Goal: Task Accomplishment & Management: Complete application form

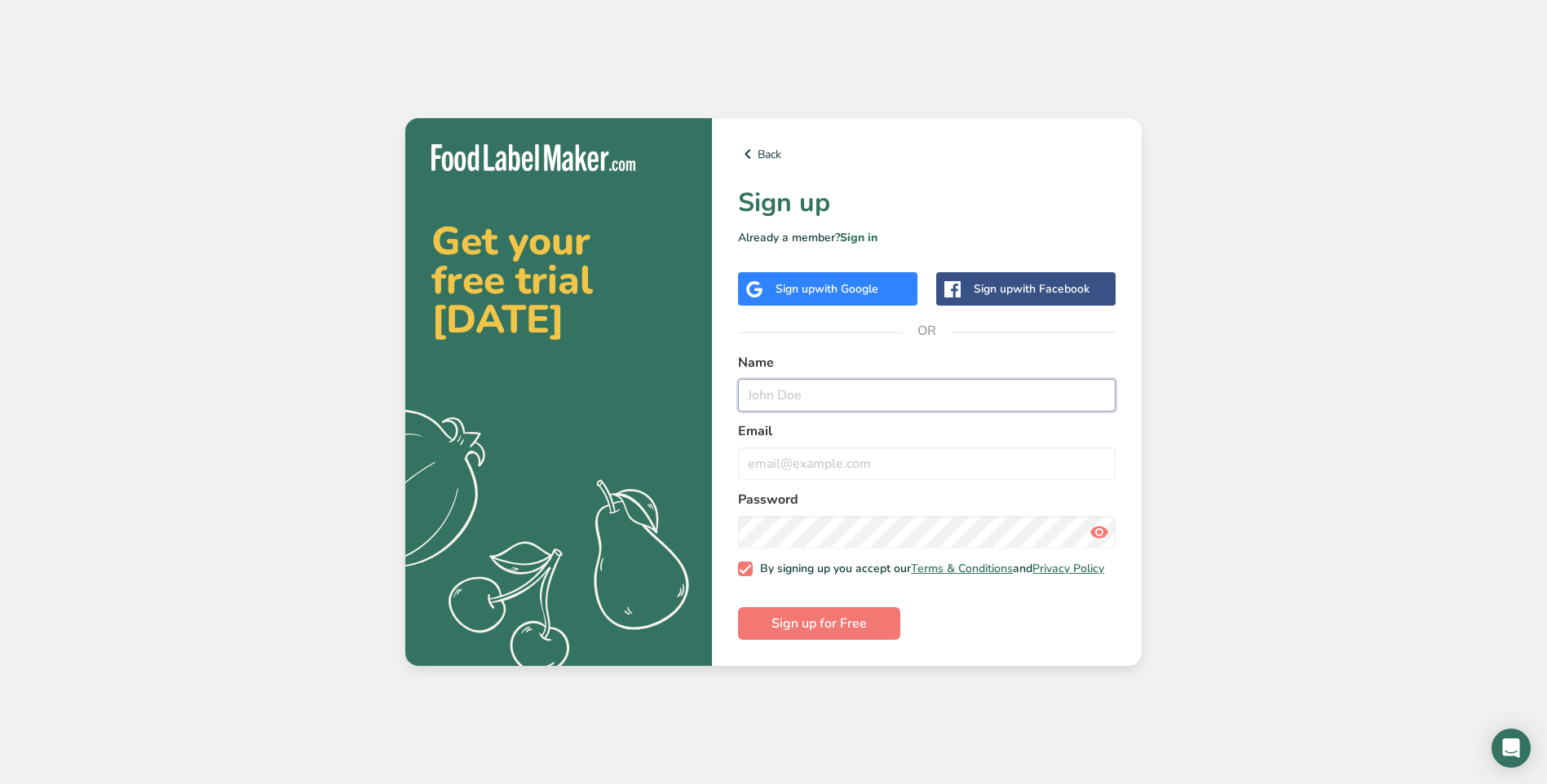
click at [778, 391] on input "text" at bounding box center [926, 396] width 378 height 33
click at [958, 394] on input "text" at bounding box center [926, 396] width 378 height 33
click at [906, 389] on input "Ju" at bounding box center [926, 396] width 378 height 33
click at [1090, 421] on label "Email" at bounding box center [926, 430] width 378 height 19
click at [789, 379] on input "Ju" at bounding box center [926, 396] width 378 height 33
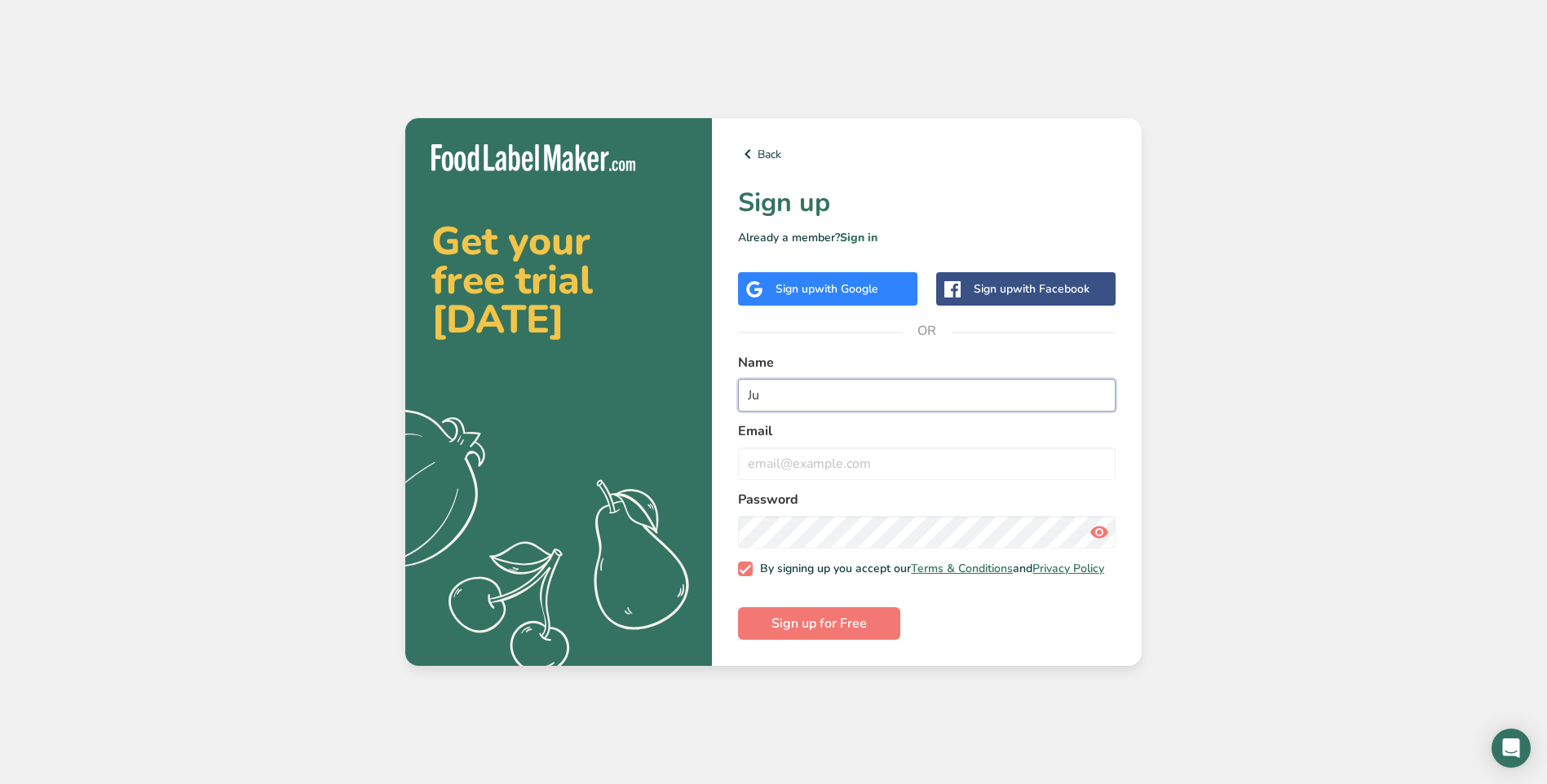
click at [902, 390] on input "Ju" at bounding box center [926, 396] width 378 height 33
click at [1060, 456] on input "email" at bounding box center [926, 464] width 378 height 33
click at [829, 389] on input "Ju" at bounding box center [926, 396] width 378 height 33
type input "Jurgita Bumblauskiene"
type input "jurgita.bumblauskiene@vici.eu"
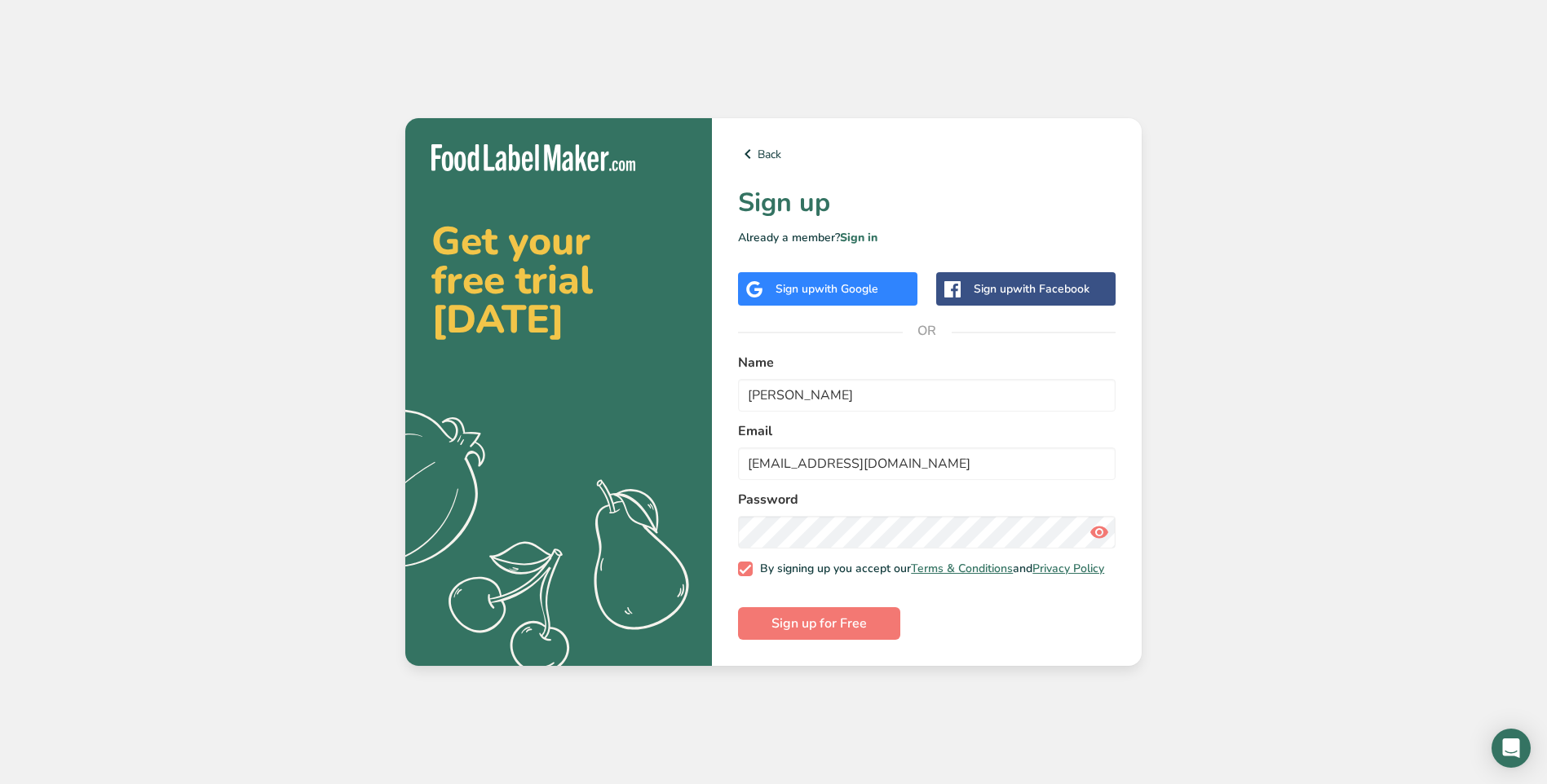
click at [1099, 525] on icon at bounding box center [1098, 532] width 19 height 29
click at [811, 633] on span "Sign up for Free" at bounding box center [819, 622] width 95 height 19
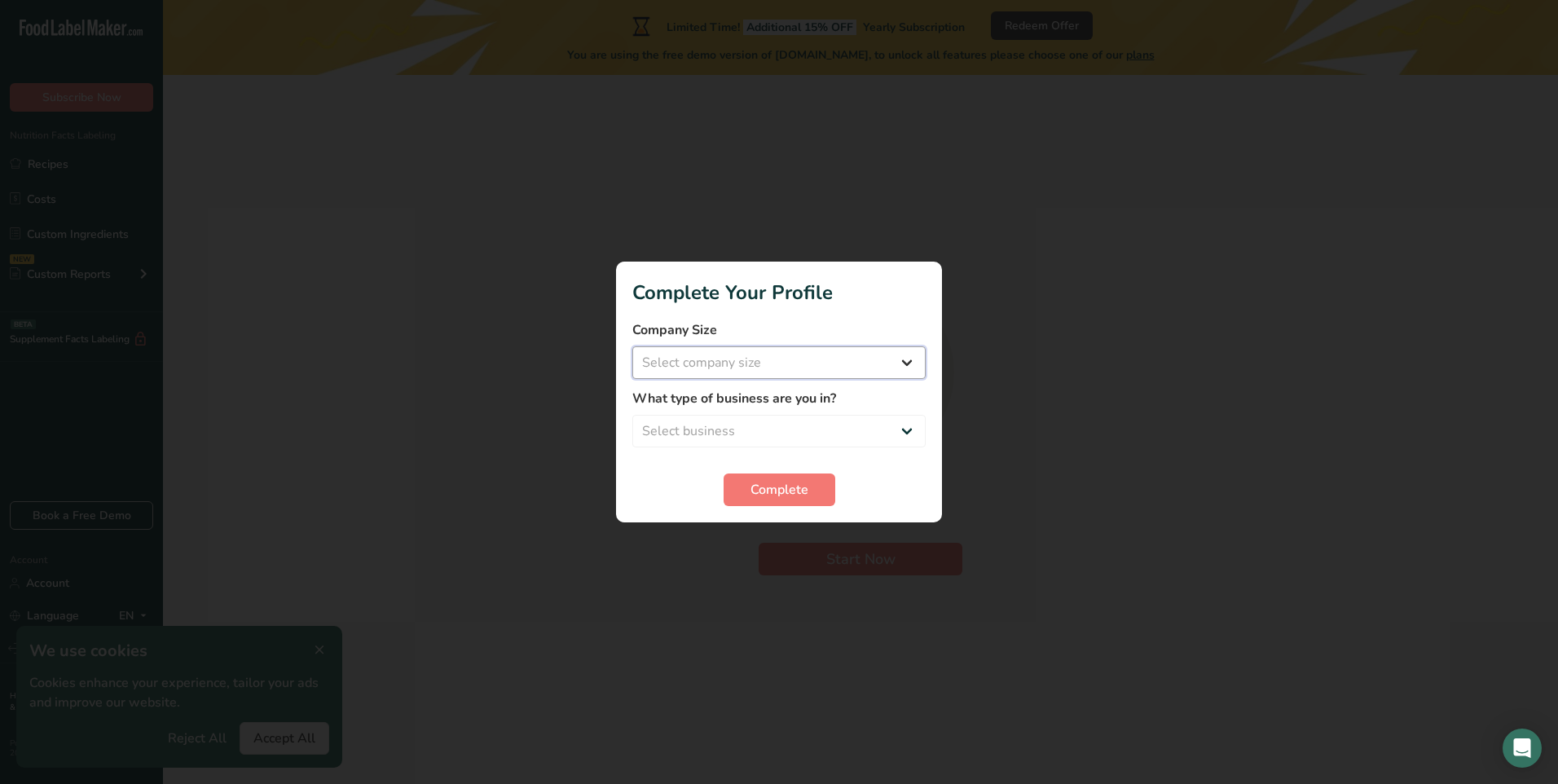
click at [909, 359] on select "Select company size Fewer than 10 Employees 10 to 50 Employees 51 to 500 Employ…" at bounding box center [779, 363] width 293 height 33
select select "3"
click at [632, 346] on select "Select company size Fewer than 10 Employees 10 to 50 Employees 51 to 500 Employ…" at bounding box center [779, 363] width 293 height 33
click at [910, 430] on select "Select business Packaged Food Manufacturer Restaurant & Cafe Bakery Meal Plans …" at bounding box center [779, 431] width 293 height 33
select select "8"
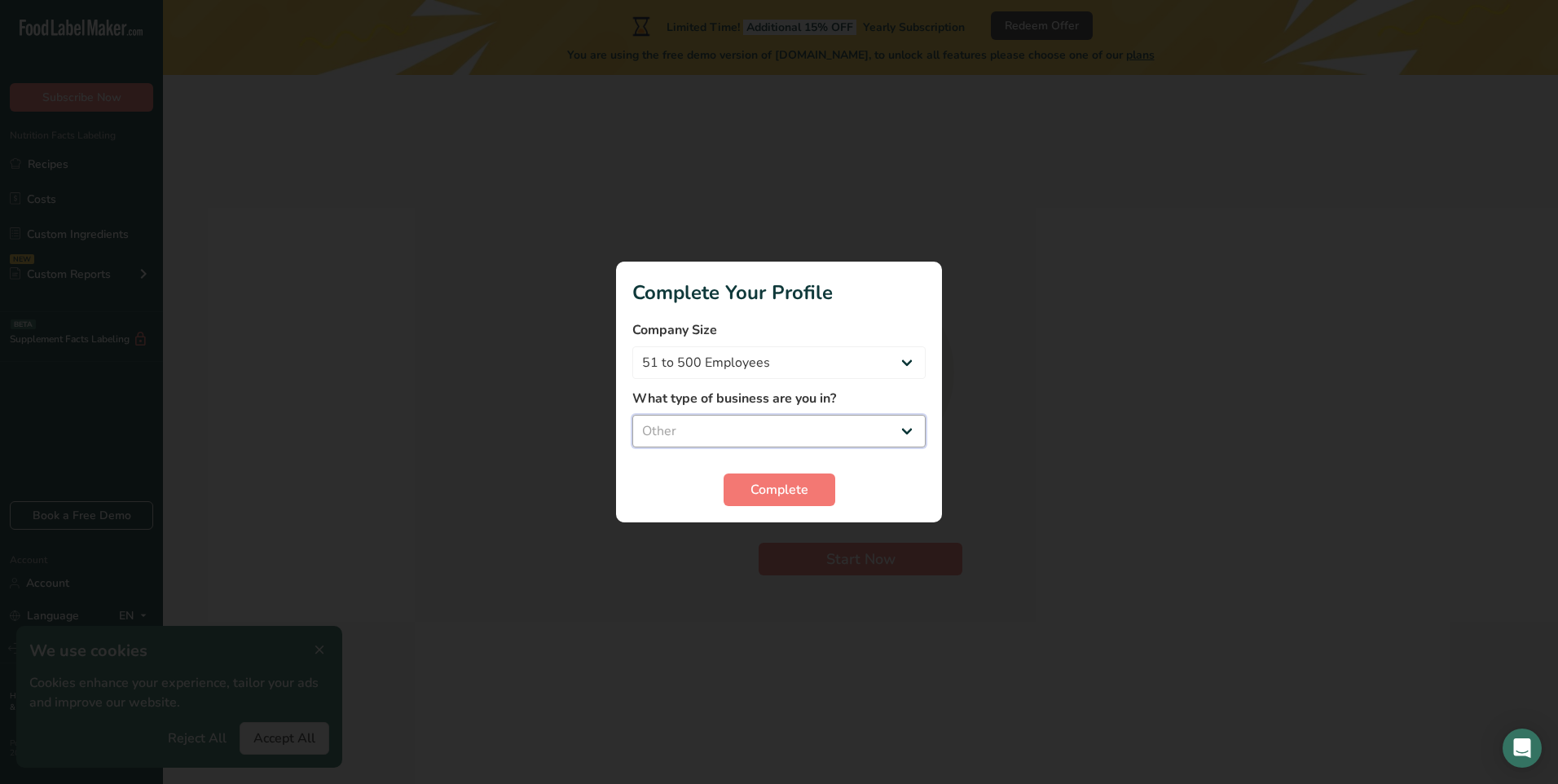
click at [632, 415] on select "Select business Packaged Food Manufacturer Restaurant & Cafe Bakery Meal Plans …" at bounding box center [779, 431] width 293 height 33
click at [773, 484] on span "Complete" at bounding box center [779, 489] width 58 height 19
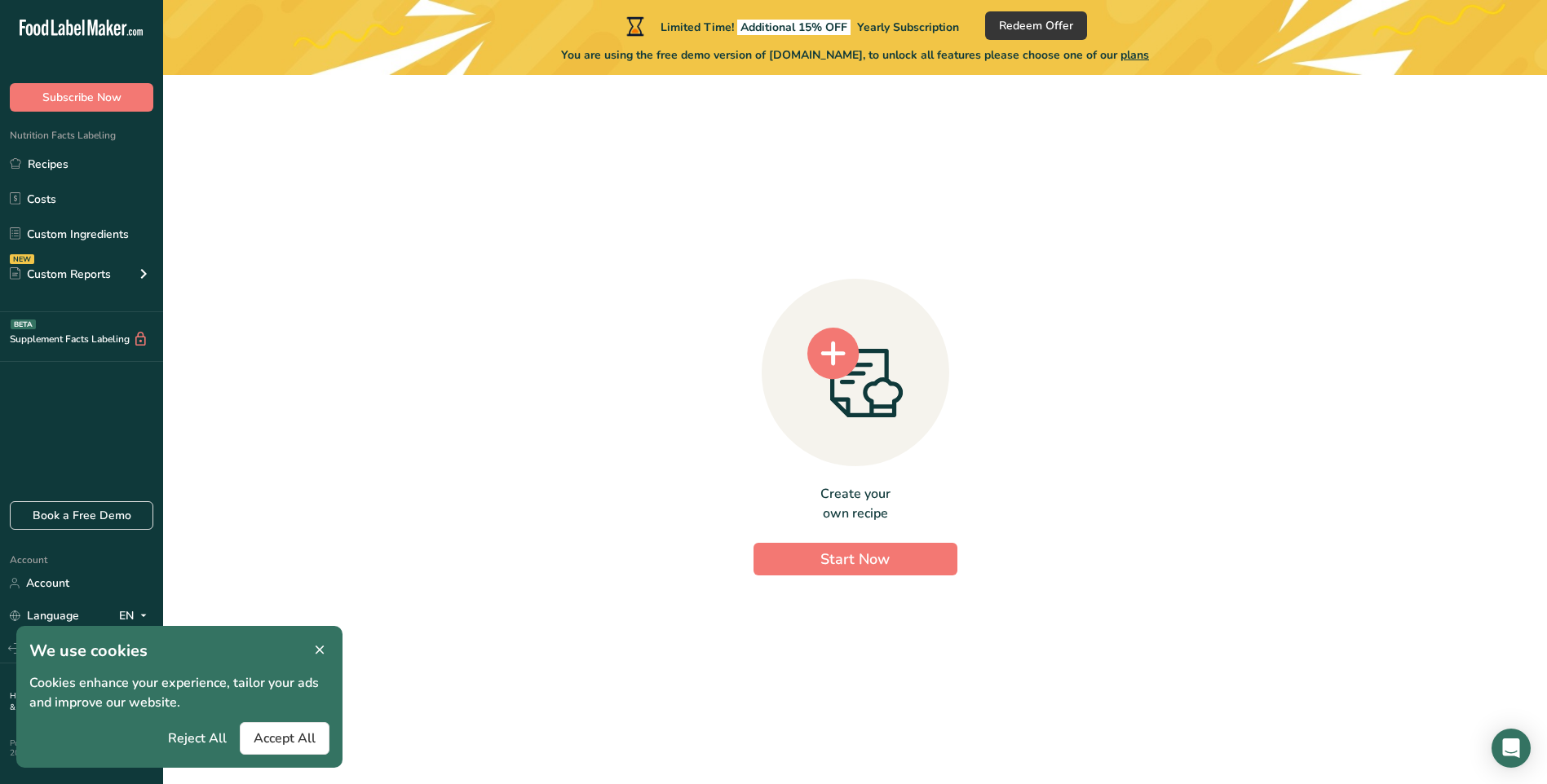
click at [323, 648] on icon at bounding box center [320, 650] width 15 height 23
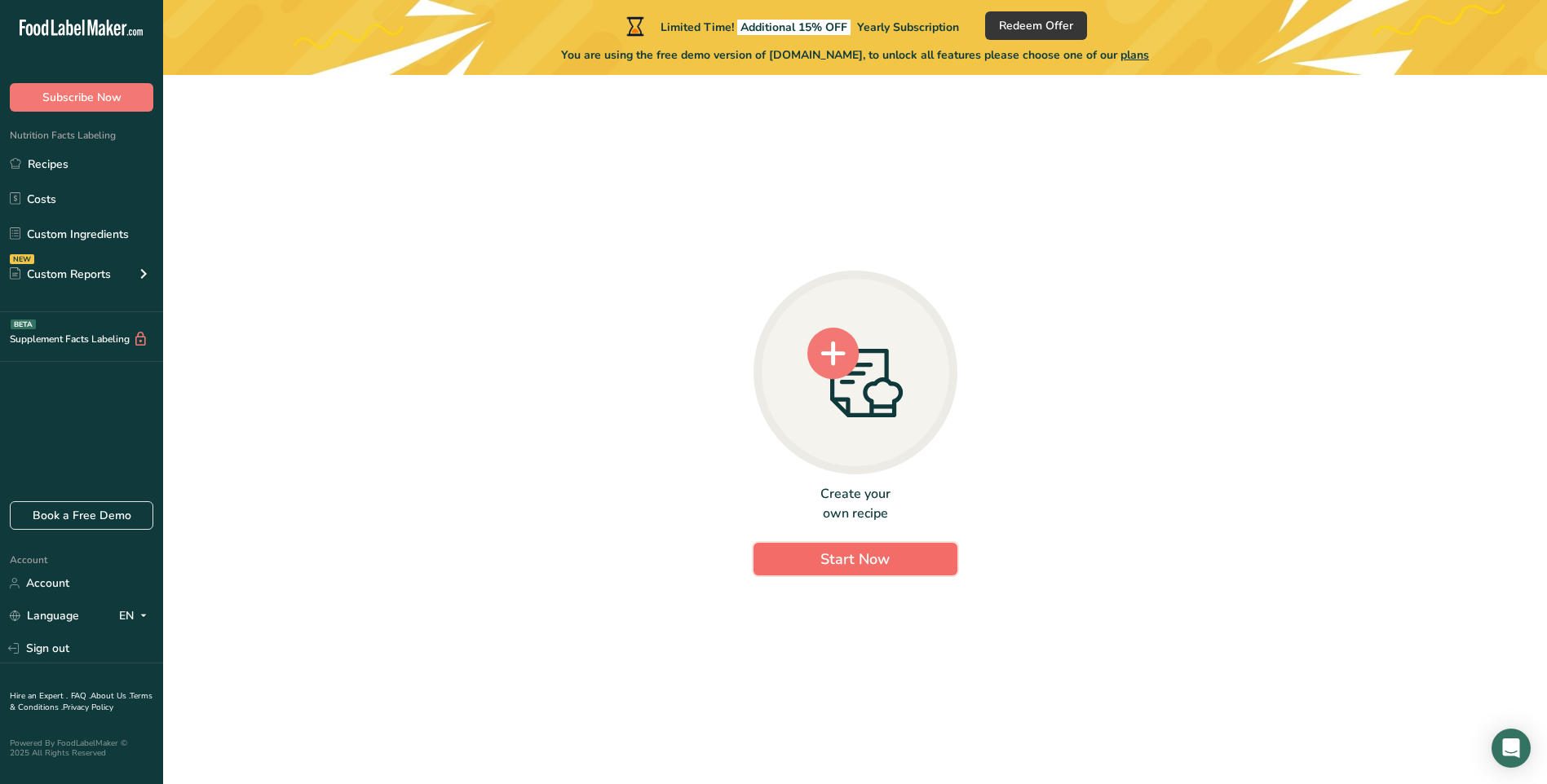
click at [869, 562] on span "Start Now" at bounding box center [855, 558] width 69 height 19
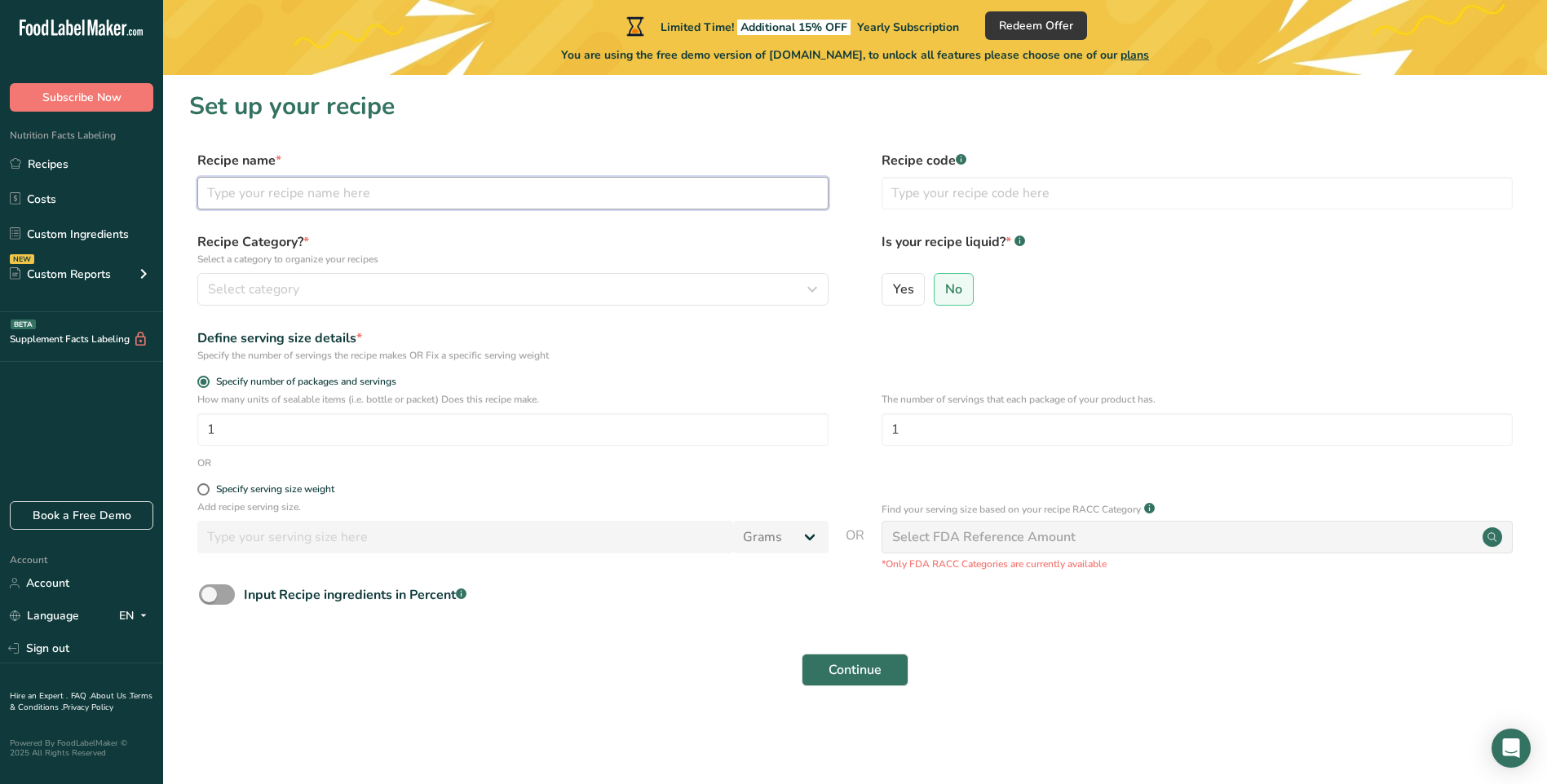
click at [300, 190] on input "text" at bounding box center [513, 194] width 631 height 33
click at [304, 187] on input "text" at bounding box center [513, 194] width 631 height 33
click at [63, 168] on link "Recipes" at bounding box center [81, 164] width 163 height 31
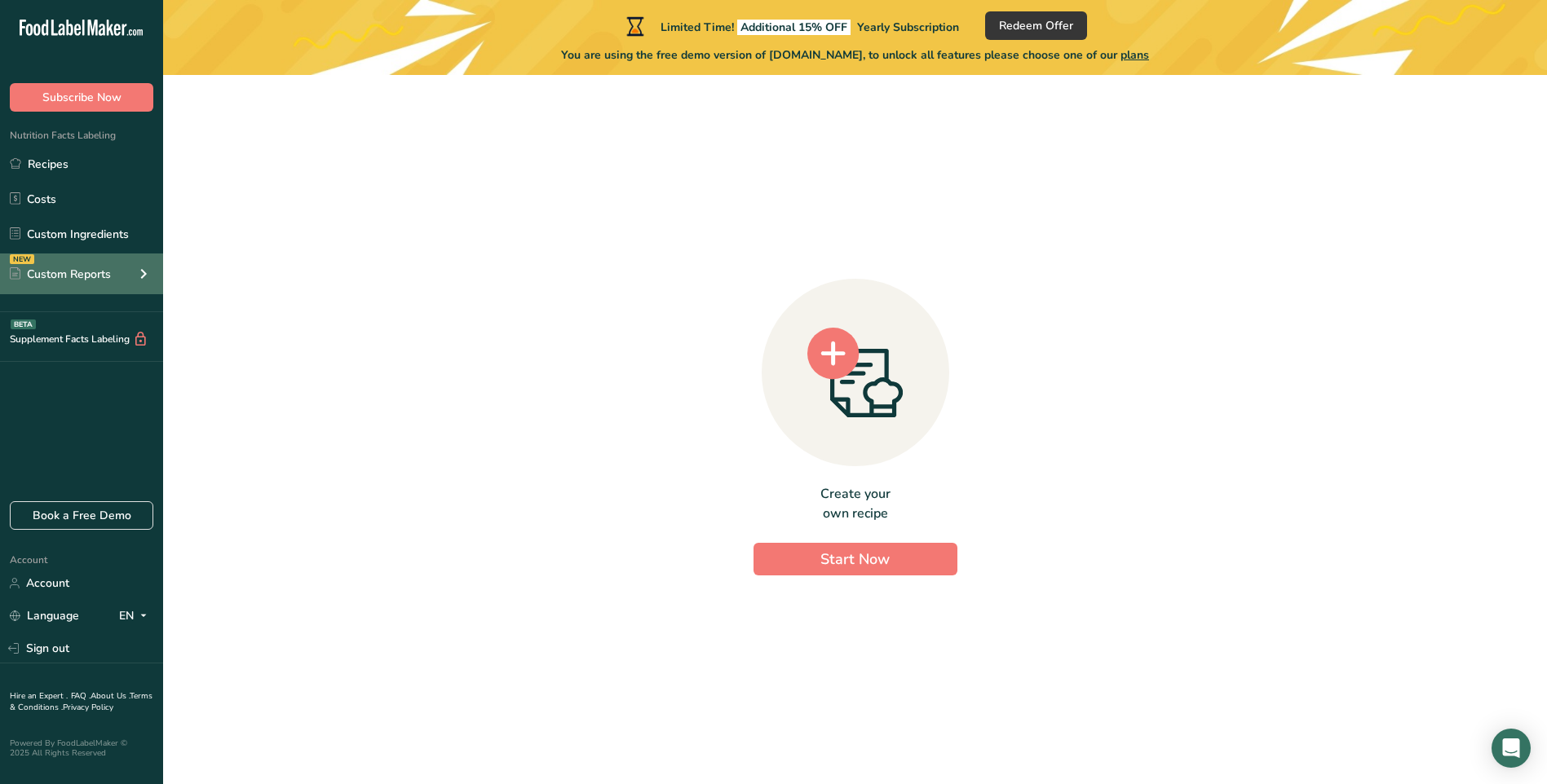
click at [141, 274] on icon at bounding box center [143, 274] width 19 height 29
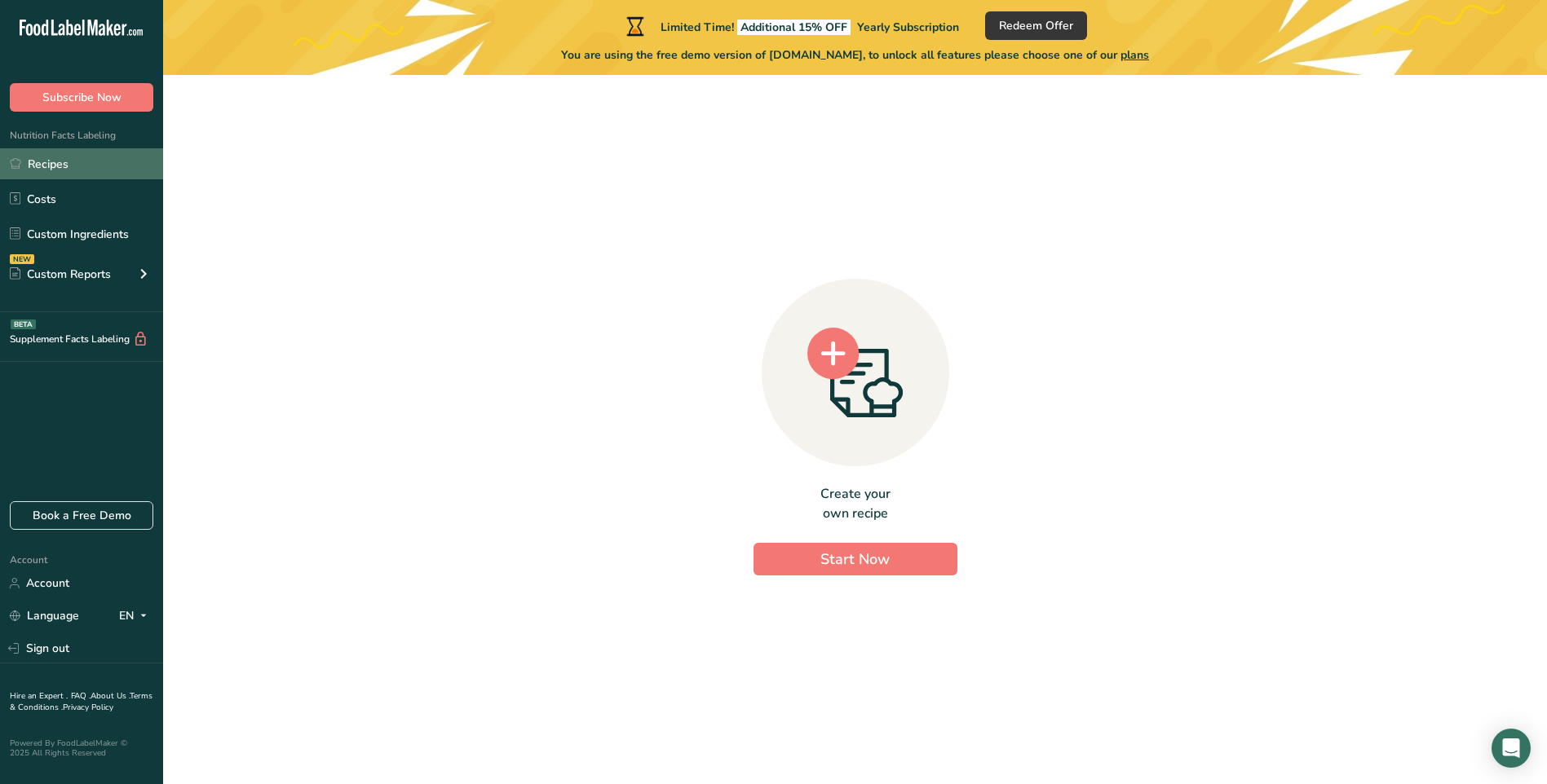
click at [57, 163] on link "Recipes" at bounding box center [81, 164] width 163 height 31
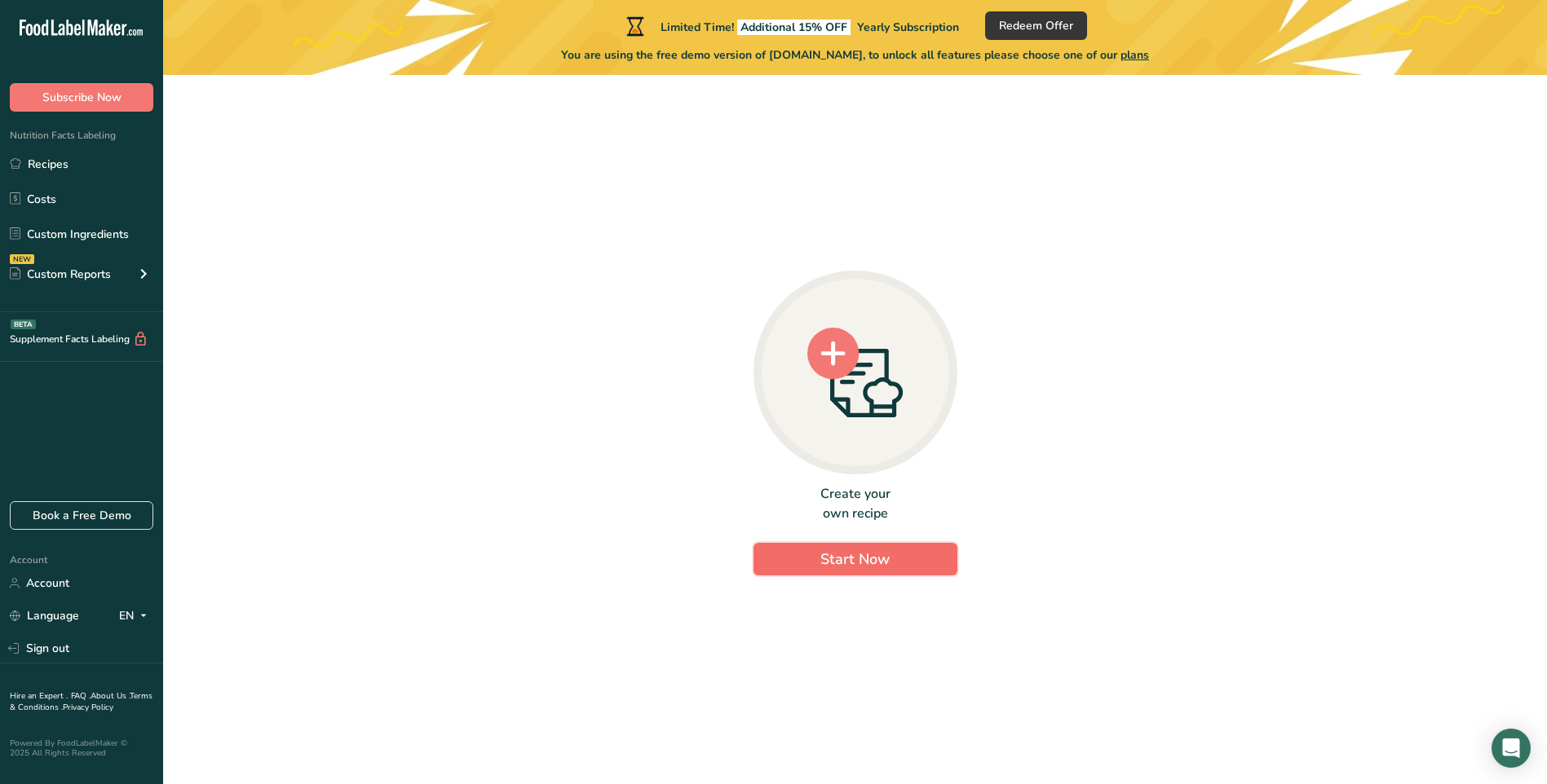
click at [857, 557] on span "Start Now" at bounding box center [855, 558] width 69 height 19
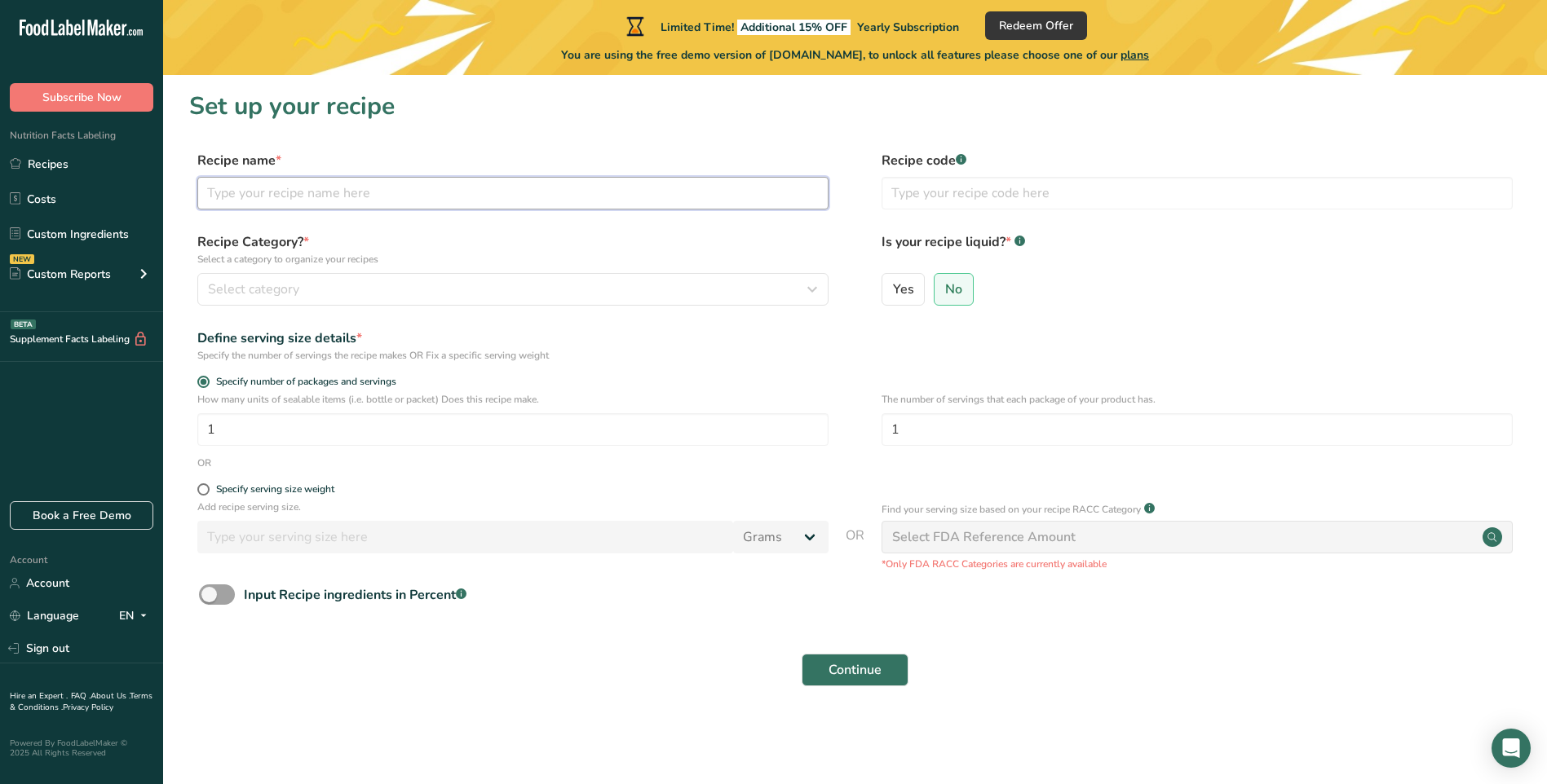
click at [272, 186] on input "text" at bounding box center [513, 194] width 631 height 33
click at [274, 190] on input "text" at bounding box center [513, 194] width 631 height 33
type input "Herring fillet in oil"
click at [915, 193] on input "text" at bounding box center [1197, 194] width 631 height 33
type input "B SIF 089"
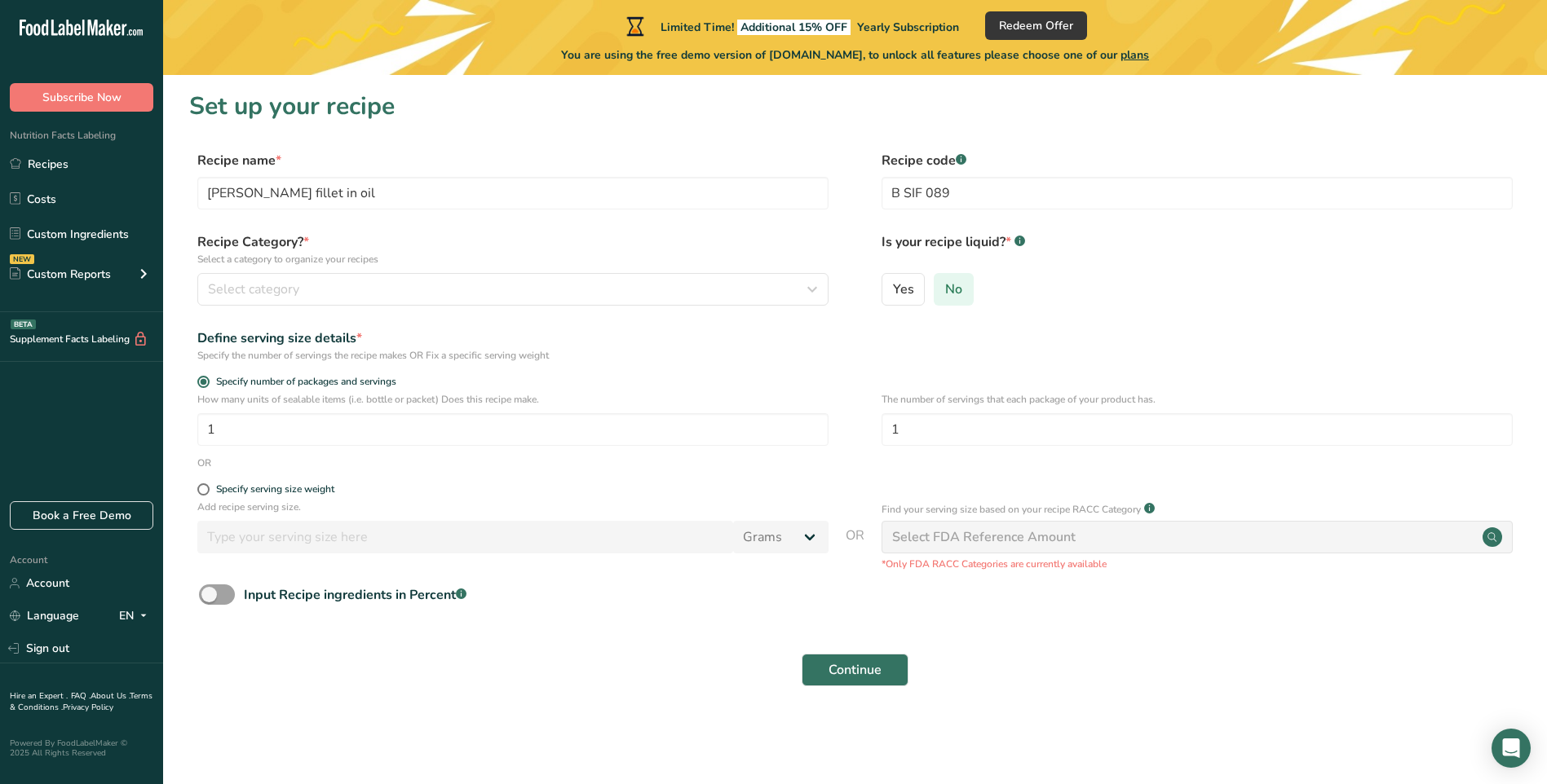
click at [953, 290] on span "No" at bounding box center [953, 290] width 17 height 16
click at [944, 290] on input "No" at bounding box center [940, 289] width 11 height 11
click at [814, 291] on icon "button" at bounding box center [811, 290] width 19 height 29
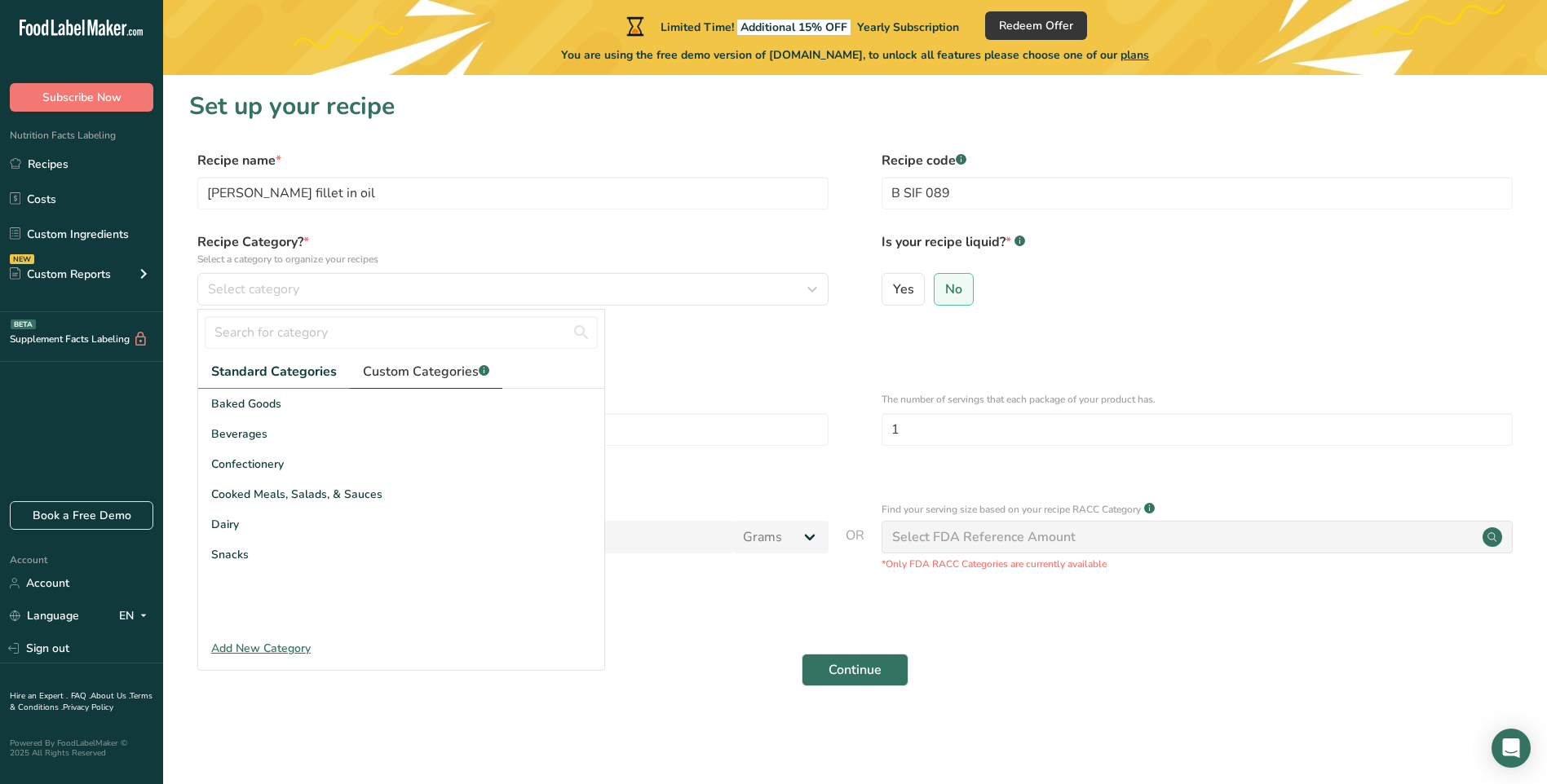
click at [413, 365] on span "Custom Categories .a-a{fill:#347362;}.b-a{fill:#fff;}" at bounding box center [426, 371] width 126 height 19
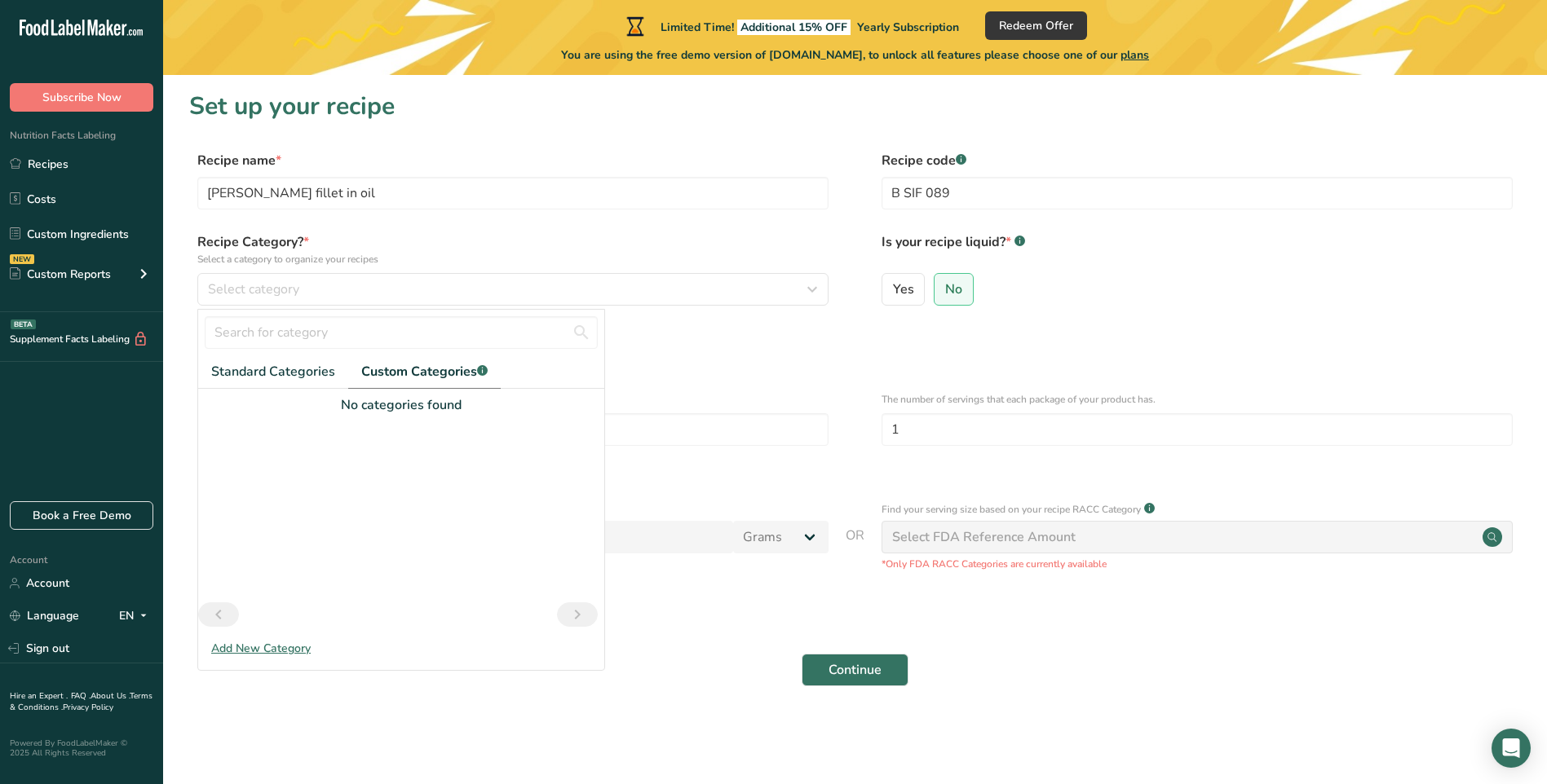
click at [291, 408] on div "No categories found" at bounding box center [401, 404] width 406 height 19
click at [281, 341] on input "text" at bounding box center [401, 333] width 393 height 33
type input "Fishery"
click at [252, 651] on div "Add New Category" at bounding box center [401, 648] width 406 height 17
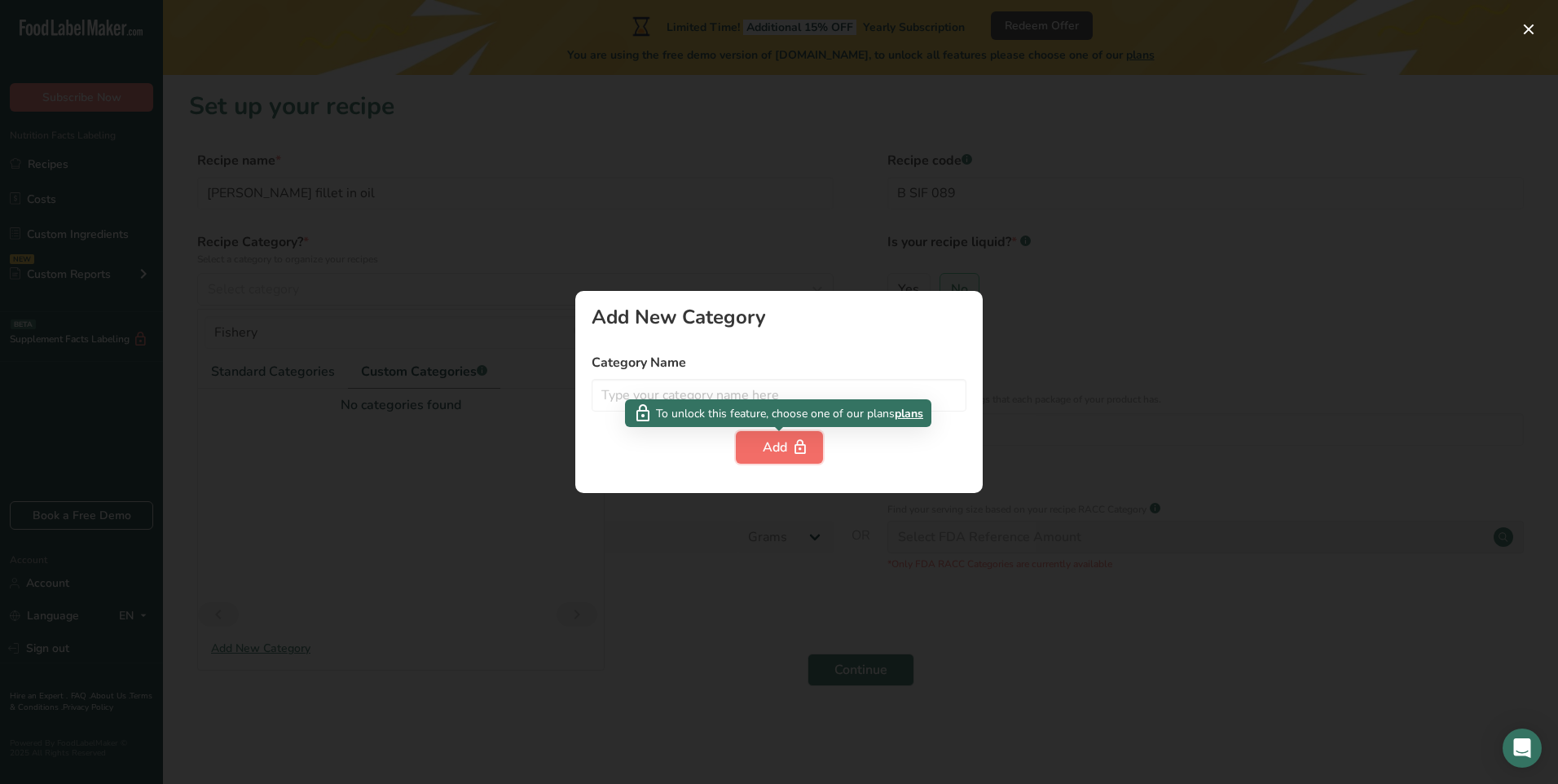
click at [779, 455] on div "Add" at bounding box center [779, 447] width 34 height 19
click at [651, 546] on div at bounding box center [779, 392] width 1558 height 784
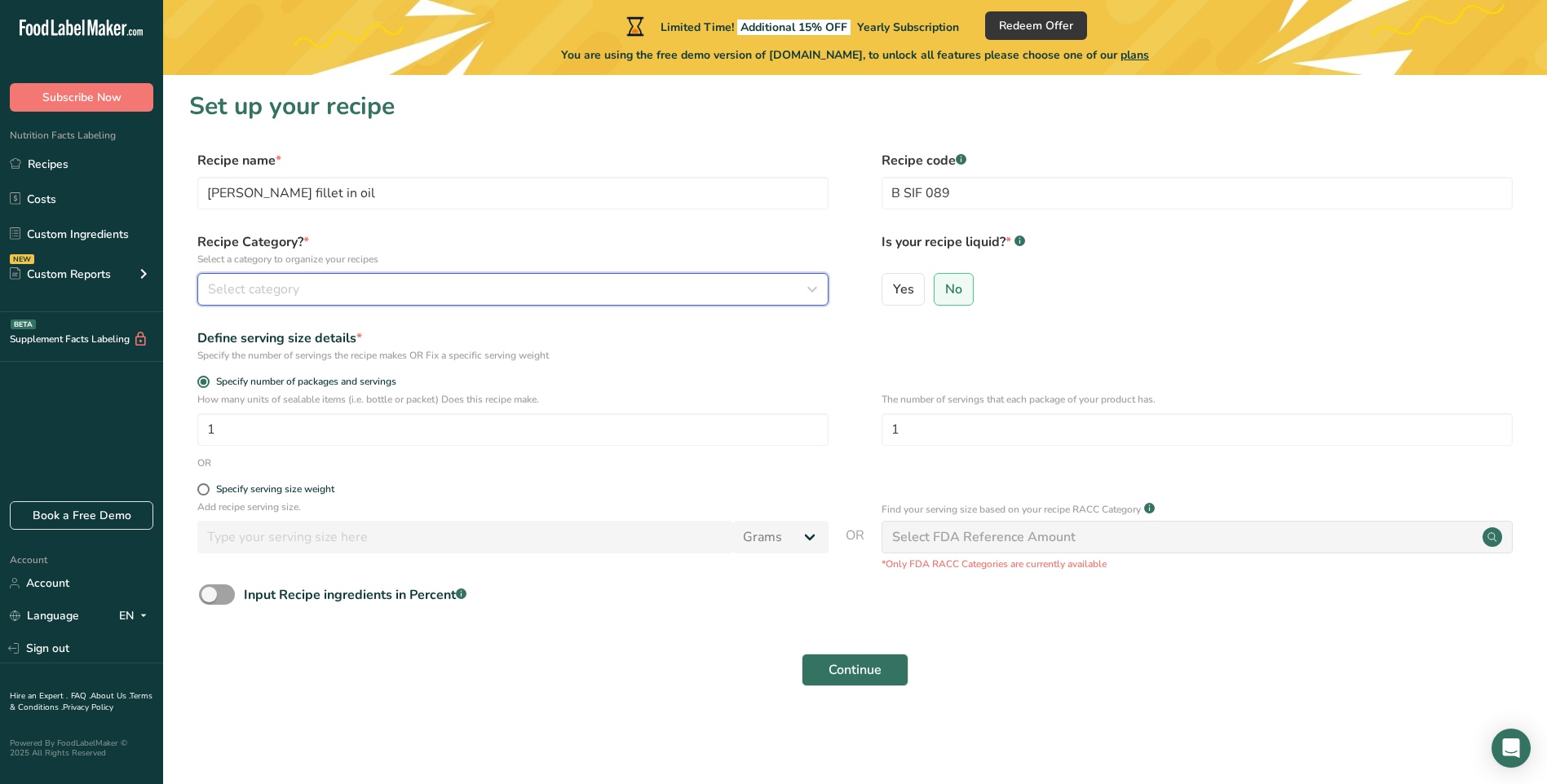
click at [809, 288] on icon "button" at bounding box center [811, 290] width 19 height 29
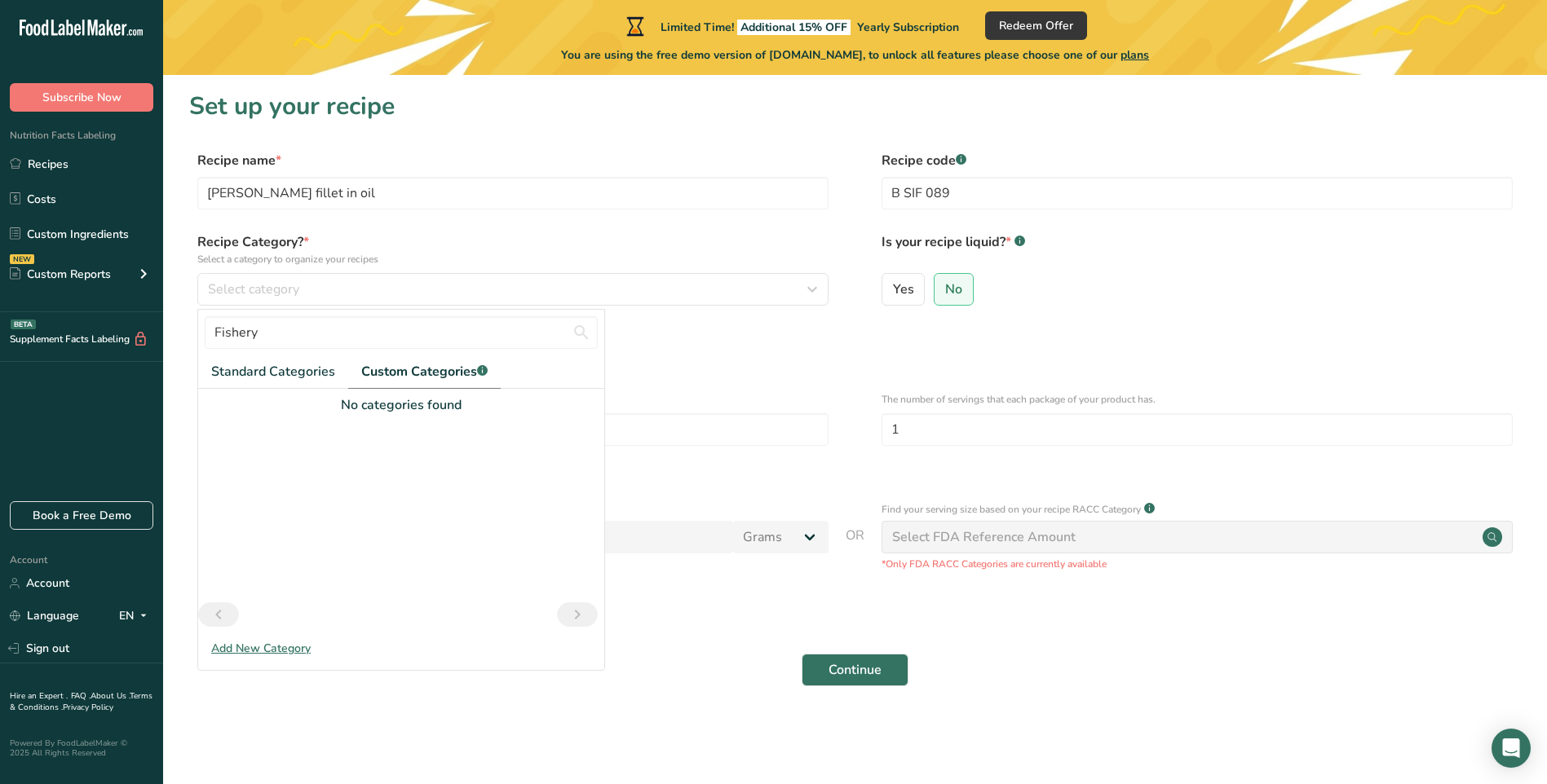
click at [260, 649] on div "Add New Category" at bounding box center [401, 648] width 406 height 17
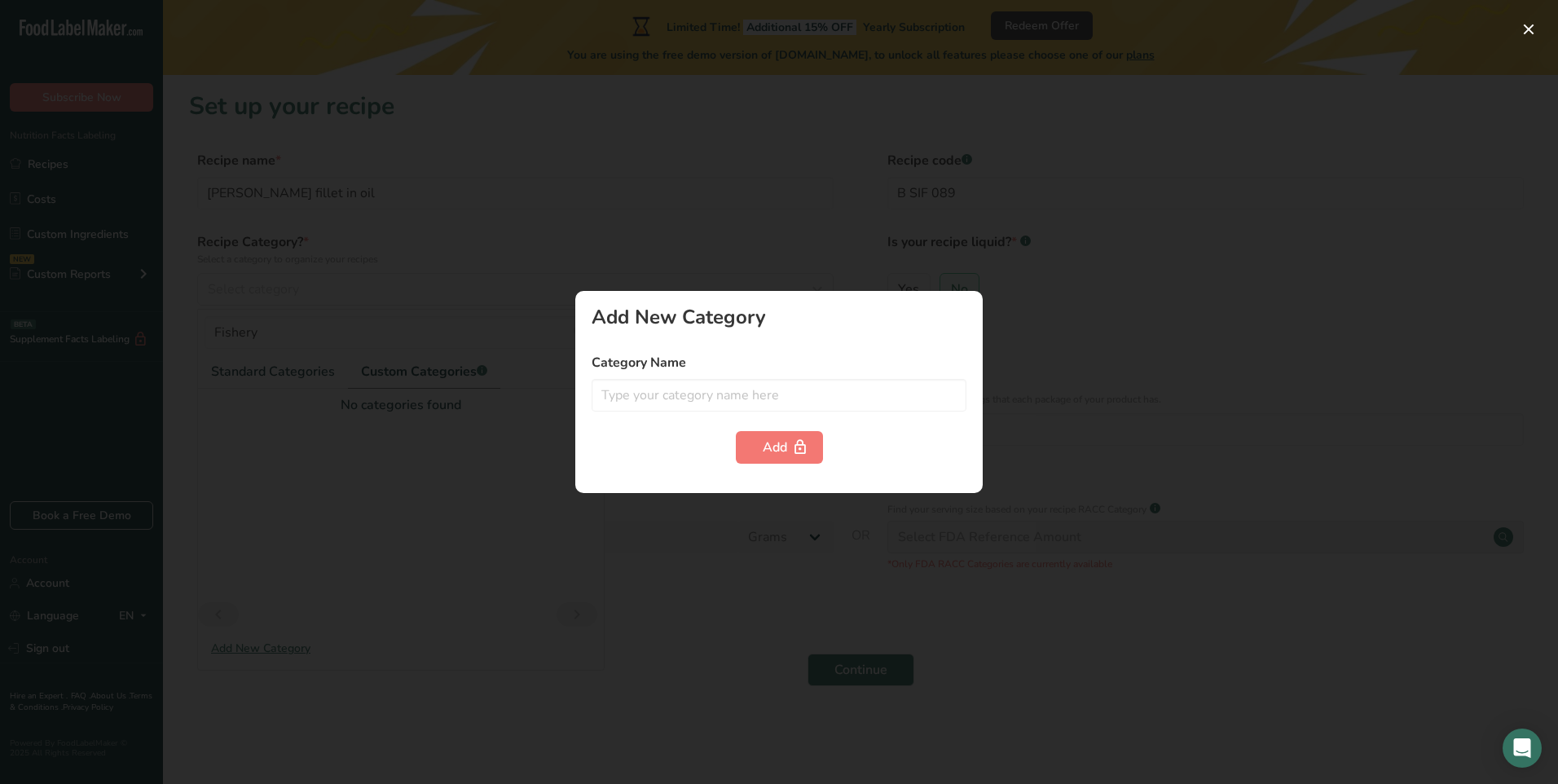
click at [875, 512] on div at bounding box center [779, 392] width 1558 height 784
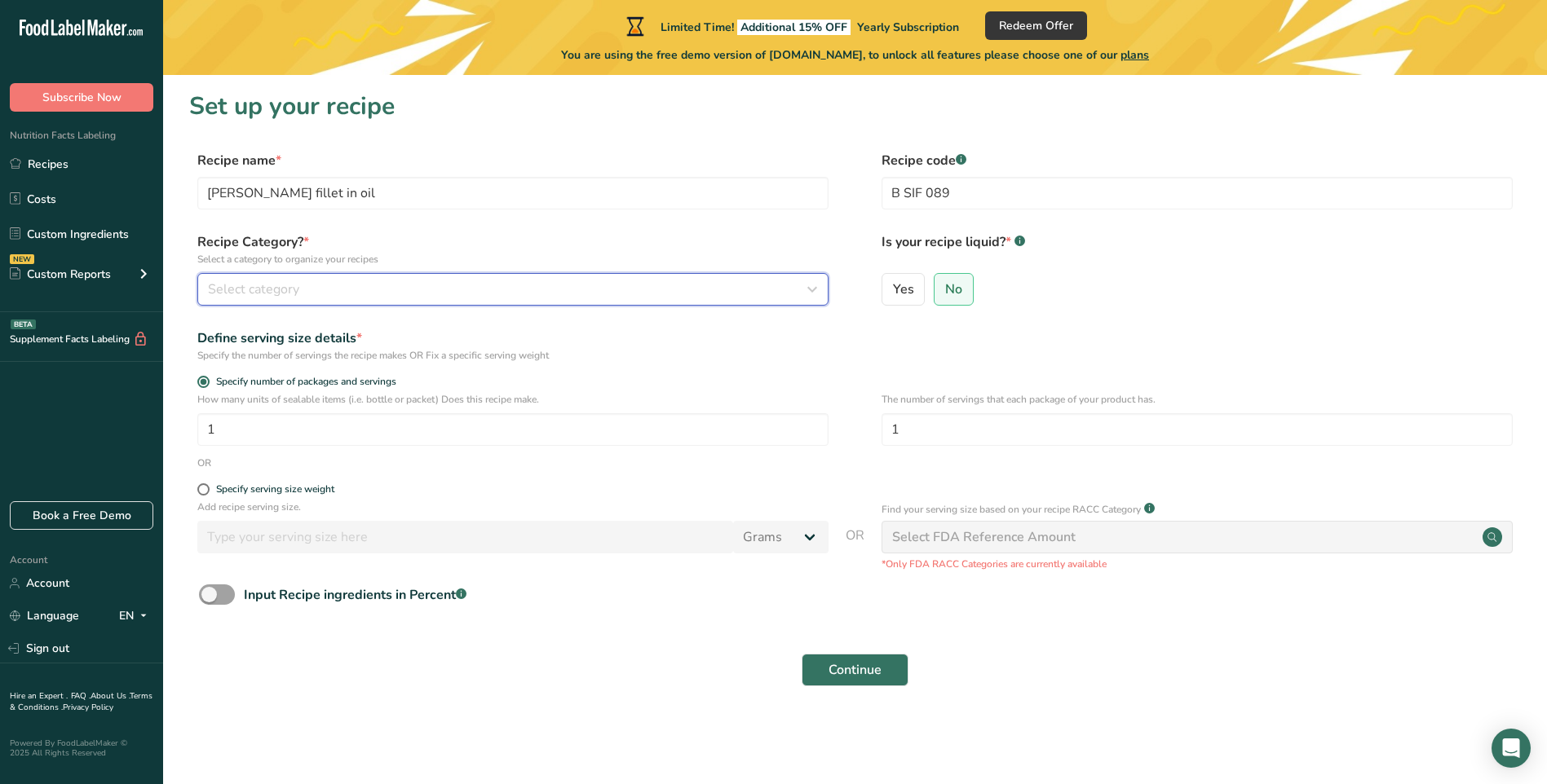
click at [807, 288] on icon "button" at bounding box center [811, 290] width 19 height 29
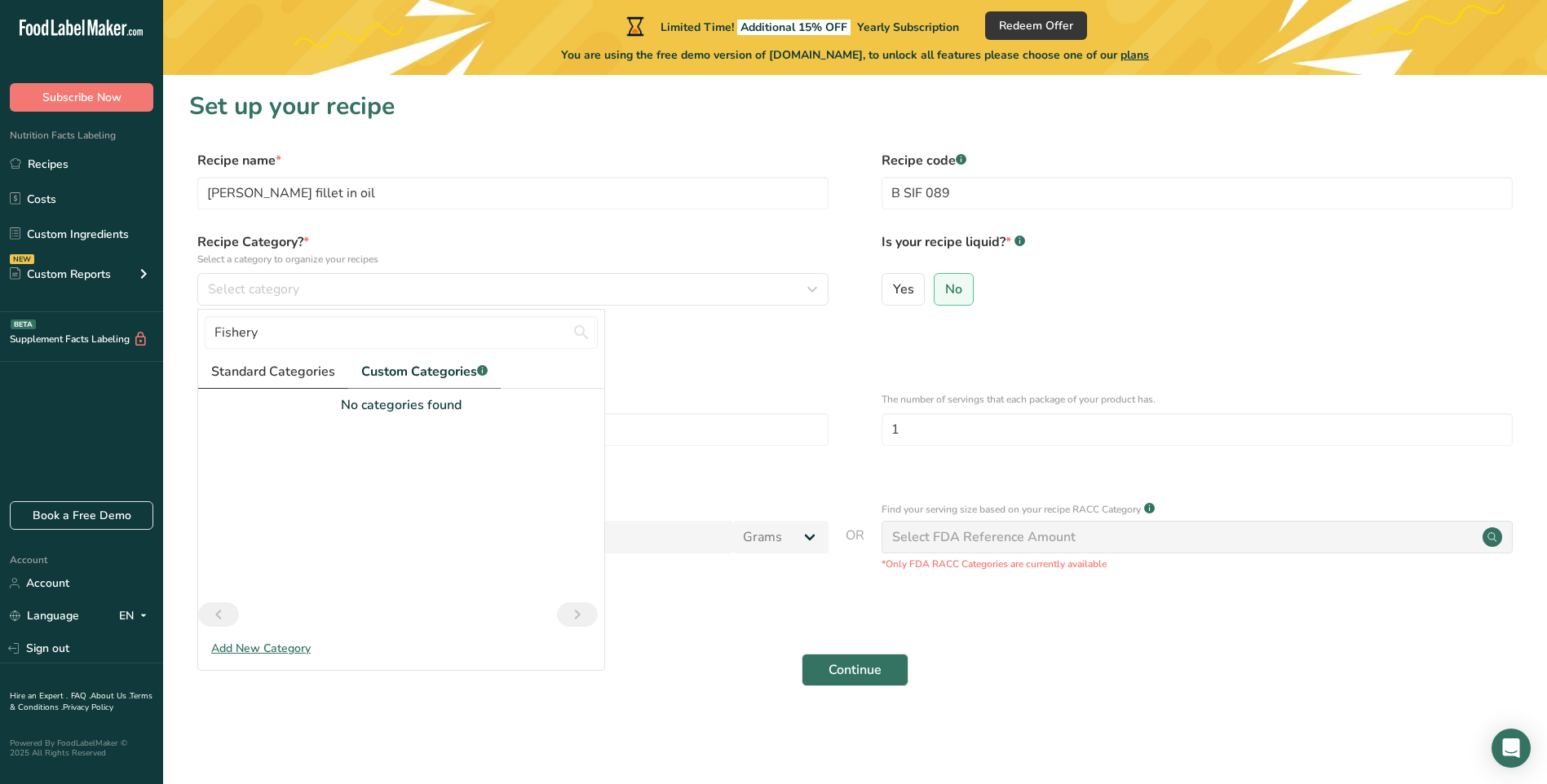
click at [268, 372] on span "Standard Categories" at bounding box center [273, 371] width 124 height 19
click at [258, 367] on span "Standard Categories" at bounding box center [273, 371] width 125 height 19
click at [402, 368] on span "Custom Categories .a-a{fill:#347362;}.b-a{fill:#fff;}" at bounding box center [426, 371] width 126 height 19
click at [298, 368] on span "Standard Categories" at bounding box center [273, 371] width 124 height 19
click at [270, 645] on div "Add New Category" at bounding box center [401, 648] width 406 height 17
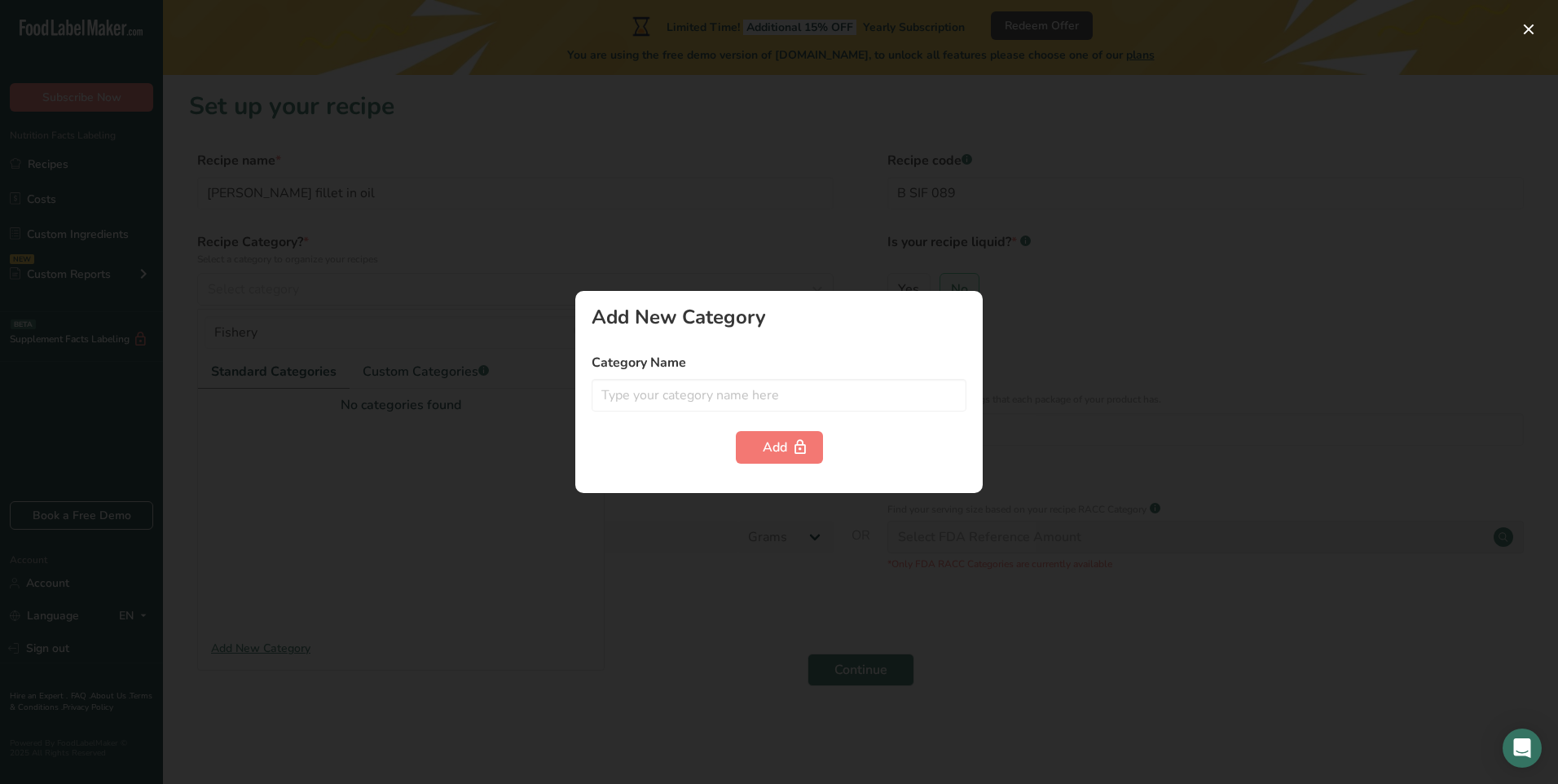
click at [853, 464] on div "Add New Category Category Name Add" at bounding box center [779, 391] width 408 height 202
click at [406, 369] on div at bounding box center [779, 392] width 1558 height 784
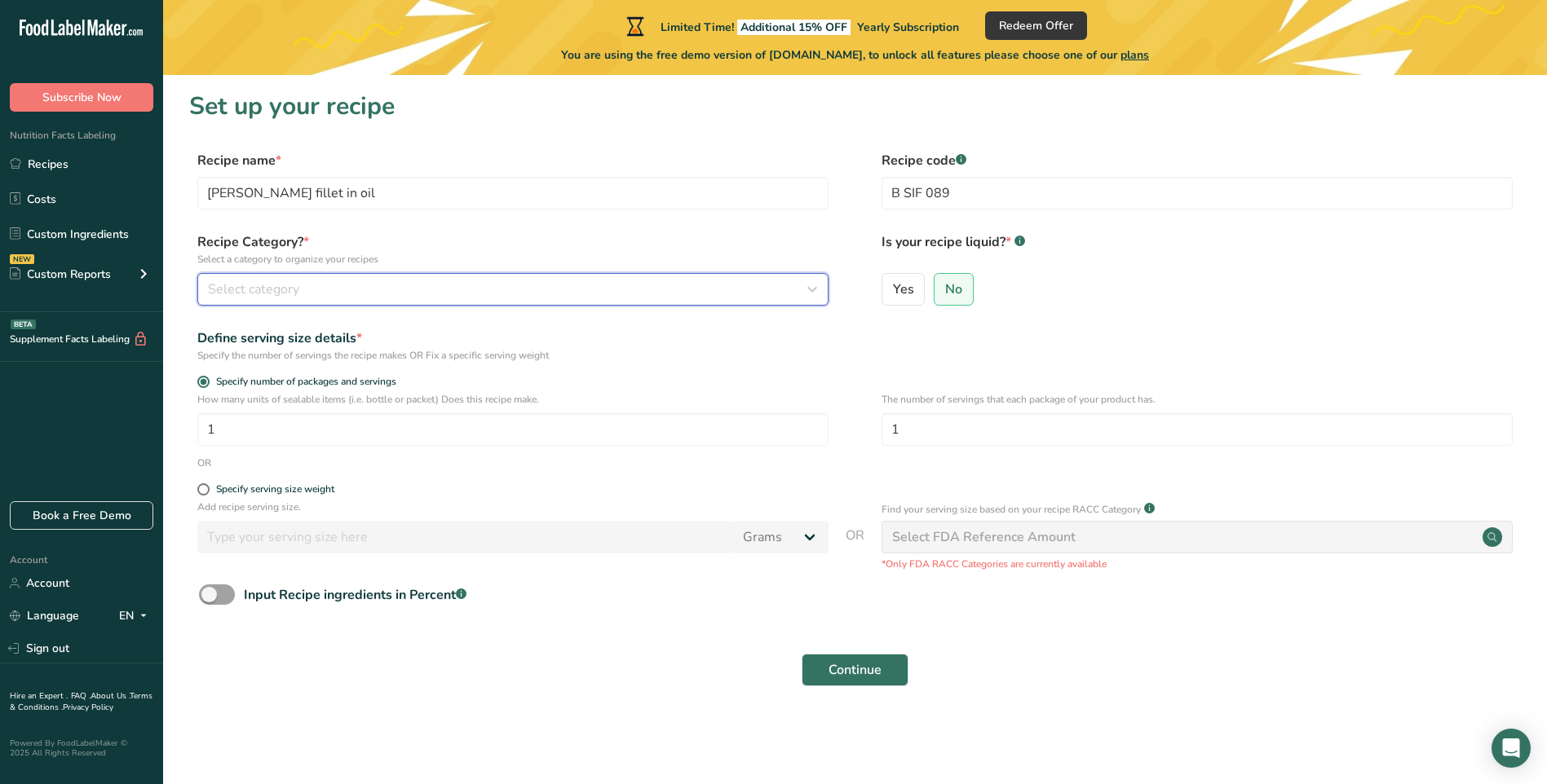
click at [809, 287] on icon "button" at bounding box center [811, 290] width 19 height 29
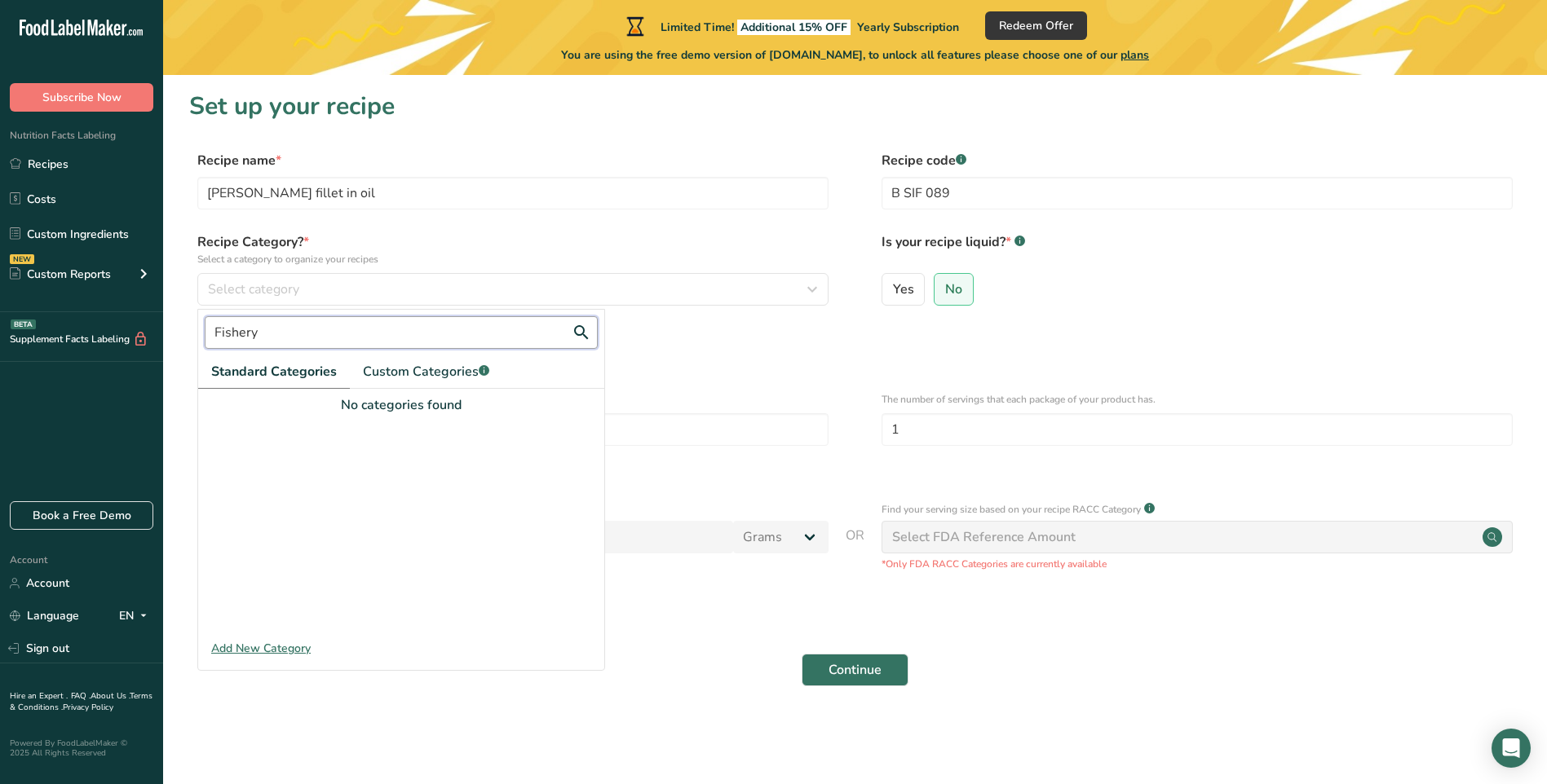
drag, startPoint x: 296, startPoint y: 332, endPoint x: 133, endPoint y: 329, distance: 163.0
click at [142, 330] on div ".a-20{fill:#fff;} Subscribe Now Nutrition Facts Labeling Recipes Costs Custom I…" at bounding box center [774, 392] width 1547 height 784
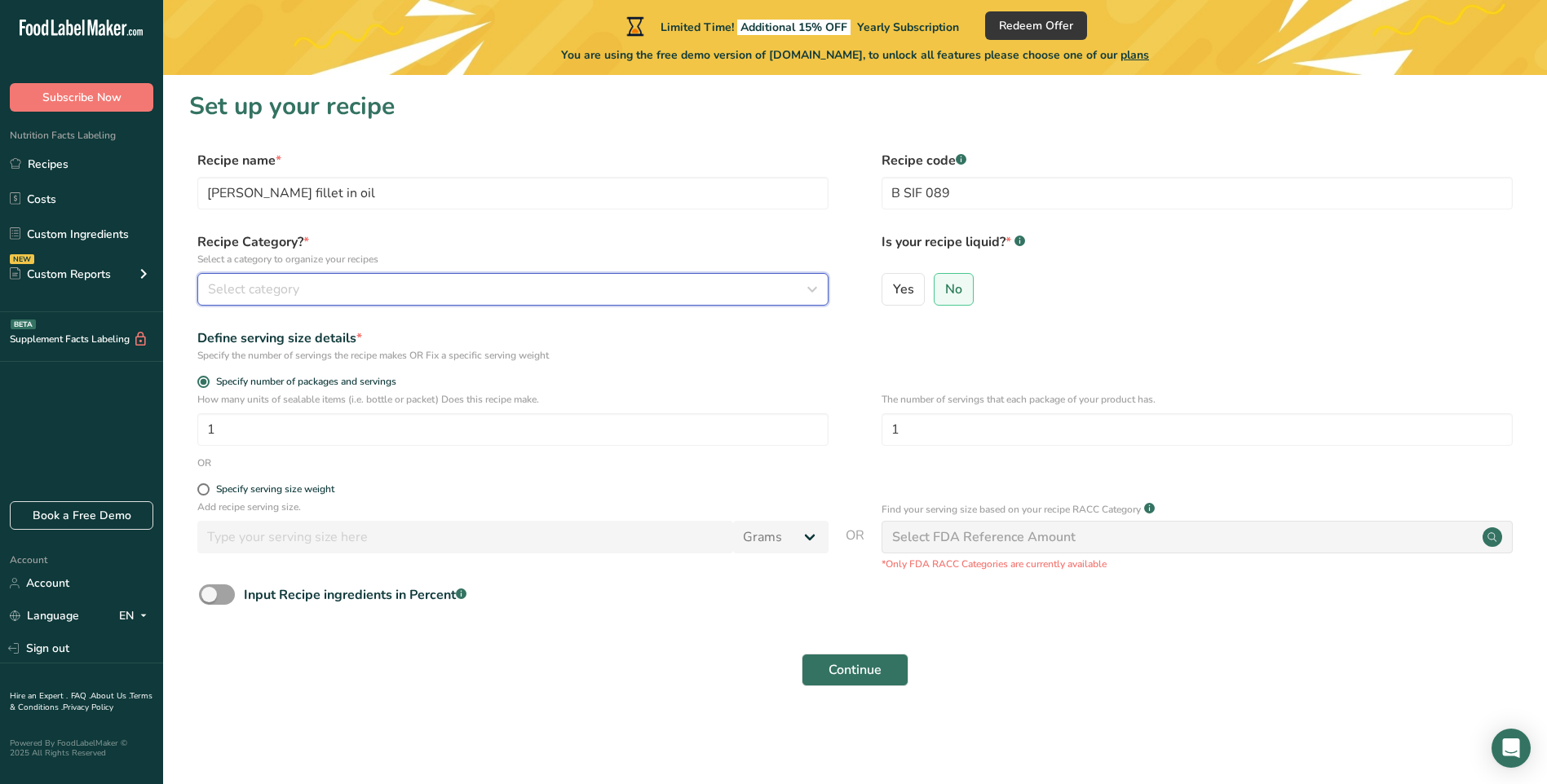
click at [817, 289] on icon "button" at bounding box center [811, 290] width 19 height 29
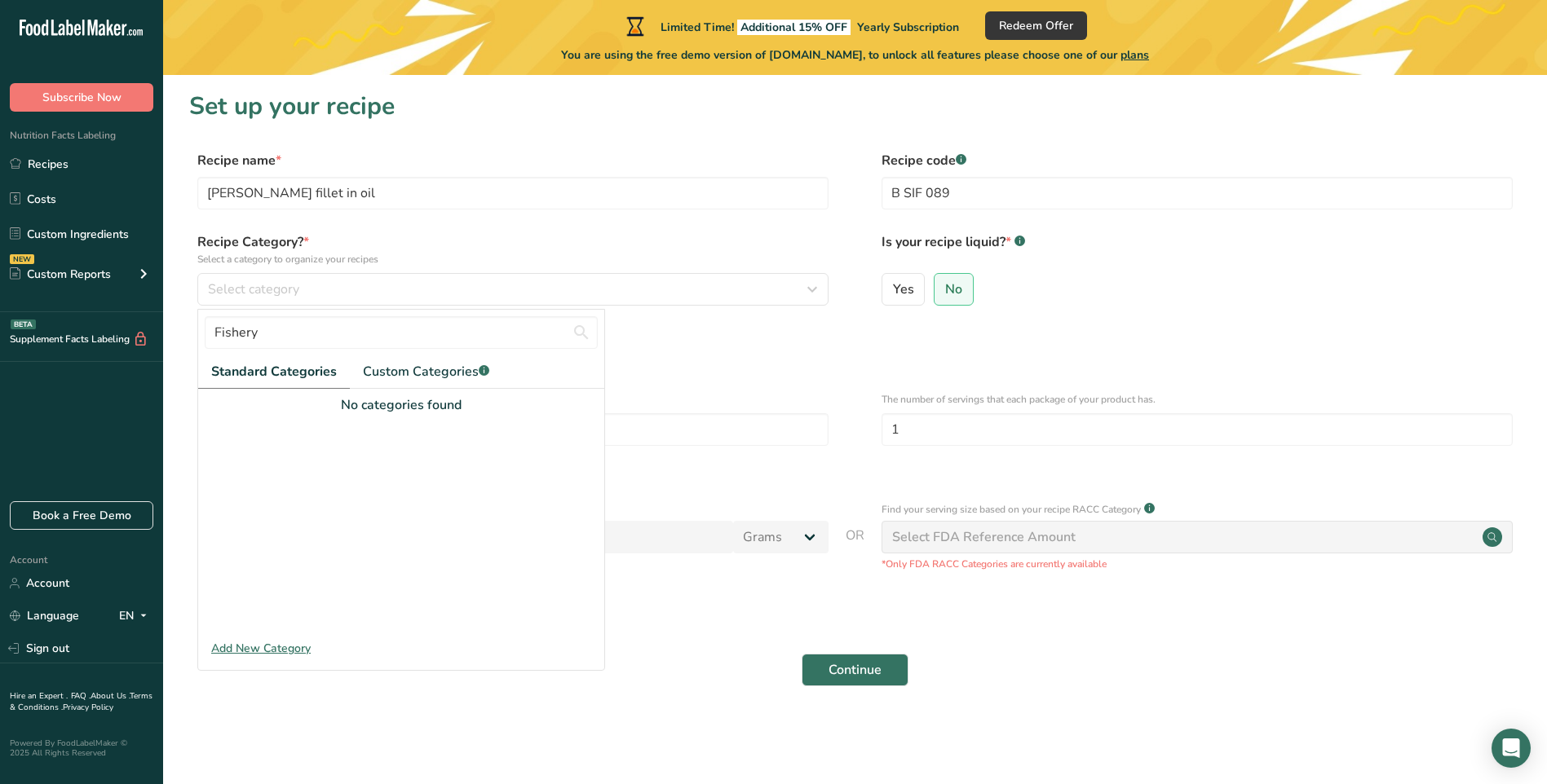
click at [259, 367] on span "Standard Categories" at bounding box center [273, 371] width 125 height 19
click at [260, 334] on input "Fishery" at bounding box center [401, 333] width 393 height 33
click at [252, 333] on input "Fishery" at bounding box center [401, 333] width 393 height 33
drag, startPoint x: 283, startPoint y: 334, endPoint x: 181, endPoint y: 334, distance: 102.0
click at [181, 334] on section "Set up your recipe Recipe name * Herring fillet in oil Recipe code .a-a{fill:#3…" at bounding box center [854, 398] width 1383 height 647
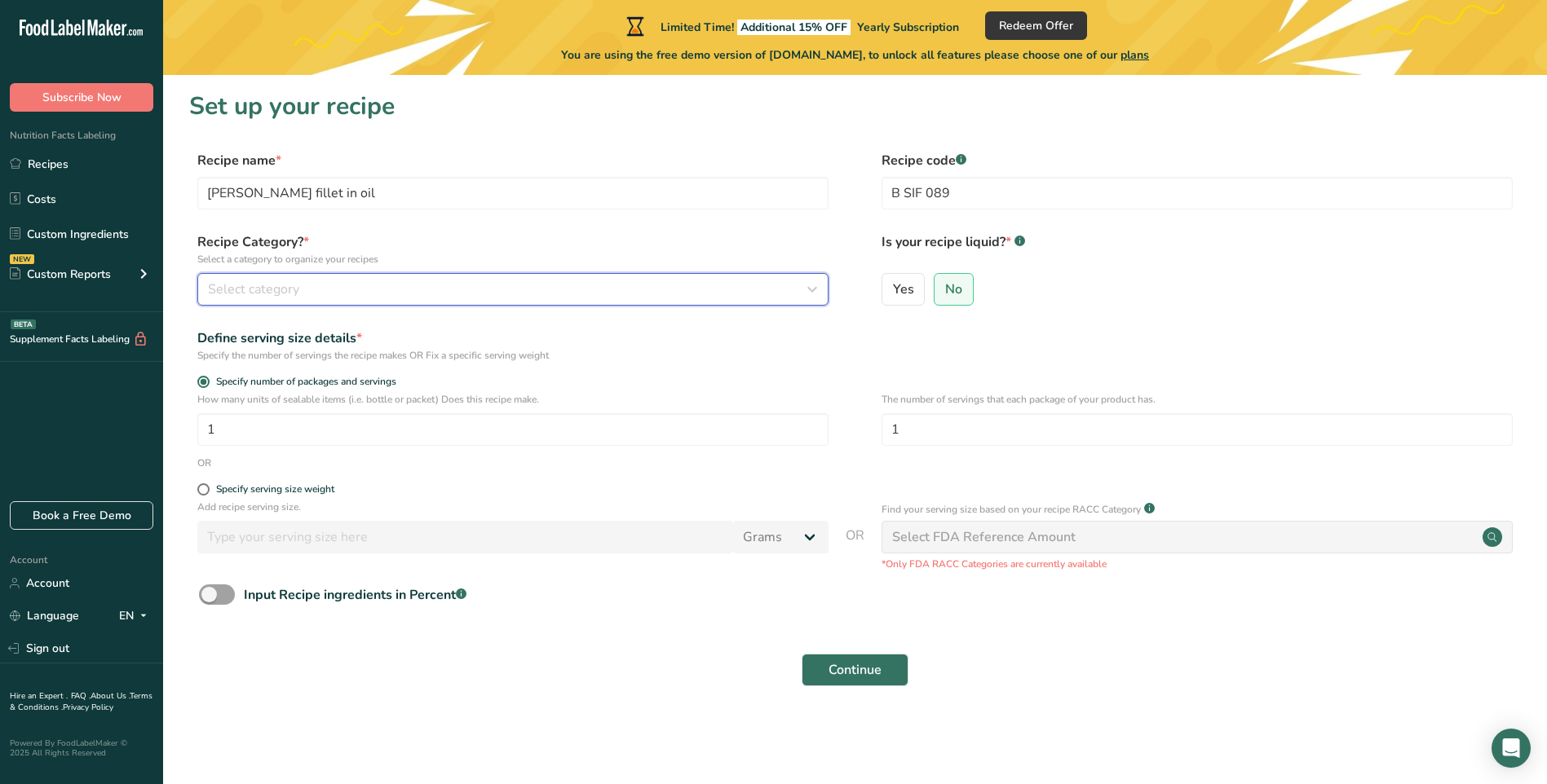
click at [809, 281] on icon "button" at bounding box center [811, 290] width 19 height 29
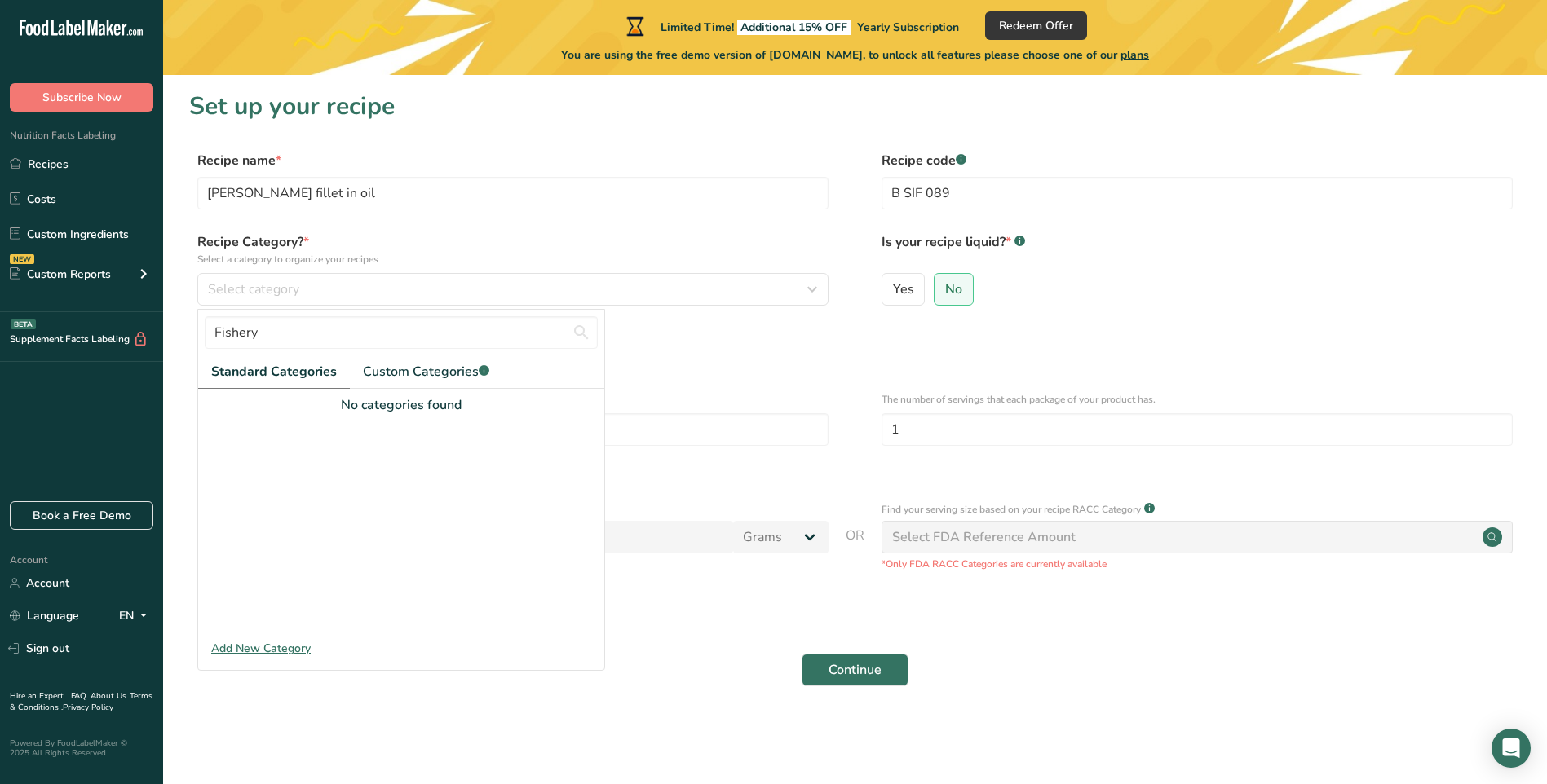
click at [263, 372] on span "Standard Categories" at bounding box center [273, 371] width 125 height 19
click at [258, 366] on span "Standard Categories" at bounding box center [273, 371] width 125 height 19
click at [264, 334] on input "Fishery" at bounding box center [401, 333] width 393 height 33
click at [674, 359] on div "Specify the number of servings the recipe makes OR Fix a specific serving weight" at bounding box center [513, 355] width 631 height 15
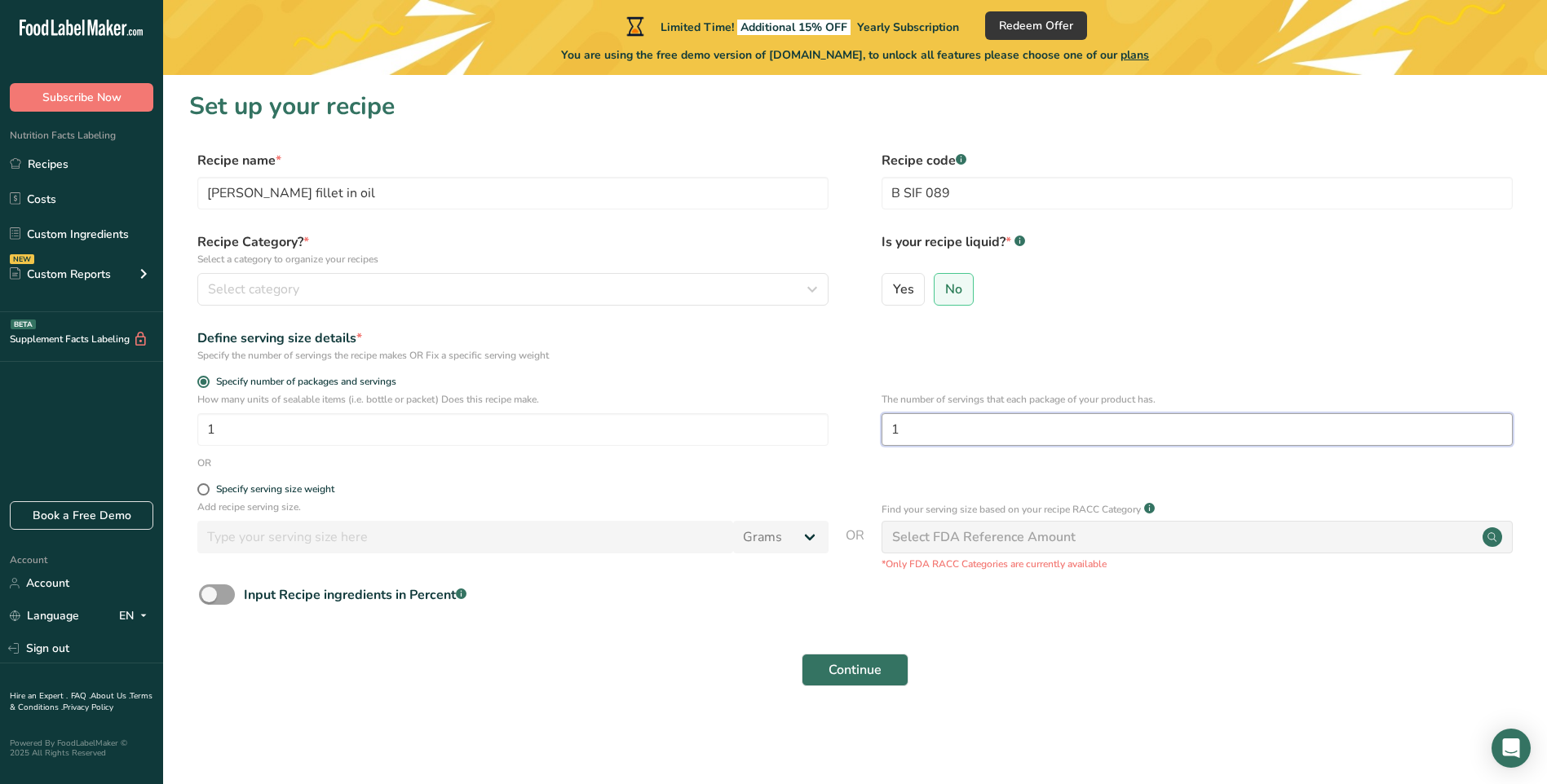
click at [905, 433] on input "1" at bounding box center [1197, 429] width 631 height 33
click at [205, 493] on span at bounding box center [203, 489] width 12 height 12
click at [205, 493] on input "Specify serving size weight" at bounding box center [203, 490] width 11 height 11
radio input "true"
radio input "false"
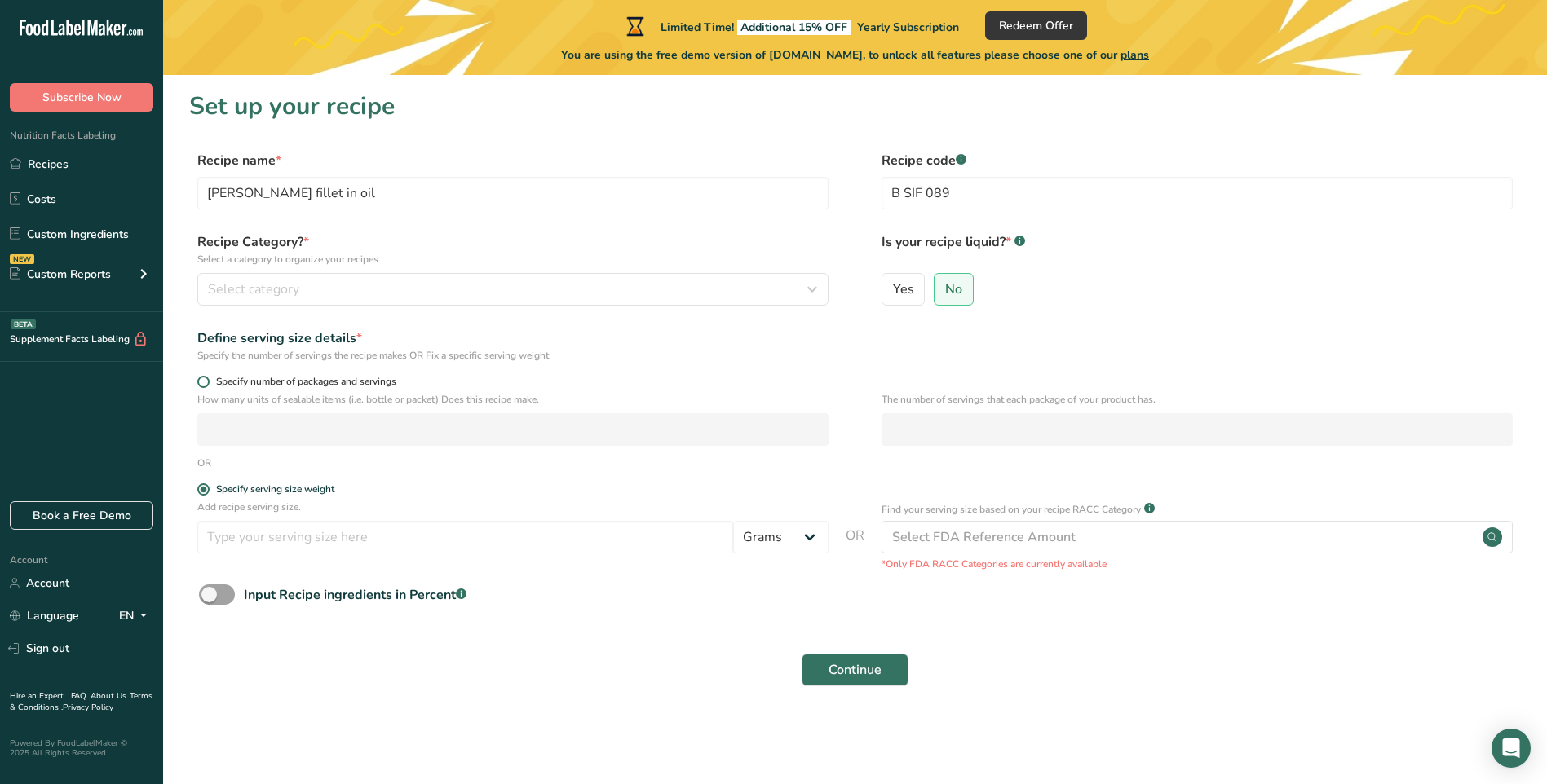
click at [204, 378] on span at bounding box center [203, 381] width 12 height 12
click at [204, 378] on input "Specify number of packages and servings" at bounding box center [203, 382] width 11 height 11
radio input "true"
click at [206, 487] on span at bounding box center [203, 489] width 12 height 12
click at [206, 487] on input "Specify serving size weight" at bounding box center [203, 490] width 11 height 11
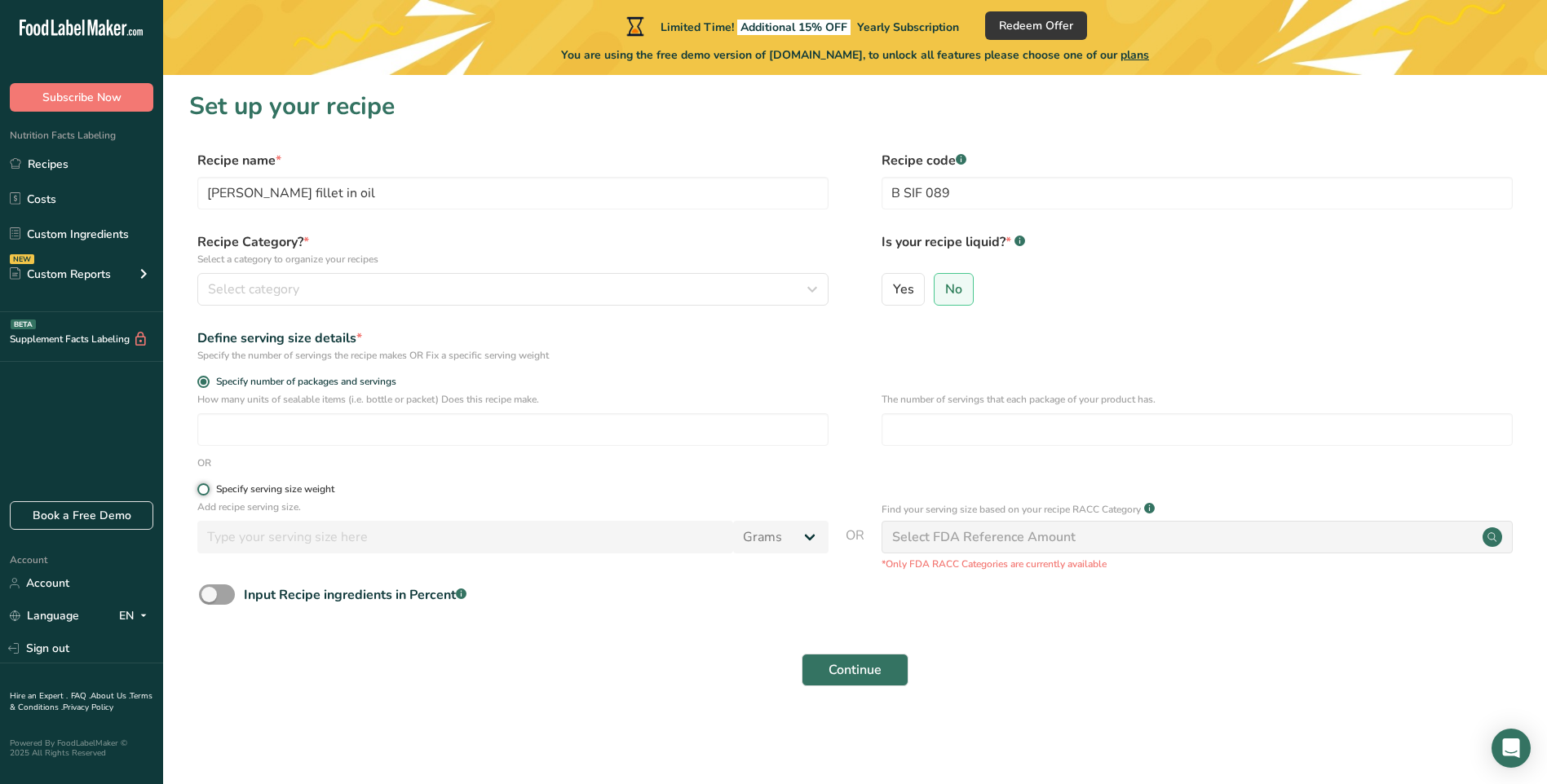
radio input "true"
radio input "false"
click at [308, 538] on input "number" at bounding box center [465, 537] width 536 height 33
click at [260, 531] on input "number" at bounding box center [465, 537] width 536 height 33
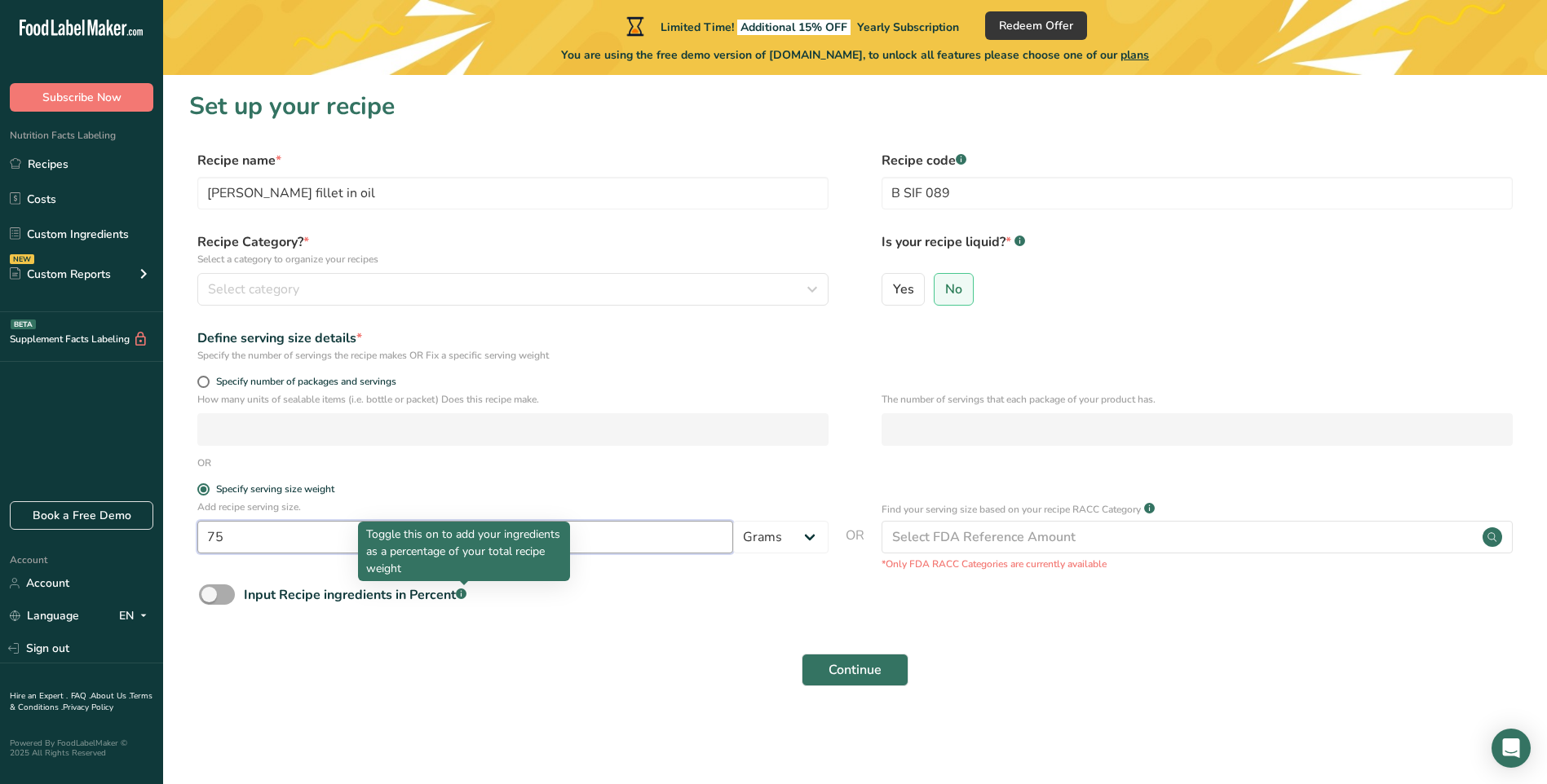
type input "75"
click at [460, 598] on icon ".a-a{fill:#347362;}.b-a{fill:#fff;}" at bounding box center [461, 594] width 11 height 11
click at [209, 598] on input "Input Recipe ingredients in Percent .a-a{fill:#347362;}.b-a{fill:#fff;}" at bounding box center [205, 595] width 11 height 11
checkbox input "true"
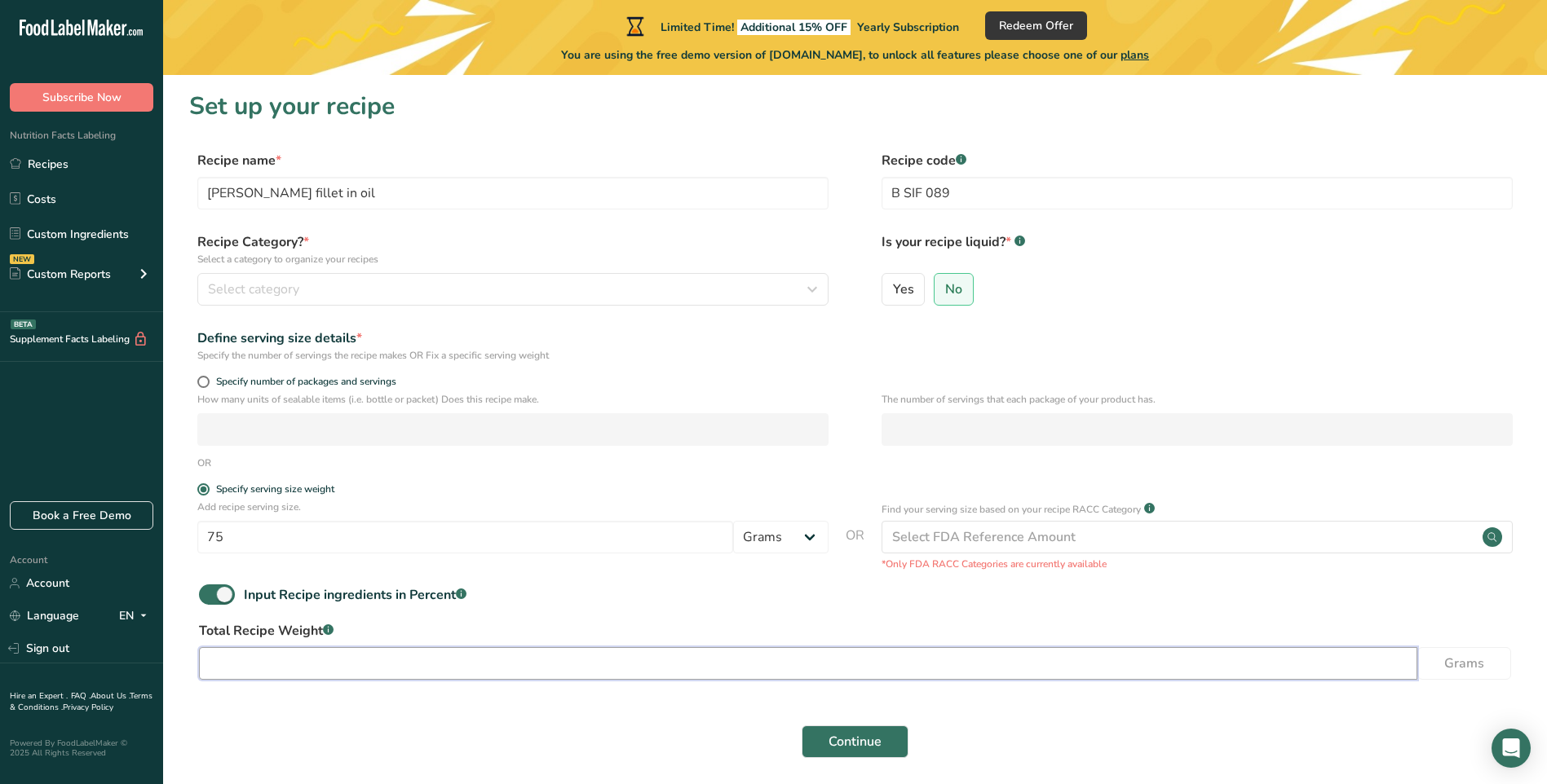
click at [280, 647] on input "number" at bounding box center [808, 663] width 1218 height 33
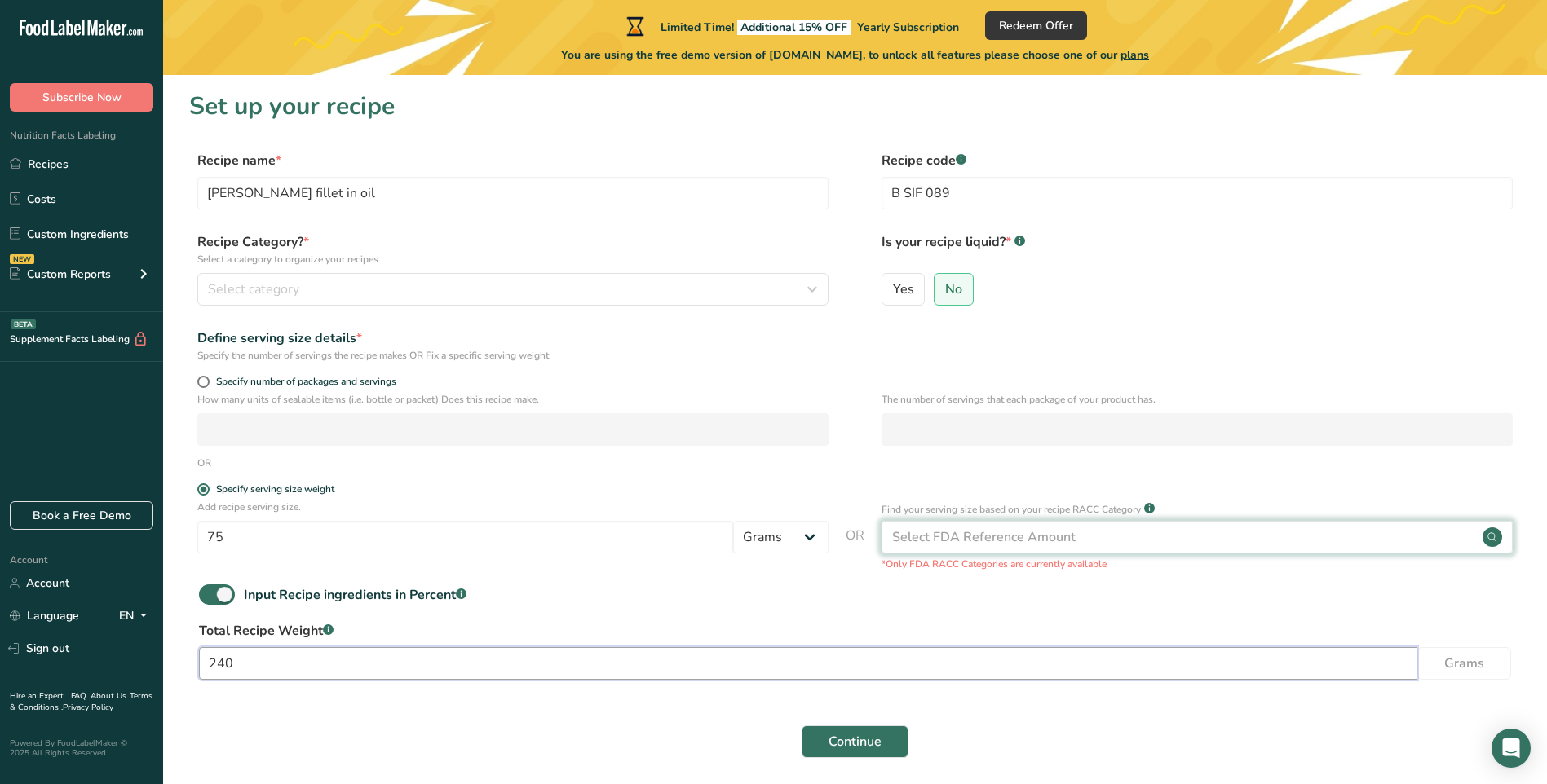
type input "240"
click at [1495, 534] on circle at bounding box center [1491, 536] width 19 height 19
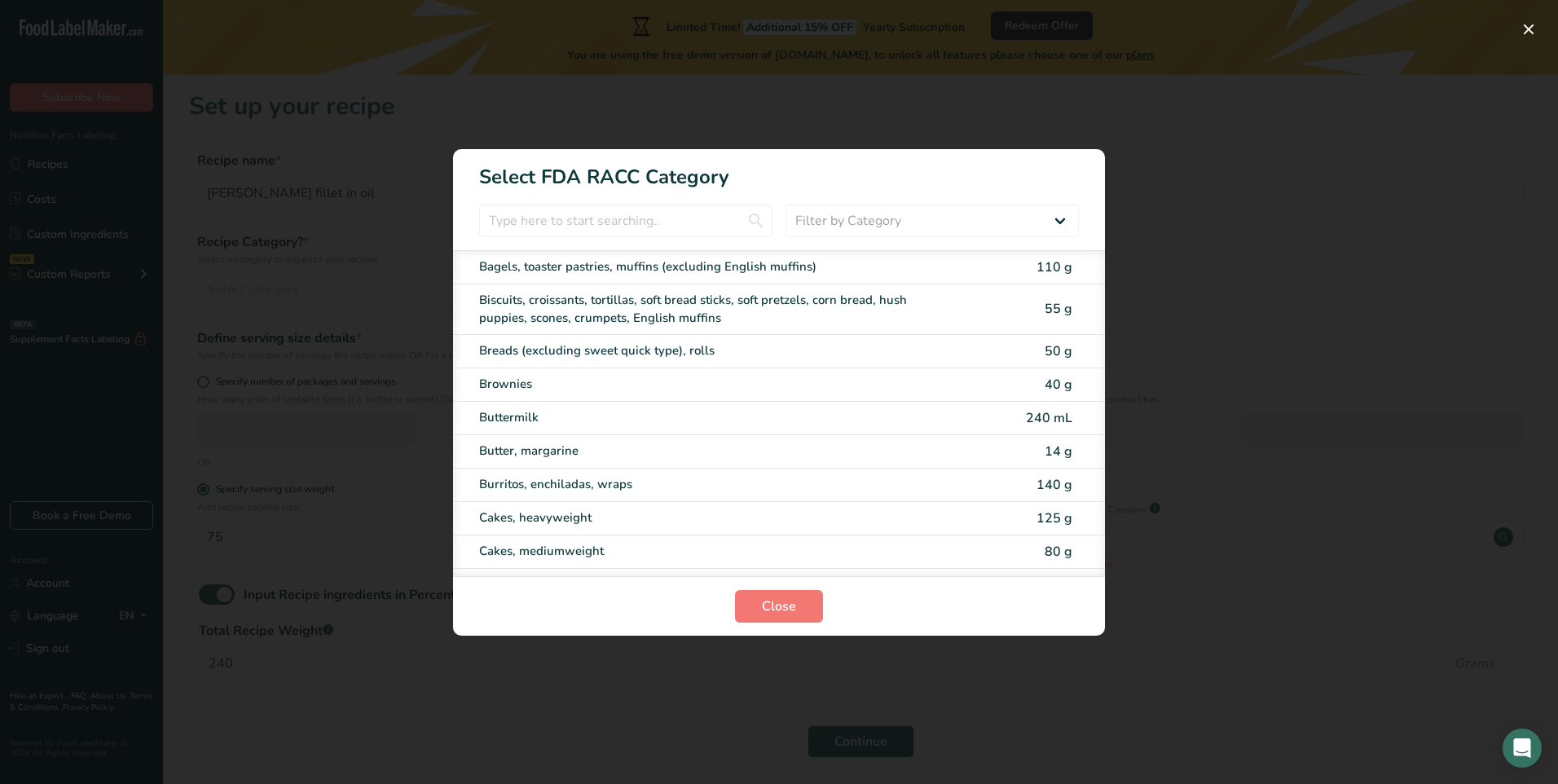
click at [1027, 195] on section "Select FDA RACC Category Filter by Category All Bakery products Beverages Cerea…" at bounding box center [779, 392] width 652 height 486
click at [1327, 414] on div "RACC Category Selection Modal" at bounding box center [779, 392] width 1558 height 784
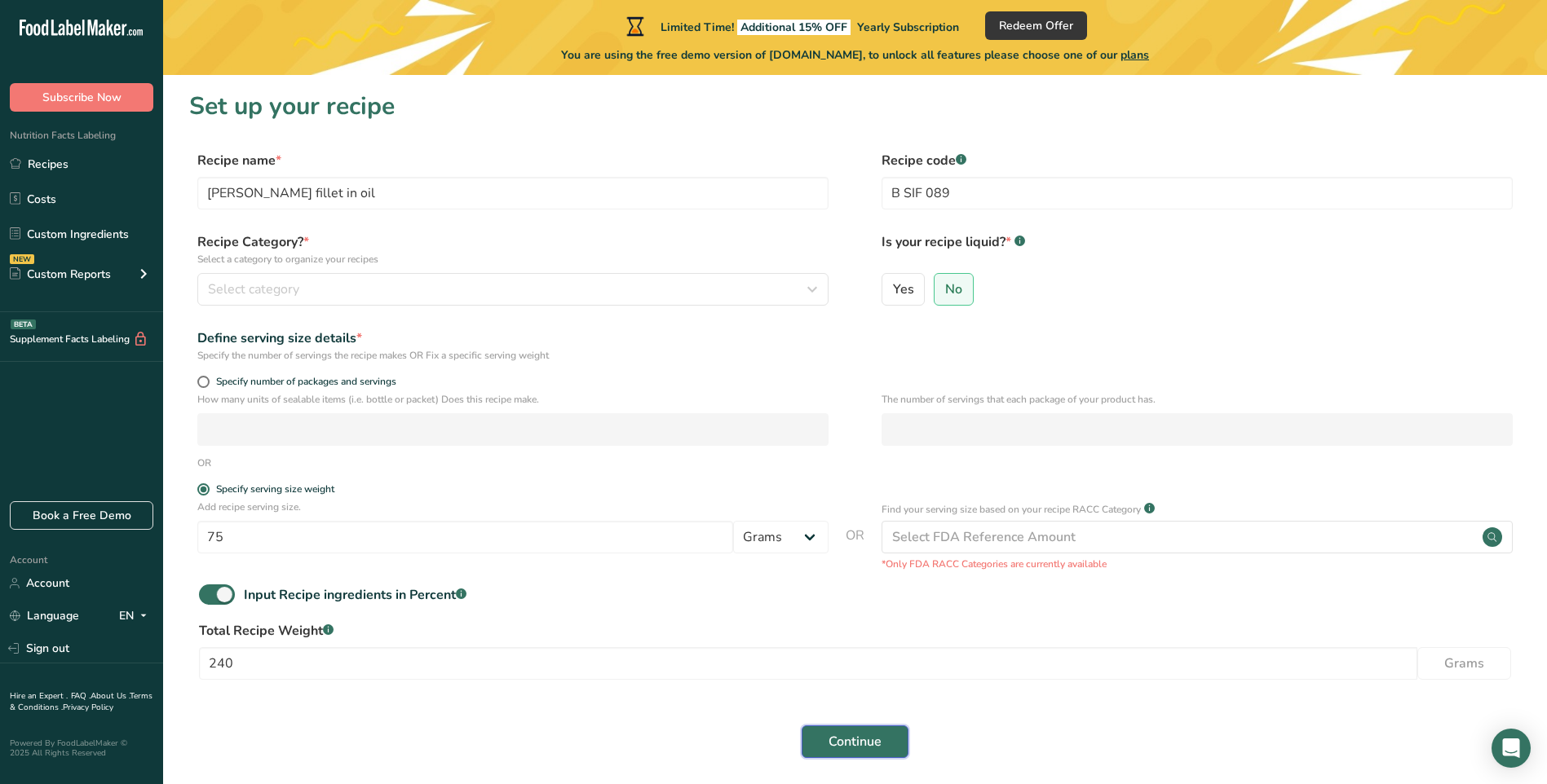
click at [862, 746] on span "Continue" at bounding box center [855, 741] width 53 height 19
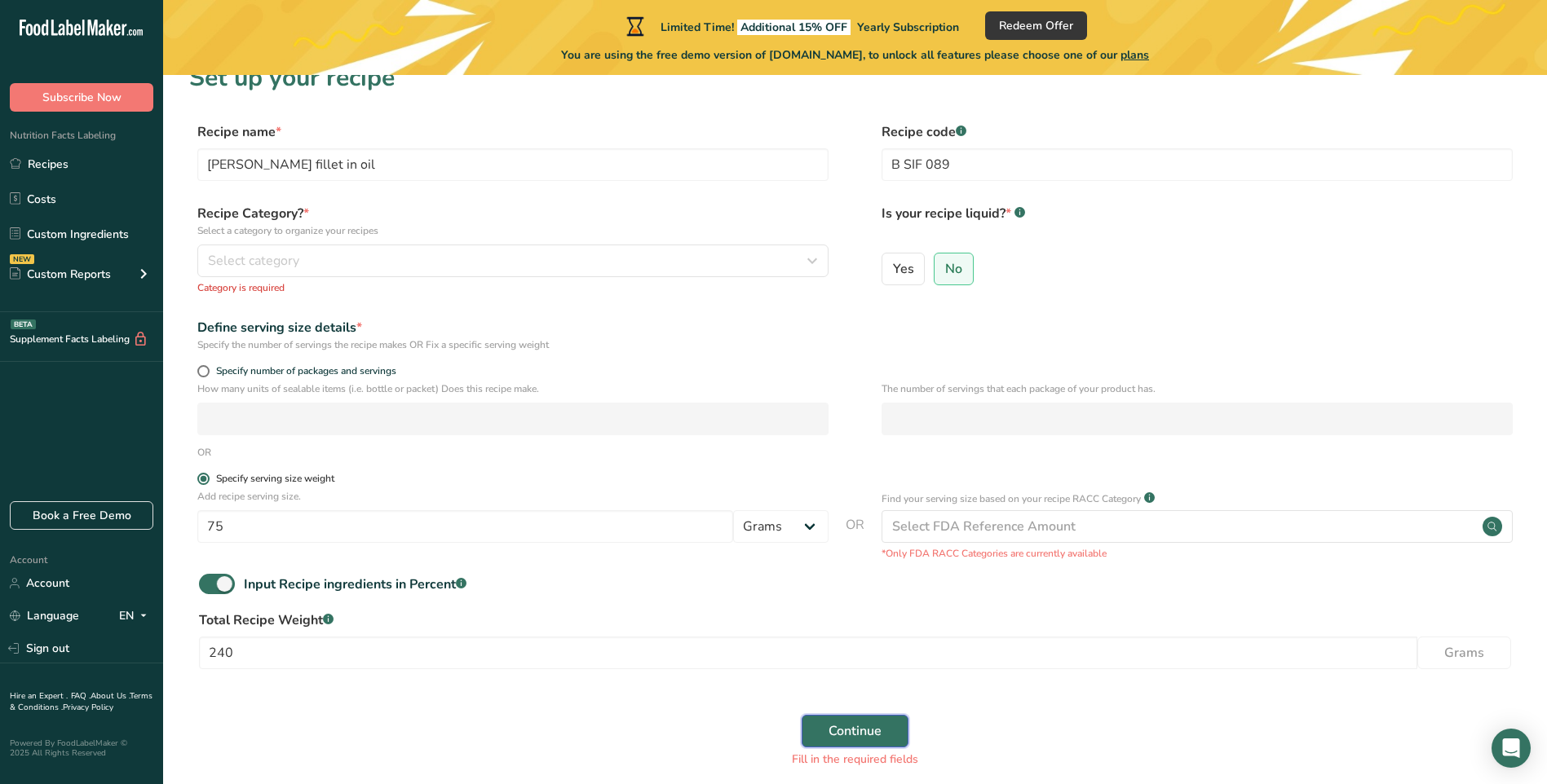
scroll to position [19, 0]
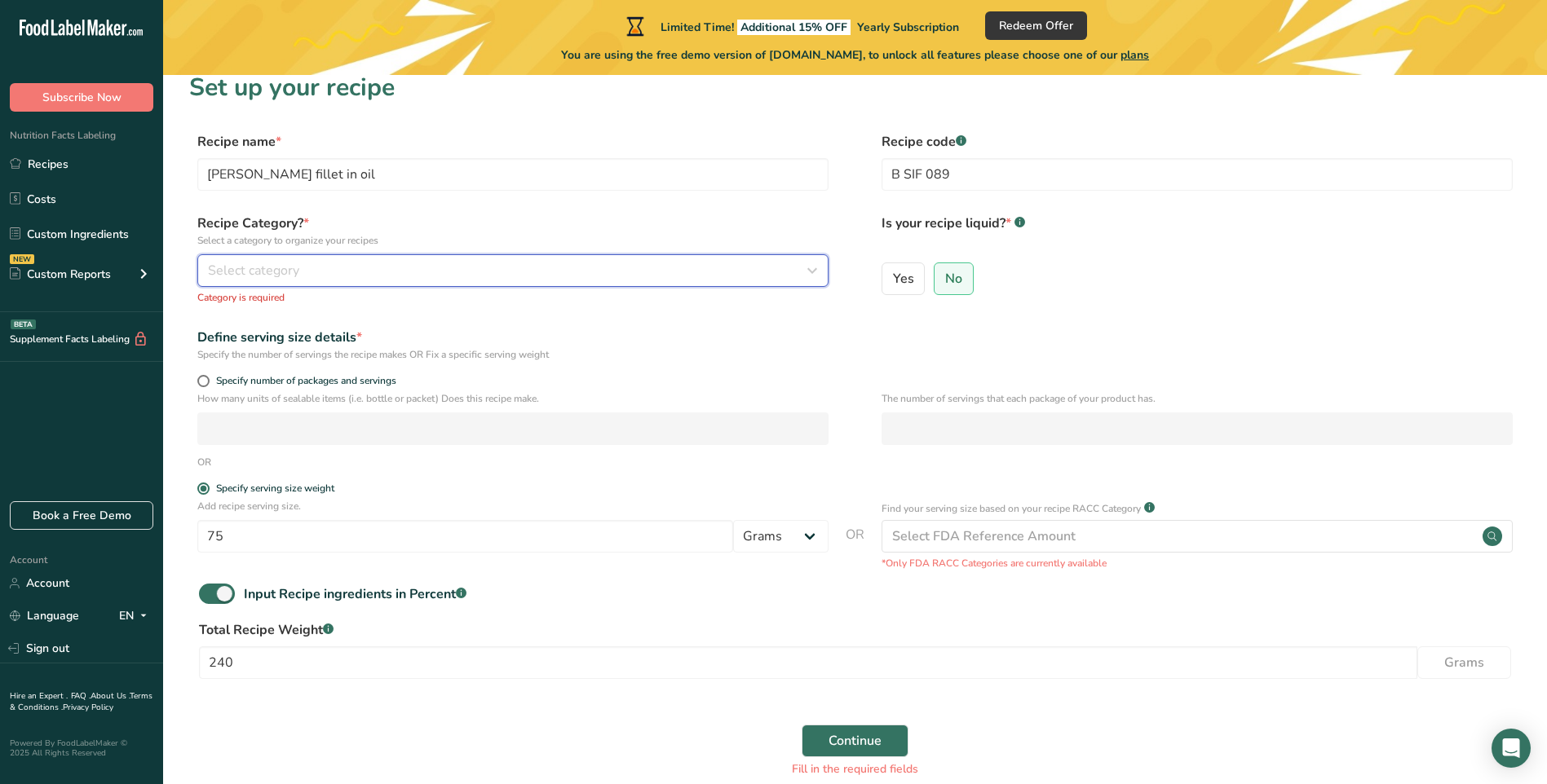
click at [814, 269] on icon "button" at bounding box center [811, 270] width 19 height 29
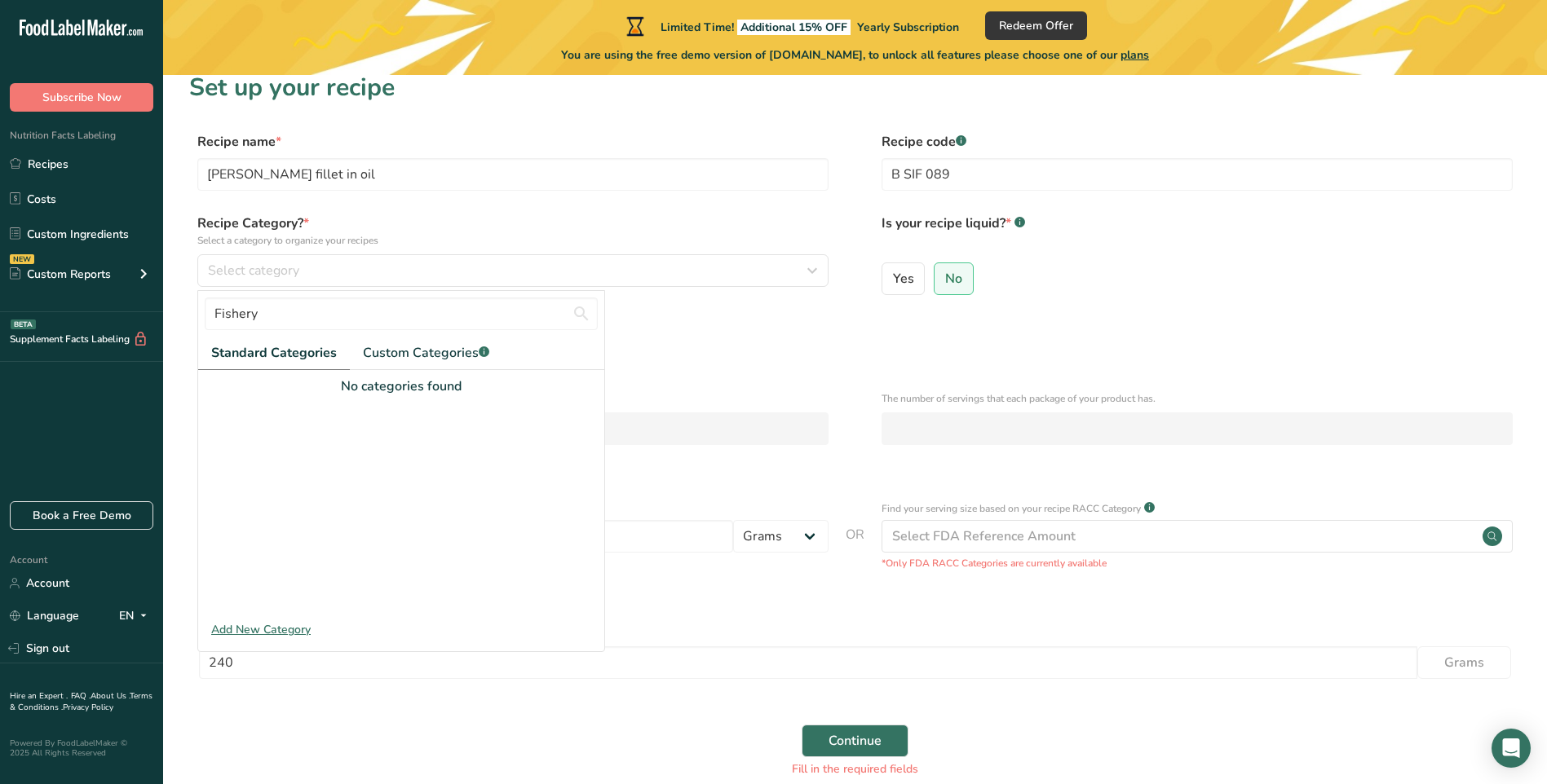
click at [295, 348] on span "Standard Categories" at bounding box center [273, 352] width 125 height 19
drag, startPoint x: 264, startPoint y: 311, endPoint x: 132, endPoint y: 305, distance: 132.1
click at [132, 305] on div ".a-20{fill:#fff;} Subscribe Now Nutrition Facts Labeling Recipes Costs Custom I…" at bounding box center [774, 423] width 1547 height 885
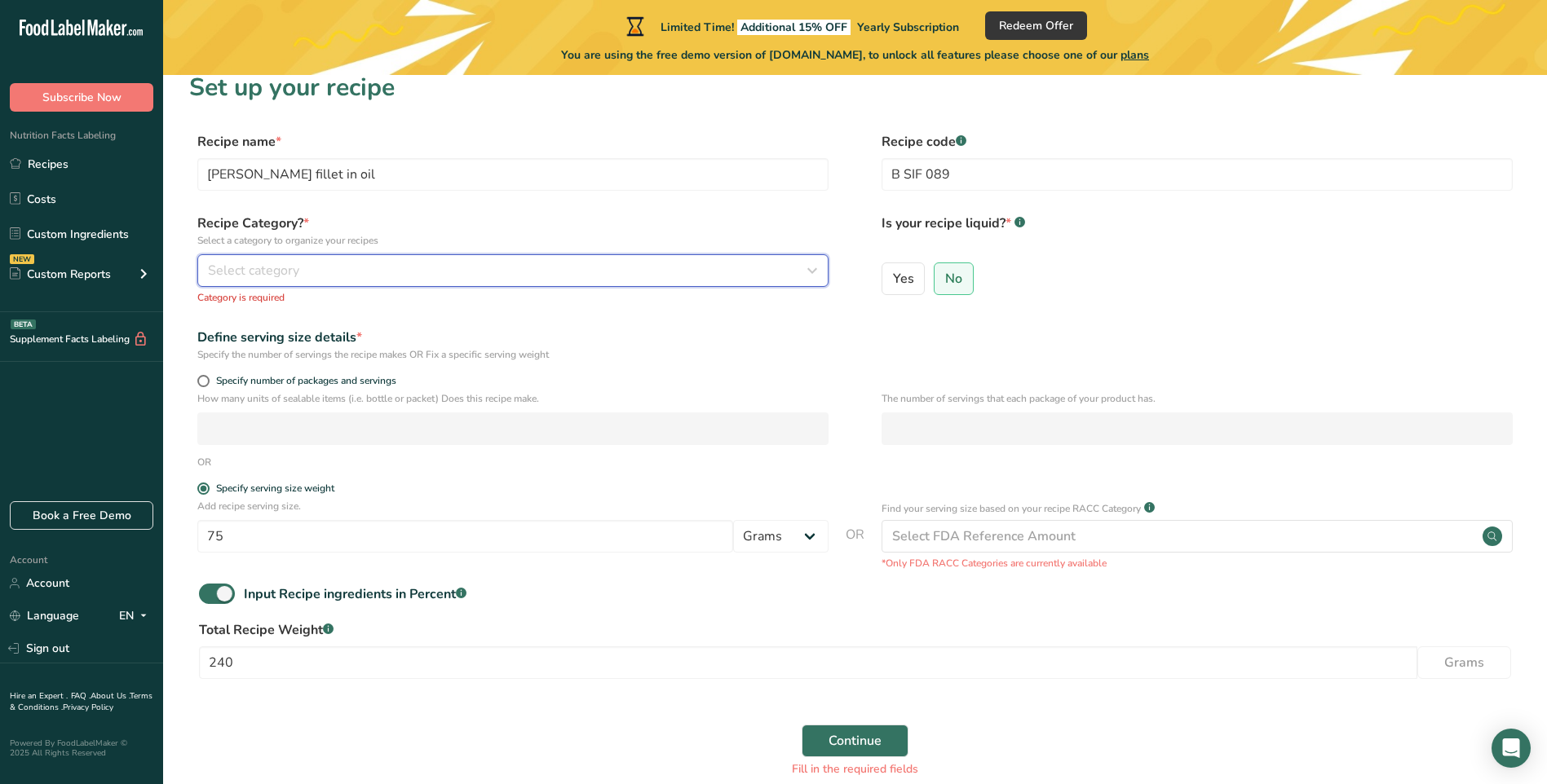
click at [275, 268] on span "Select category" at bounding box center [253, 270] width 91 height 19
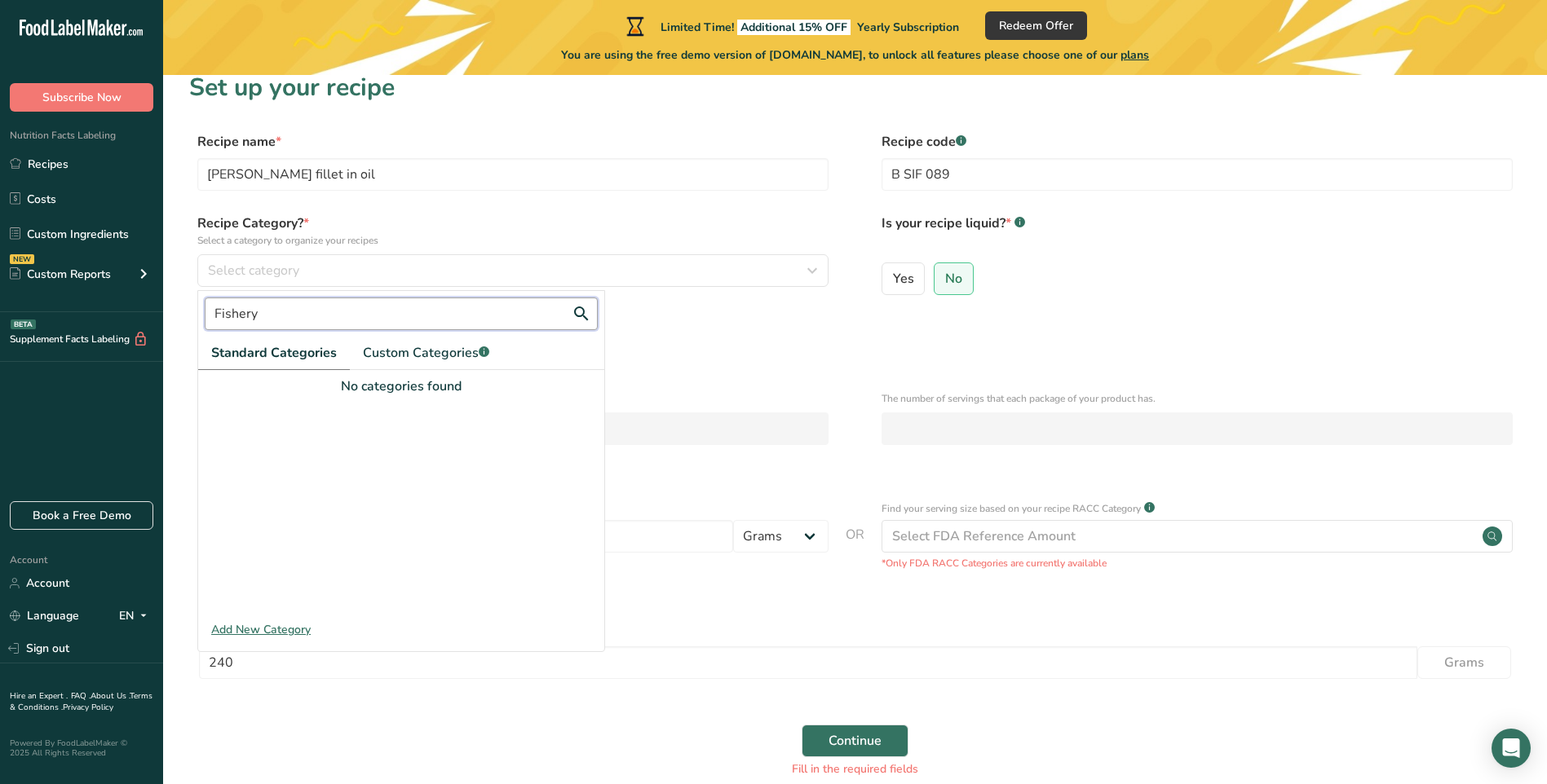
click at [269, 318] on input "Fishery" at bounding box center [401, 313] width 393 height 33
type input "F"
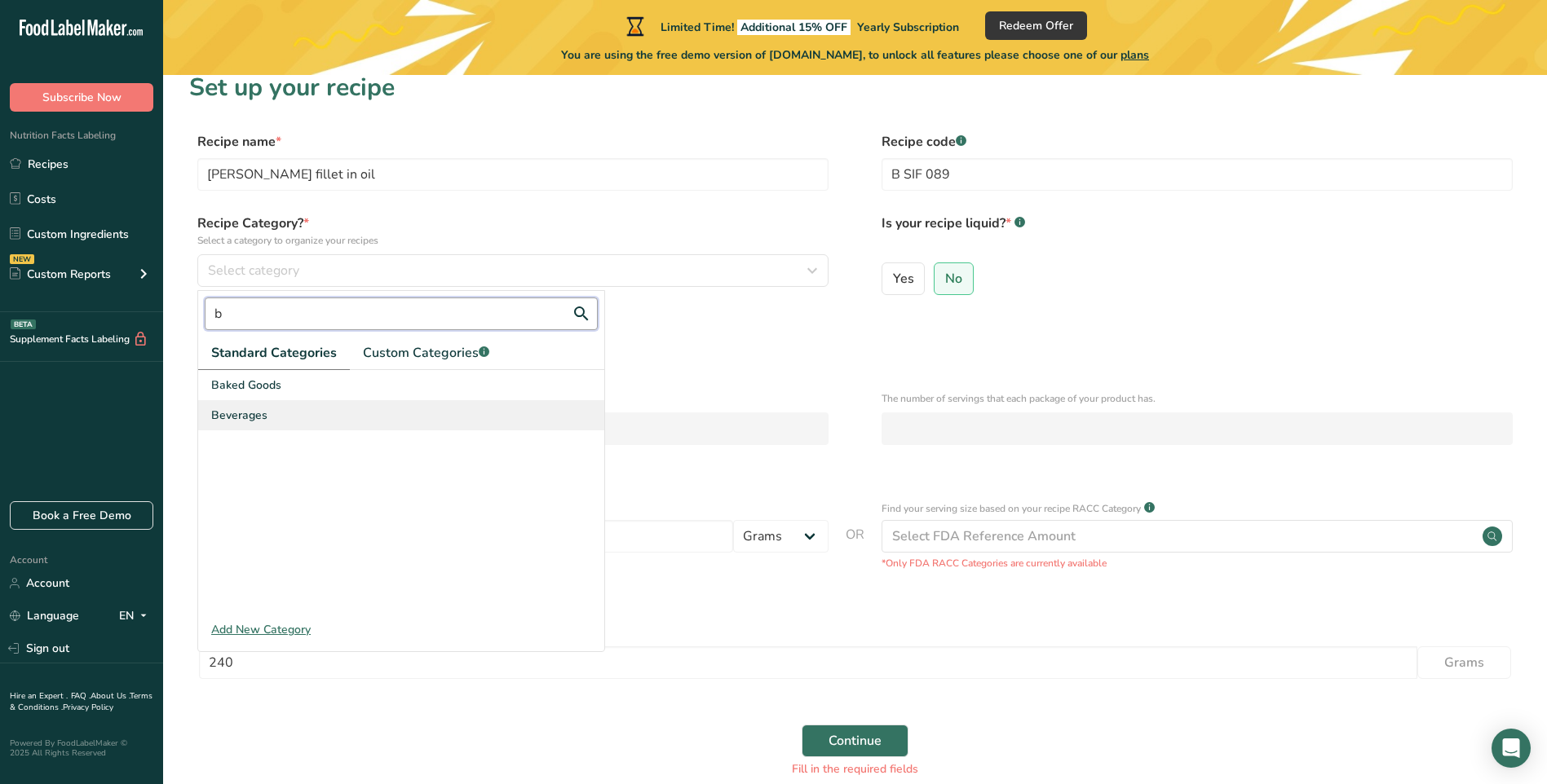
type input "b"
click at [257, 418] on span "Beverages" at bounding box center [240, 415] width 57 height 17
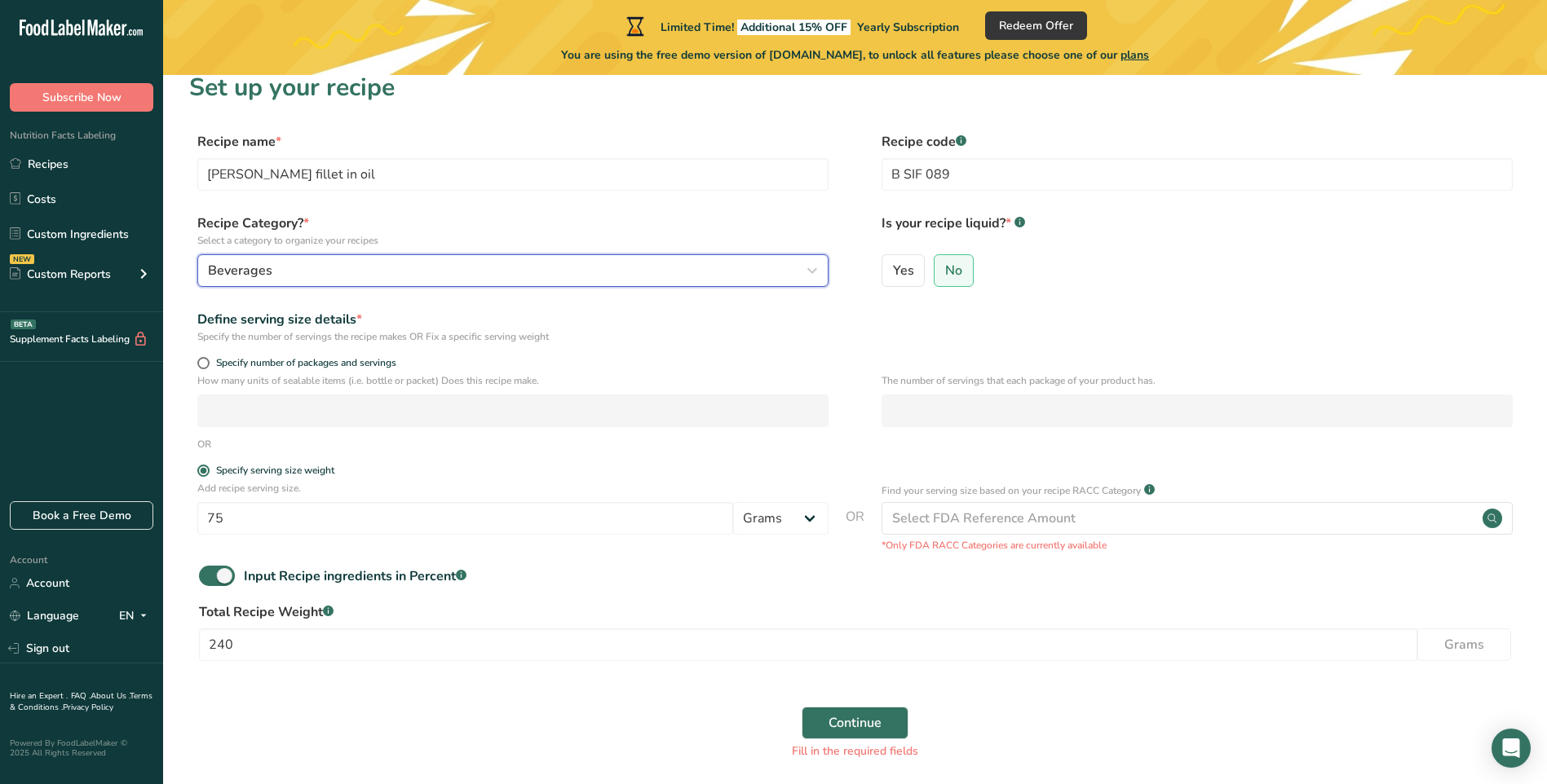
click at [808, 268] on icon "button" at bounding box center [811, 270] width 19 height 29
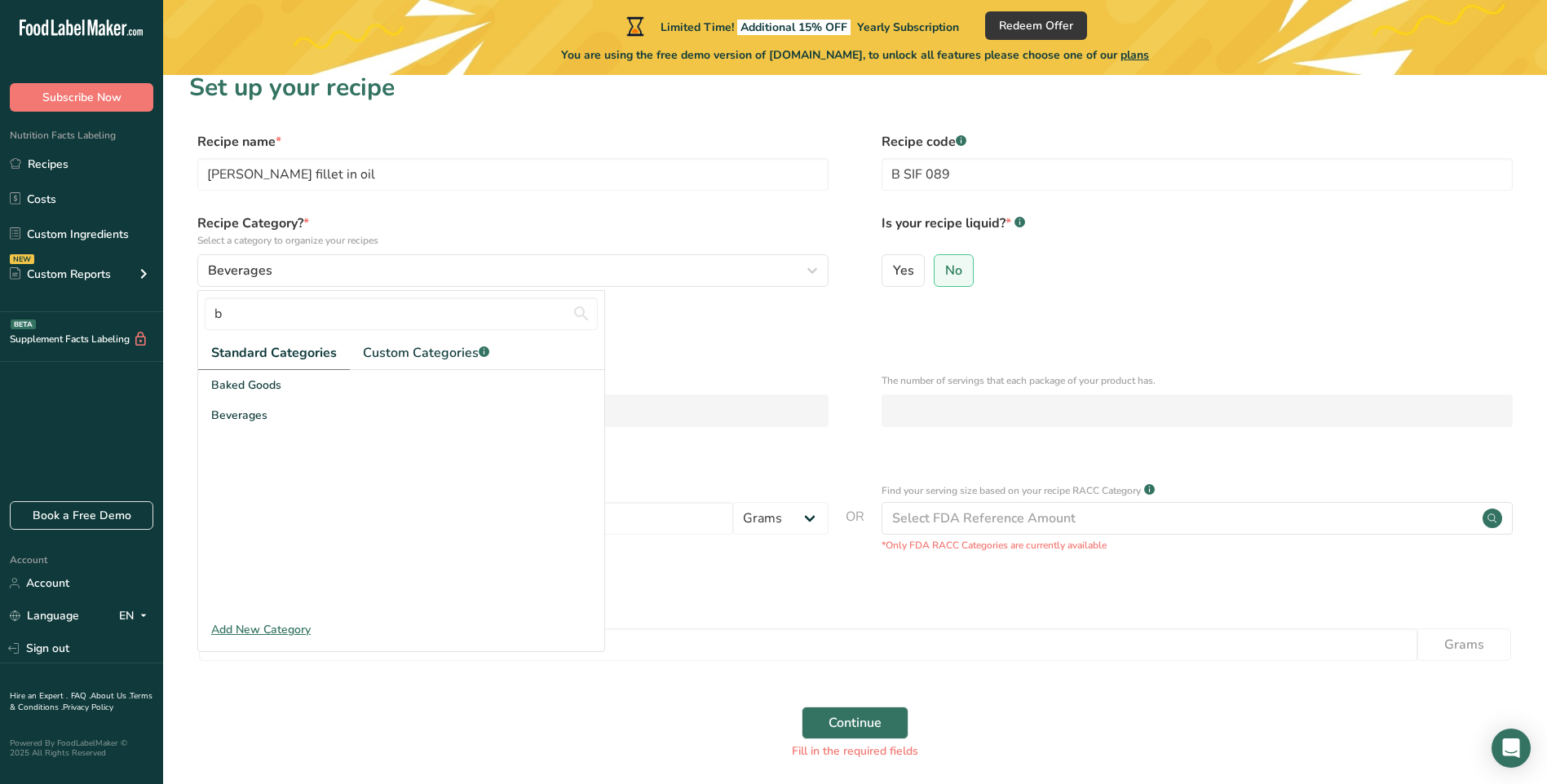
click at [239, 351] on span "Standard Categories" at bounding box center [273, 352] width 125 height 19
click at [237, 311] on input "b" at bounding box center [401, 313] width 393 height 33
type input "f"
type input "c"
click at [259, 444] on span "Cooked Meals, Salads, & Sauces" at bounding box center [296, 445] width 171 height 17
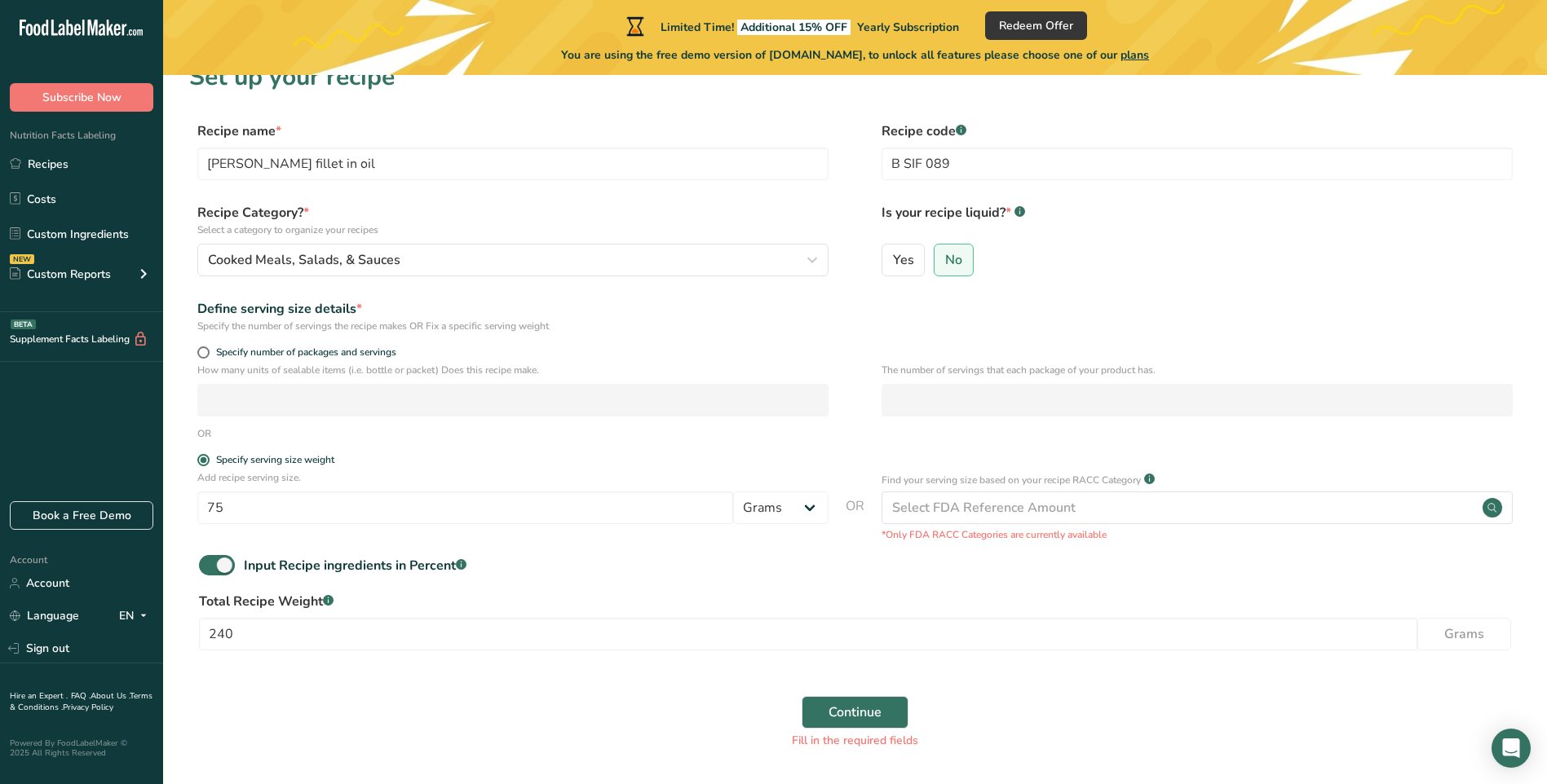
scroll to position [81, 0]
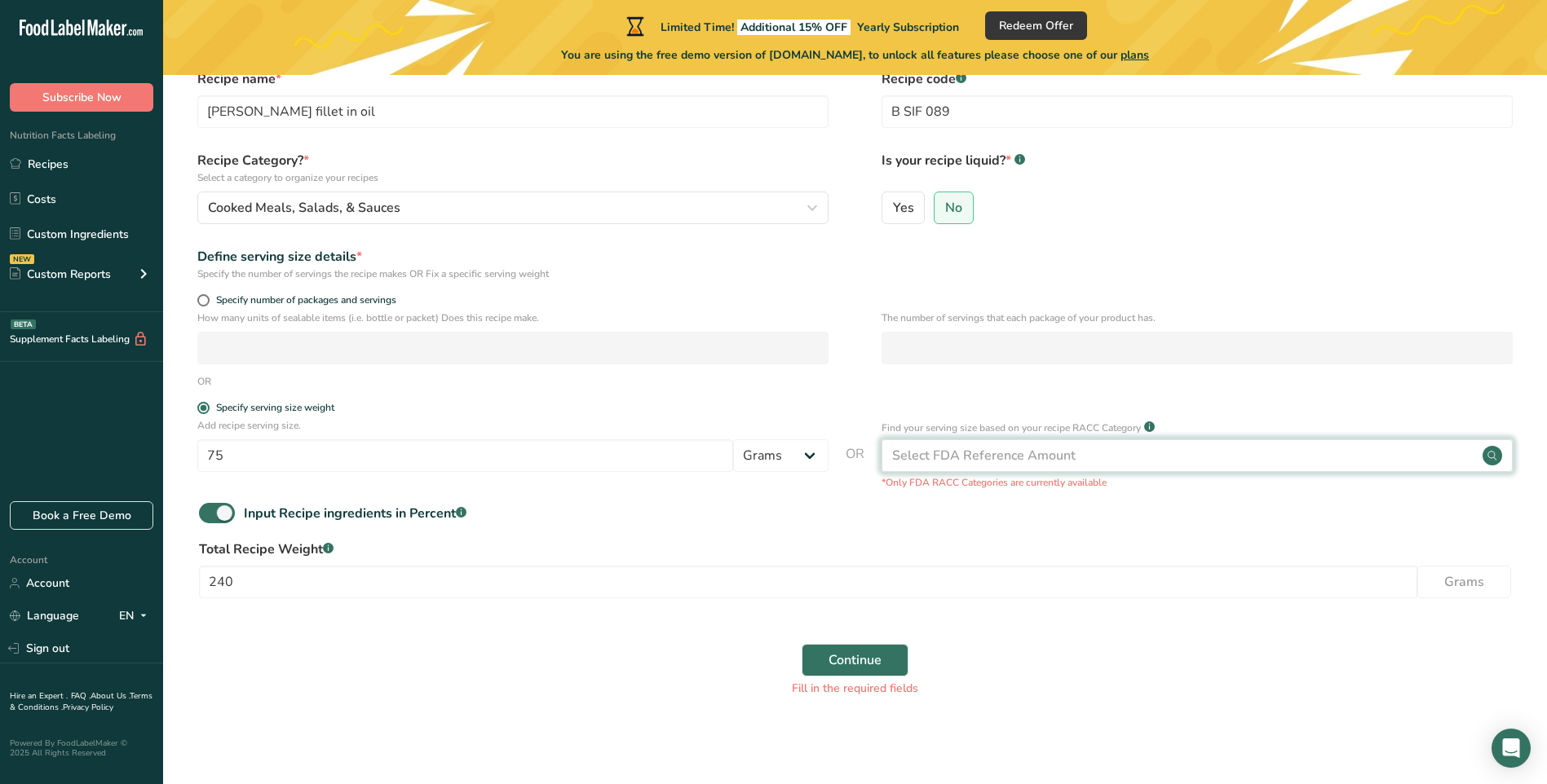
click at [990, 451] on div "Select FDA Reference Amount" at bounding box center [984, 455] width 184 height 19
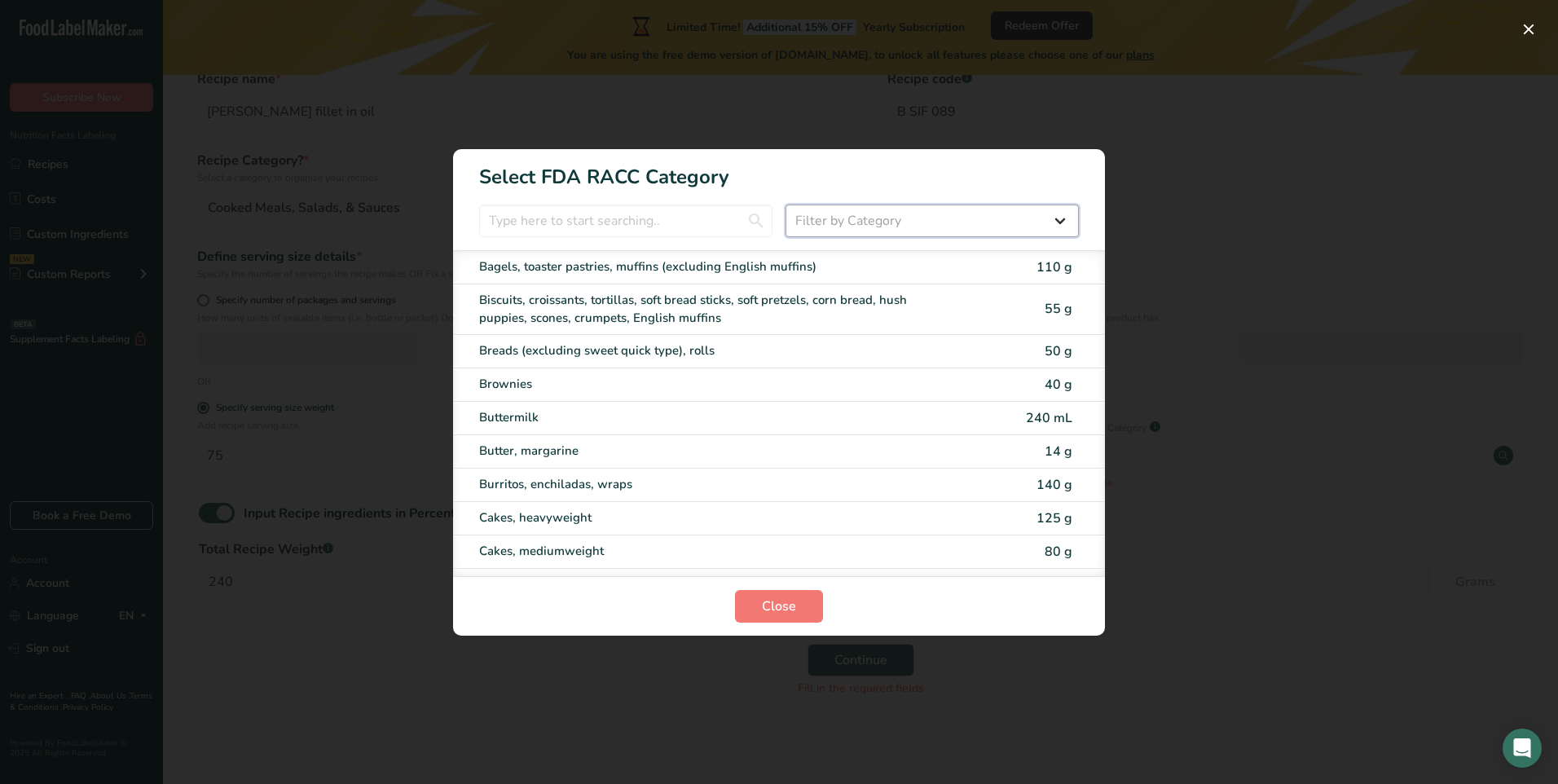
click at [1065, 219] on select "Filter by Category All Bakery products Beverages Cereals and other grain produc…" at bounding box center [932, 221] width 293 height 33
select select "13"
click at [786, 205] on select "Filter by Category All Bakery products Beverages Cereals and other grain produc…" at bounding box center [932, 221] width 293 height 33
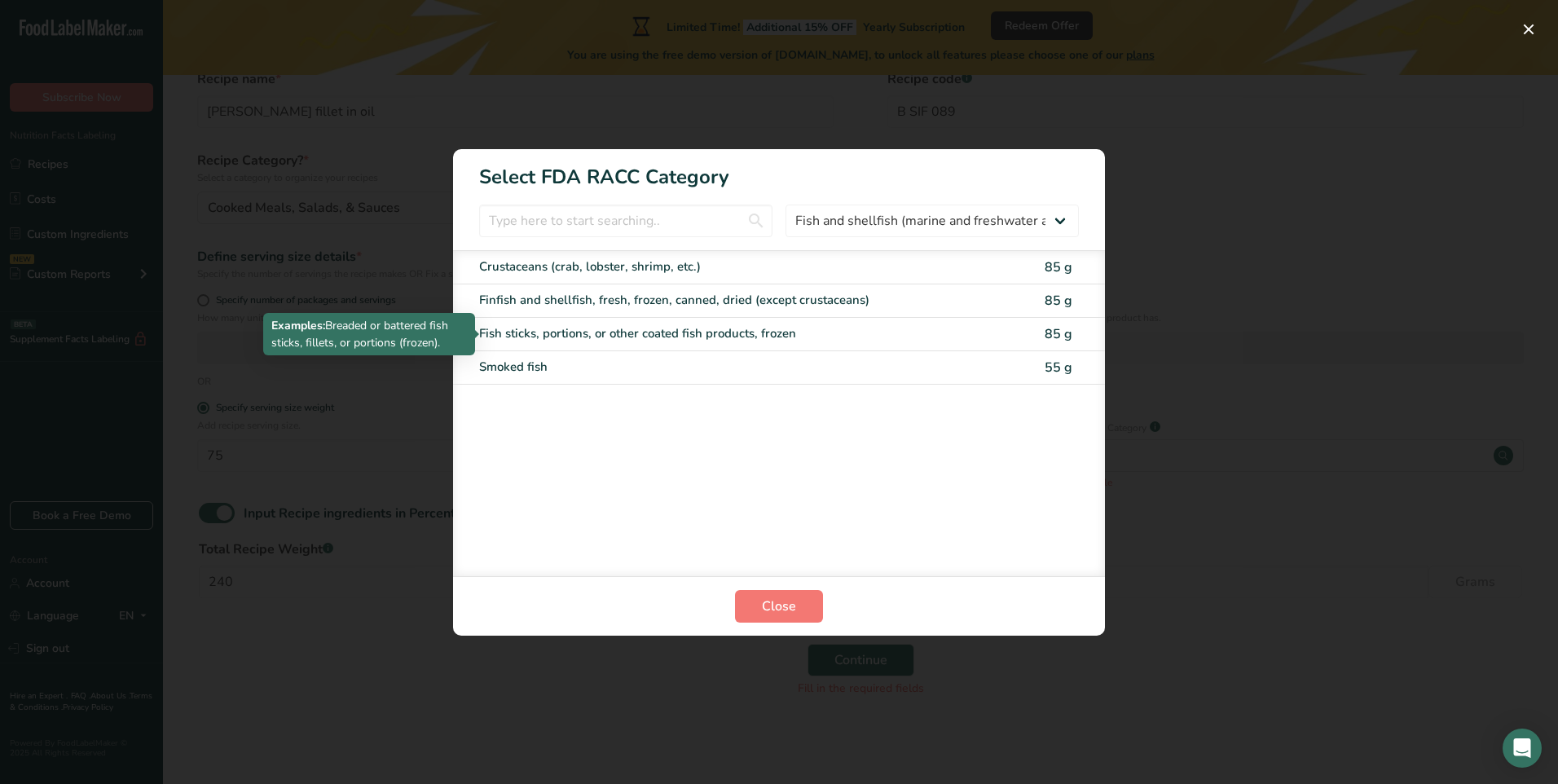
click at [674, 332] on div "Fish sticks, portions, or other coated fish products, frozen" at bounding box center [710, 334] width 462 height 19
type input "85"
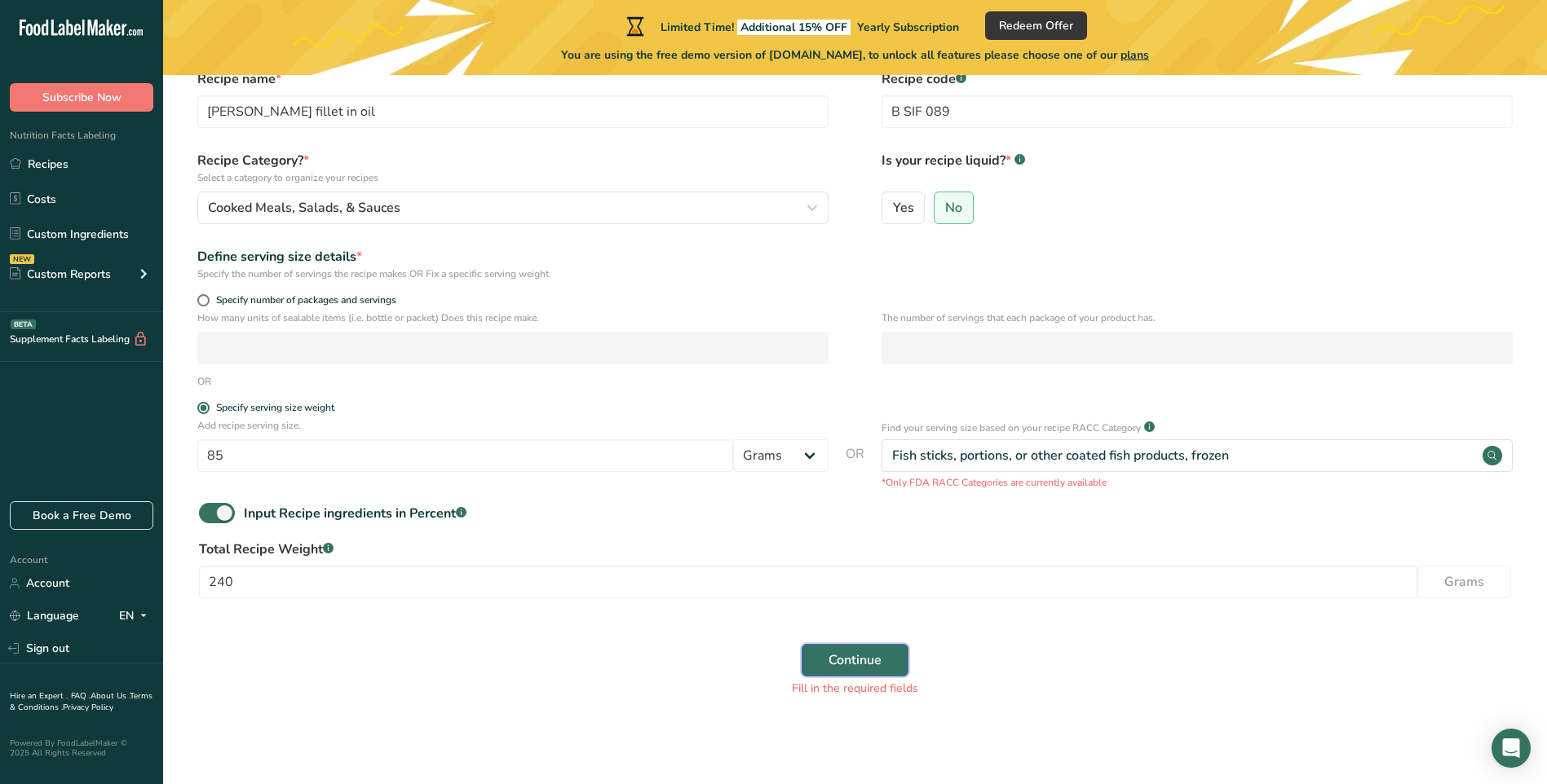
click at [868, 662] on span "Continue" at bounding box center [855, 660] width 53 height 19
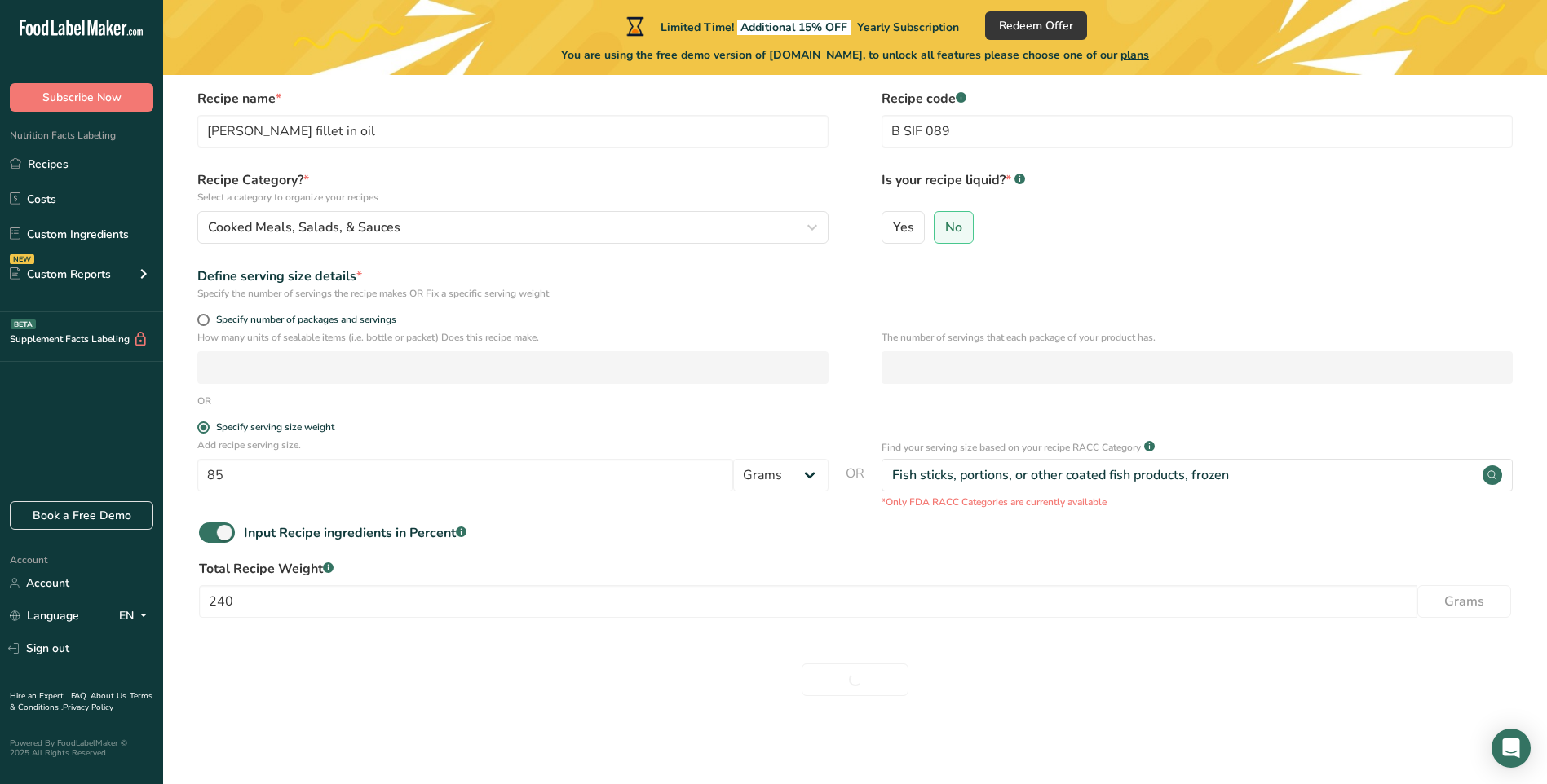
scroll to position [62, 0]
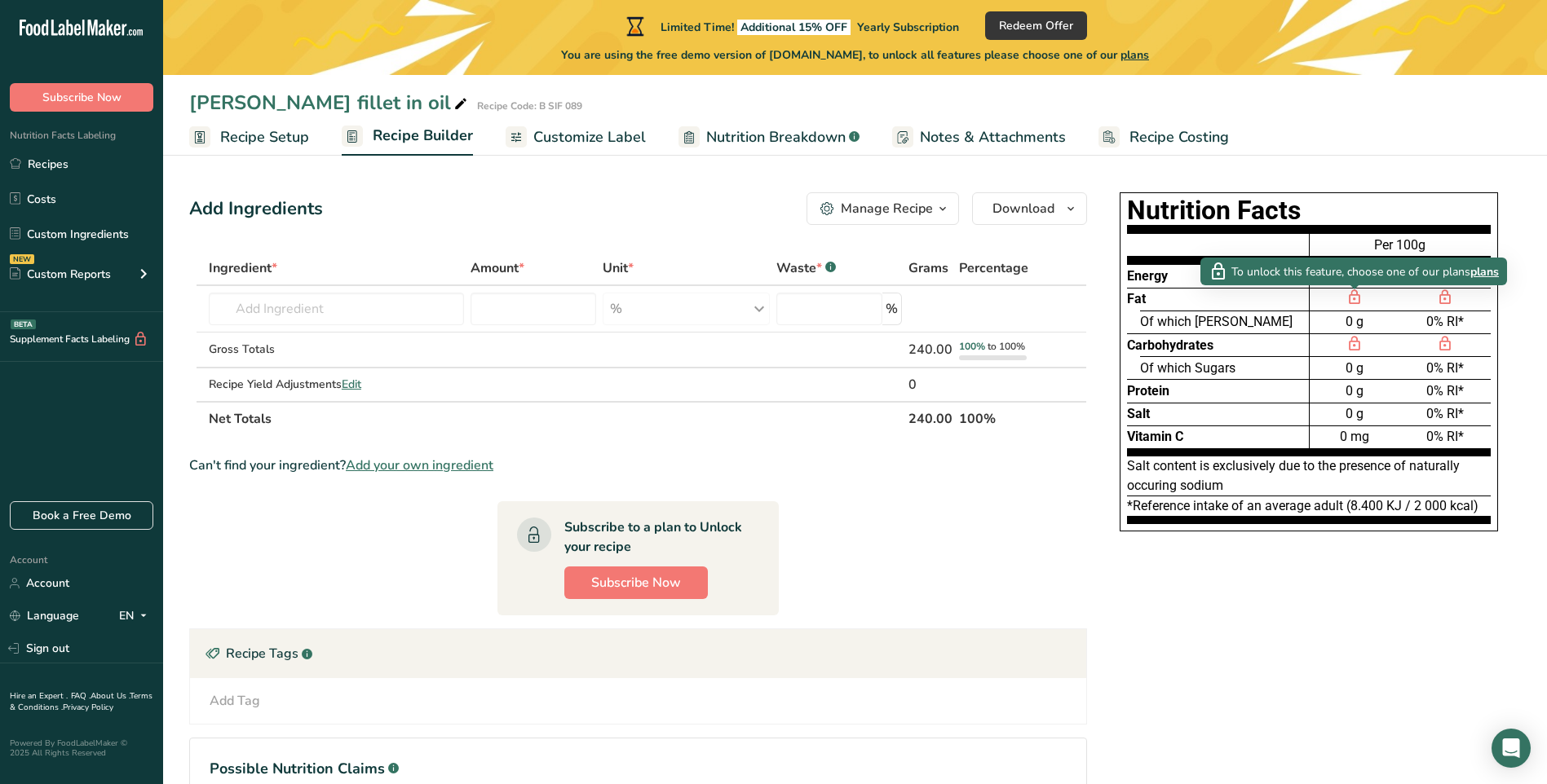
click at [1488, 274] on span "plans" at bounding box center [1484, 271] width 28 height 17
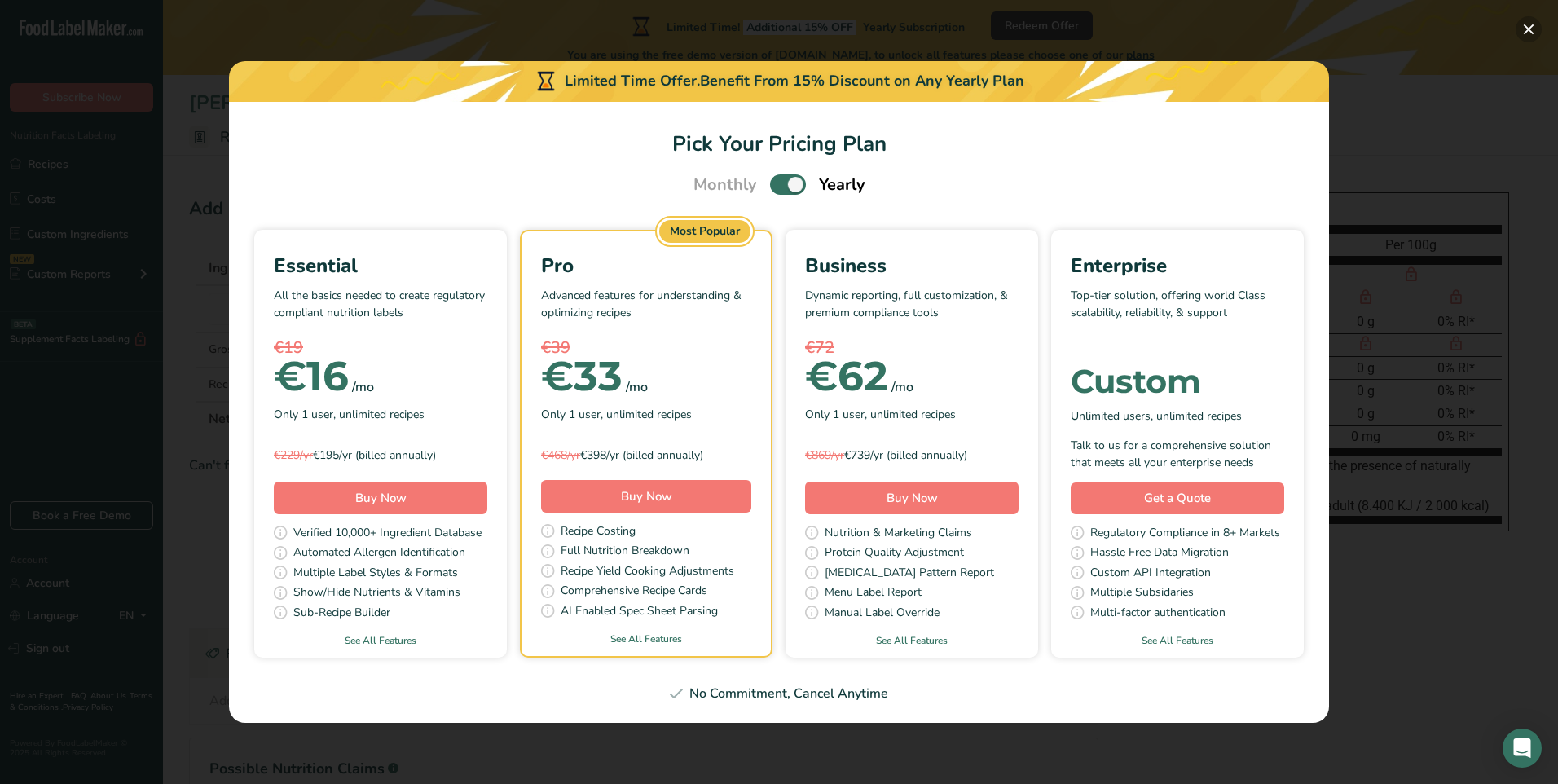
click at [1526, 30] on button "Pick Your Pricing Plan Modal" at bounding box center [1529, 29] width 26 height 26
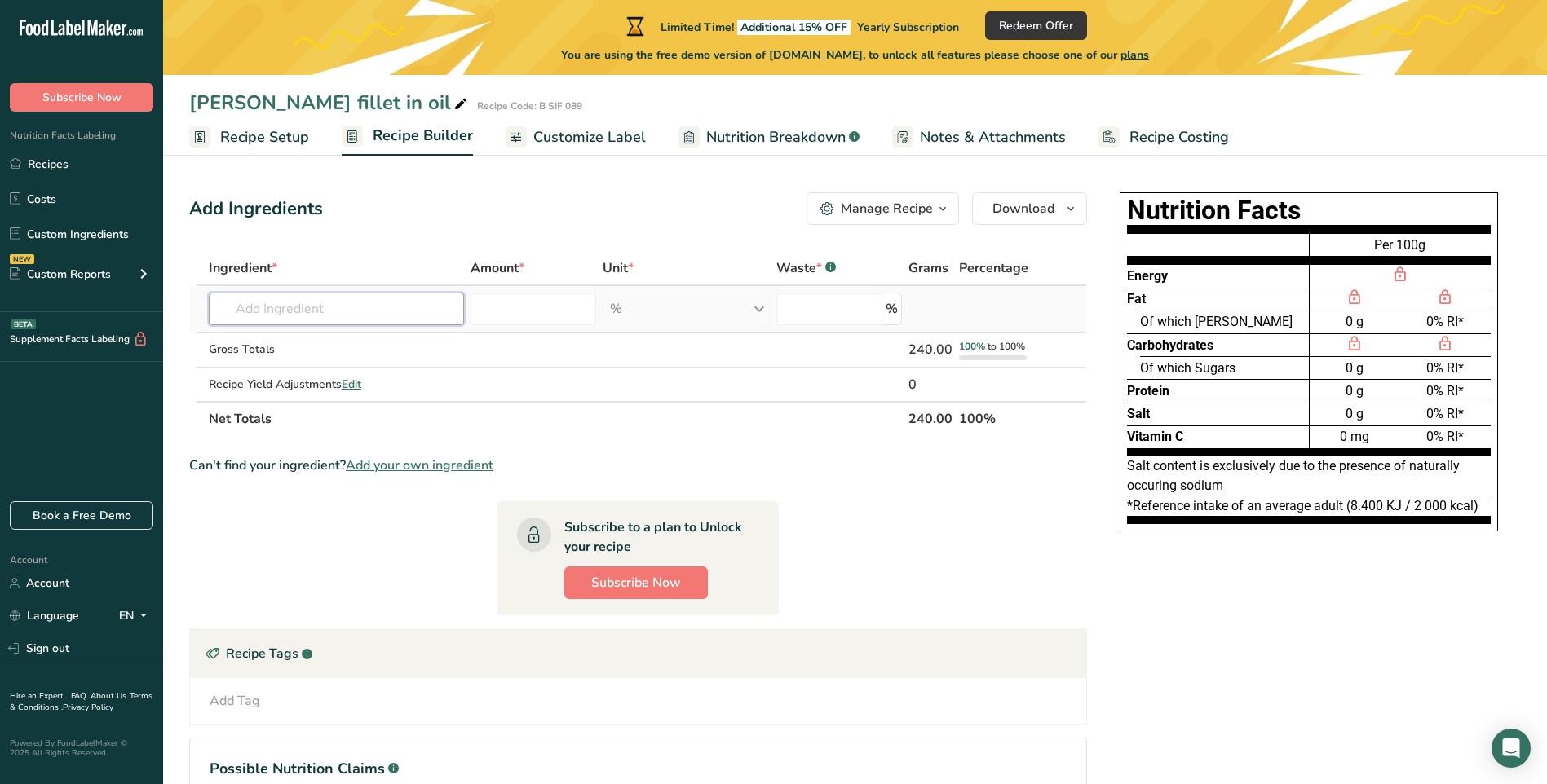
click at [325, 310] on input "text" at bounding box center [336, 309] width 256 height 33
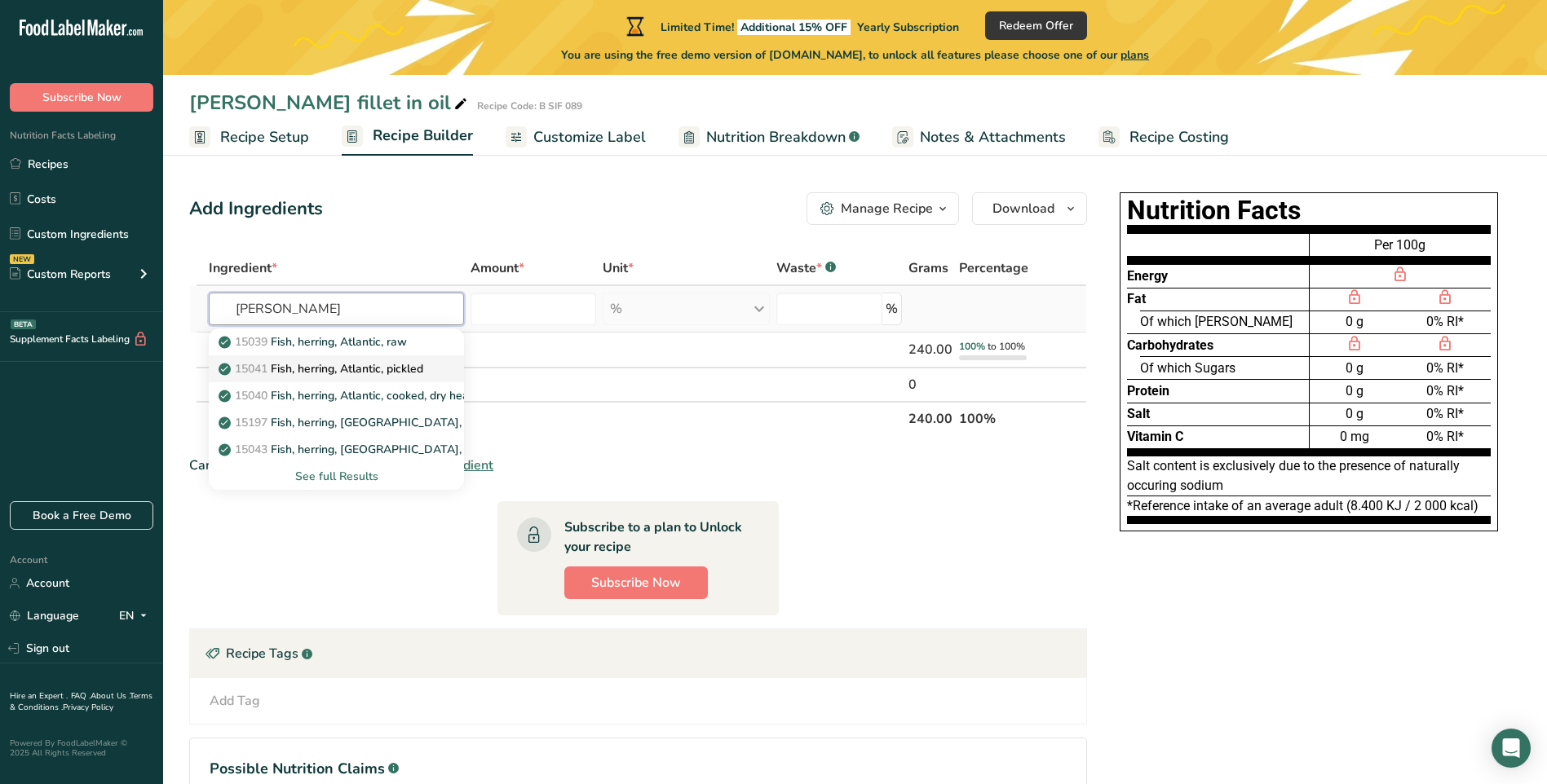
type input "Herr"
click at [347, 365] on p "15041 Fish, herring, Atlantic, pickled" at bounding box center [323, 368] width 201 height 17
type input "Fish, herring, Atlantic, pickled"
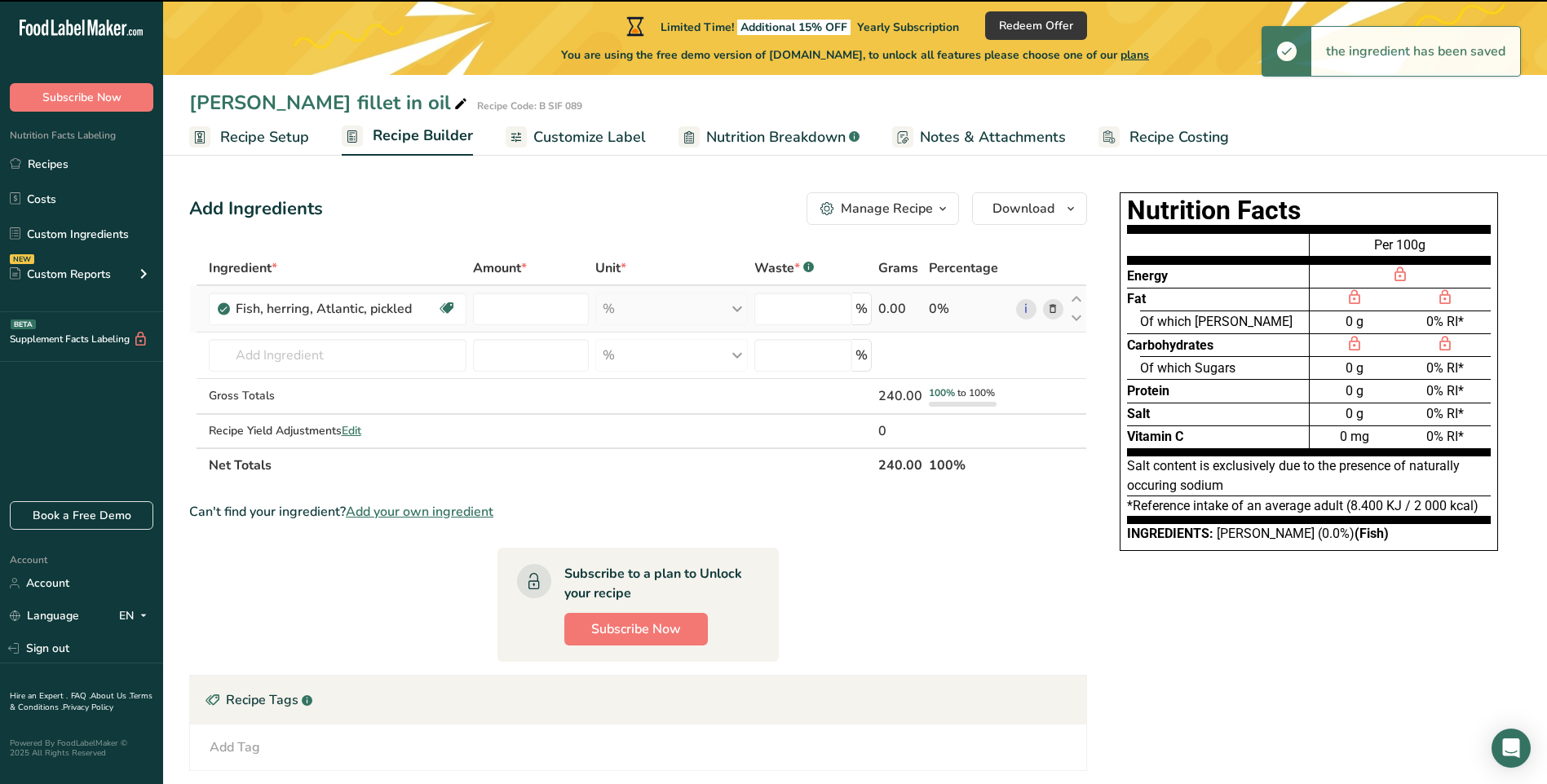
type input "0"
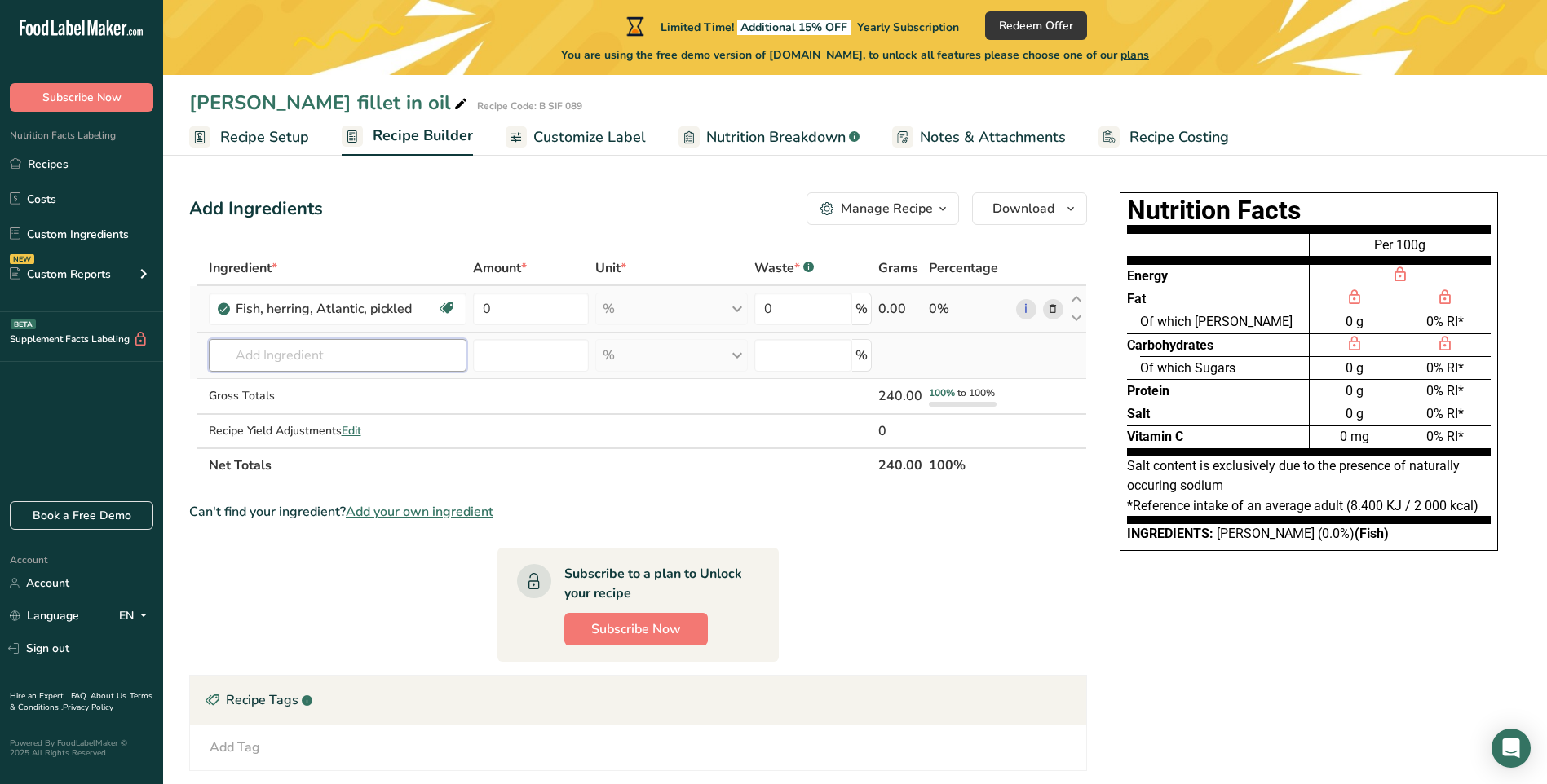
click at [411, 356] on input "text" at bounding box center [337, 355] width 258 height 33
click at [531, 302] on input "0" at bounding box center [531, 309] width 117 height 33
click at [357, 350] on div "Ingredient * Amount * Unit * Waste * .a-a{fill:#347362;}.b-a{fill:#fff;} Grams …" at bounding box center [638, 366] width 898 height 231
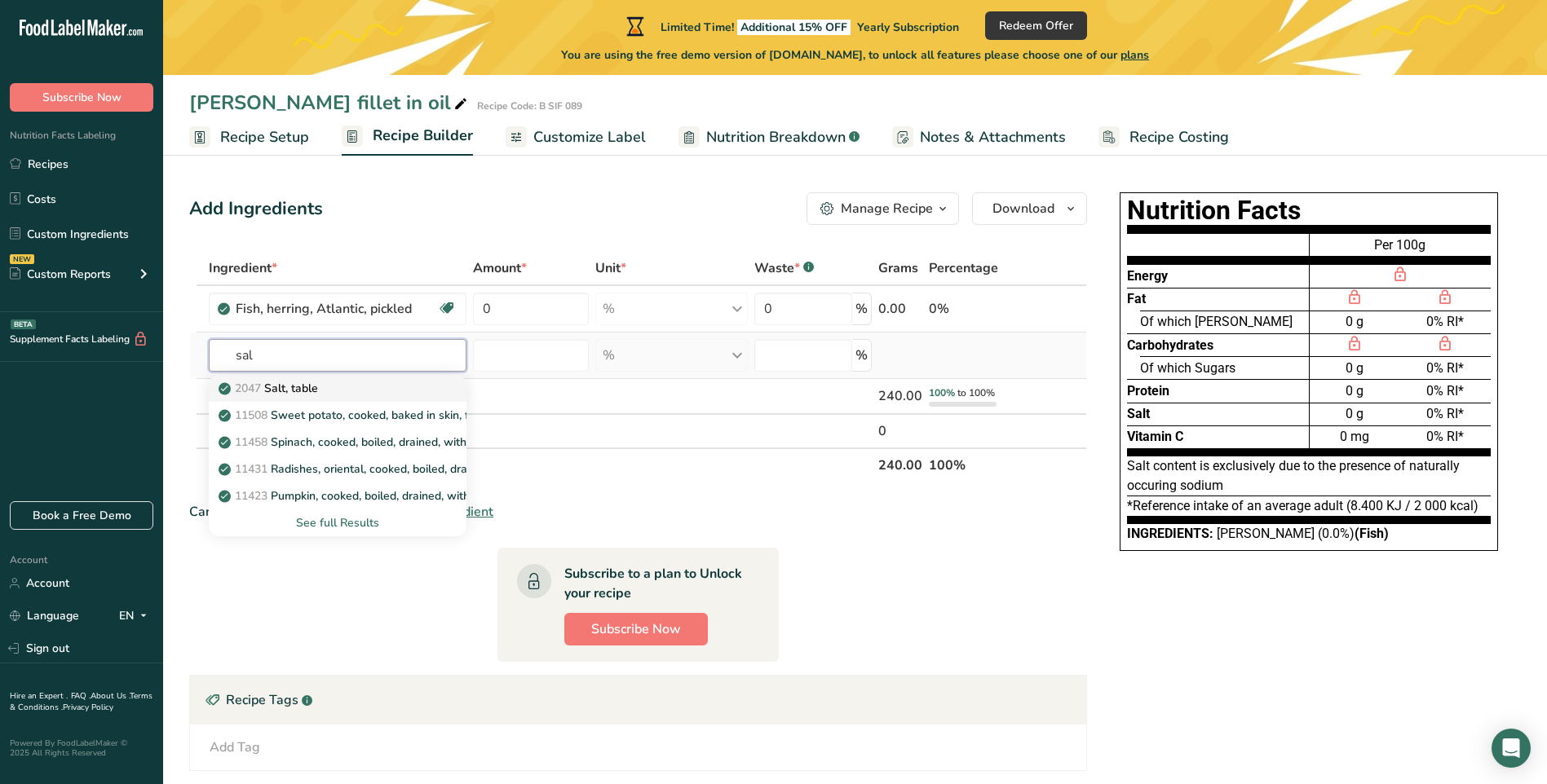
type input "sal"
click at [360, 380] on div "2047 Salt, table" at bounding box center [325, 388] width 206 height 17
type input "Salt, table"
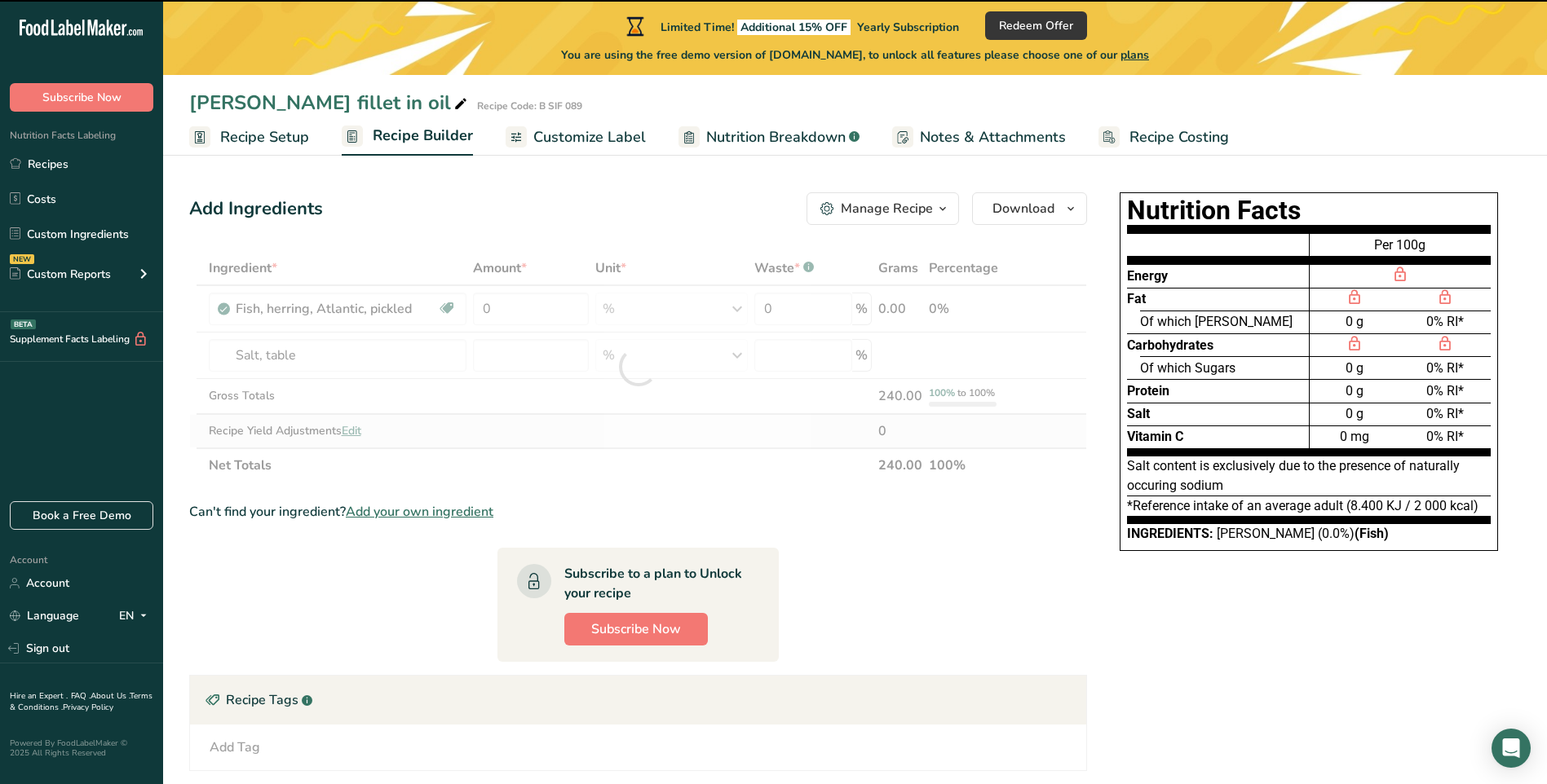
type input "0"
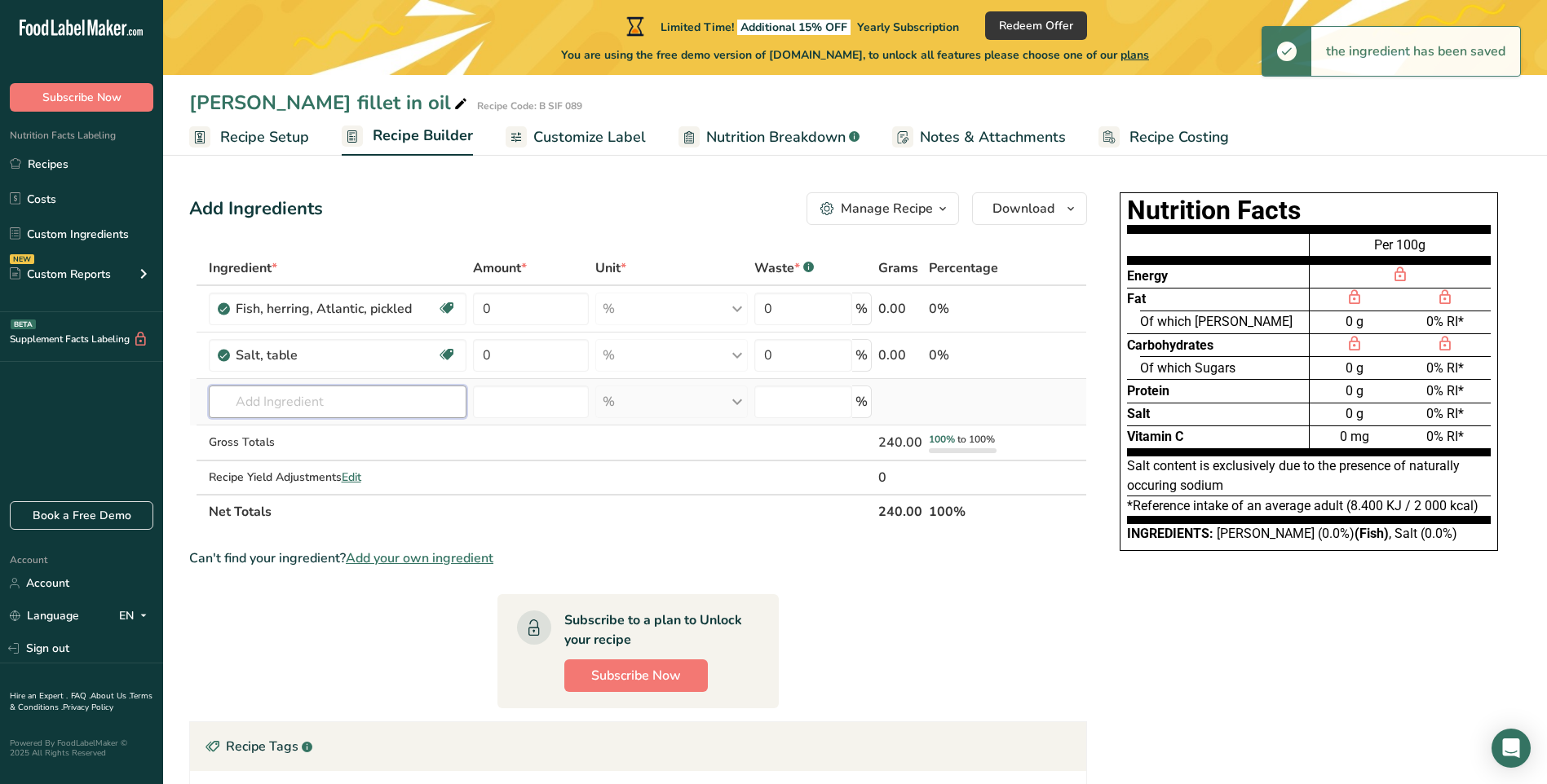
click at [314, 394] on input "text" at bounding box center [337, 402] width 258 height 33
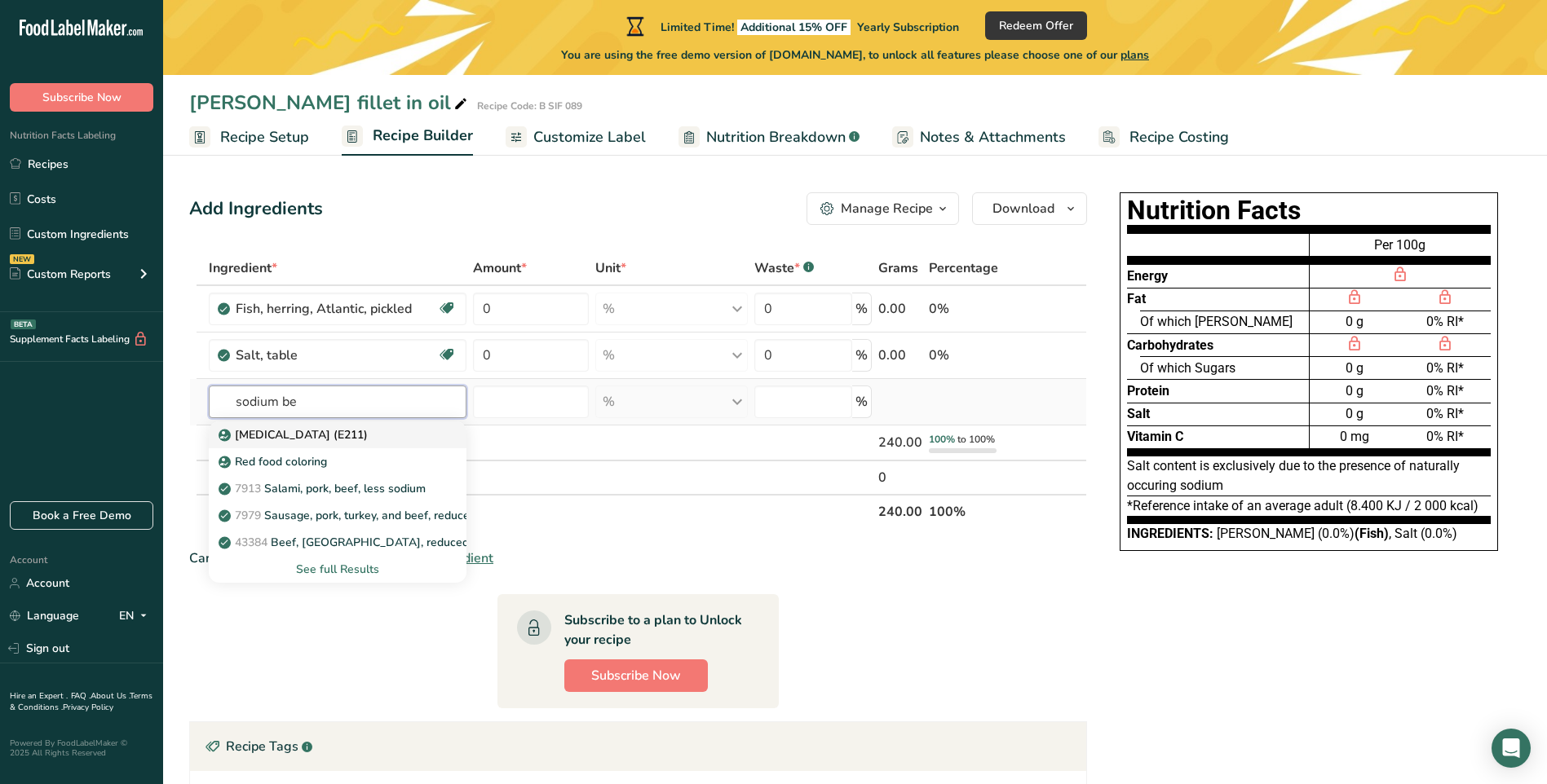
type input "sodium be"
click at [297, 437] on p "Sodium Benzoate (E211)" at bounding box center [295, 434] width 146 height 17
type input "Sodium Benzoate (E211)"
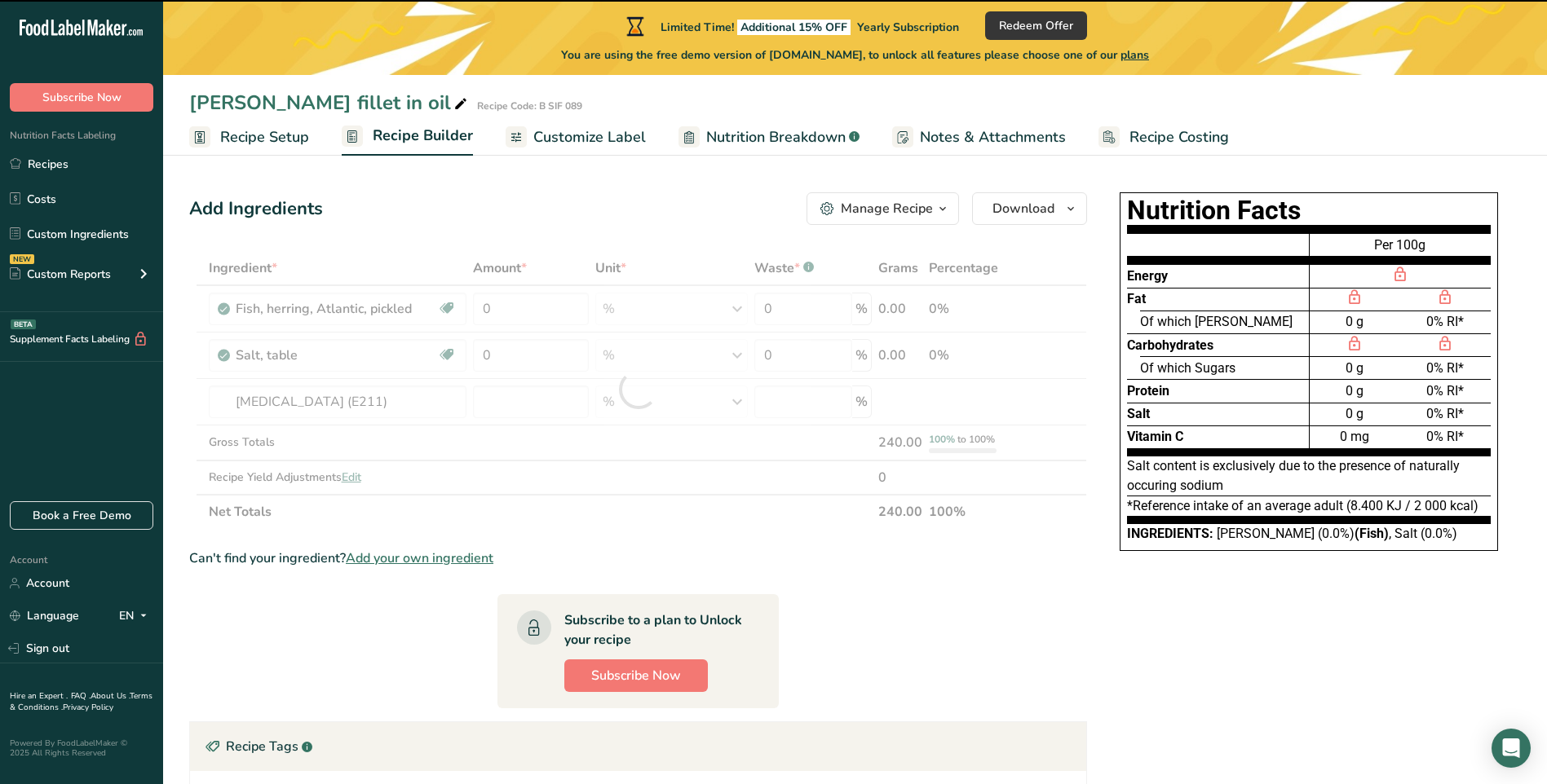
type input "0"
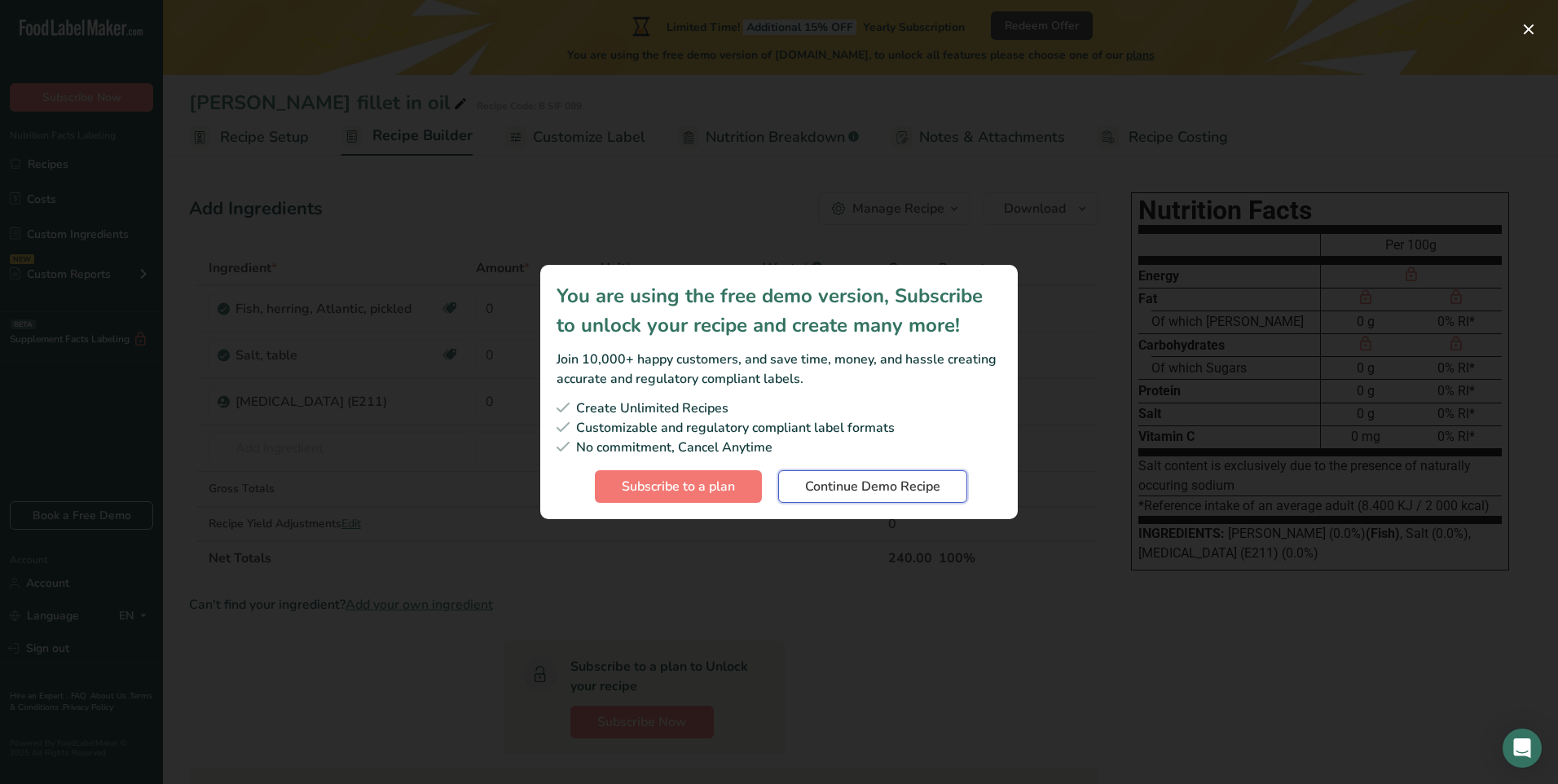
click at [857, 490] on span "Continue Demo Recipe" at bounding box center [873, 486] width 135 height 19
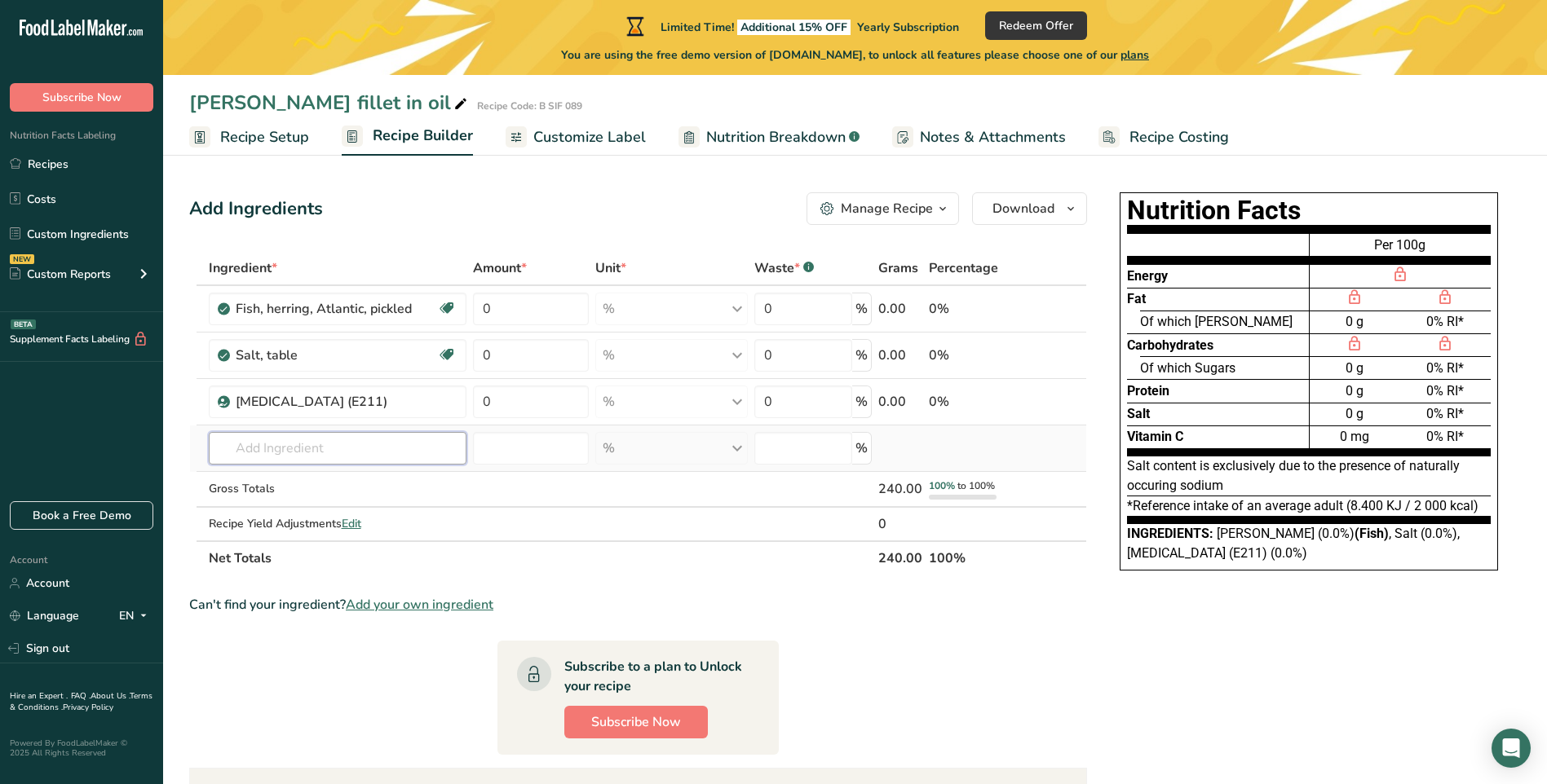
click at [279, 448] on input "text" at bounding box center [337, 449] width 258 height 33
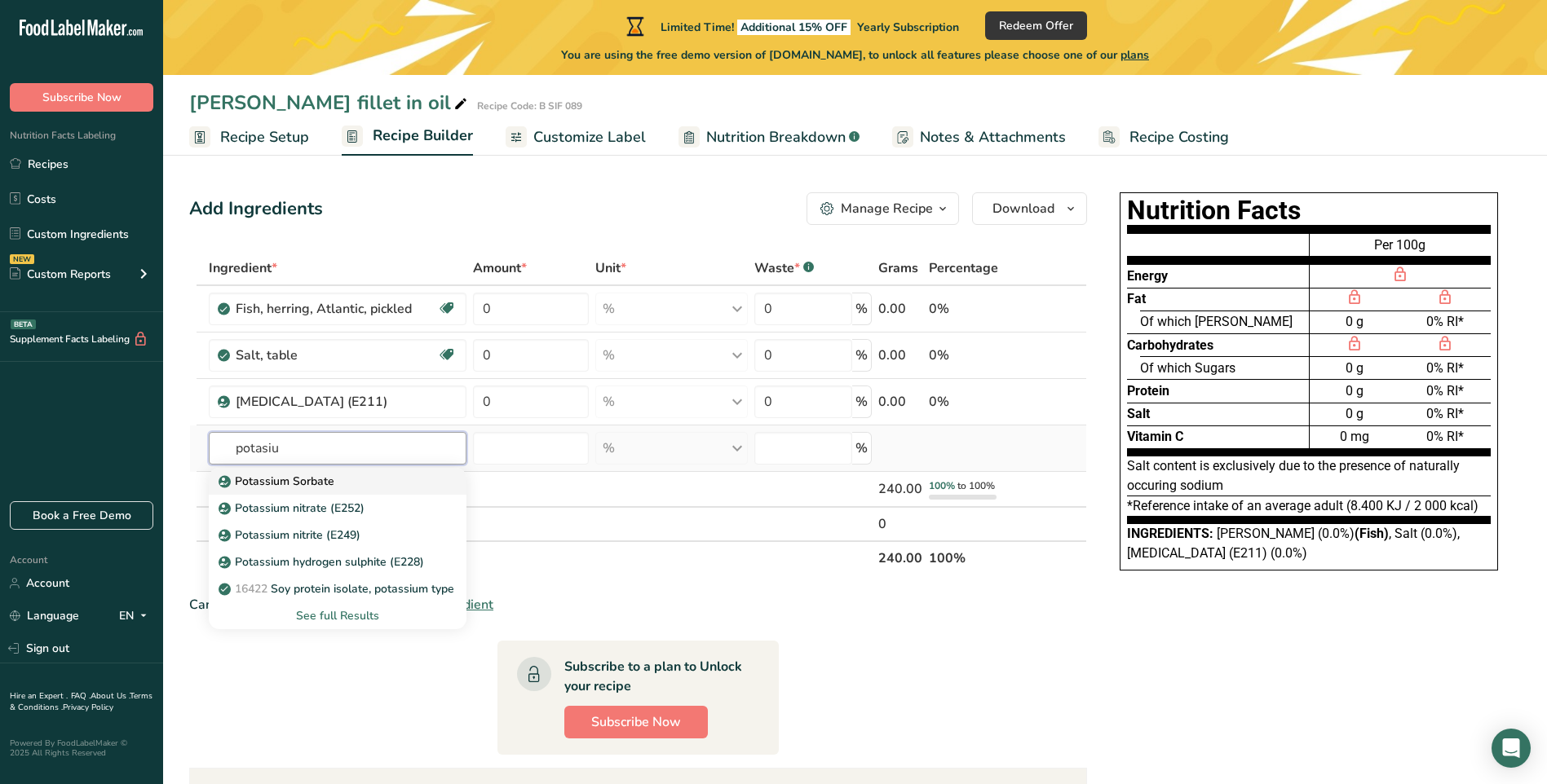
type input "potasiu"
click at [312, 475] on p "Potassium Sorbate" at bounding box center [278, 481] width 112 height 17
type input "Potassium Sorbate"
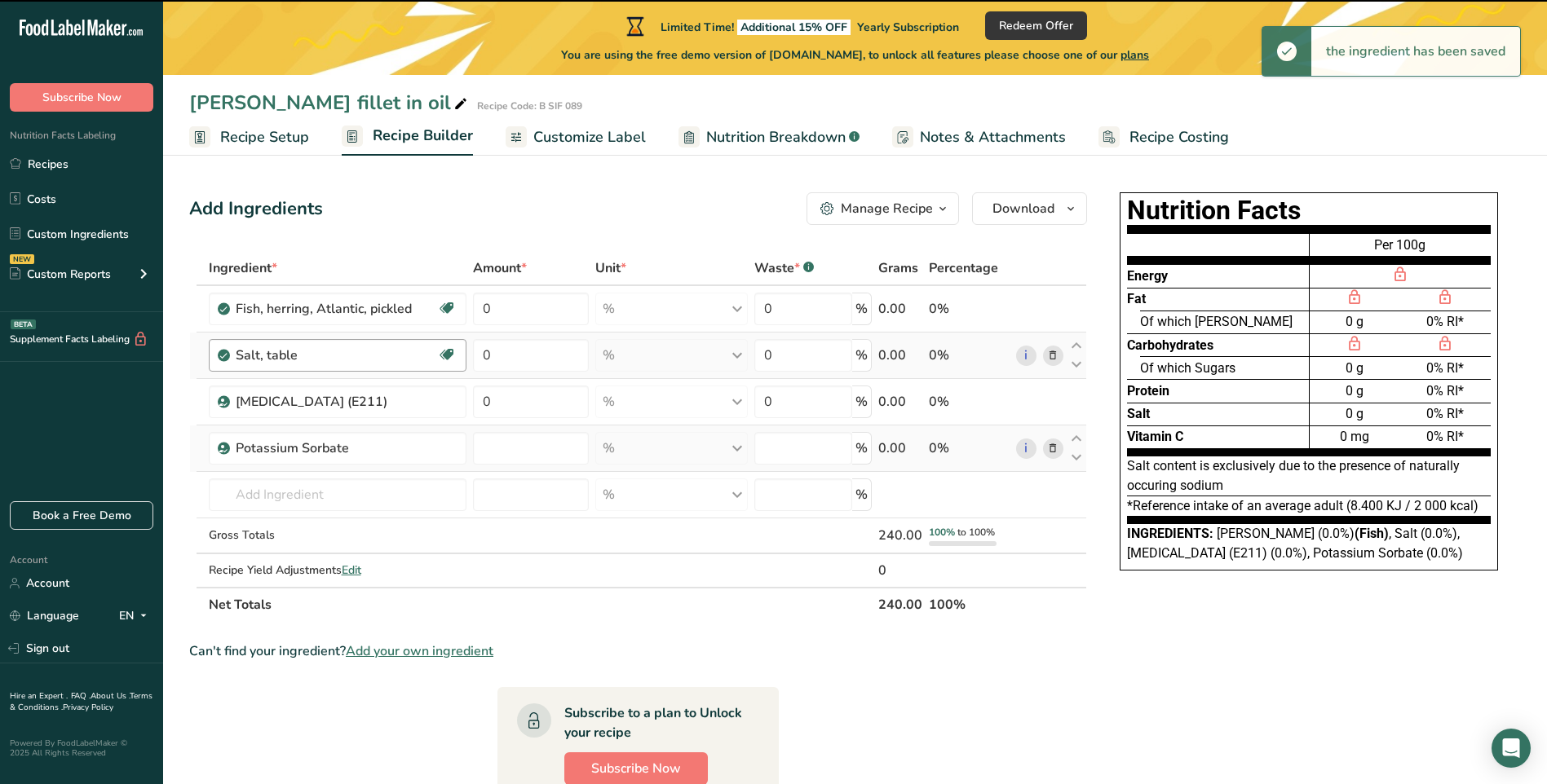
type input "0"
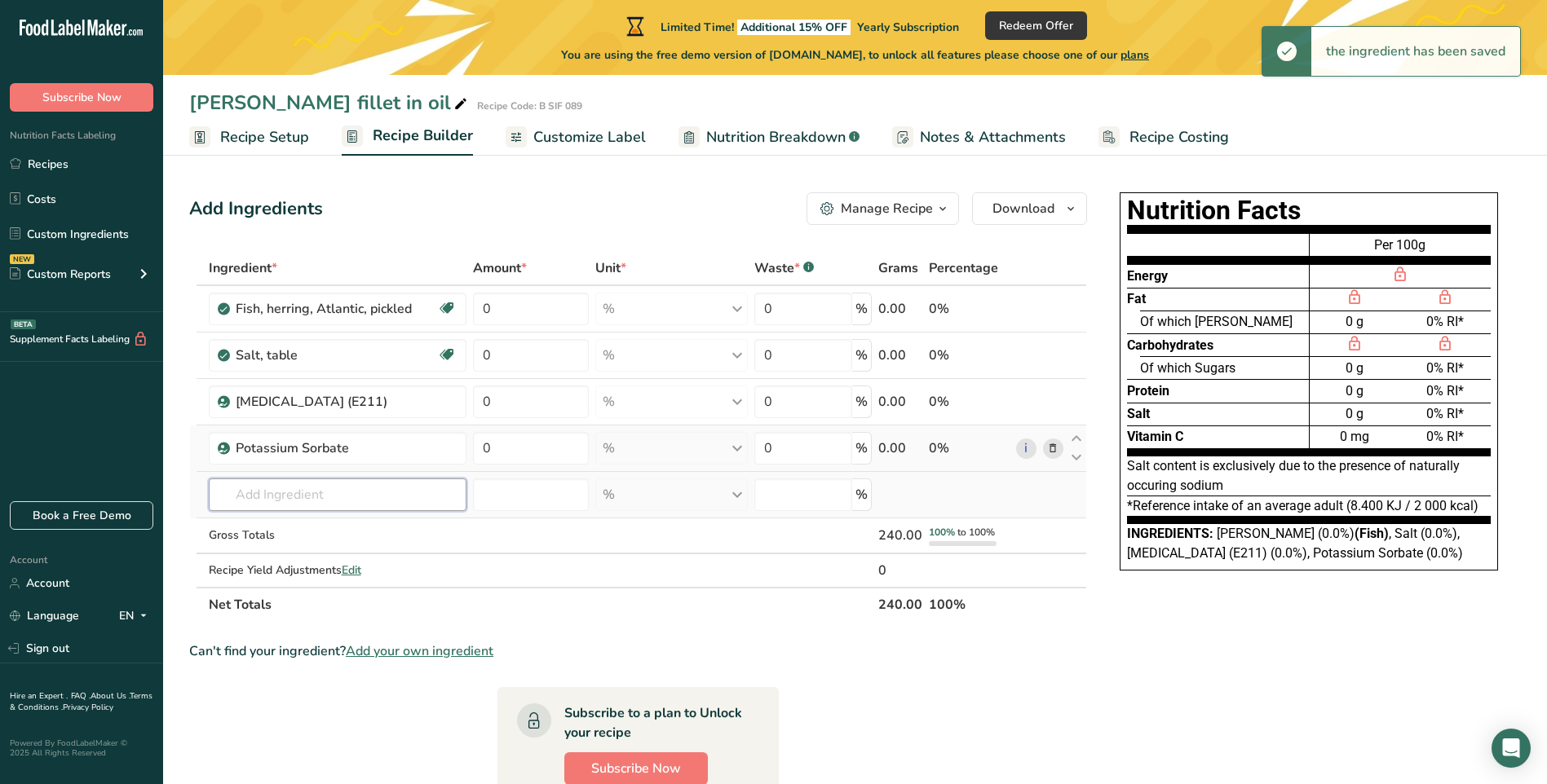
click at [275, 490] on input "text" at bounding box center [337, 494] width 258 height 33
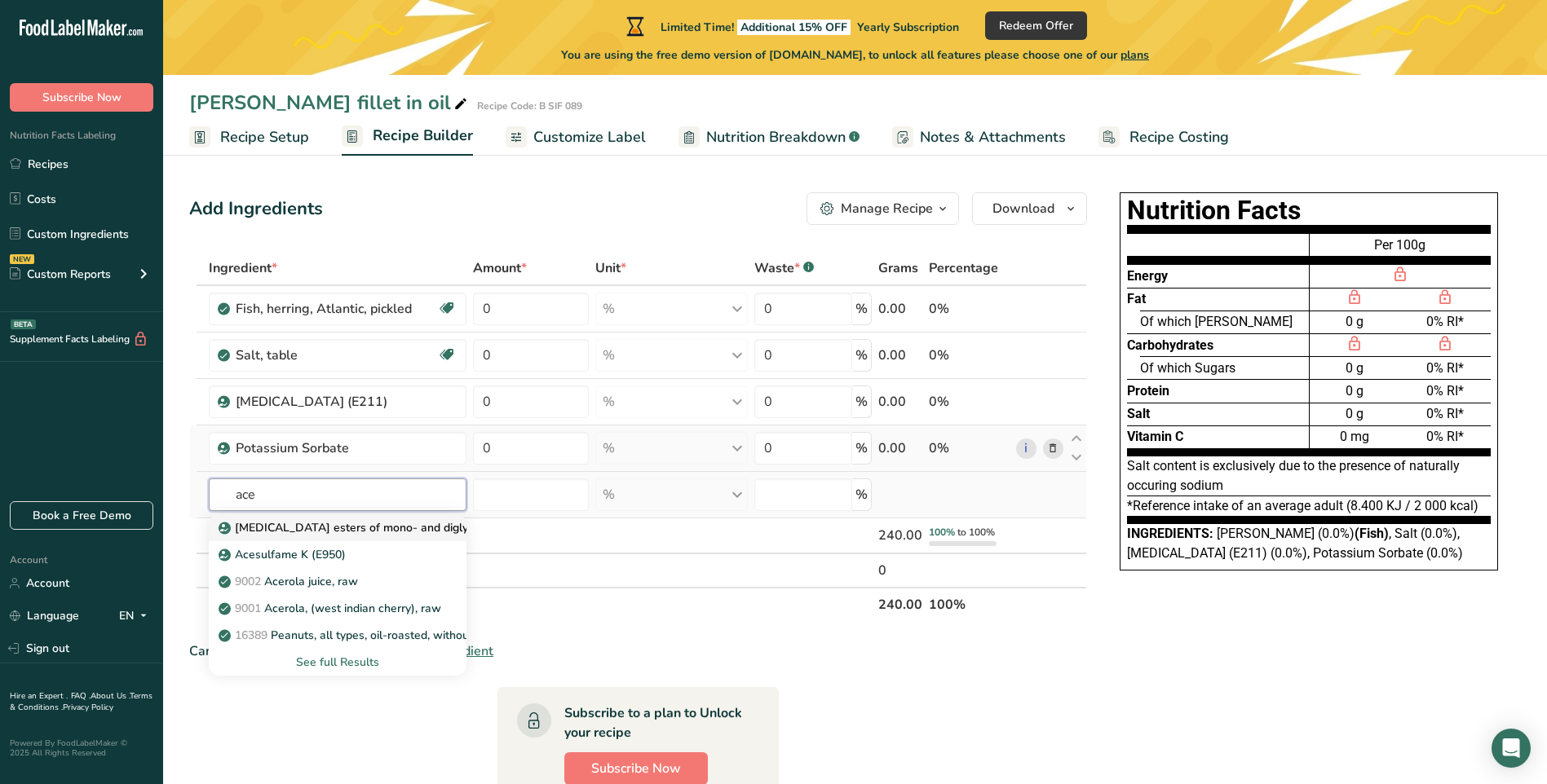
type input "ace"
click at [368, 531] on p "Acetic acid esters of mono- and diglycerides of fatty acids (E472a)" at bounding box center [421, 527] width 400 height 17
type input "Acetic acid esters of mono- and diglycerides of fatty acids (E472a)"
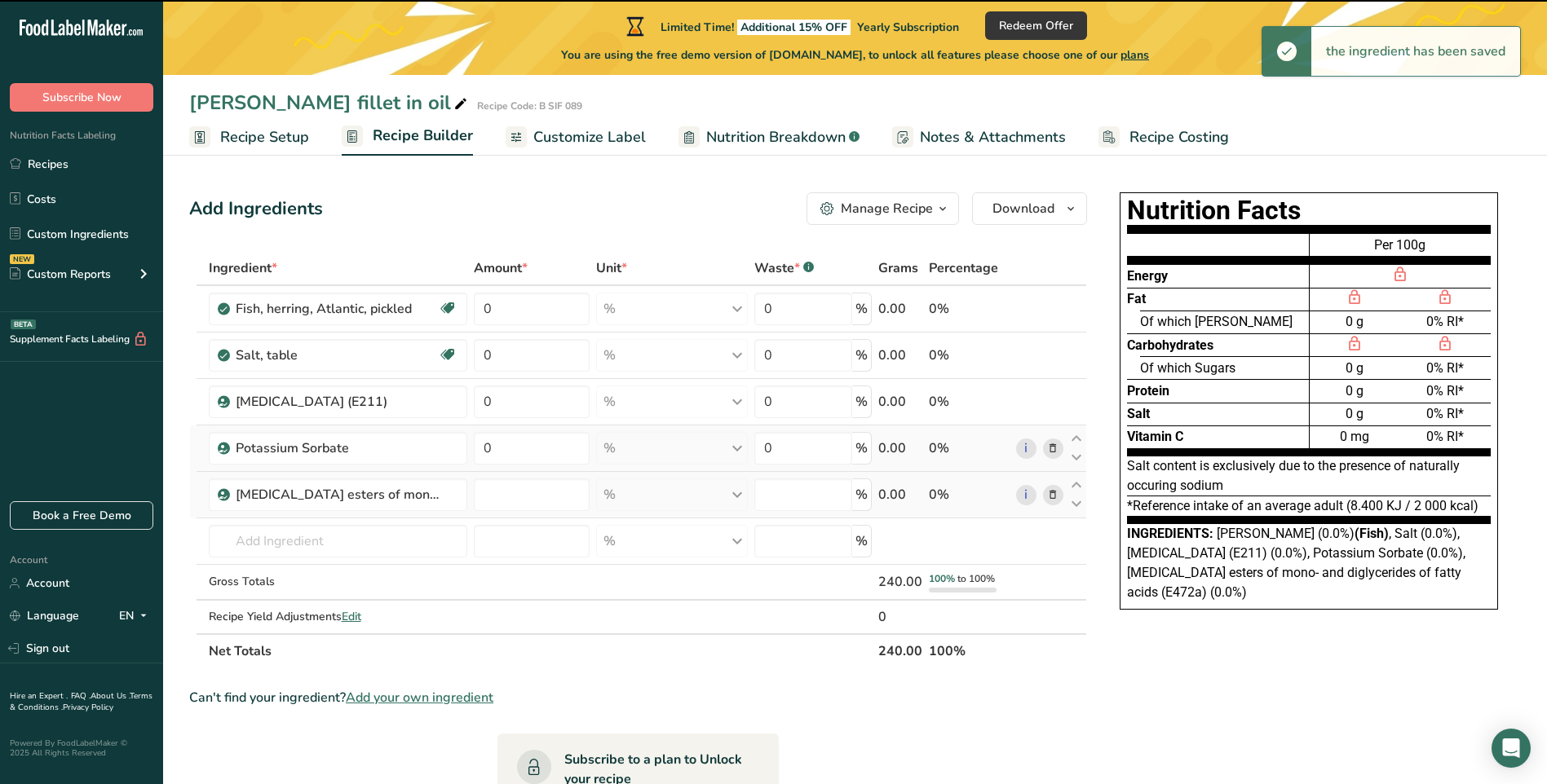
type input "0"
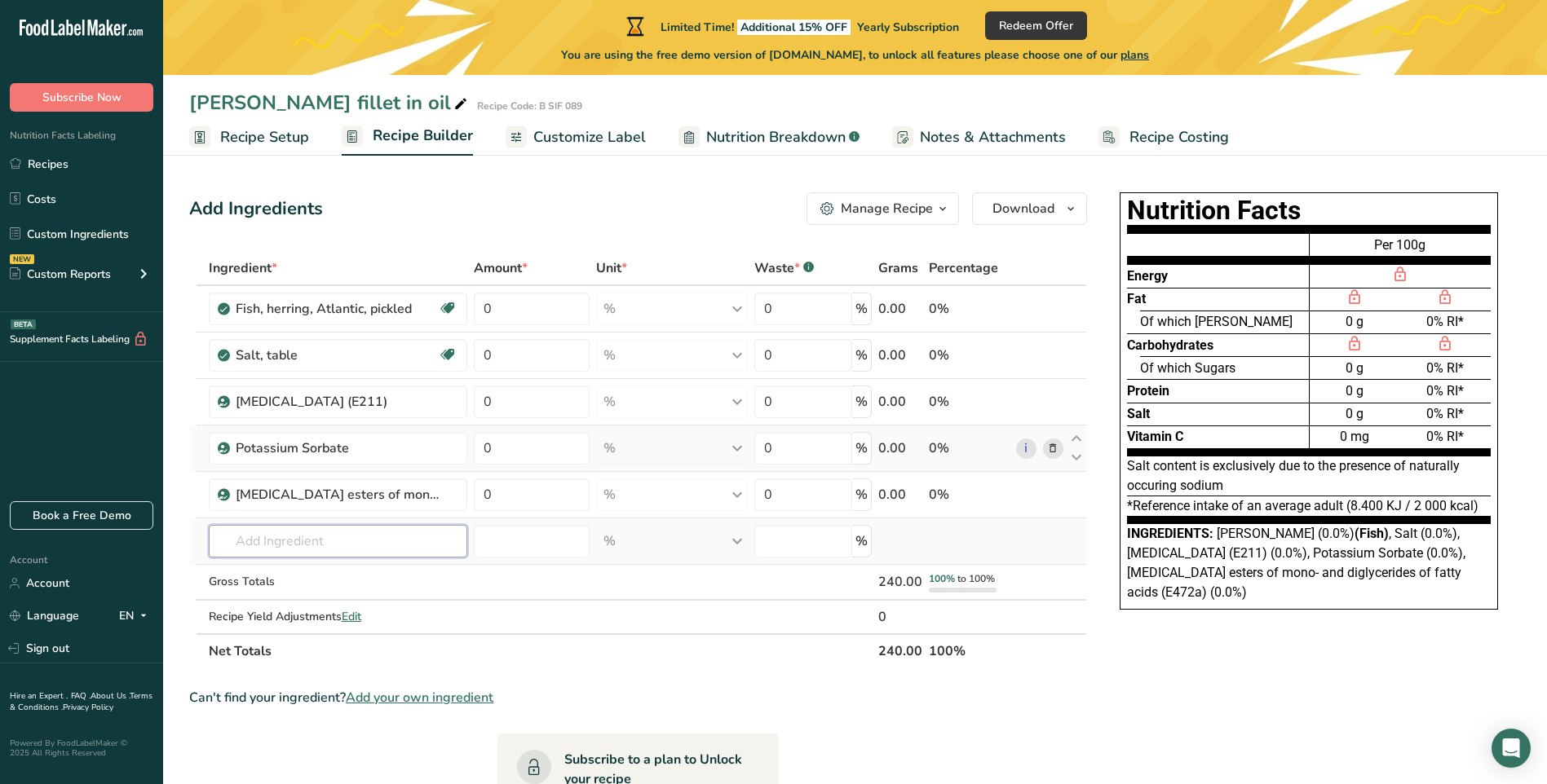
click at [267, 544] on input "text" at bounding box center [337, 541] width 259 height 33
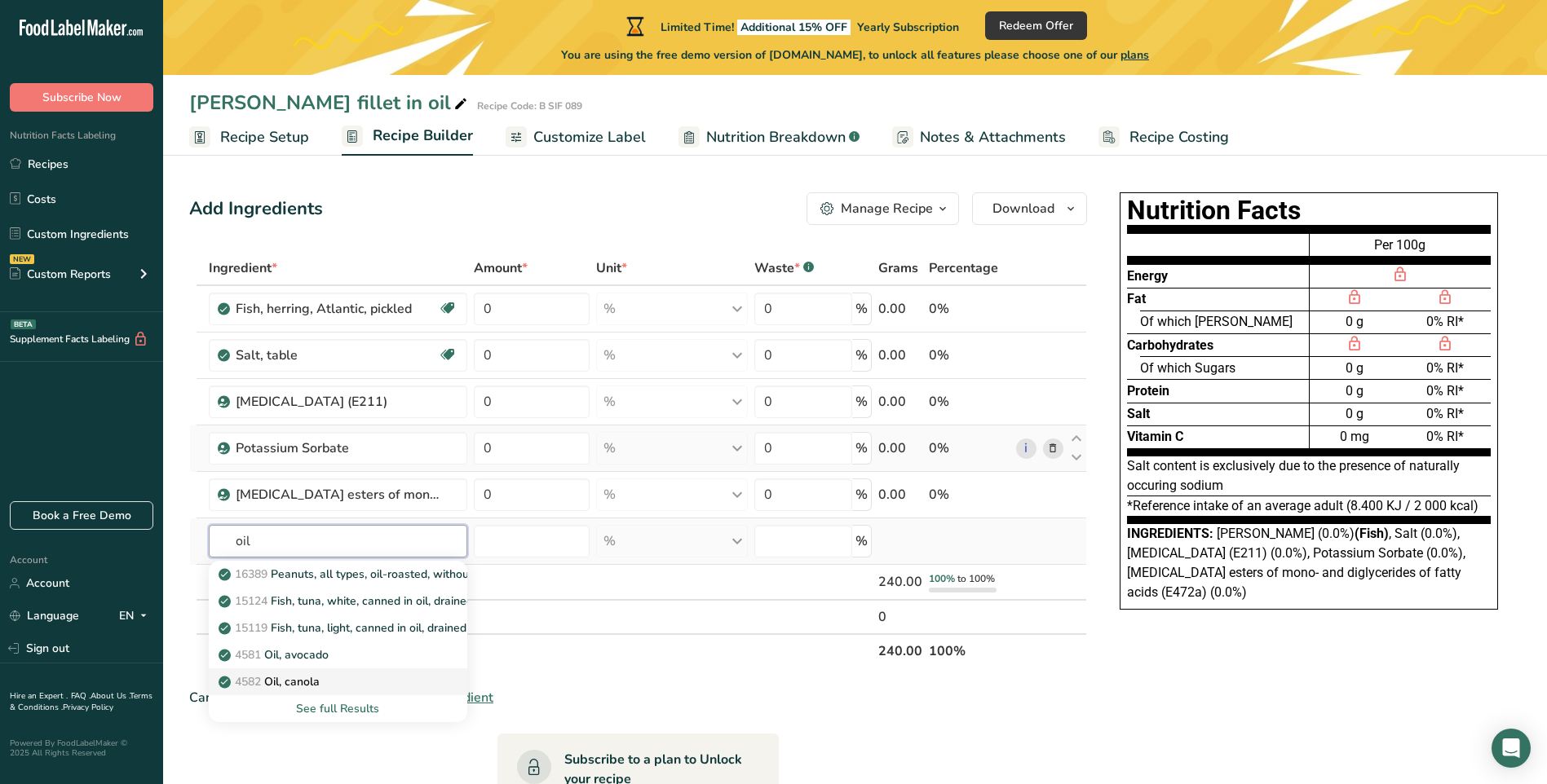
type input "oil"
click at [340, 679] on div "4582 Oil, canola" at bounding box center [325, 682] width 207 height 17
type input "Oil, canola"
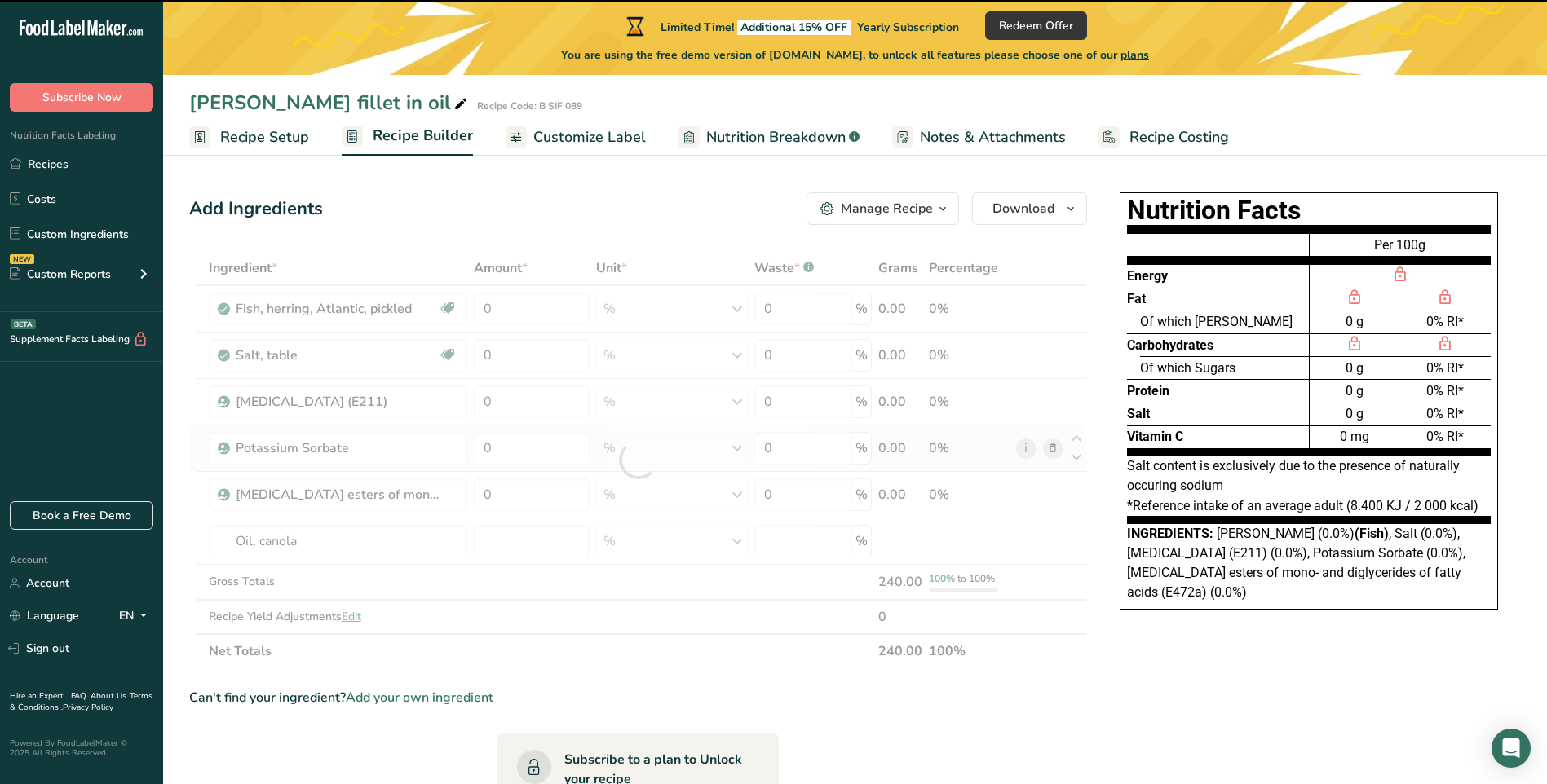
type input "0"
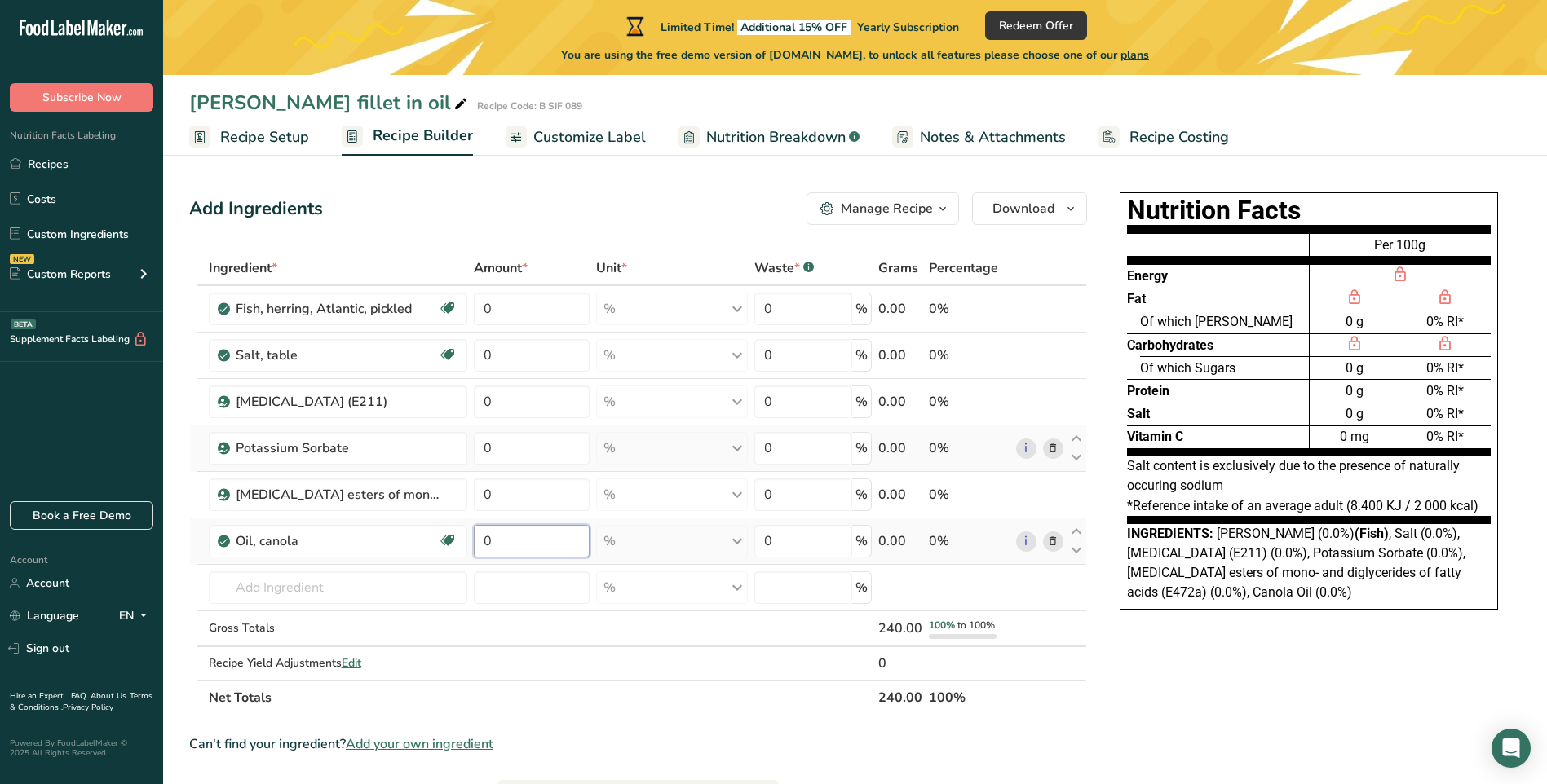
click at [490, 541] on input "0" at bounding box center [531, 541] width 116 height 33
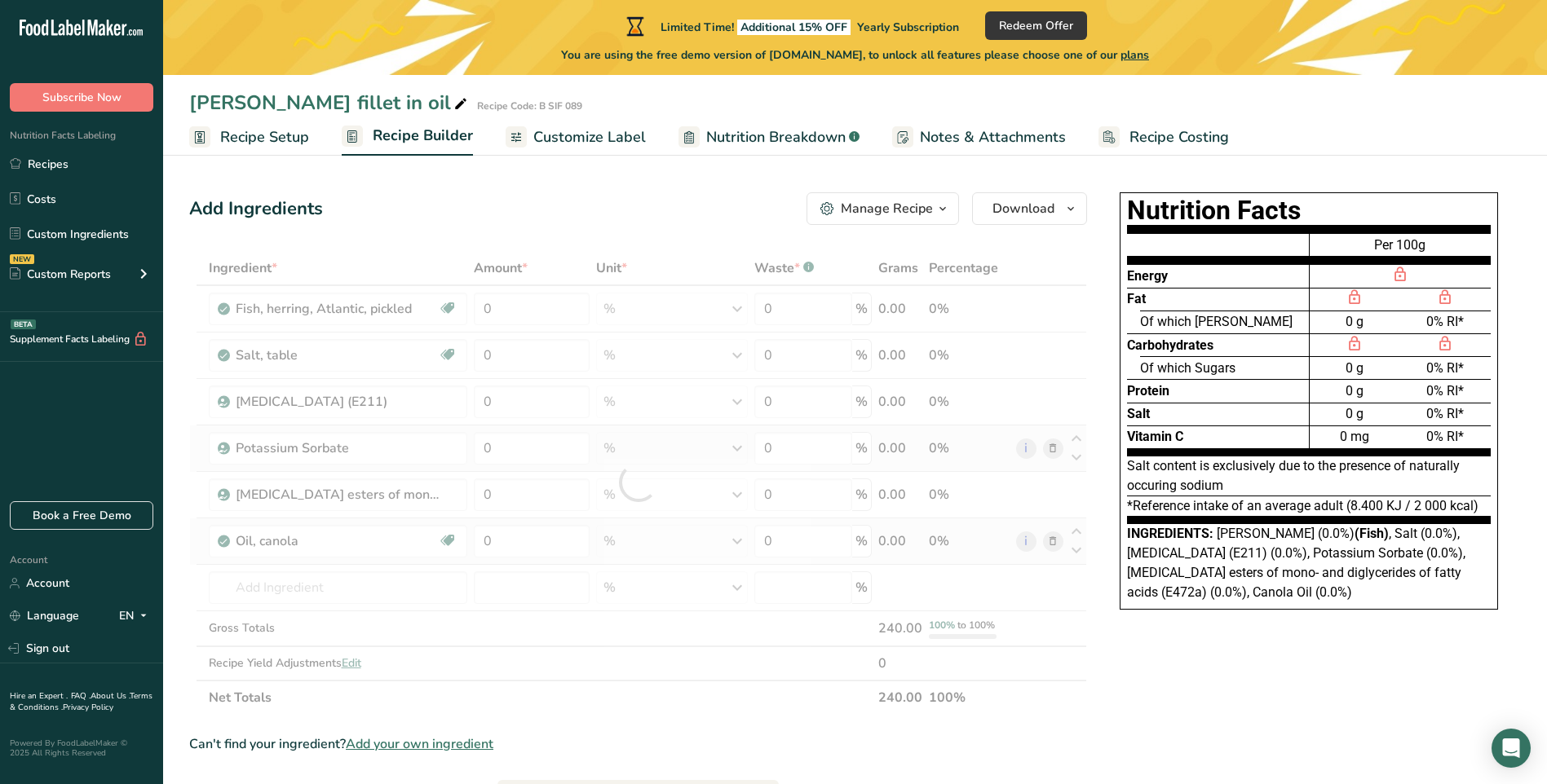
click at [743, 543] on div "Ingredient * Amount * Unit * Waste * .a-a{fill:#347362;}.b-a{fill:#fff;} Grams …" at bounding box center [638, 482] width 898 height 463
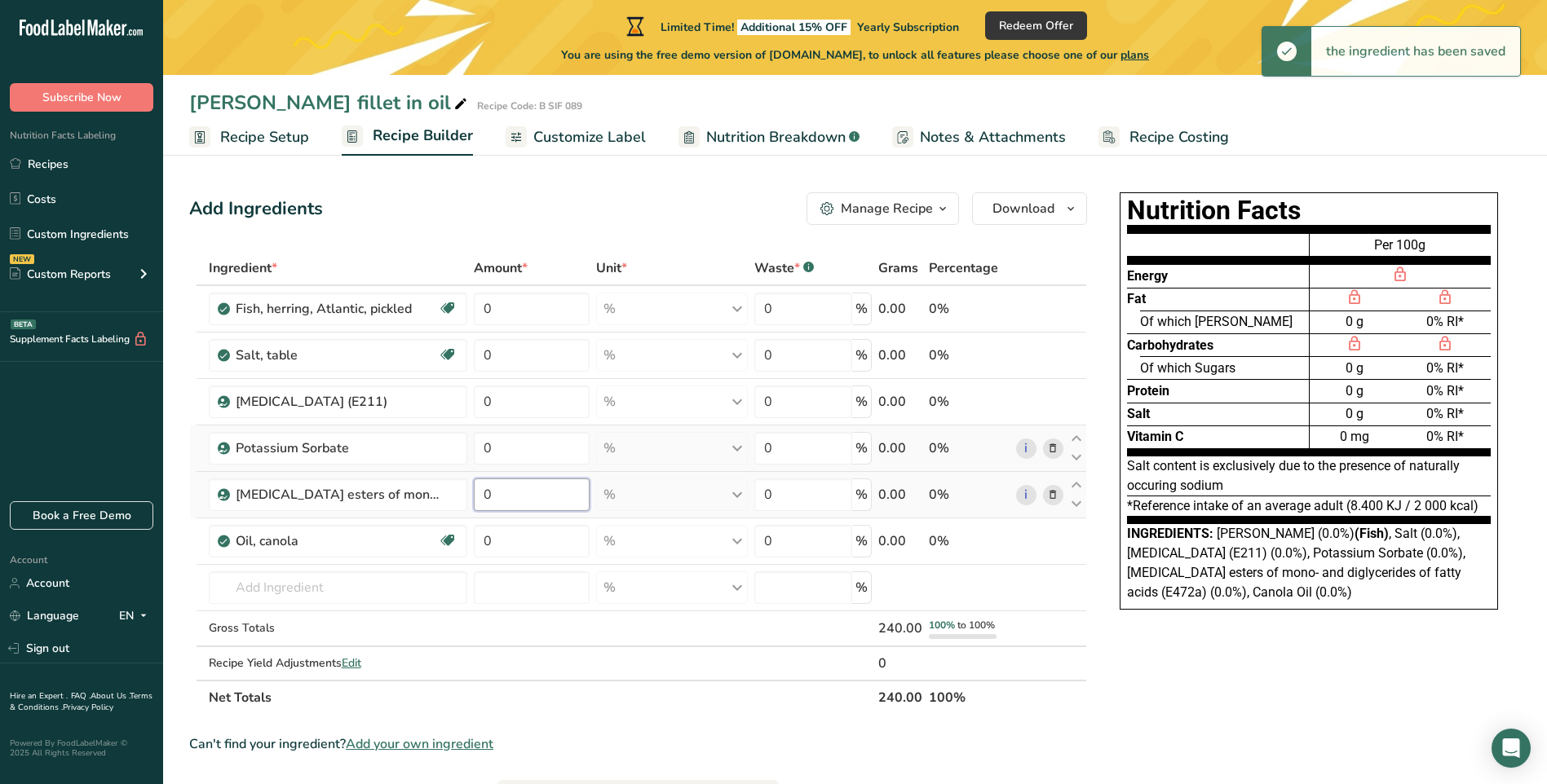
click at [536, 496] on input "0" at bounding box center [531, 494] width 116 height 33
click at [809, 492] on div "Ingredient * Amount * Unit * Waste * .a-a{fill:#347362;}.b-a{fill:#fff;} Grams …" at bounding box center [638, 482] width 898 height 463
click at [534, 496] on div "Ingredient * Amount * Unit * Waste * .a-a{fill:#347362;}.b-a{fill:#fff;} Grams …" at bounding box center [638, 482] width 898 height 463
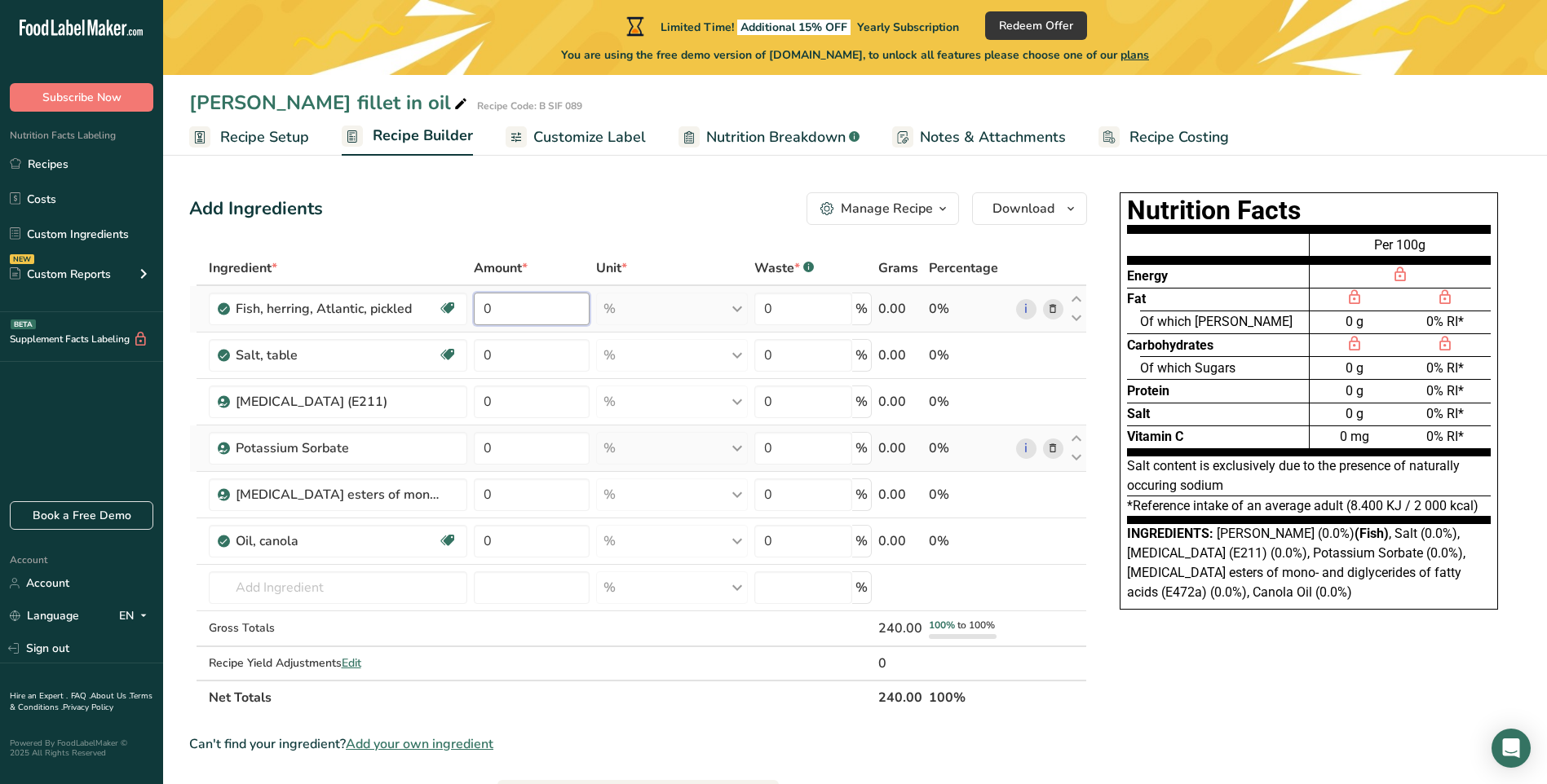
click at [508, 307] on div "Ingredient * Amount * Unit * Waste * .a-a{fill:#347362;}.b-a{fill:#fff;} Grams …" at bounding box center [638, 482] width 898 height 463
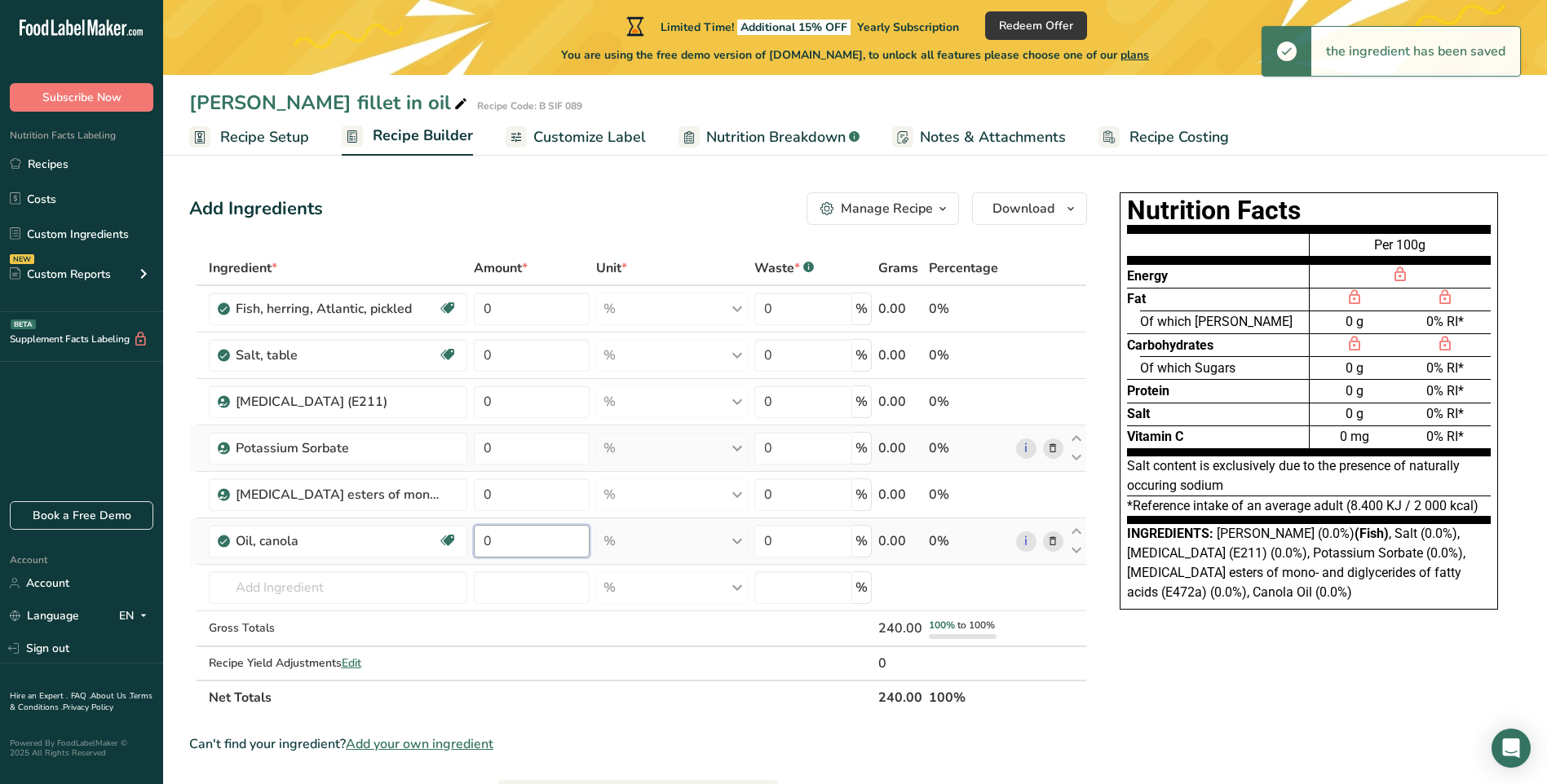
click at [505, 540] on div "Ingredient * Amount * Unit * Waste * .a-a{fill:#347362;}.b-a{fill:#fff;} Grams …" at bounding box center [638, 482] width 898 height 463
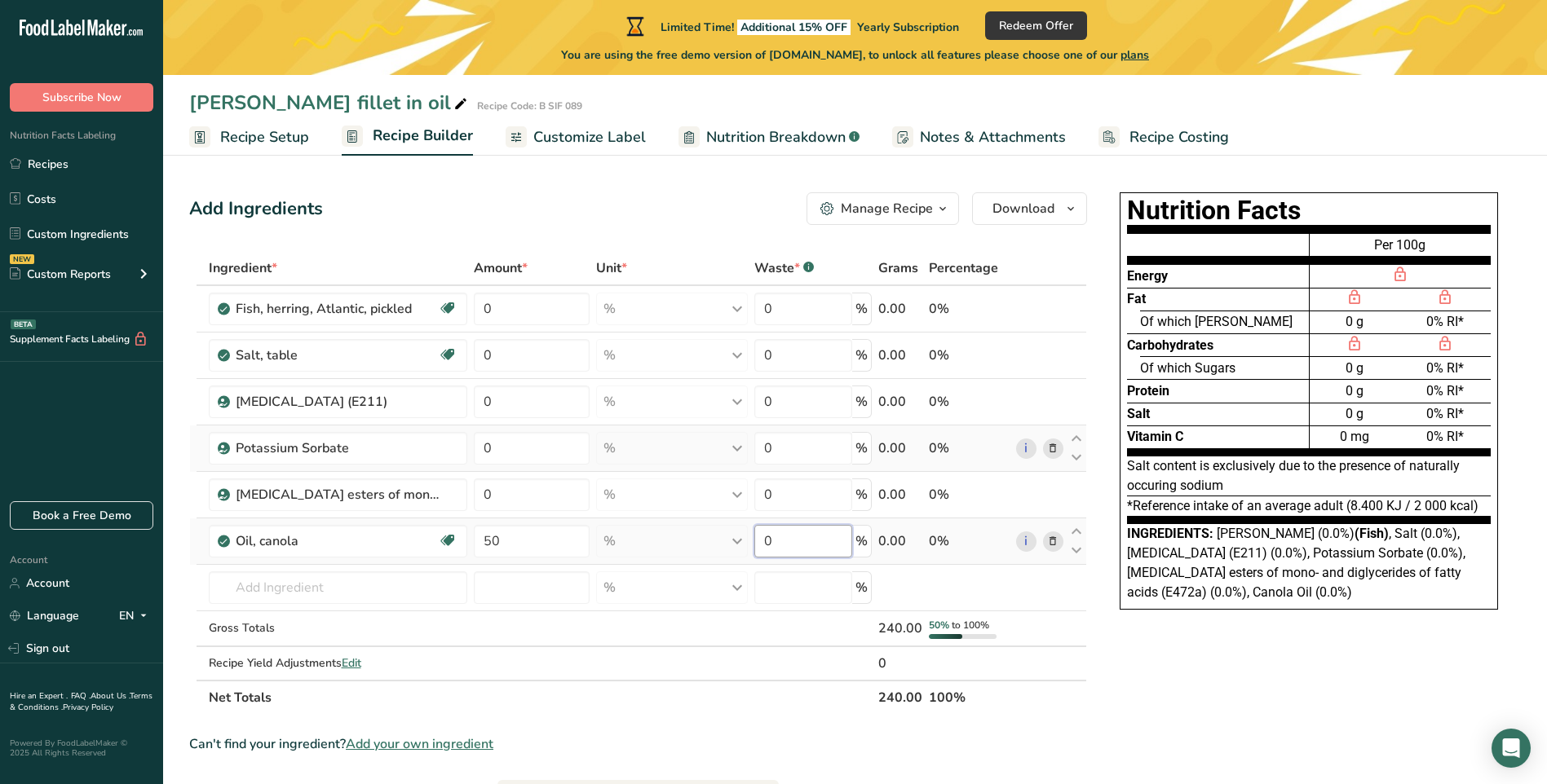
click at [797, 541] on div "Ingredient * Amount * Unit * Waste * .a-a{fill:#347362;}.b-a{fill:#fff;} Grams …" at bounding box center [638, 482] width 898 height 463
click at [524, 542] on div "Ingredient * Amount * Unit * Waste * .a-a{fill:#347362;}.b-a{fill:#fff;} Grams …" at bounding box center [638, 482] width 898 height 463
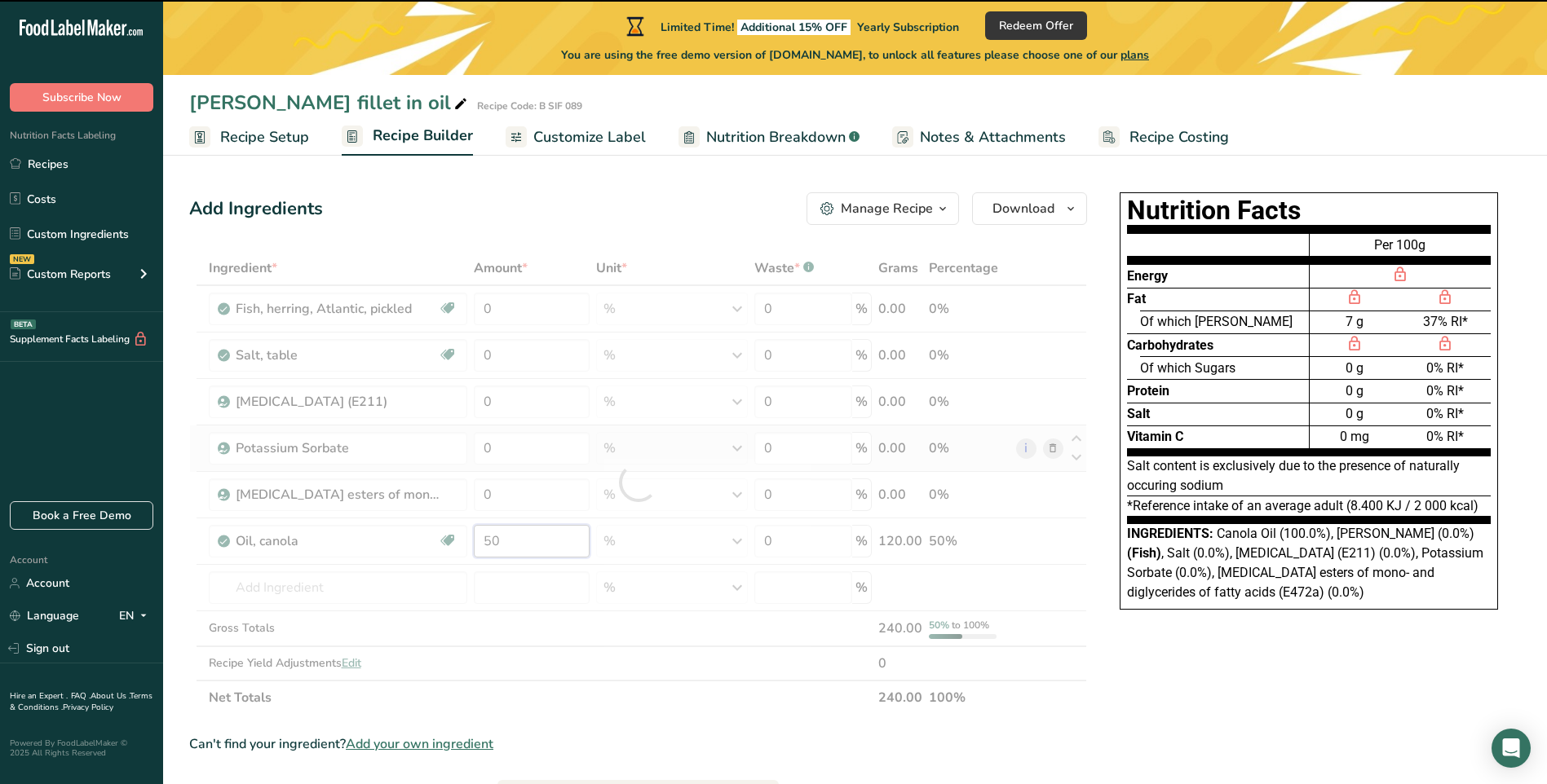
type input "5"
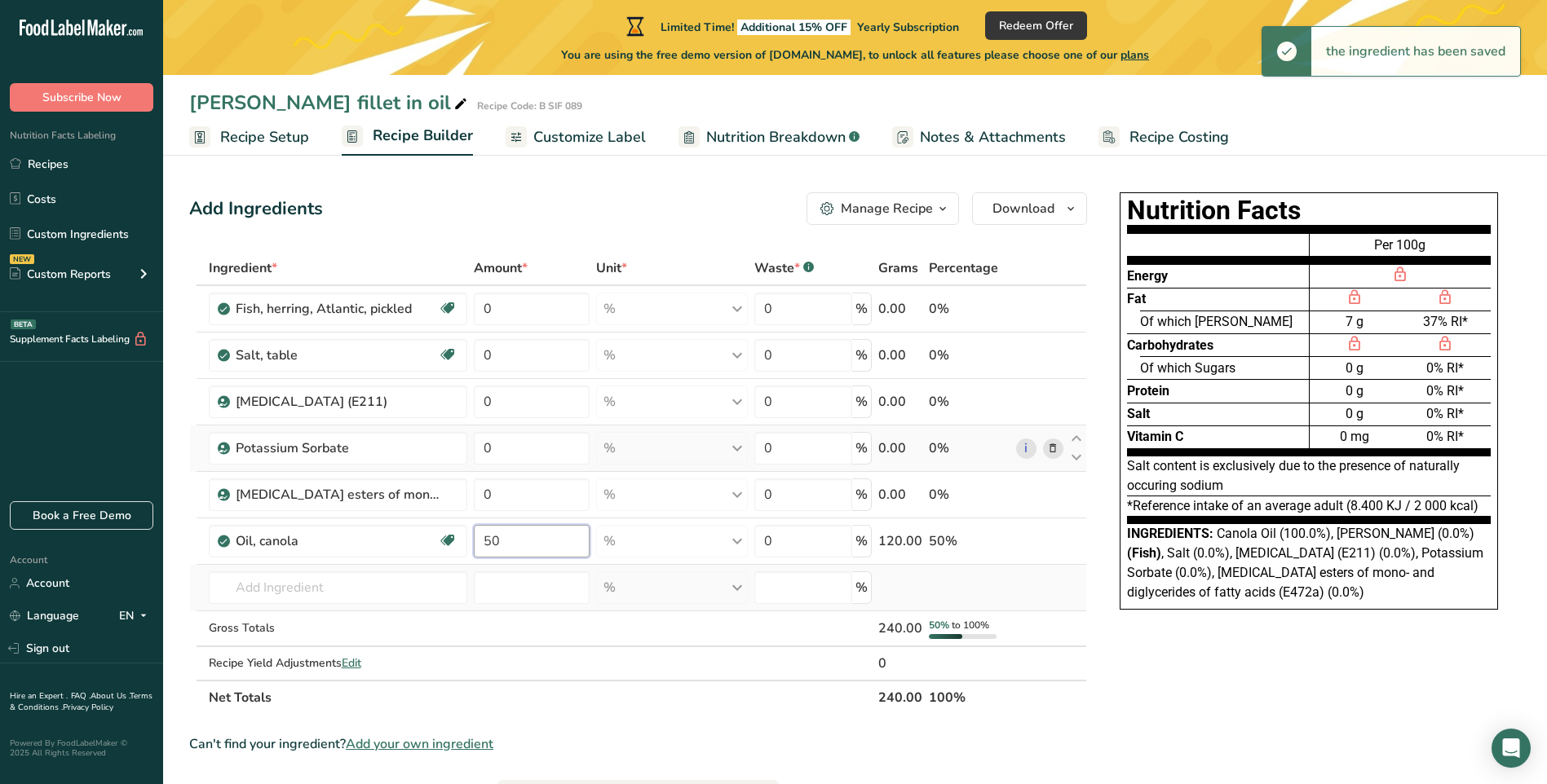
type input "5"
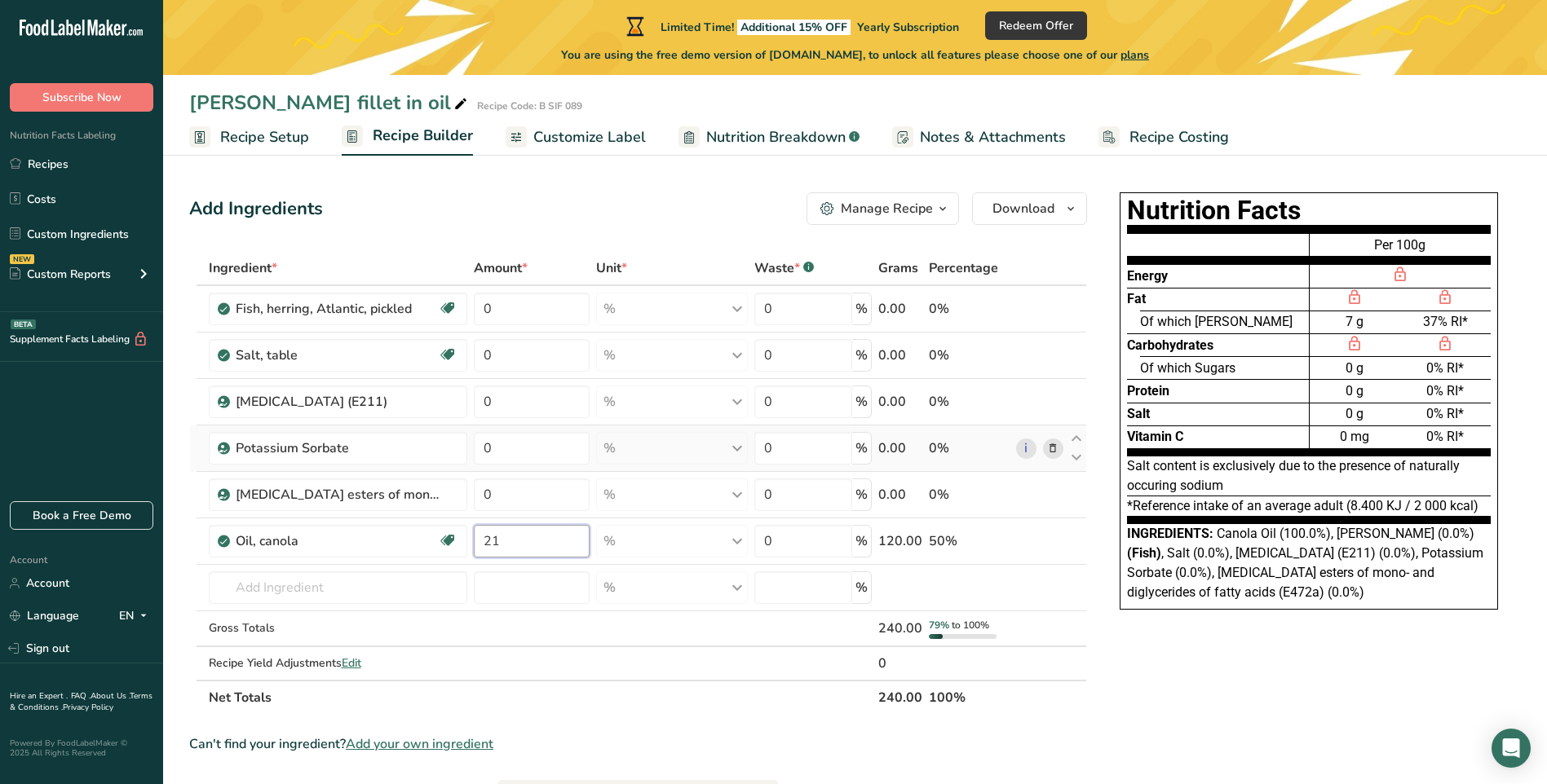
type input "21"
click at [757, 700] on div "Ingredient * Amount * Unit * Waste * .a-a{fill:#347362;}.b-a{fill:#fff;} Grams …" at bounding box center [638, 482] width 898 height 463
click at [500, 350] on input "0" at bounding box center [531, 355] width 116 height 33
type input "4"
type input "4.5"
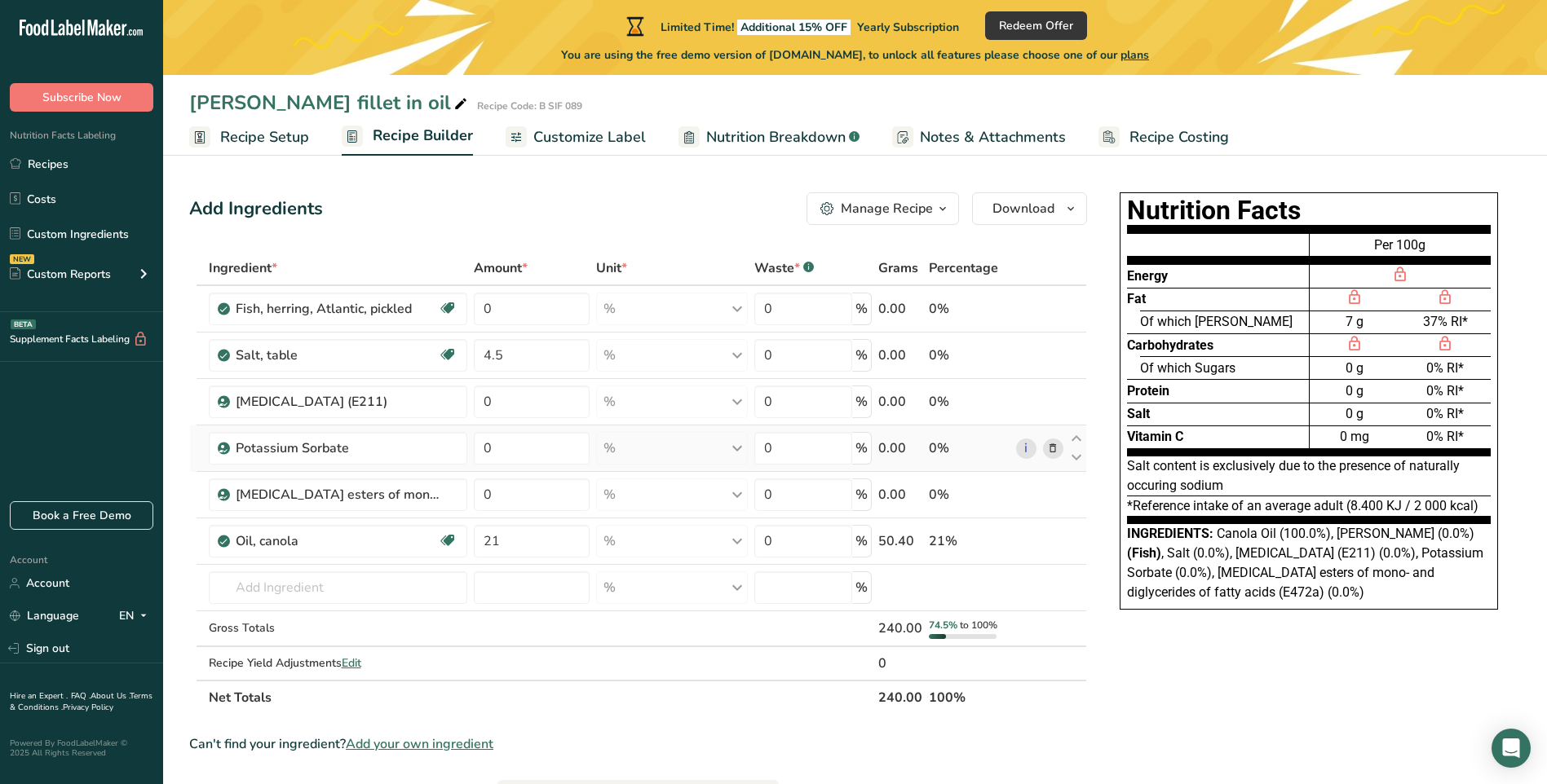
click at [1223, 726] on div "Nutrition Facts Energy Fat Of which Saturates Carbohydrates Of which Sugars Pro…" at bounding box center [1308, 680] width 424 height 990
click at [509, 399] on input "0" at bounding box center [531, 402] width 116 height 33
type input "0"
type input "0.2"
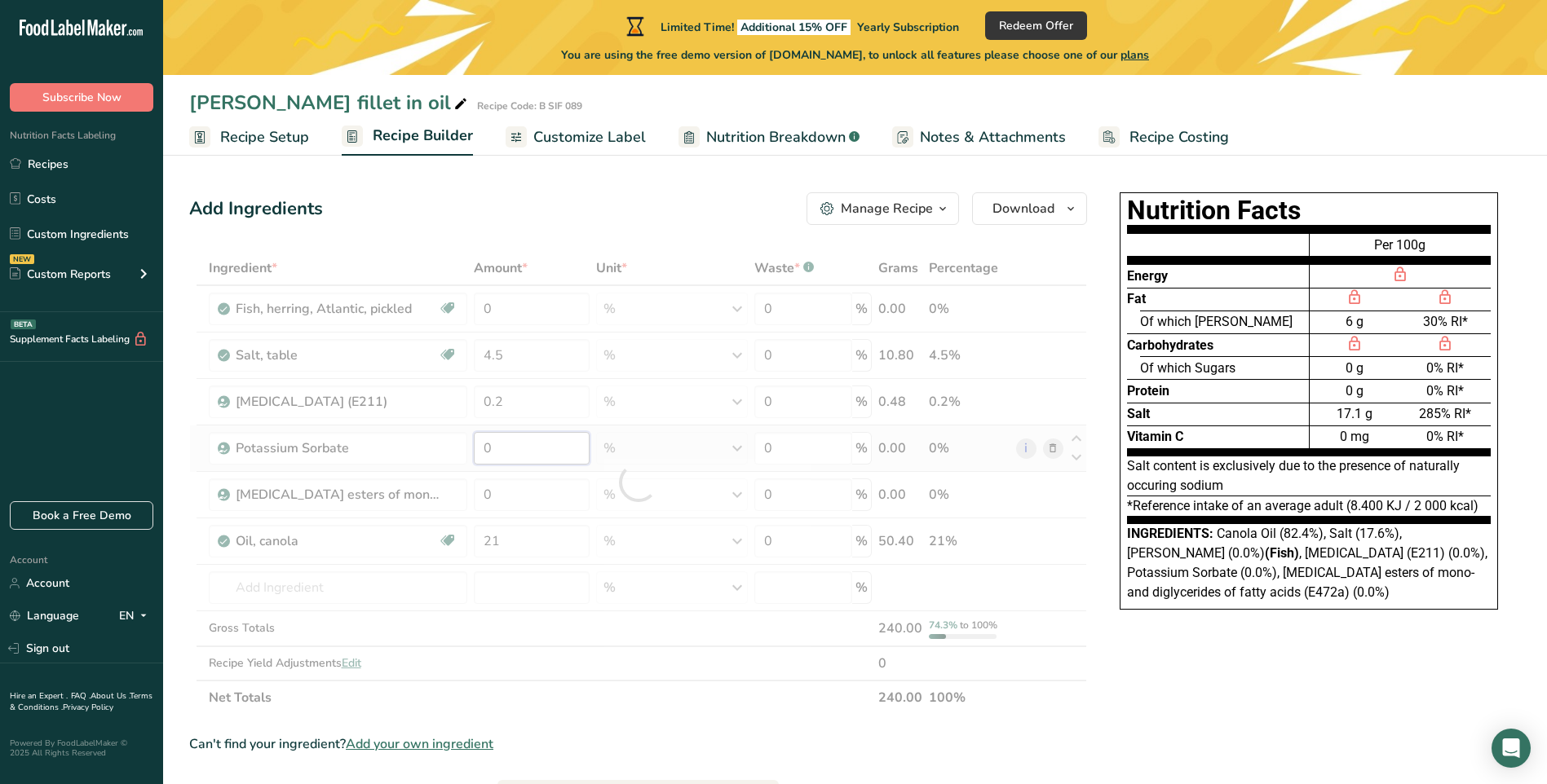
click at [534, 446] on div "Ingredient * Amount * Unit * Waste * .a-a{fill:#347362;}.b-a{fill:#fff;} Grams …" at bounding box center [638, 482] width 898 height 463
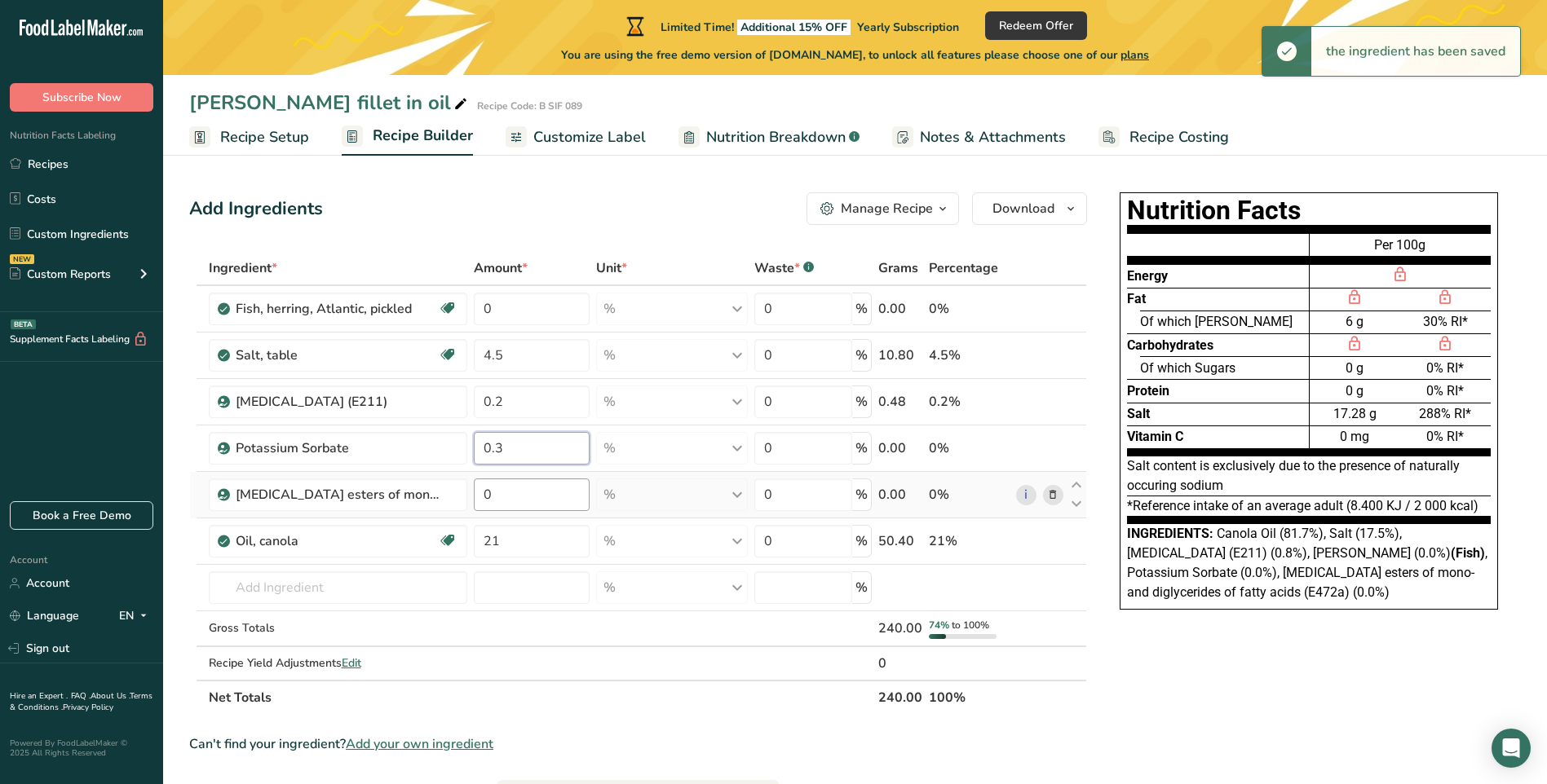
type input "0.3"
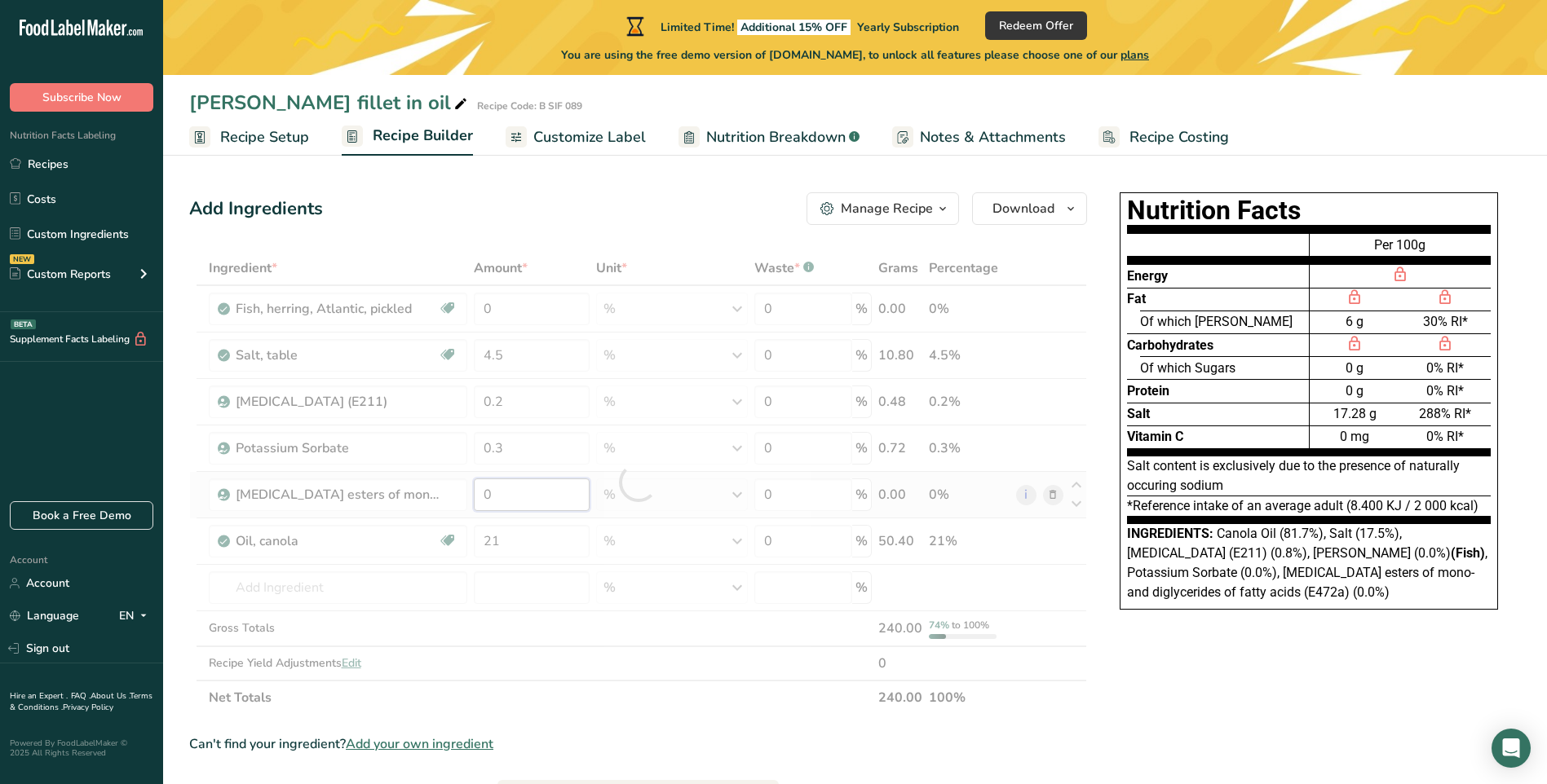
click at [516, 495] on div "Ingredient * Amount * Unit * Waste * .a-a{fill:#347362;}.b-a{fill:#fff;} Grams …" at bounding box center [638, 482] width 898 height 463
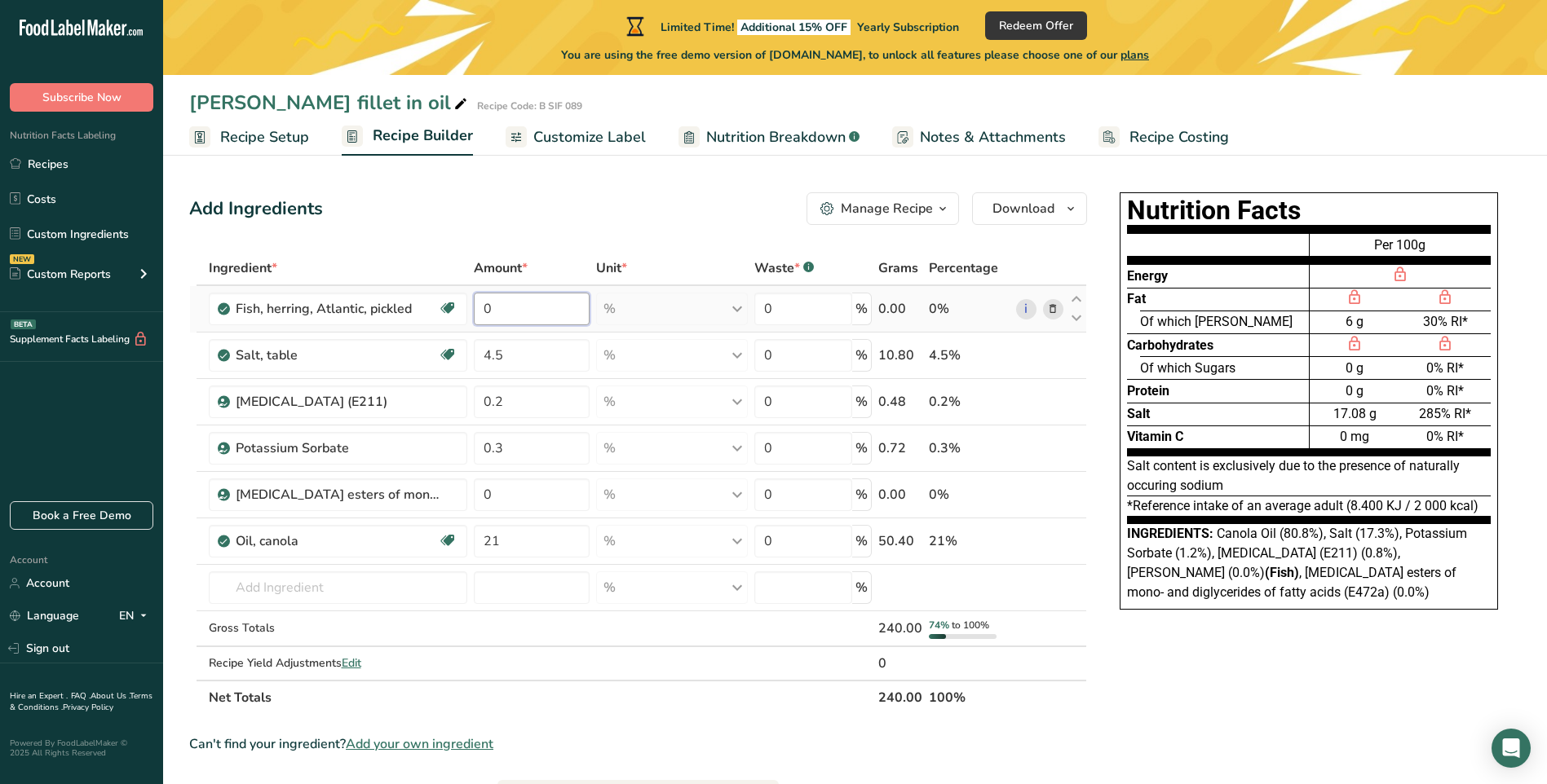
click at [498, 309] on div "Ingredient * Amount * Unit * Waste * .a-a{fill:#347362;}.b-a{fill:#fff;} Grams …" at bounding box center [638, 482] width 898 height 463
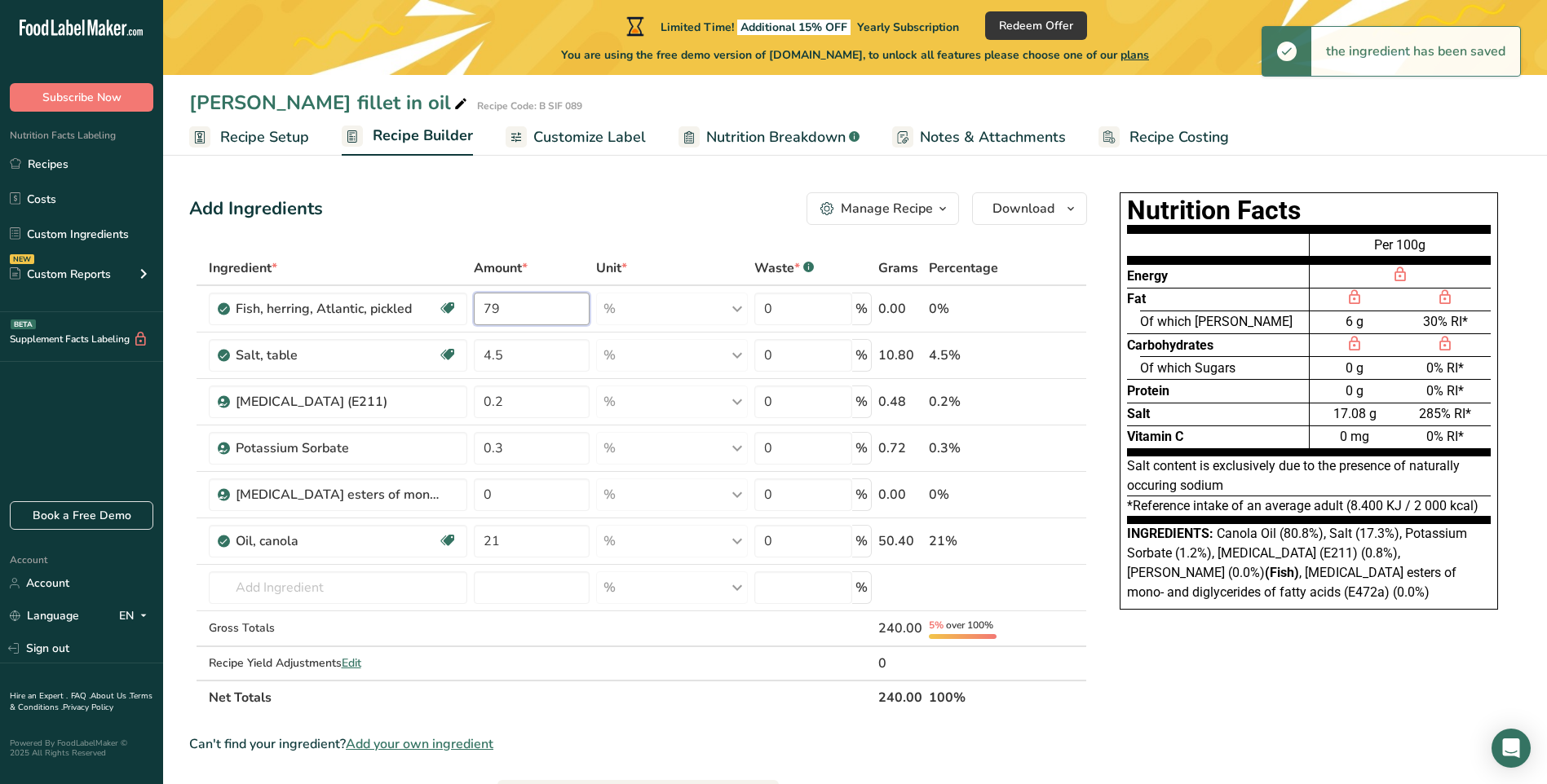
type input "79"
click at [651, 706] on div "Ingredient * Amount * Unit * Waste * .a-a{fill:#347362;}.b-a{fill:#fff;} Grams …" at bounding box center [638, 482] width 898 height 463
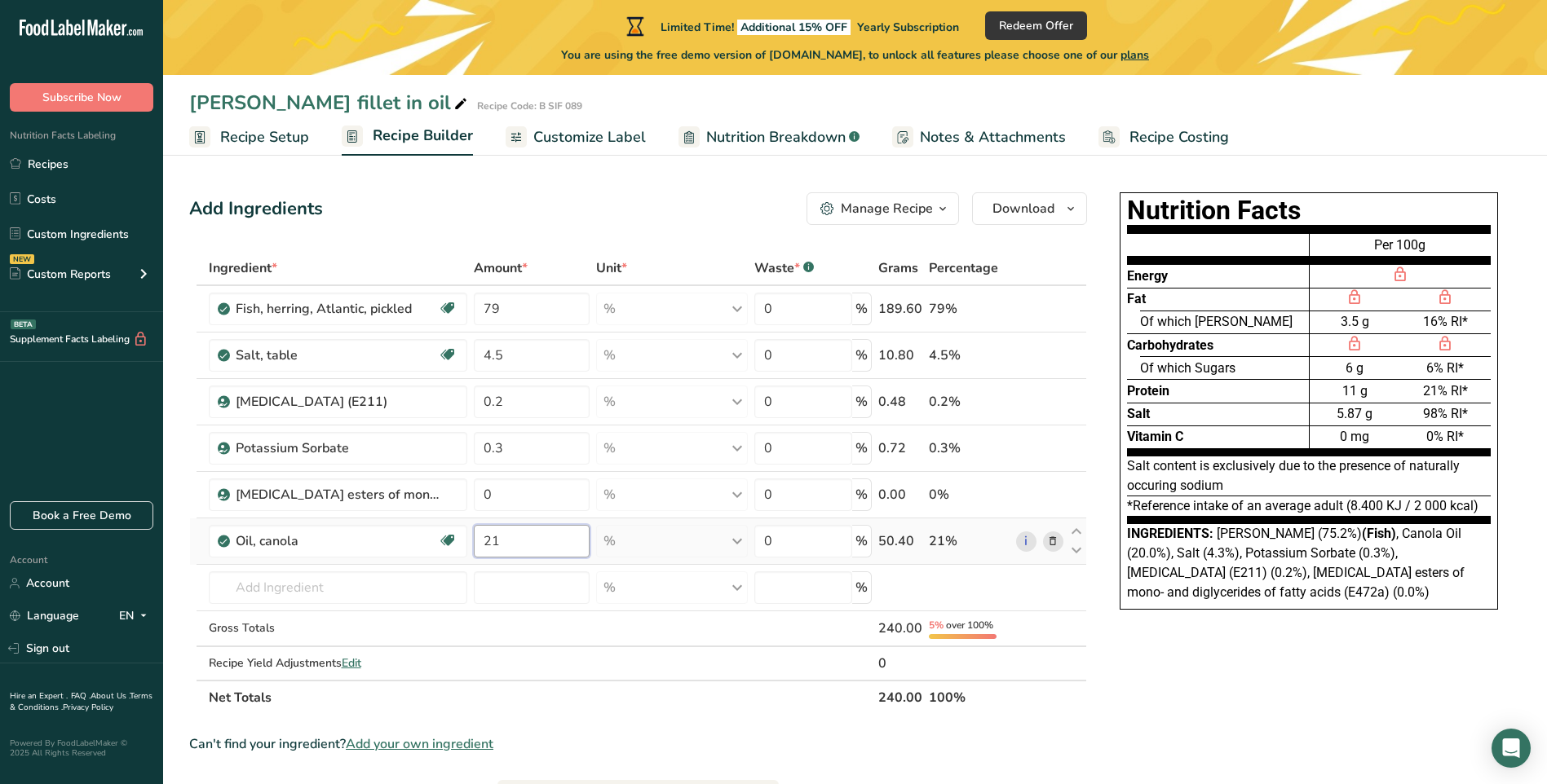
click at [523, 548] on input "21" at bounding box center [531, 541] width 116 height 33
type input "22"
click at [790, 535] on div "Ingredient * Amount * Unit * Waste * .a-a{fill:#347362;}.b-a{fill:#fff;} Grams …" at bounding box center [638, 482] width 898 height 463
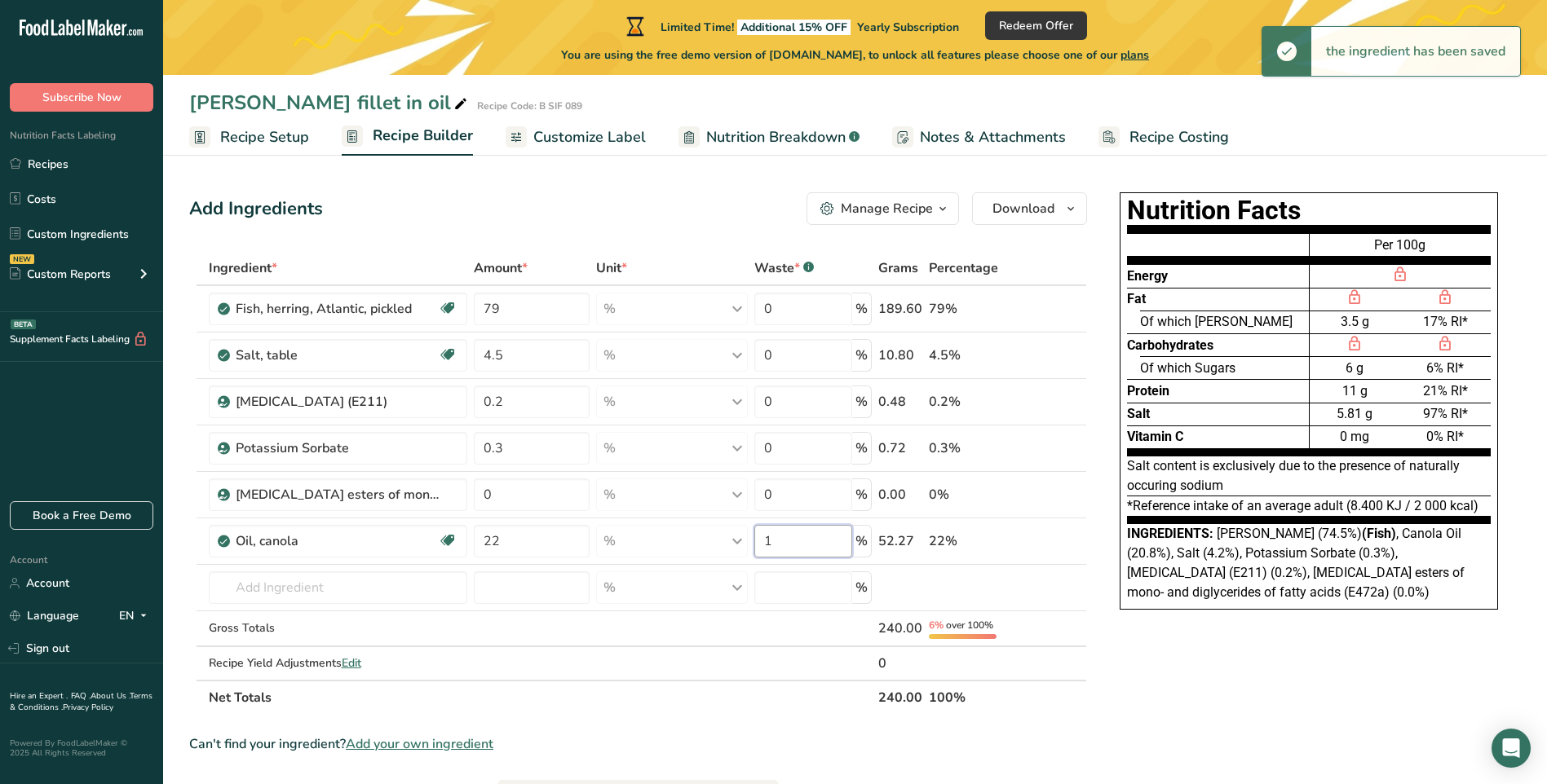
type input "1"
click at [733, 758] on section "Ingredient * Amount * Unit * Waste * .a-a{fill:#347362;}.b-a{fill:#fff;} Grams …" at bounding box center [638, 717] width 898 height 932
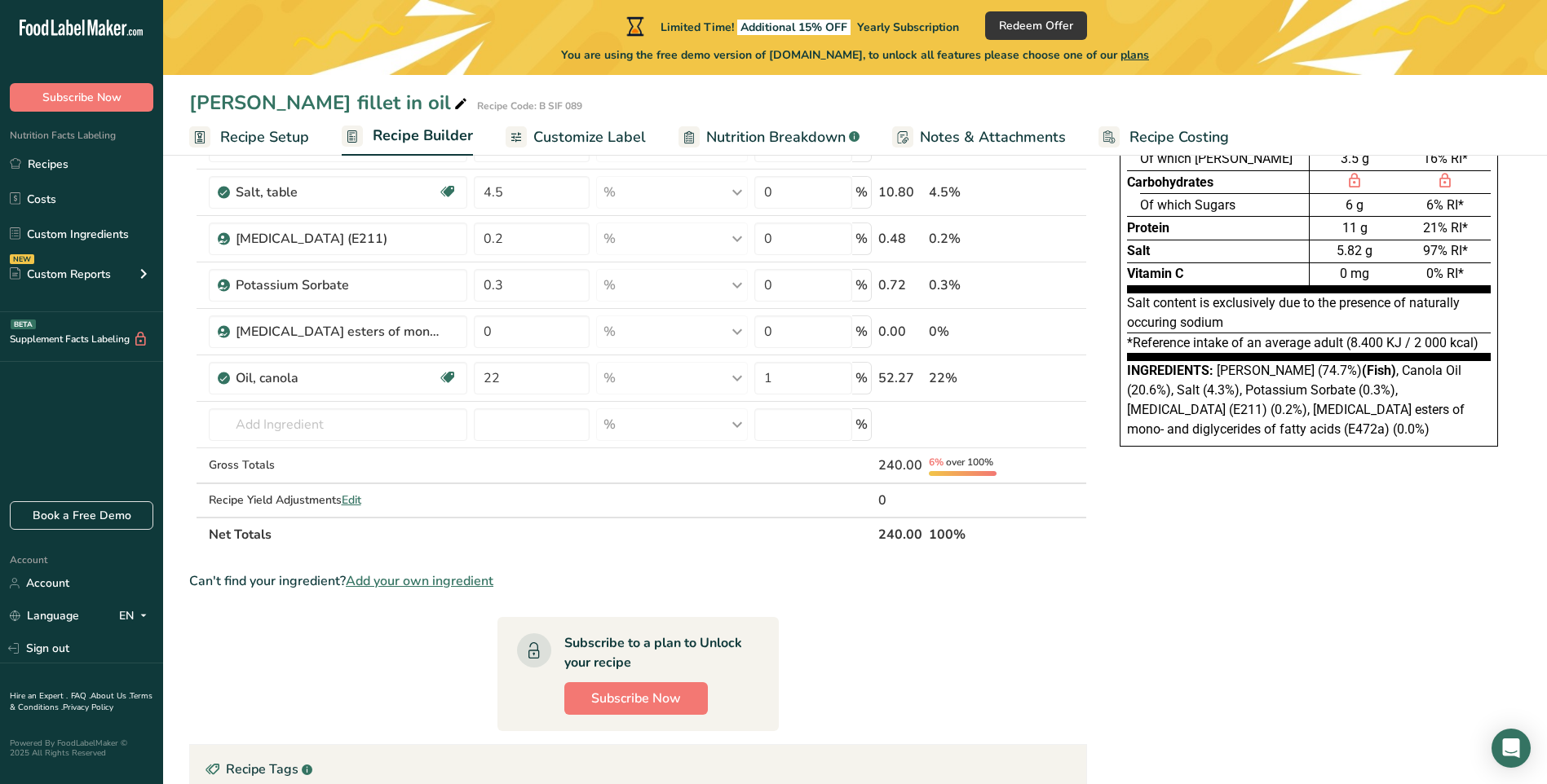
scroll to position [81, 0]
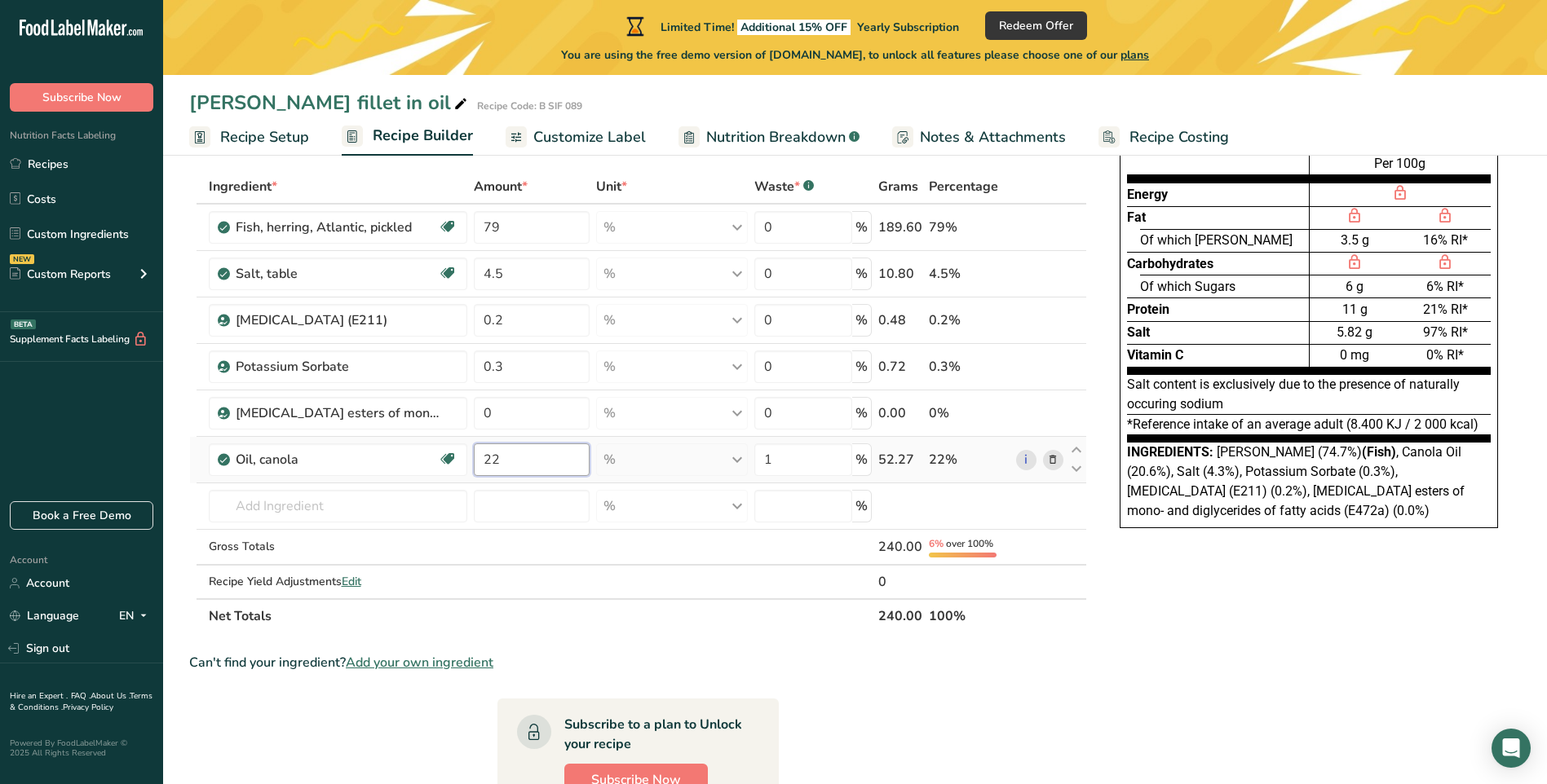
click at [517, 455] on input "22" at bounding box center [531, 460] width 116 height 33
type input "21"
click at [638, 652] on div "Can't find your ingredient? Add your own ingredient" at bounding box center [638, 662] width 898 height 19
click at [500, 413] on input "0" at bounding box center [531, 413] width 116 height 33
type input "2"
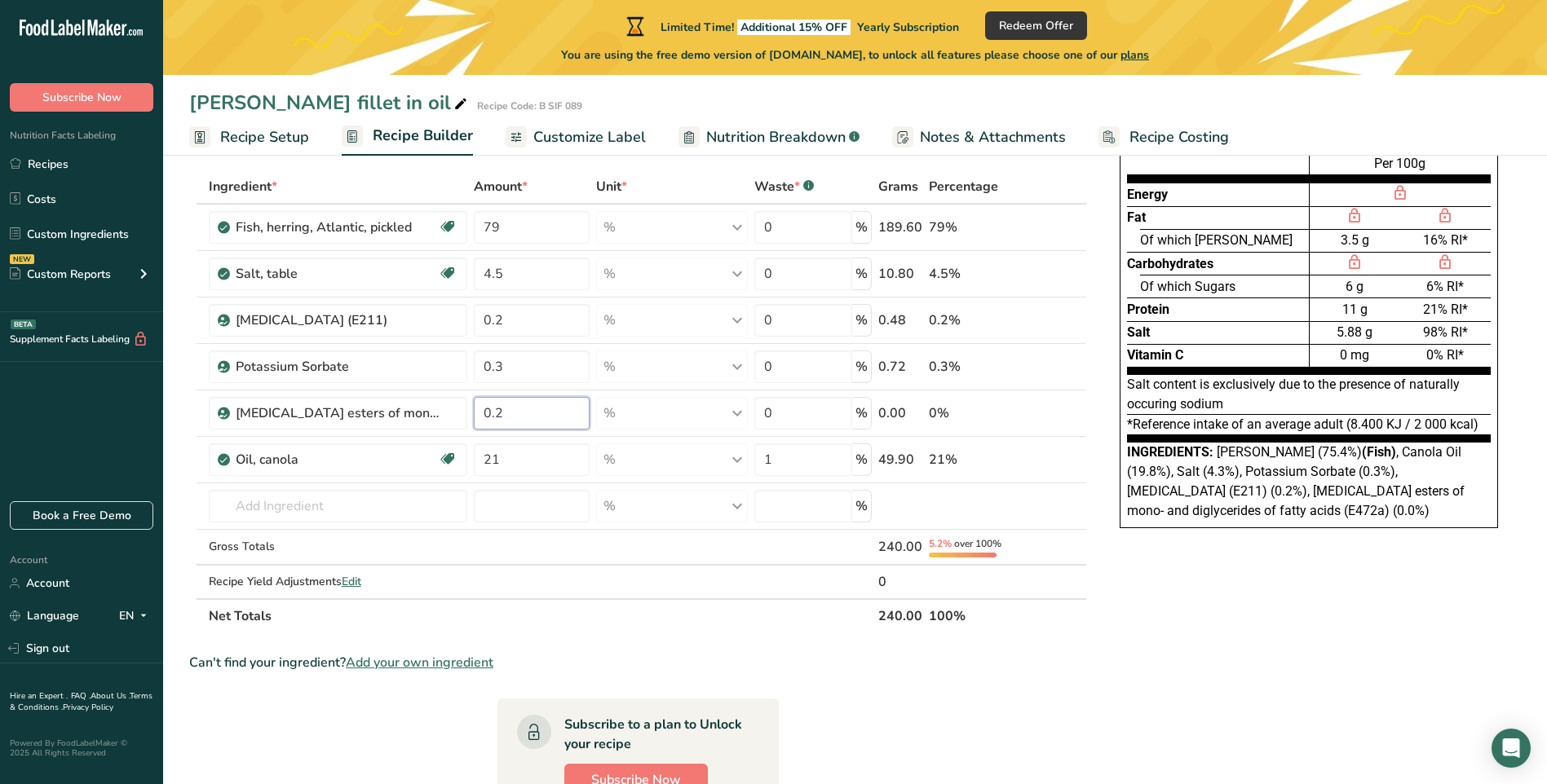
type input "0.2"
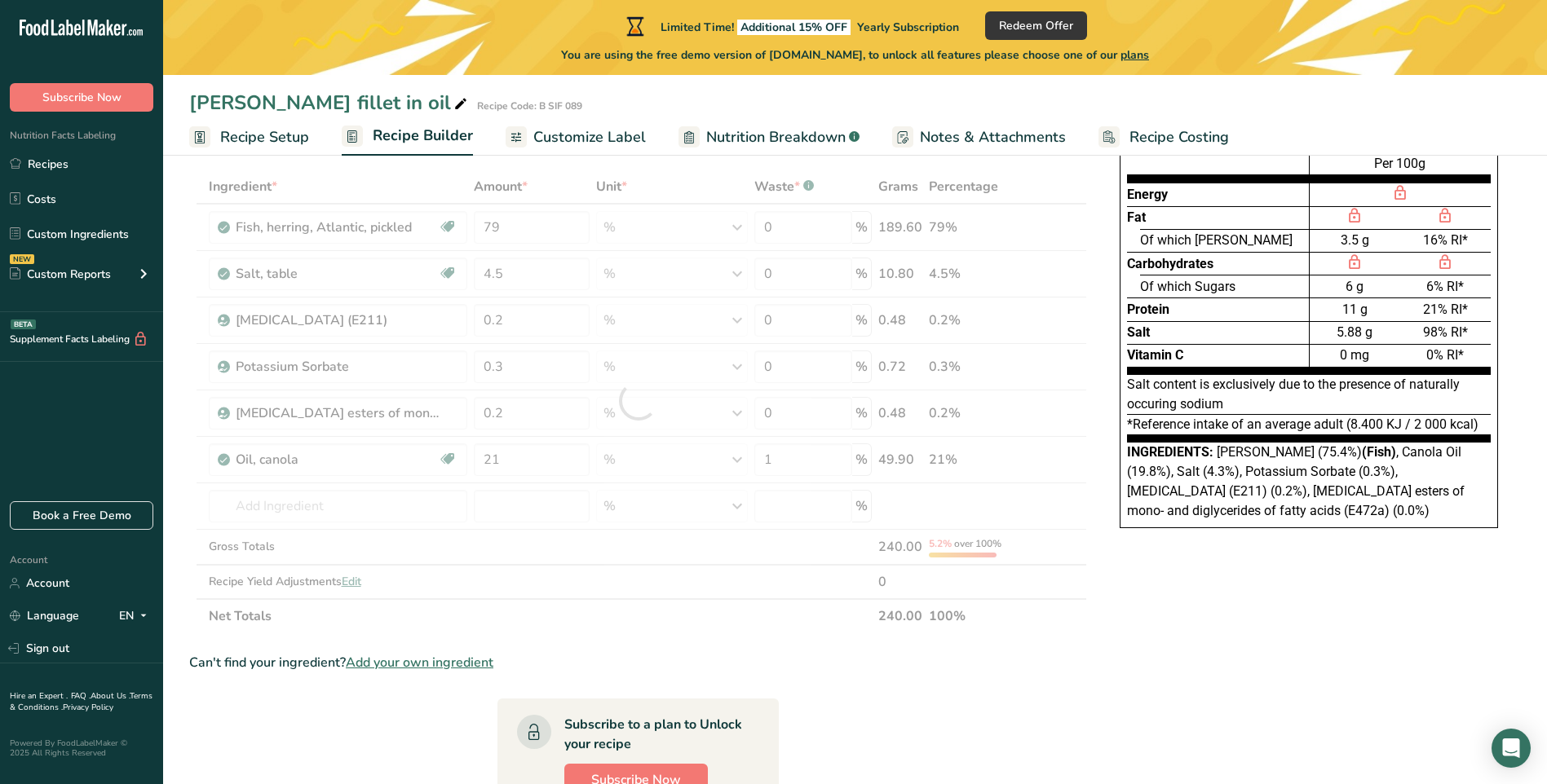
click at [732, 644] on section "Ingredient * Amount * Unit * Waste * .a-a{fill:#347362;}.b-a{fill:#fff;} Grams …" at bounding box center [638, 635] width 898 height 932
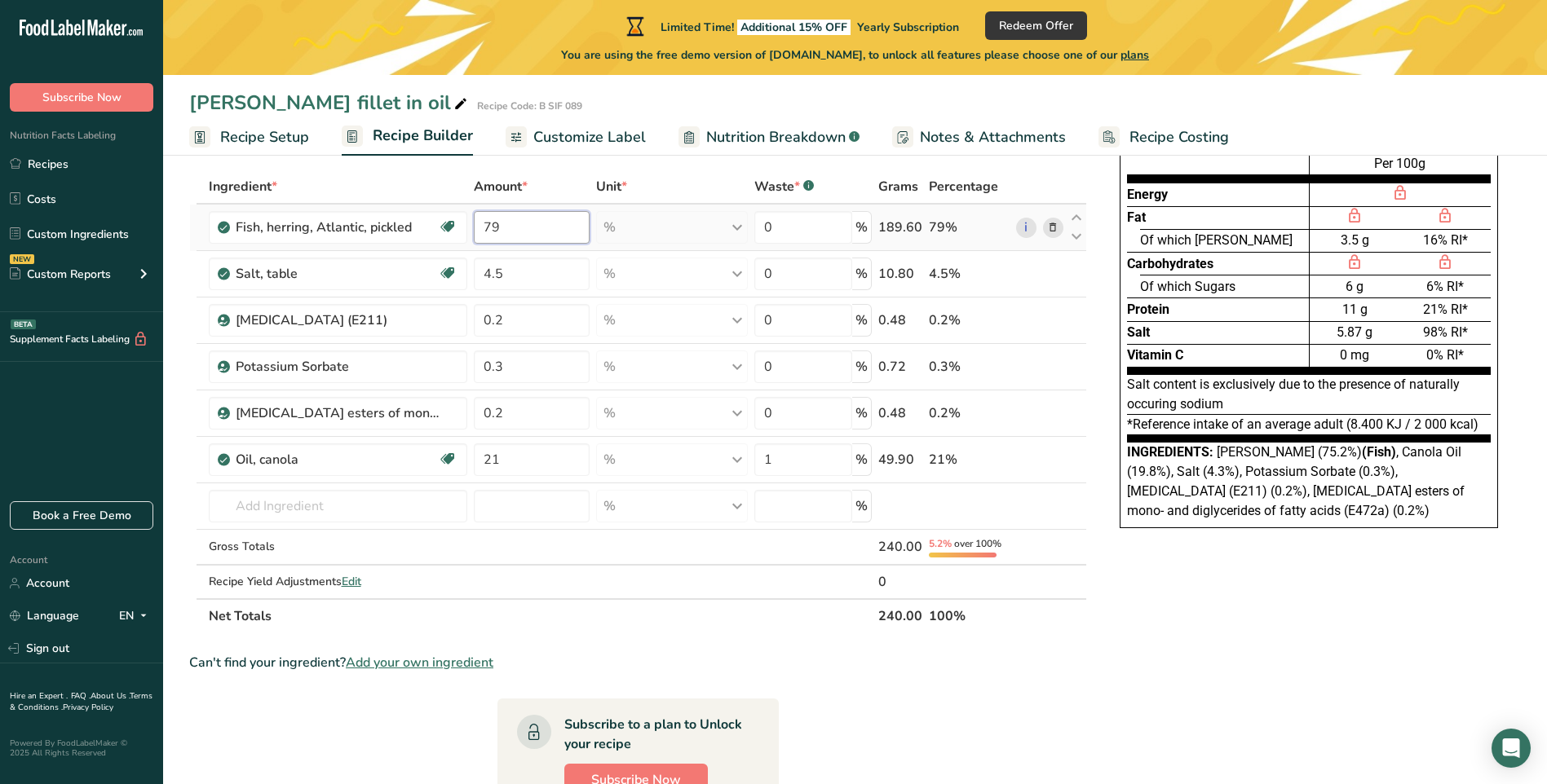
click at [526, 233] on input "79" at bounding box center [531, 228] width 116 height 33
click at [798, 614] on div "Ingredient * Amount * Unit * Waste * .a-a{fill:#347362;}.b-a{fill:#fff;} Grams …" at bounding box center [638, 400] width 898 height 463
click at [518, 227] on input "73.98" at bounding box center [531, 228] width 116 height 33
click at [1141, 725] on div "Nutrition Facts Energy Fat Of which Saturates Carbohydrates Of which Sugars Pro…" at bounding box center [1308, 616] width 424 height 1023
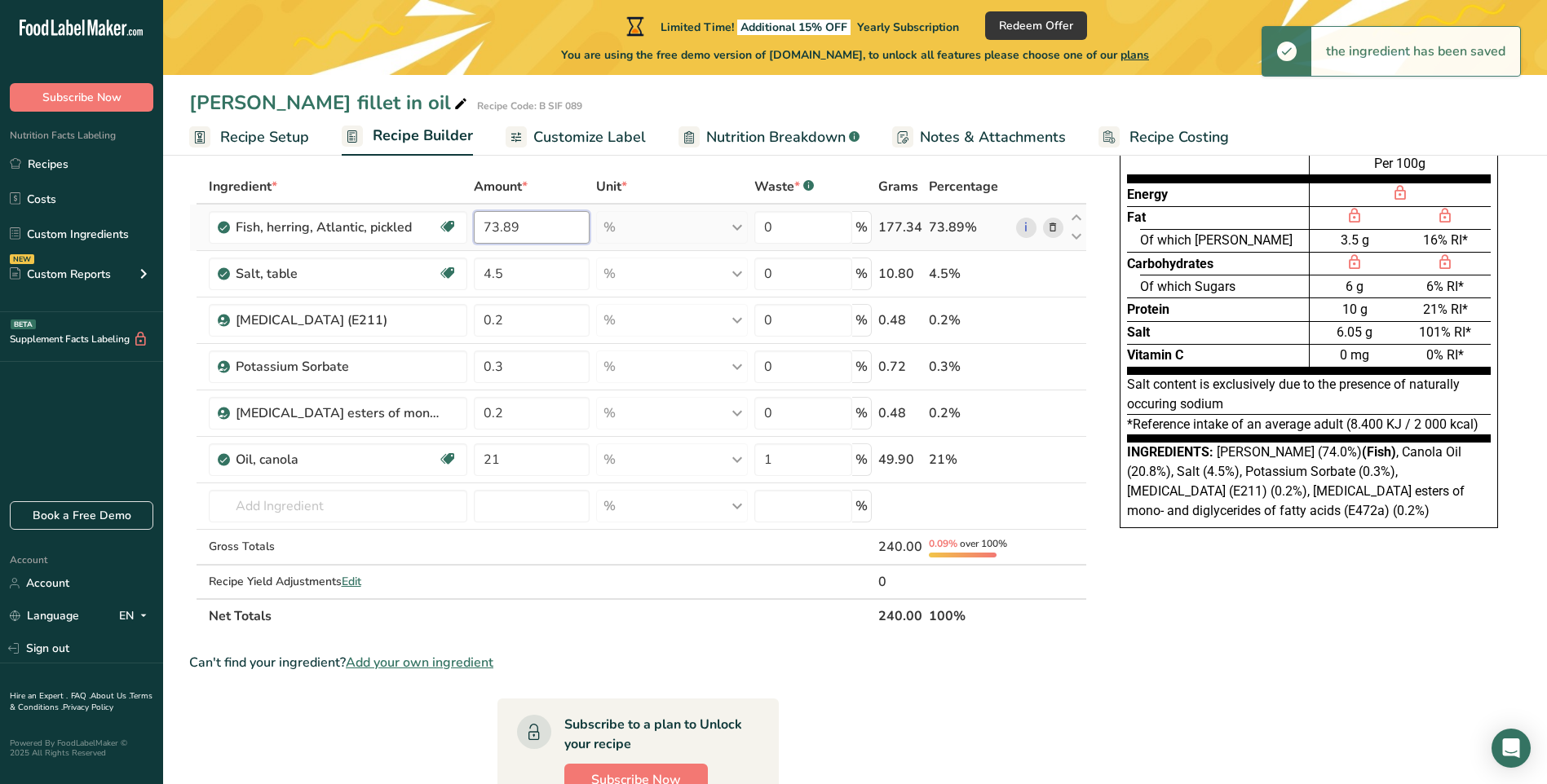
click at [550, 231] on input "73.89" at bounding box center [531, 228] width 116 height 33
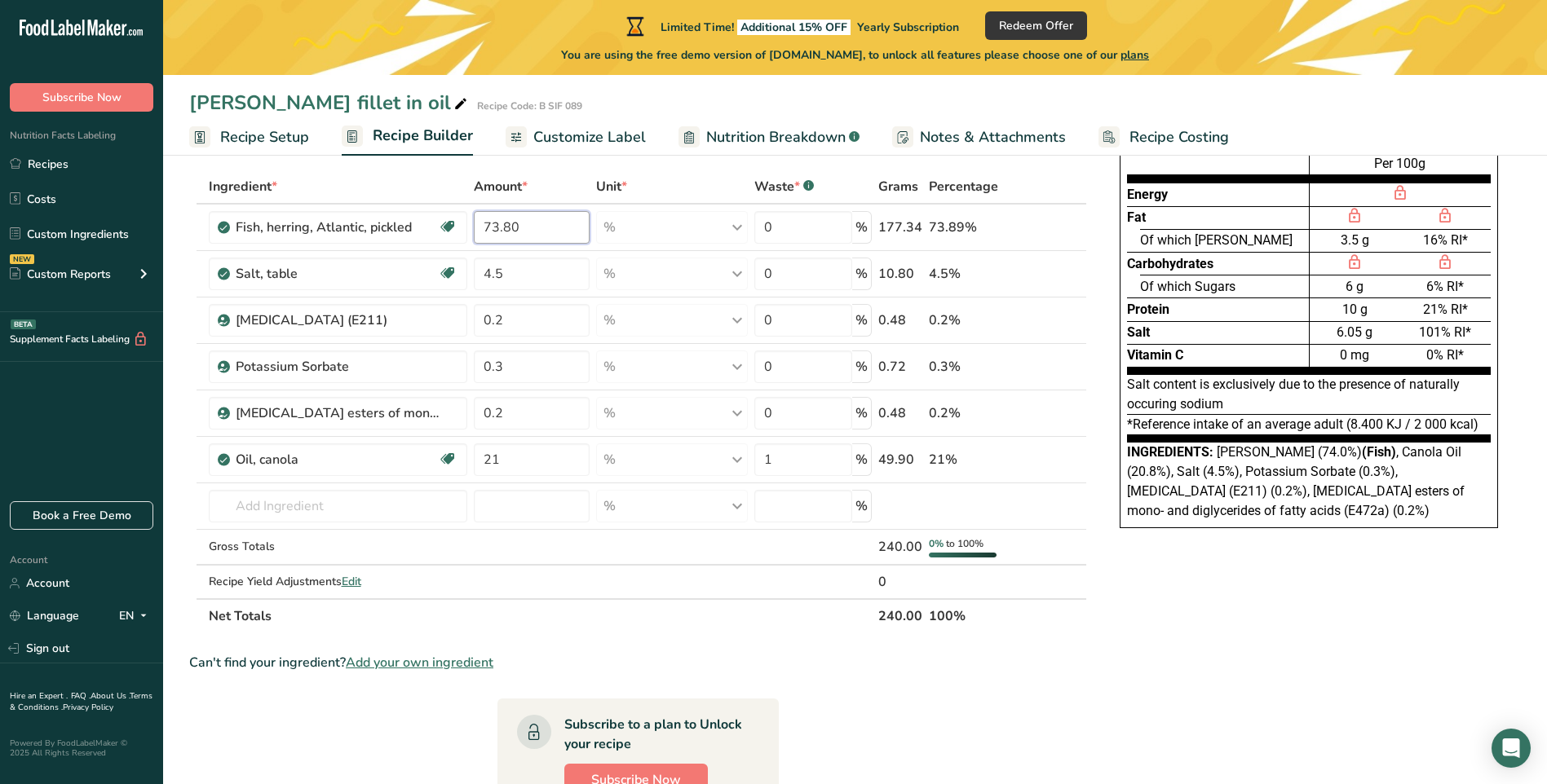
type input "73.80"
click at [1213, 645] on div "Nutrition Facts Energy Fat Of which Saturates Carbohydrates Of which Sugars Pro…" at bounding box center [1308, 616] width 424 height 1023
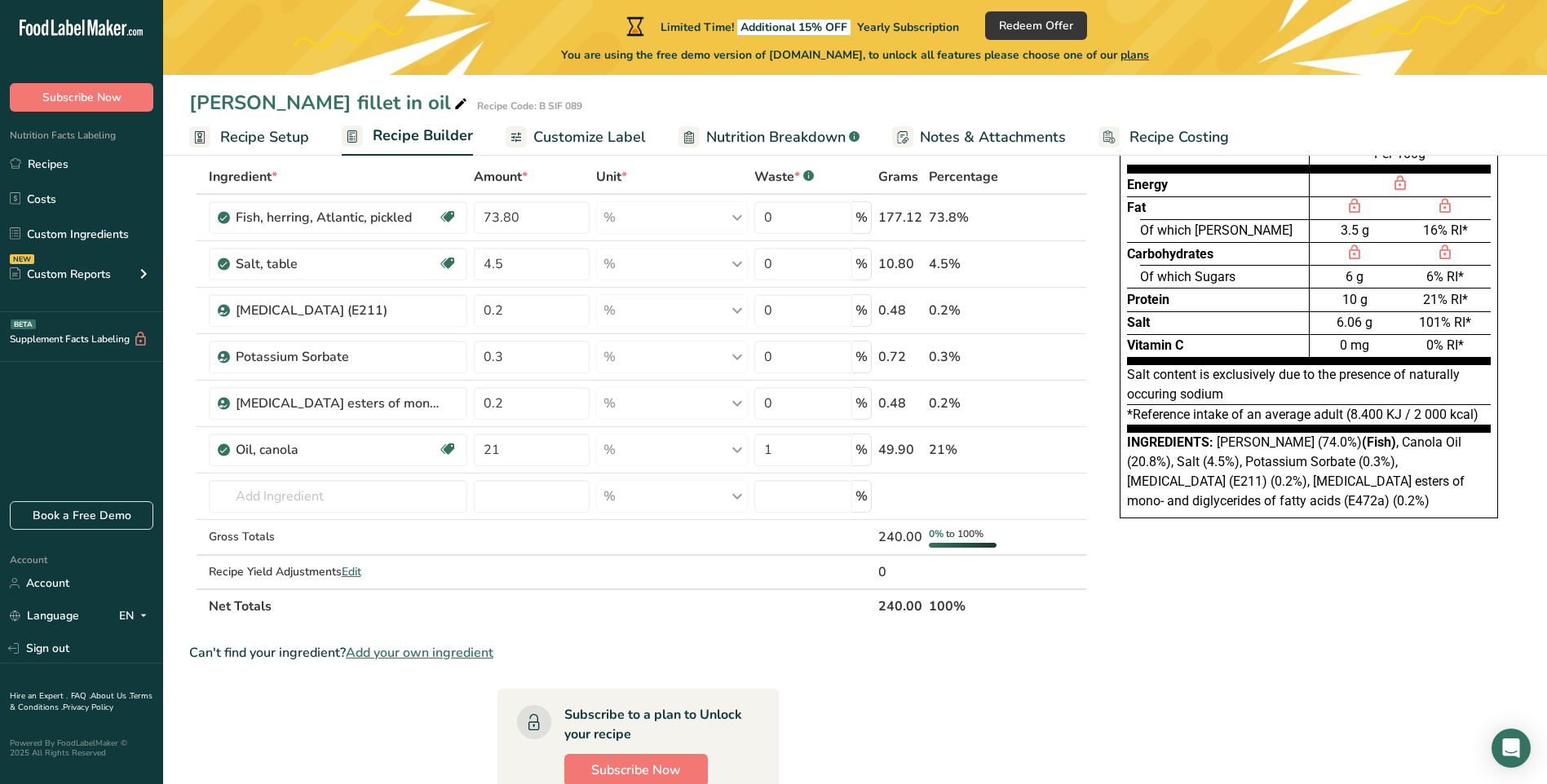
scroll to position [0, 0]
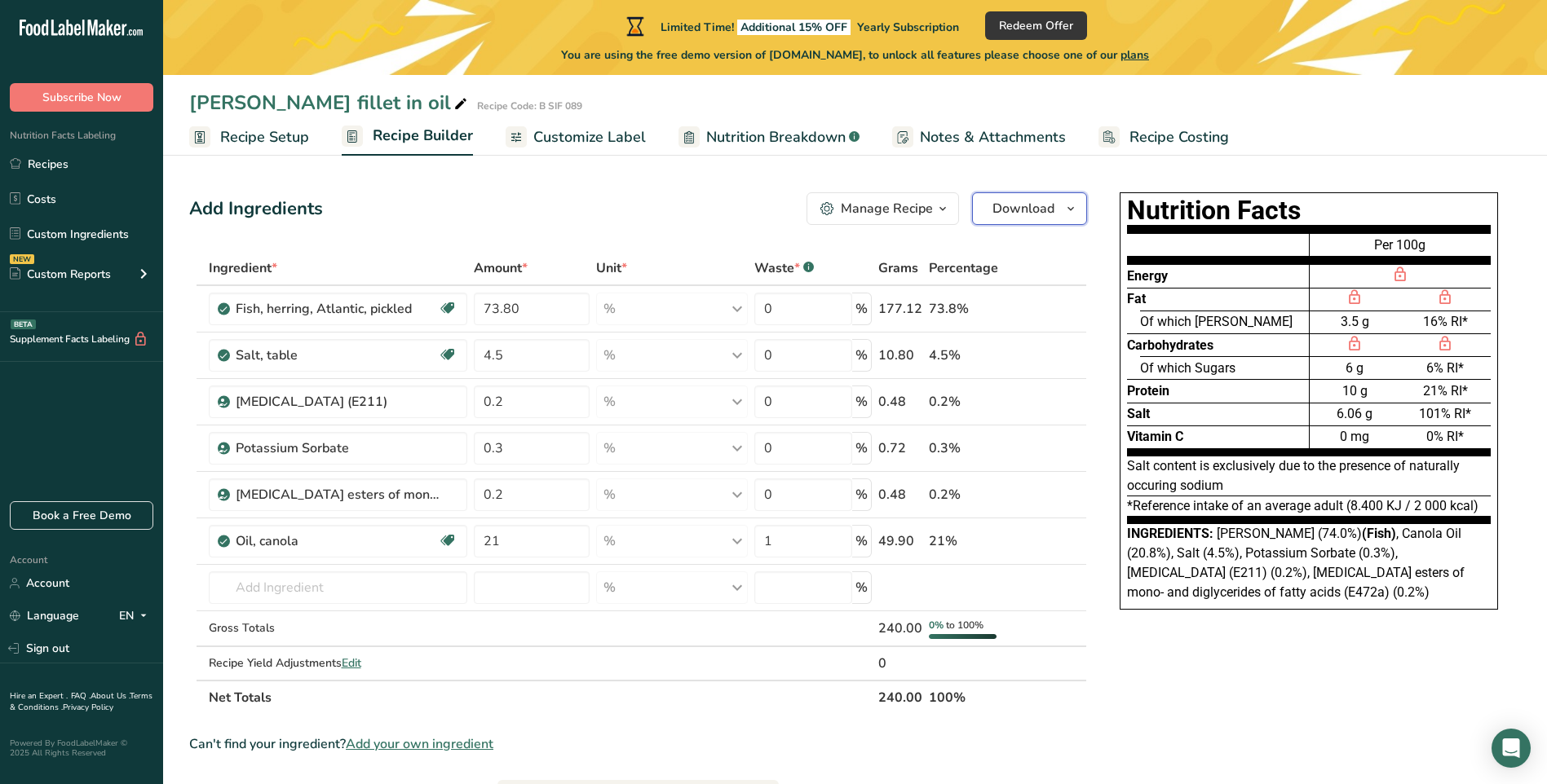
click at [1072, 207] on icon "button" at bounding box center [1071, 209] width 13 height 20
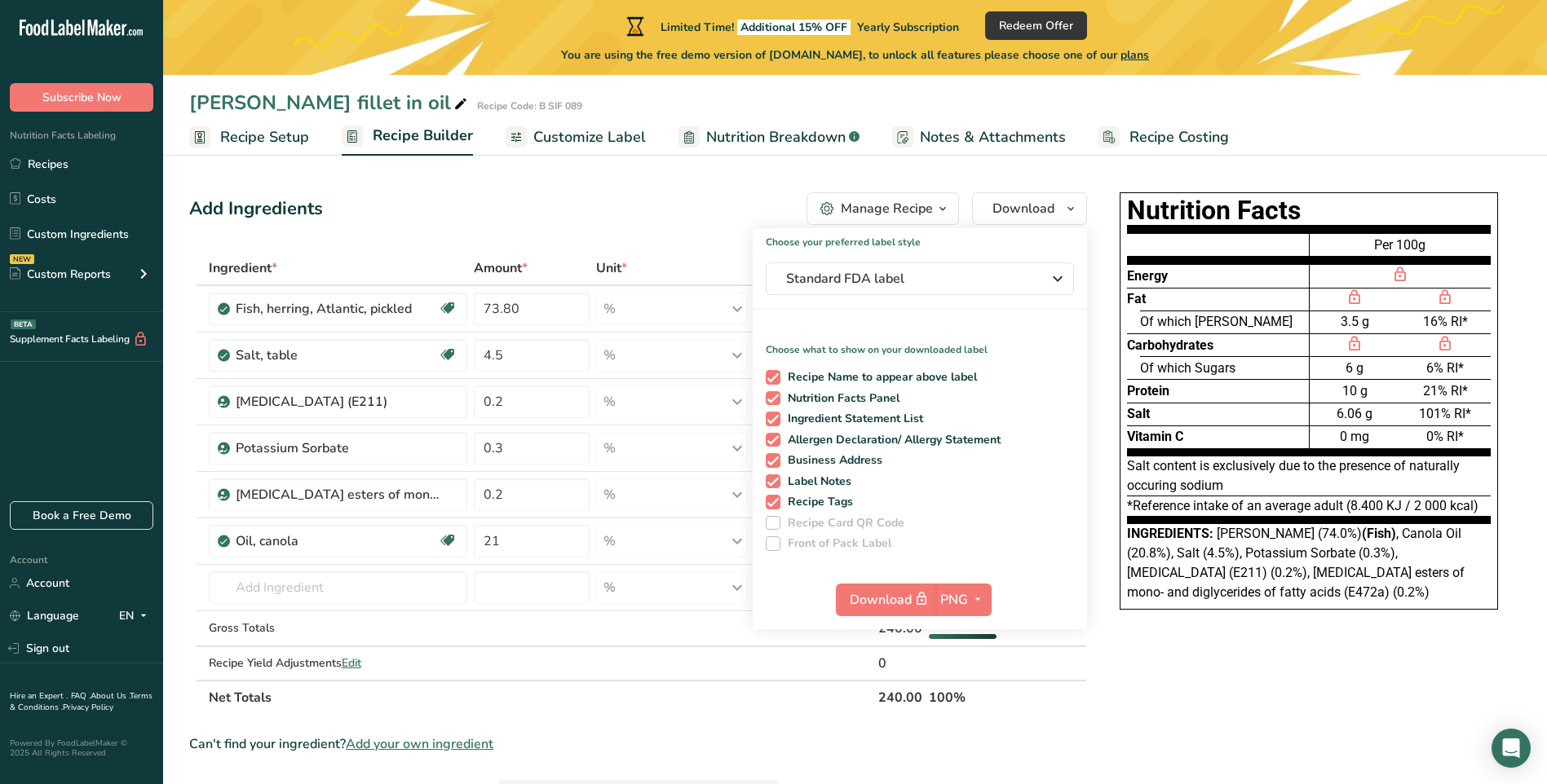
click at [945, 206] on icon "button" at bounding box center [943, 209] width 13 height 20
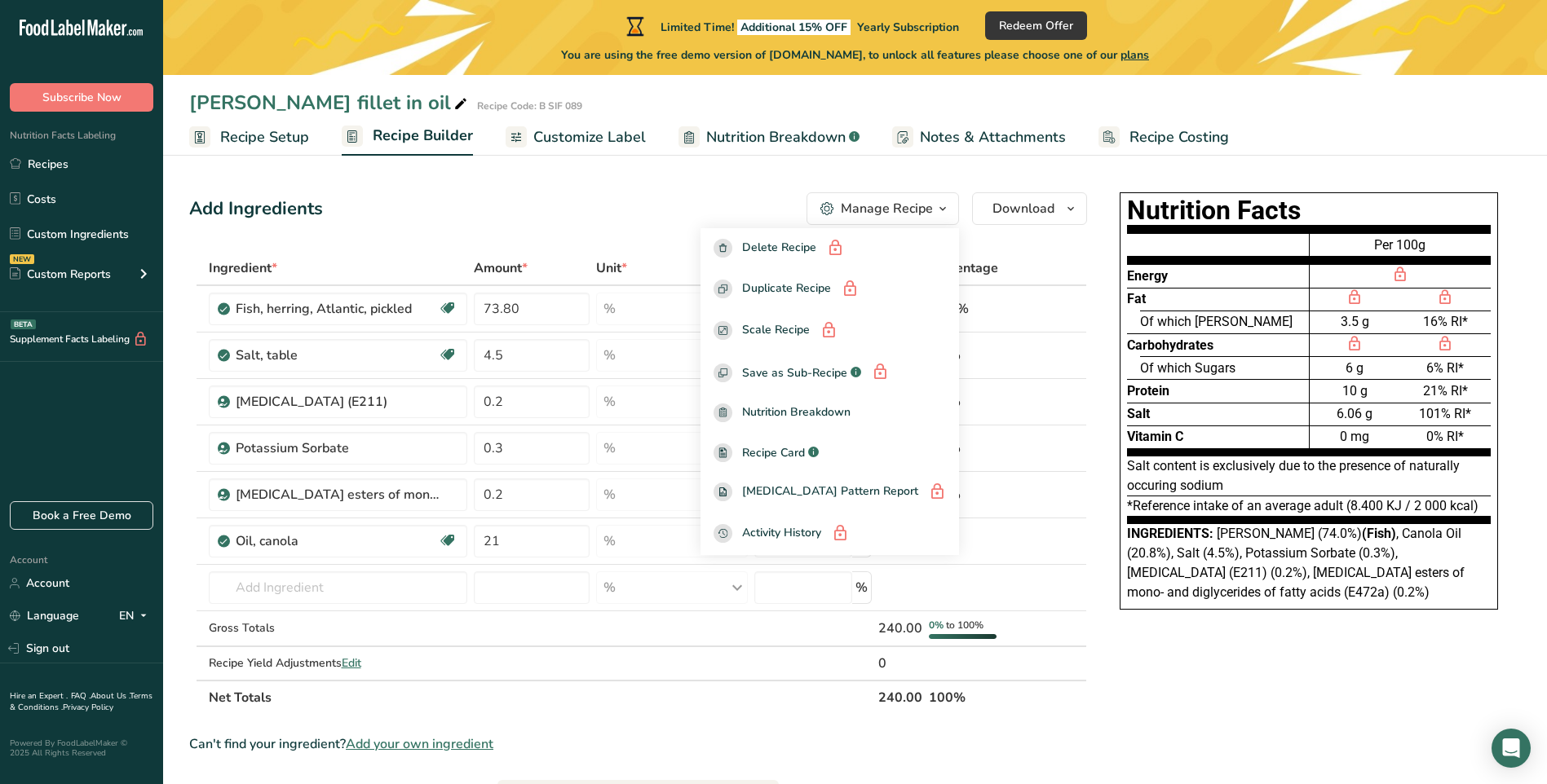
click at [1158, 680] on div "Nutrition Facts Energy Fat Of which Saturates Carbohydrates Of which Sugars Pro…" at bounding box center [1308, 697] width 424 height 1023
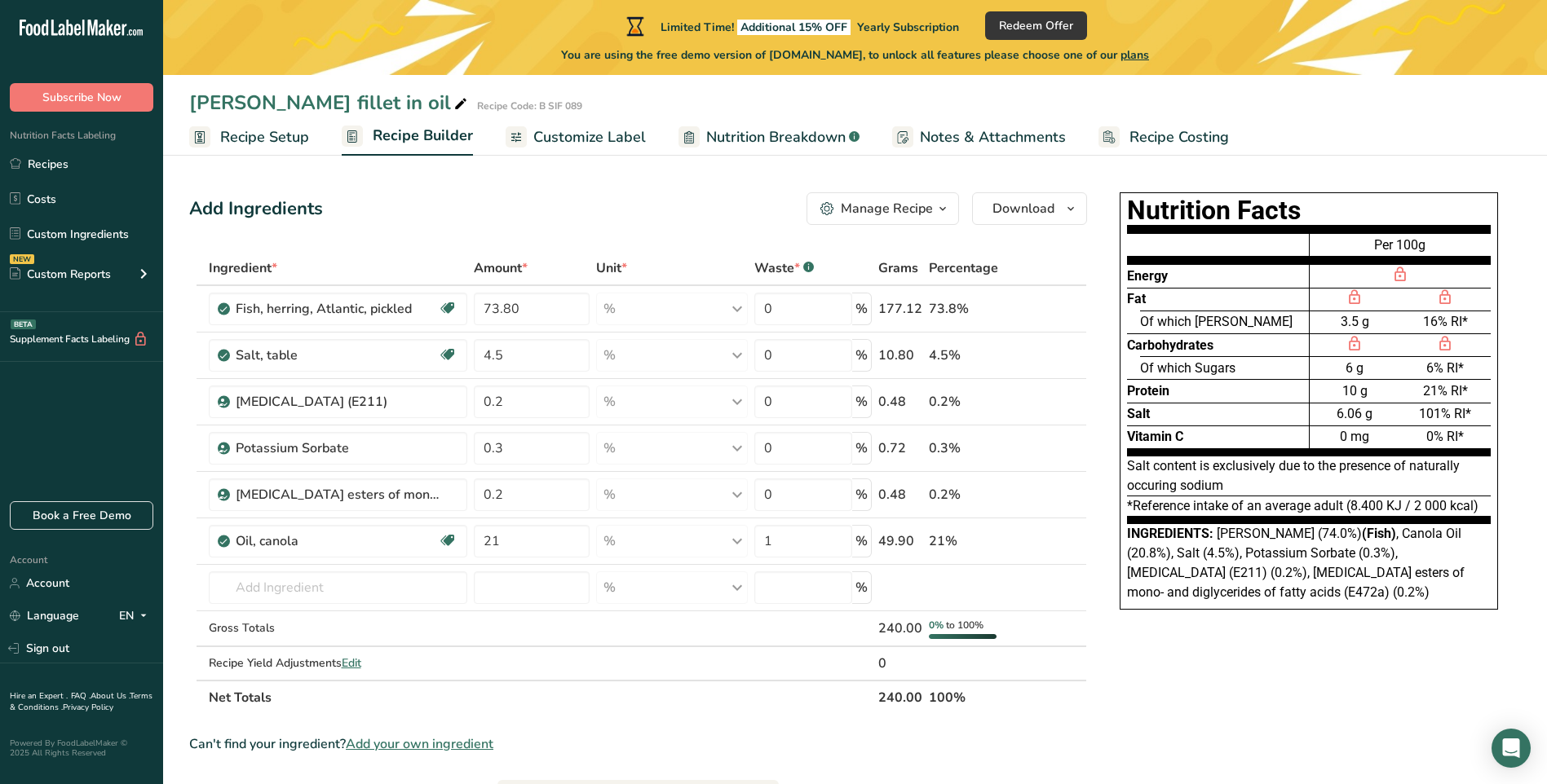
click at [611, 137] on span "Customize Label" at bounding box center [589, 137] width 112 height 22
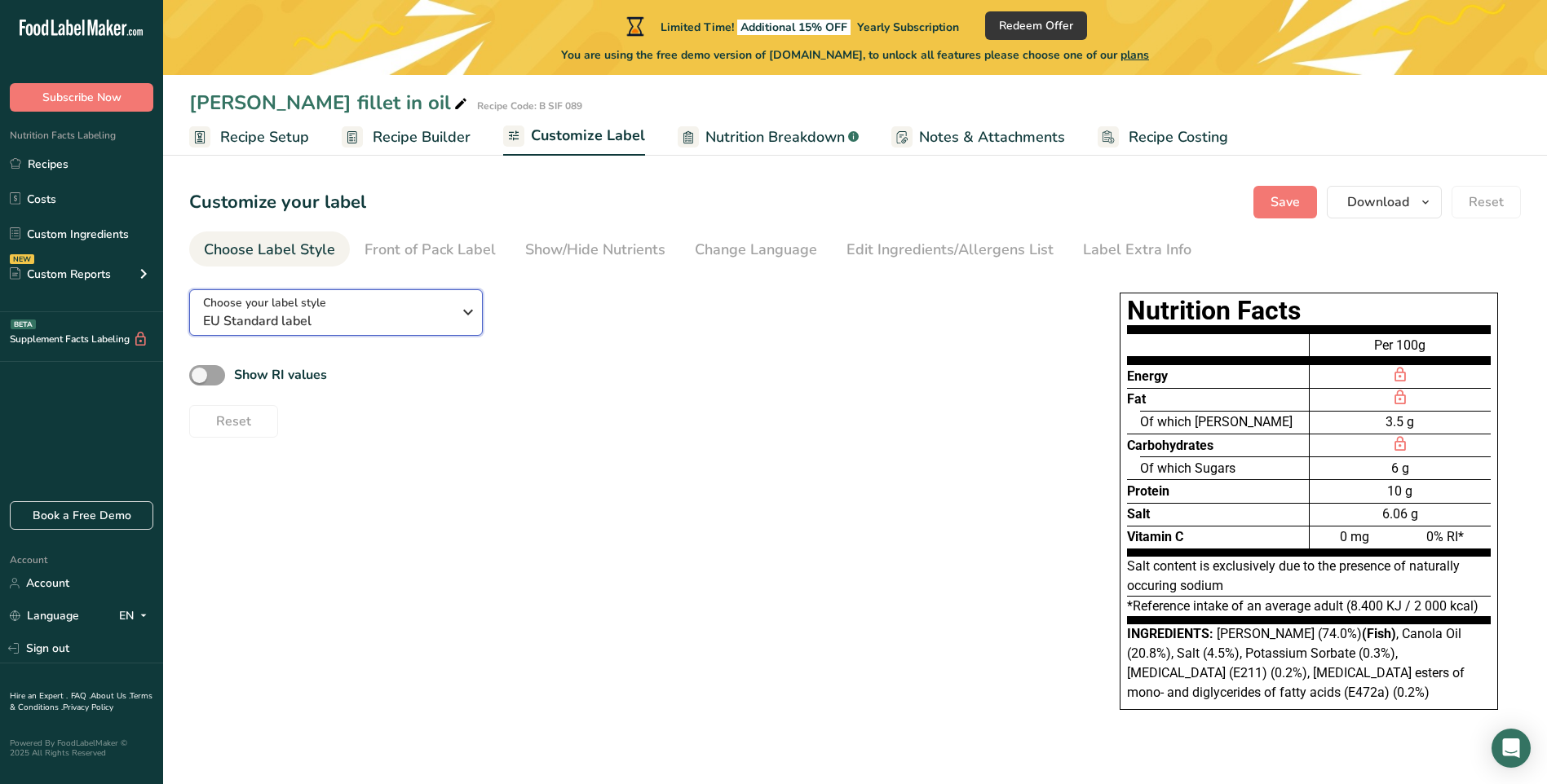
click at [468, 314] on icon "button" at bounding box center [467, 312] width 19 height 29
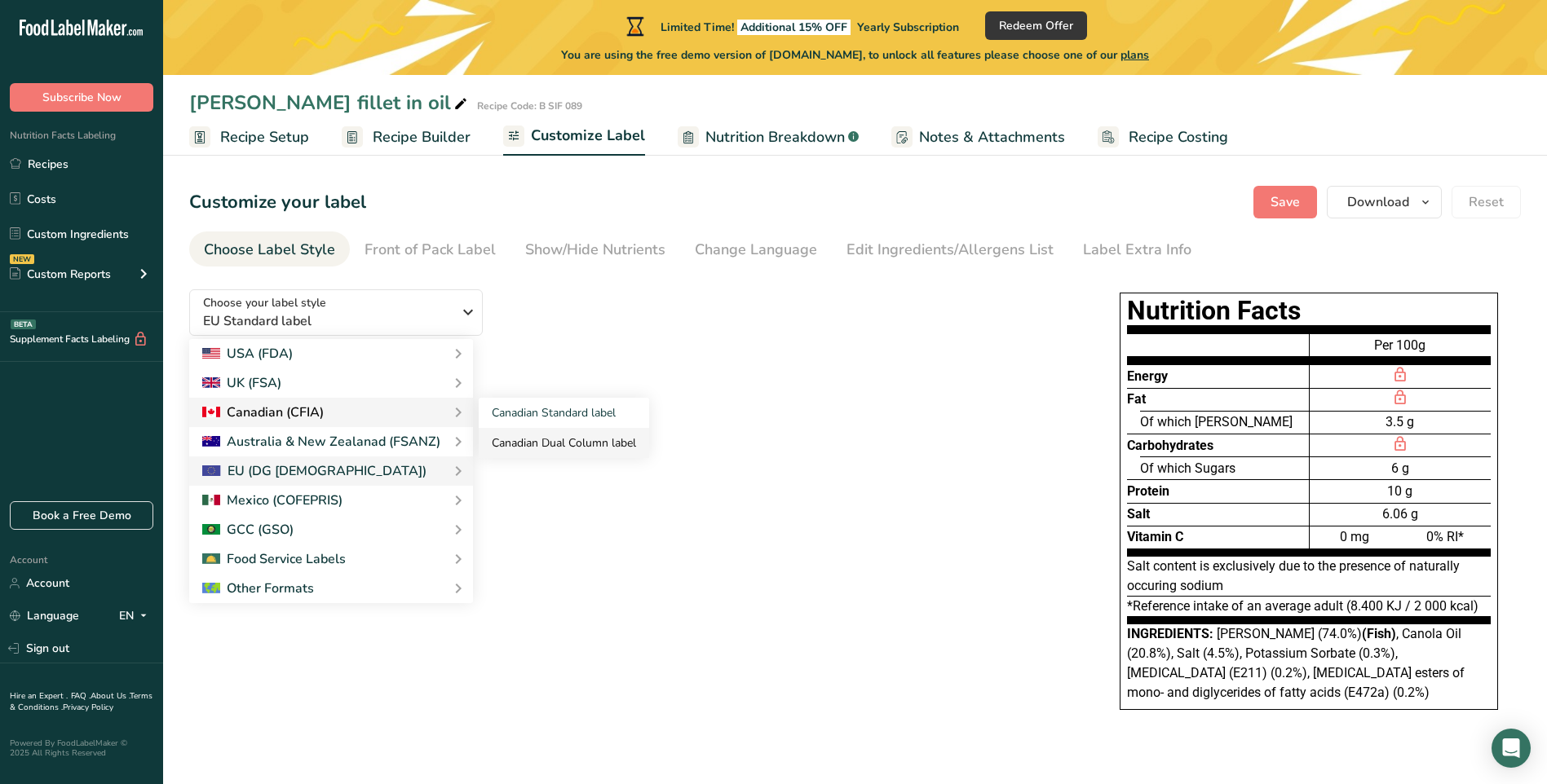
click at [548, 440] on link "Canadian Dual Column label" at bounding box center [563, 442] width 170 height 30
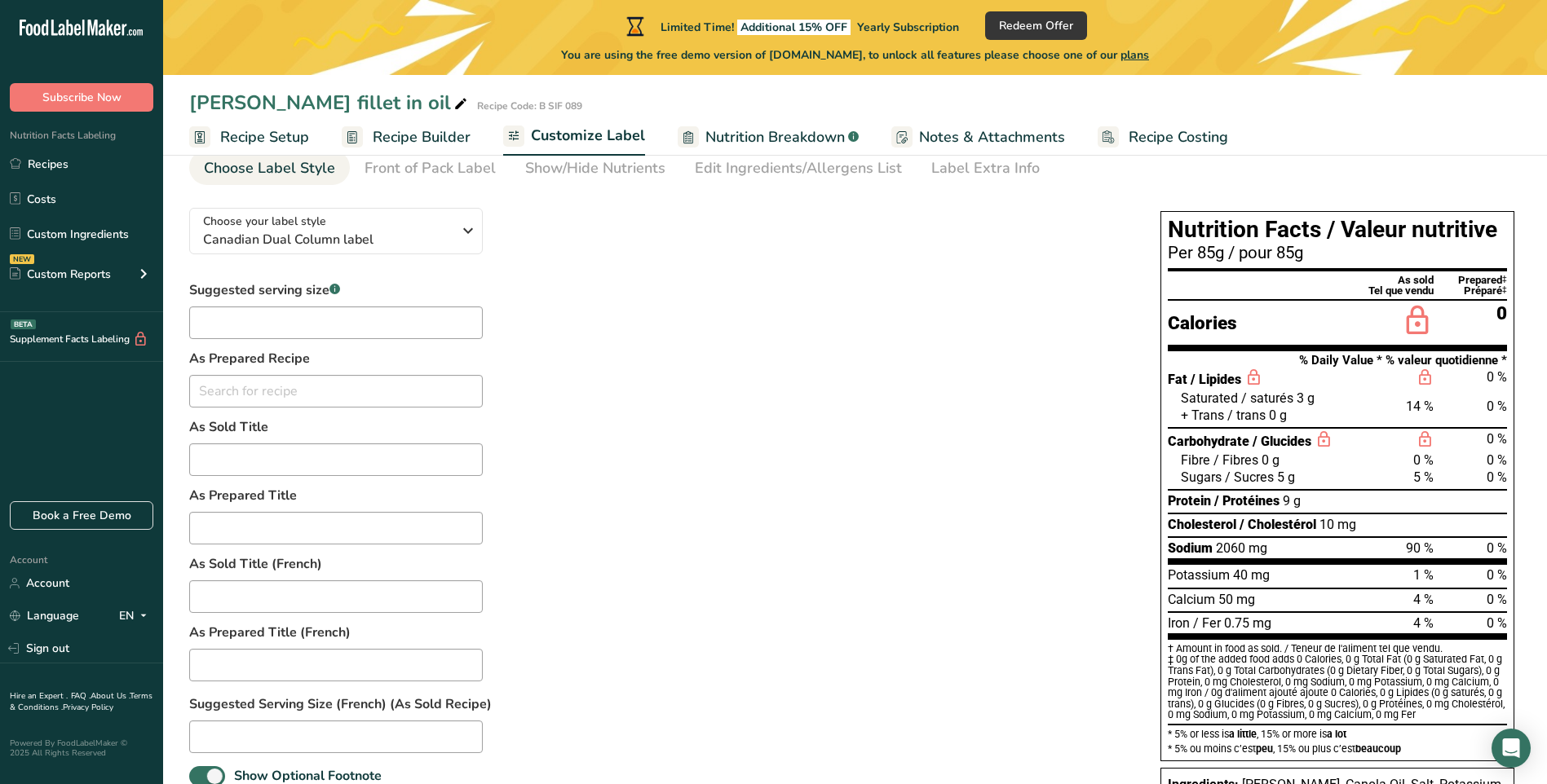
scroll to position [163, 0]
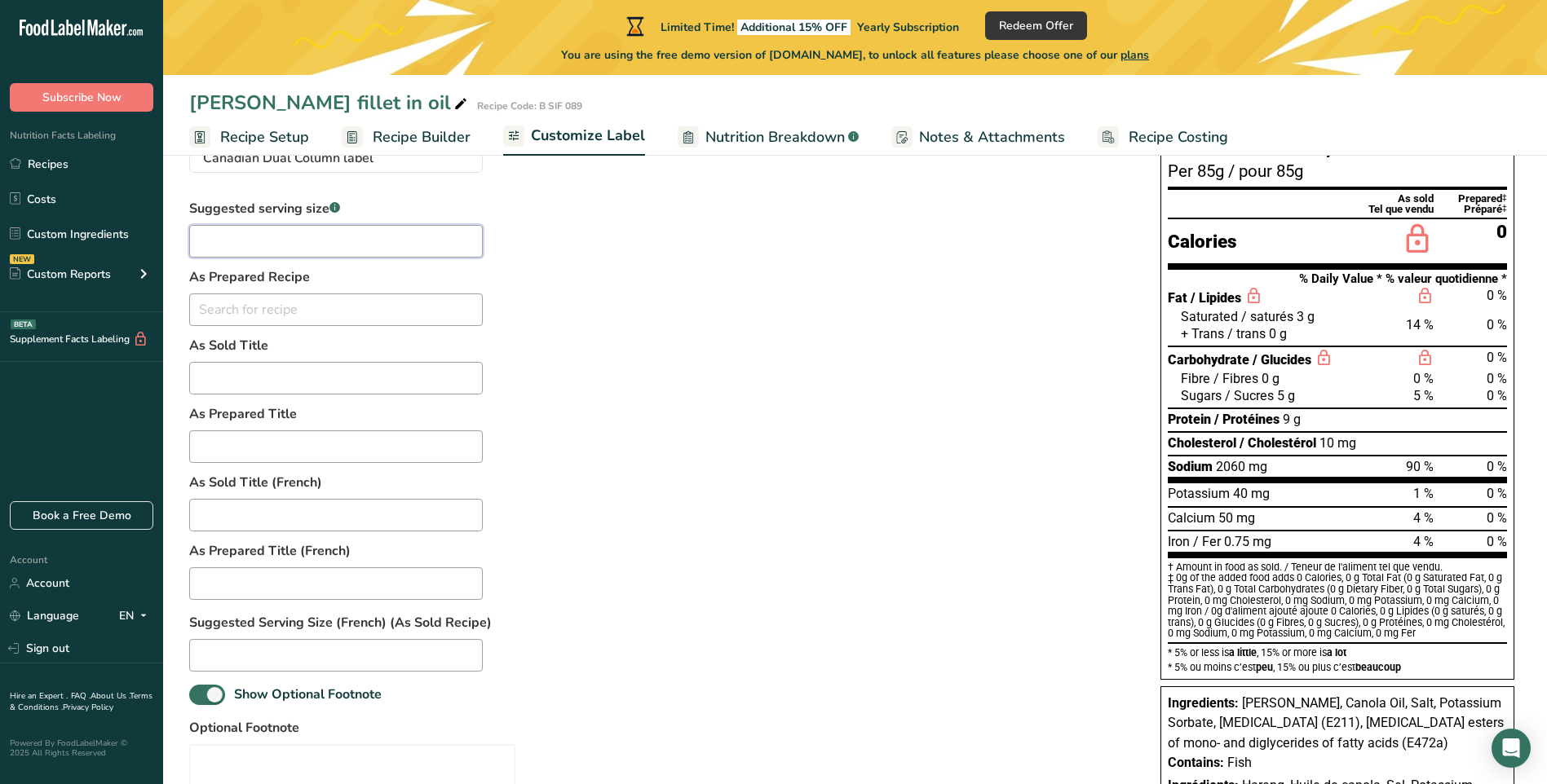
click at [251, 231] on input "text" at bounding box center [336, 241] width 293 height 33
click at [675, 405] on div "Suggested serving size .a-a{fill:#347362;}.b-a{fill:#fff;} 75 As Prepared Recip…" at bounding box center [658, 548] width 938 height 698
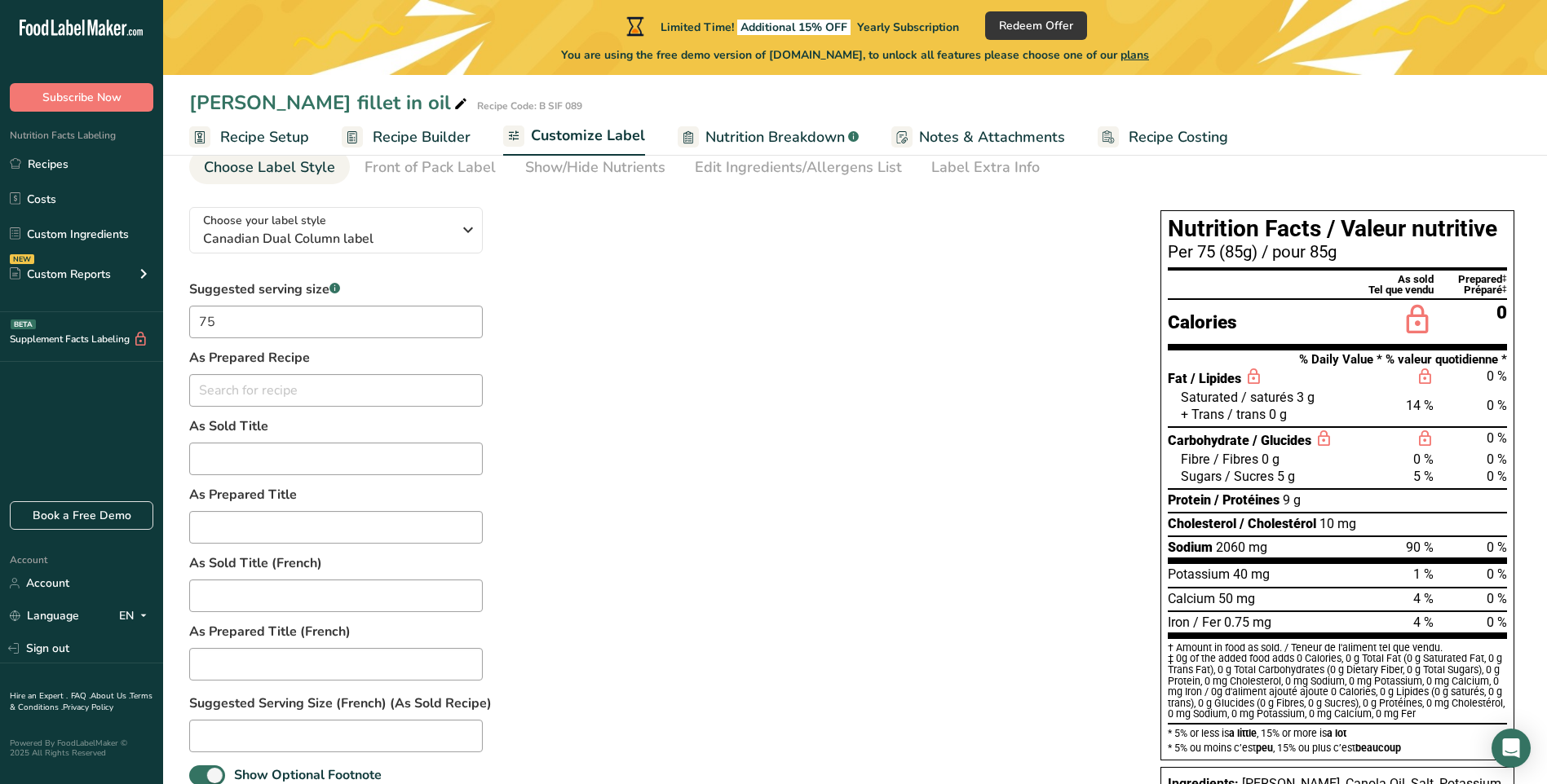
scroll to position [81, 0]
drag, startPoint x: 241, startPoint y: 329, endPoint x: 174, endPoint y: 329, distance: 67.0
click at [174, 329] on section "Customize your label Save Download Choose what to show on your downloaded label…" at bounding box center [854, 542] width 1383 height 927
type input "3"
click at [870, 373] on div "Suggested serving size .a-a{fill:#347362;}.b-a{fill:#fff;} 3 As Prepared Recipe…" at bounding box center [658, 630] width 938 height 698
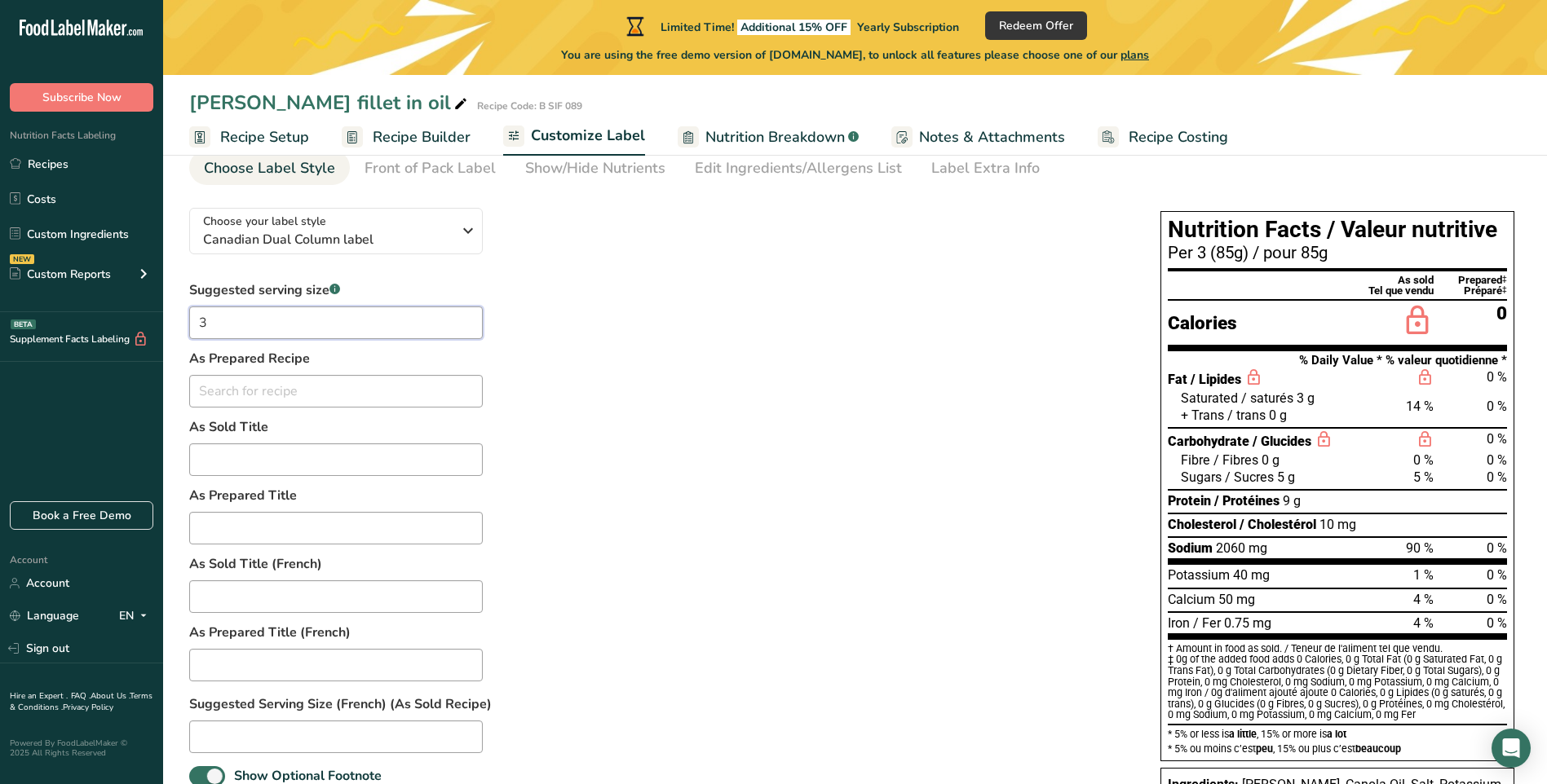
click at [212, 320] on input "3" at bounding box center [336, 323] width 293 height 33
type input "2.8"
click at [795, 504] on div "Suggested serving size .a-a{fill:#347362;}.b-a{fill:#fff;} 2.8 As Prepared Reci…" at bounding box center [658, 630] width 938 height 698
click at [222, 387] on input "text" at bounding box center [336, 391] width 293 height 33
click at [329, 387] on input "text" at bounding box center [336, 391] width 293 height 33
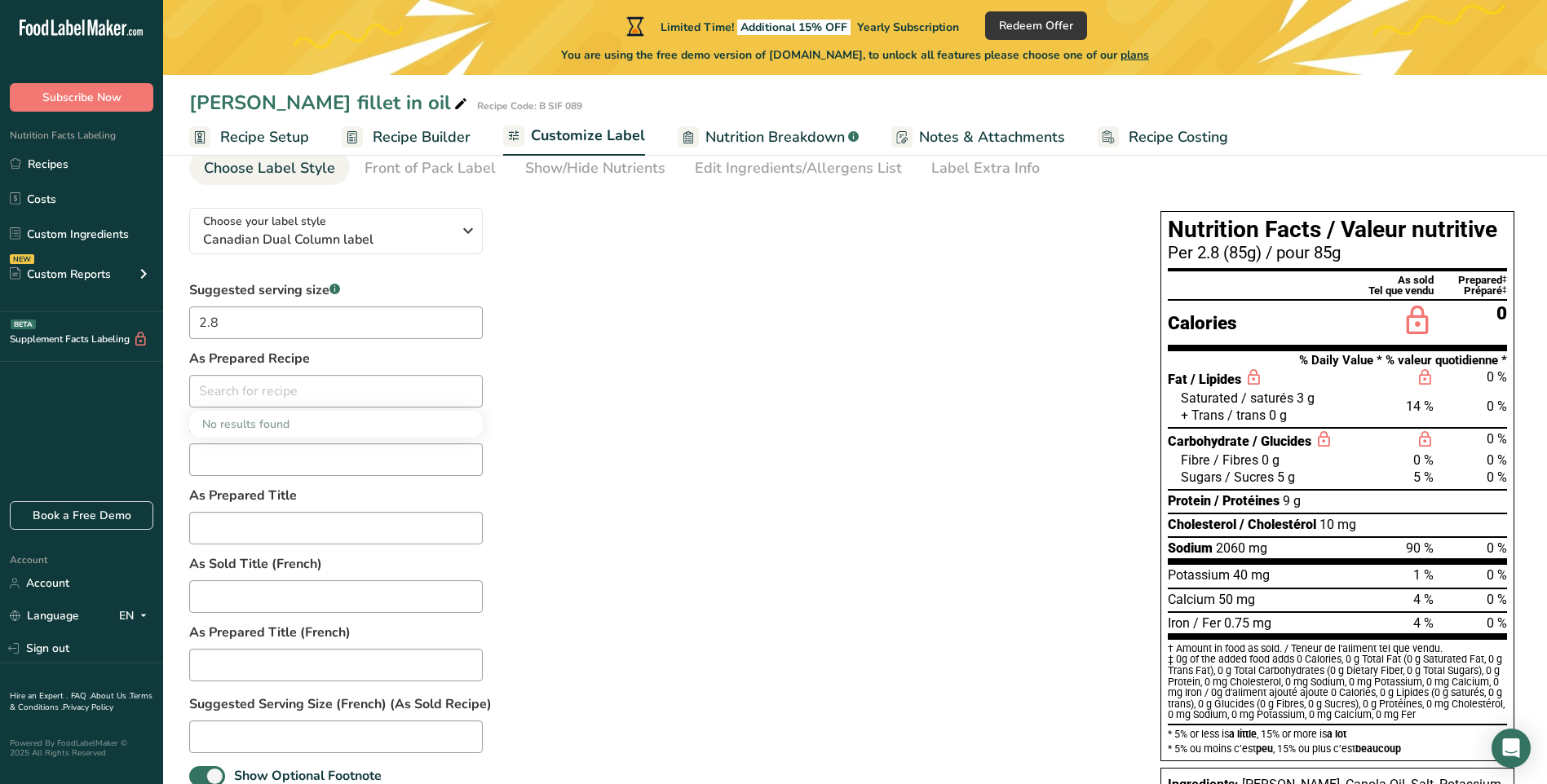
click at [643, 389] on div "Suggested serving size .a-a{fill:#347362;}.b-a{fill:#fff;} 2.8 As Prepared Reci…" at bounding box center [658, 630] width 938 height 698
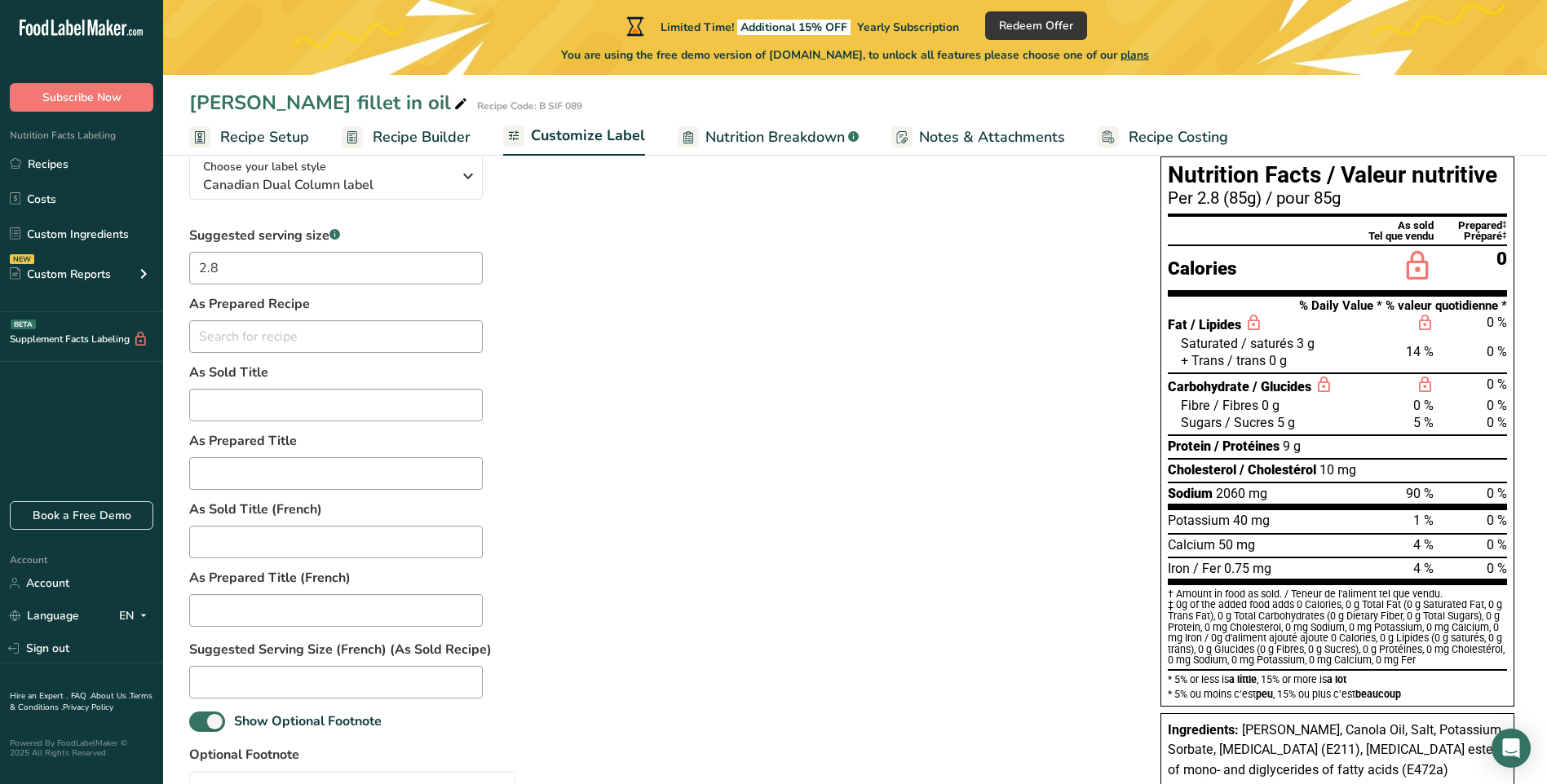
scroll to position [0, 0]
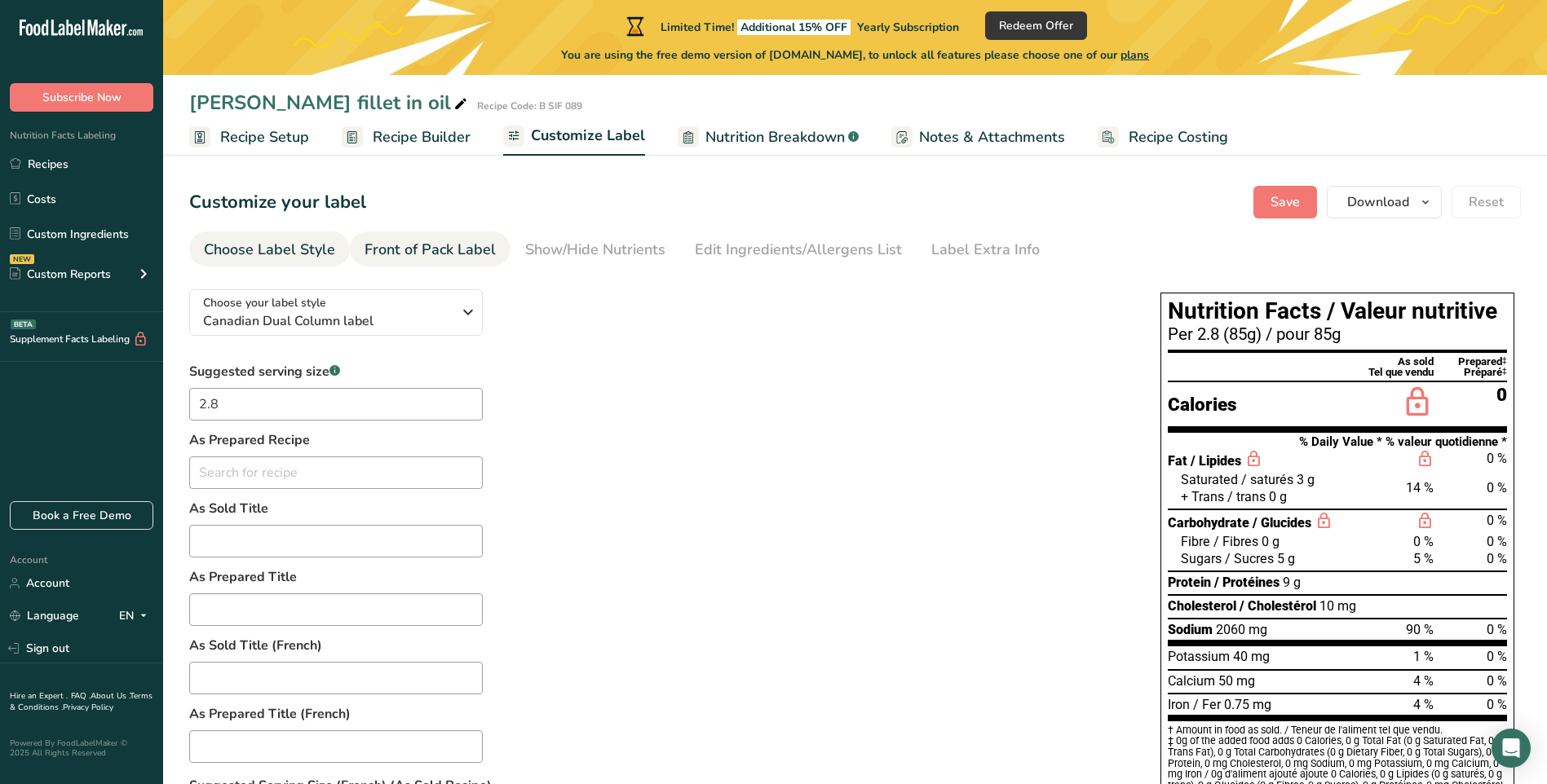
click at [421, 249] on div "Front of Pack Label" at bounding box center [431, 249] width 132 height 22
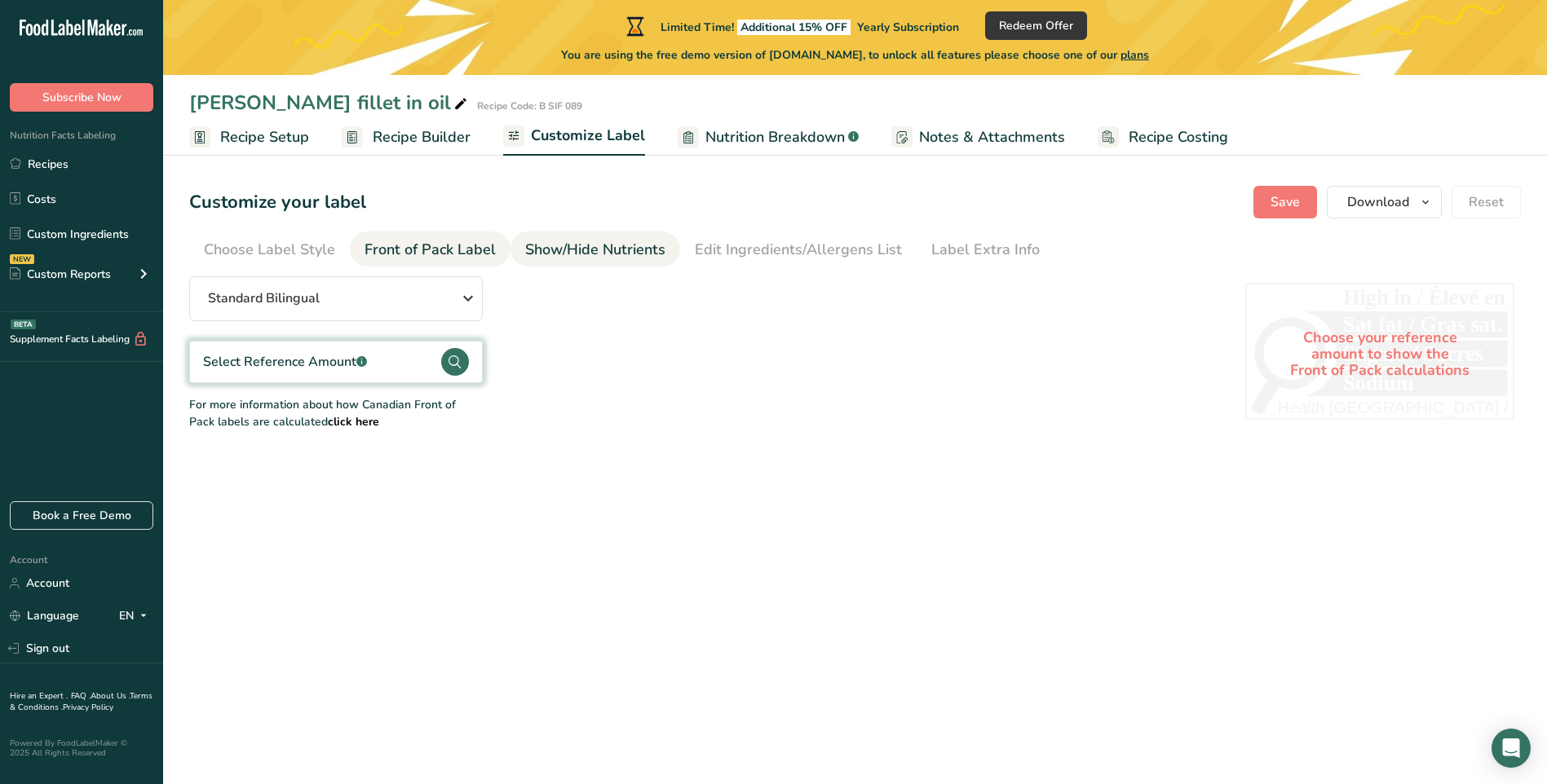
click at [562, 247] on div "Show/Hide Nutrients" at bounding box center [594, 249] width 140 height 22
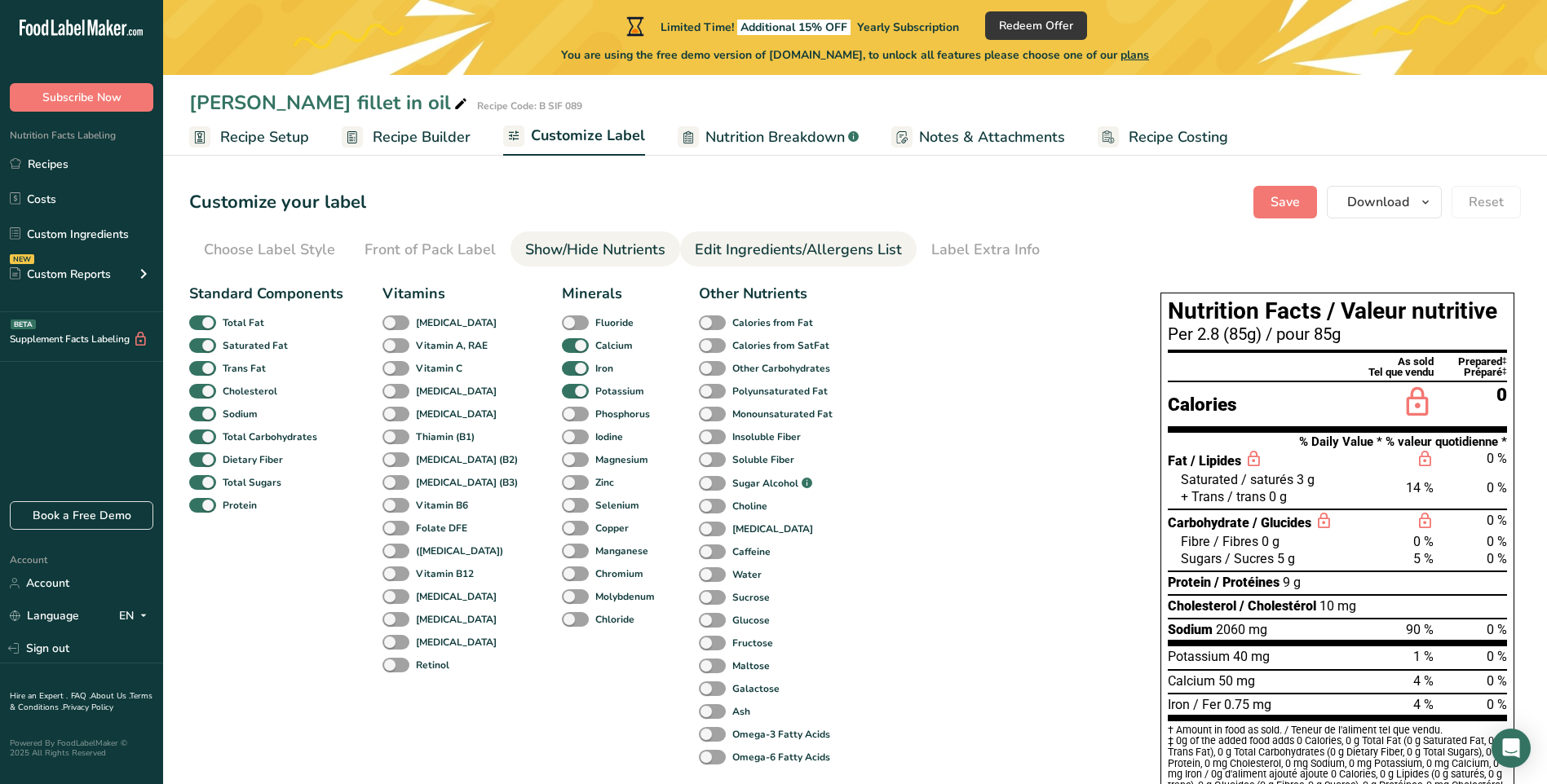
click at [764, 249] on div "Edit Ingredients/Allergens List" at bounding box center [798, 249] width 207 height 22
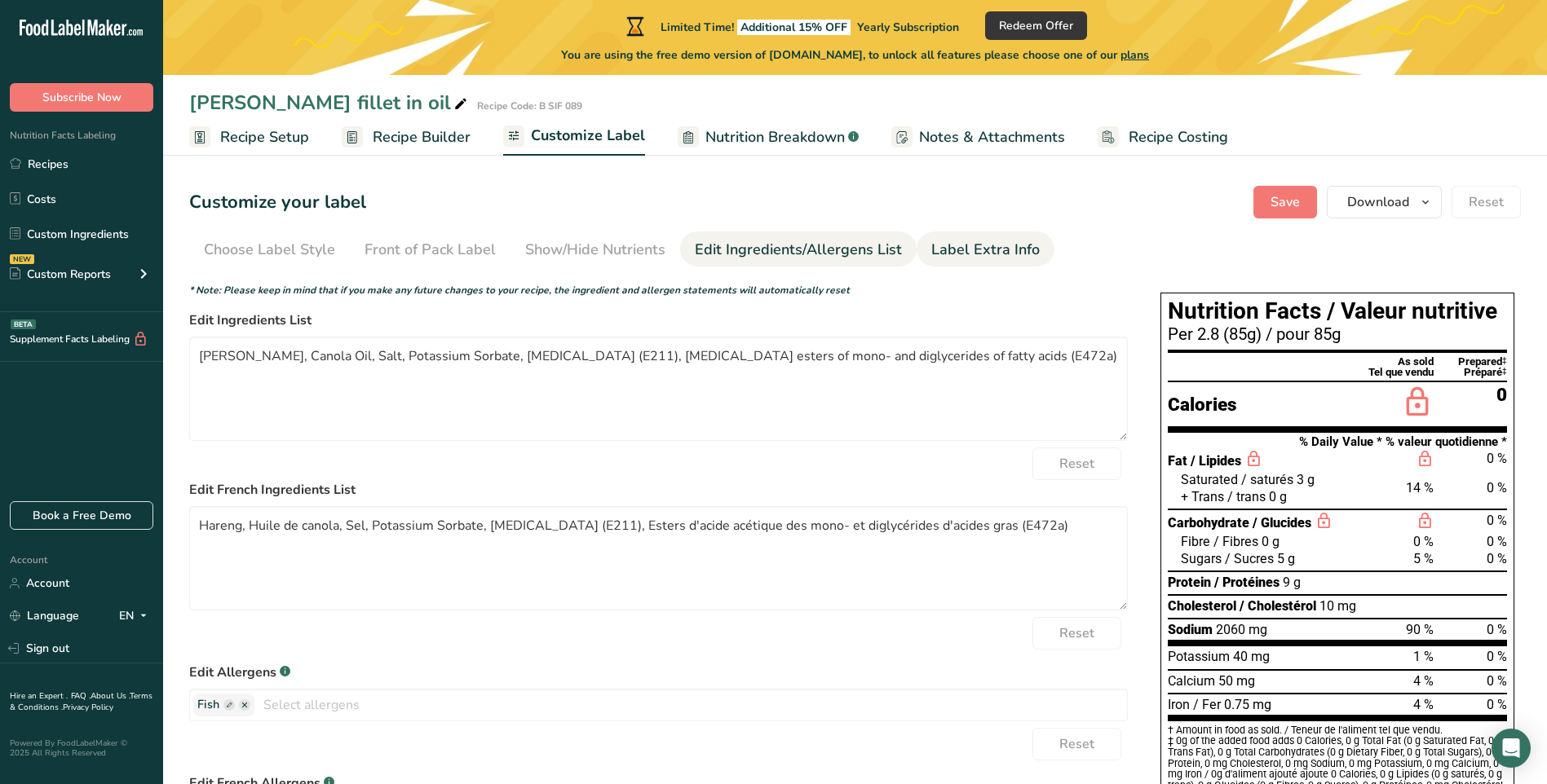
click at [969, 252] on div "Label Extra Info" at bounding box center [985, 249] width 109 height 22
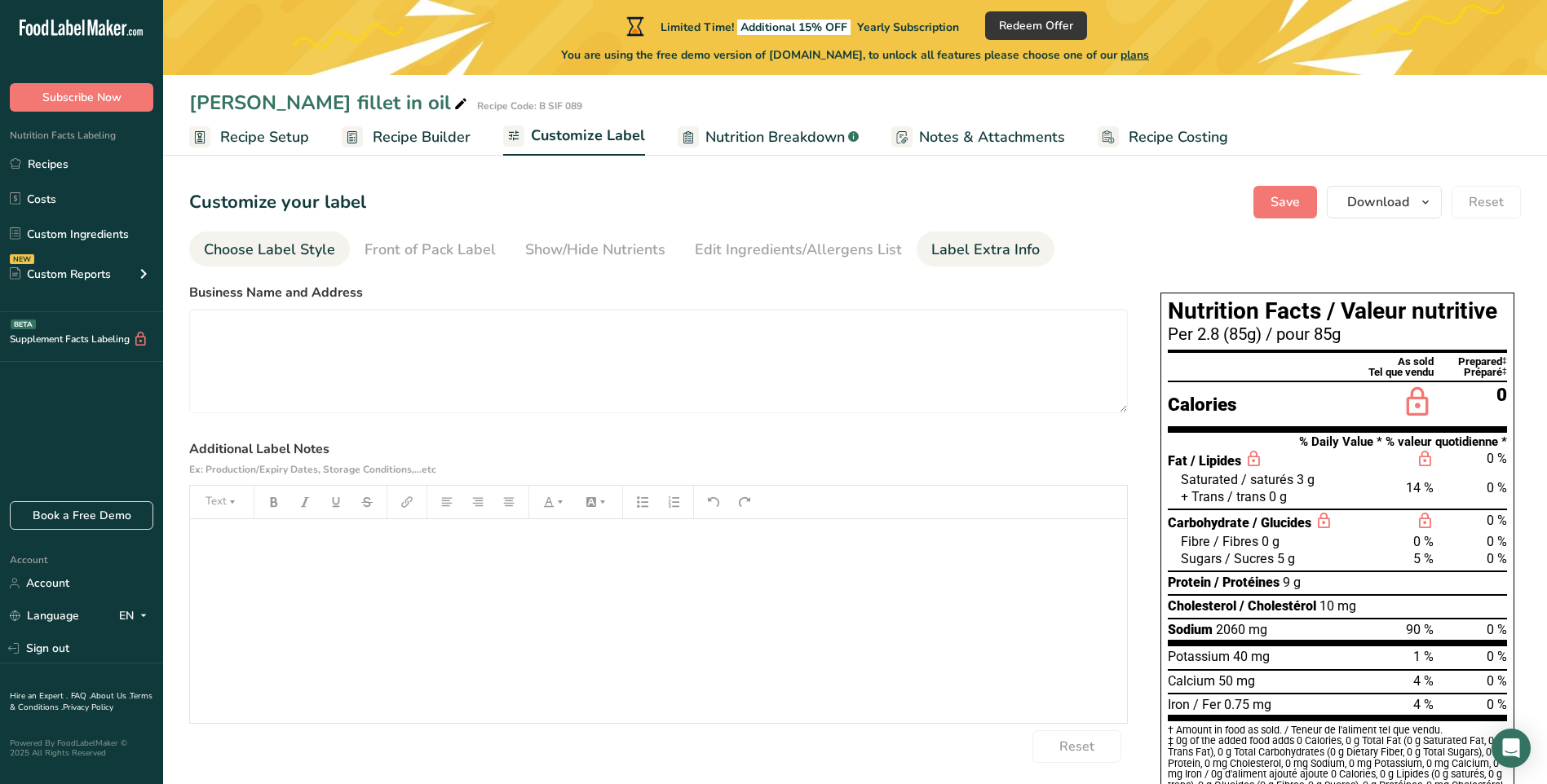
click at [290, 247] on div "Choose Label Style" at bounding box center [270, 249] width 132 height 22
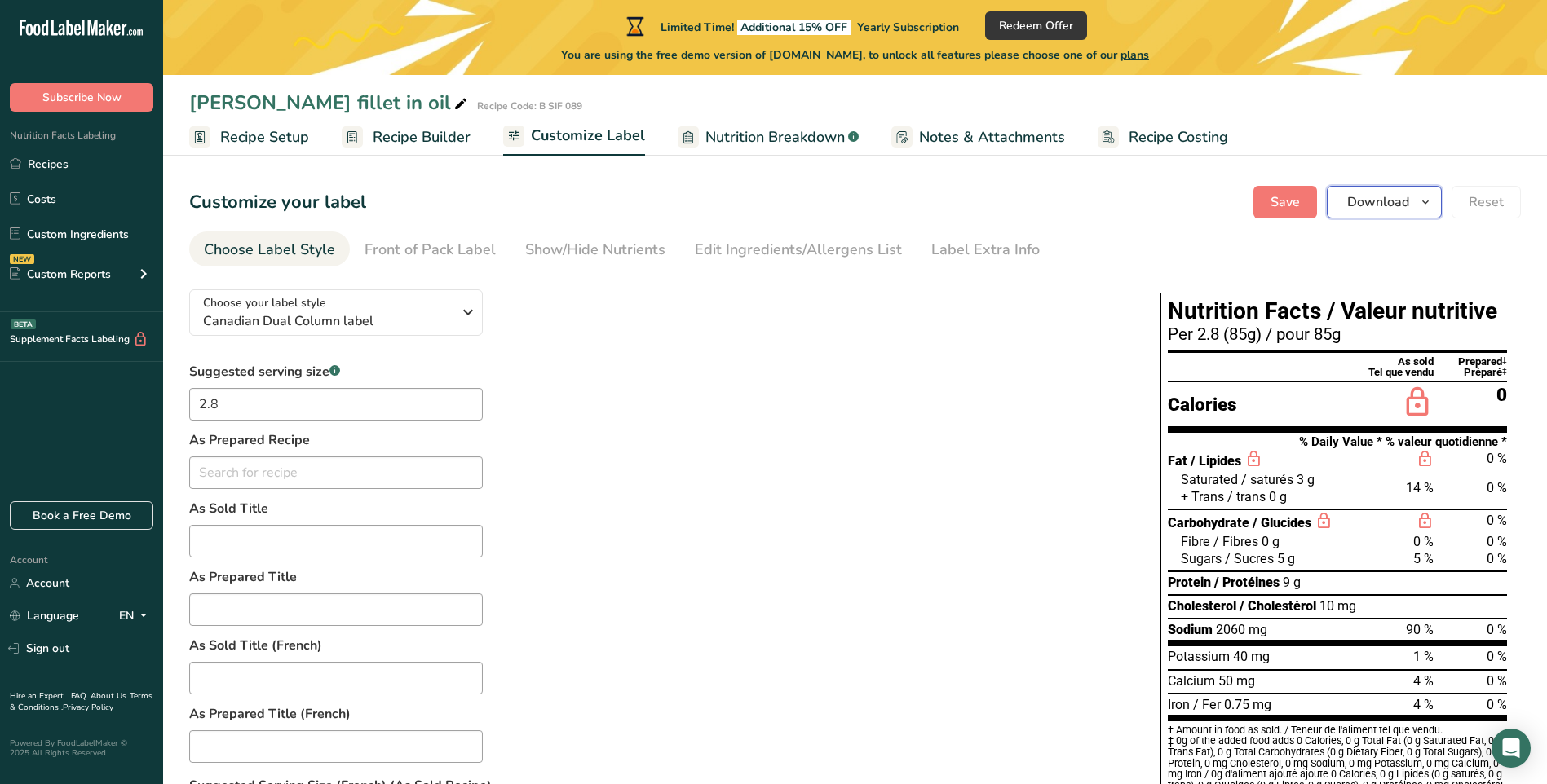
click at [1424, 201] on icon "button" at bounding box center [1425, 202] width 13 height 20
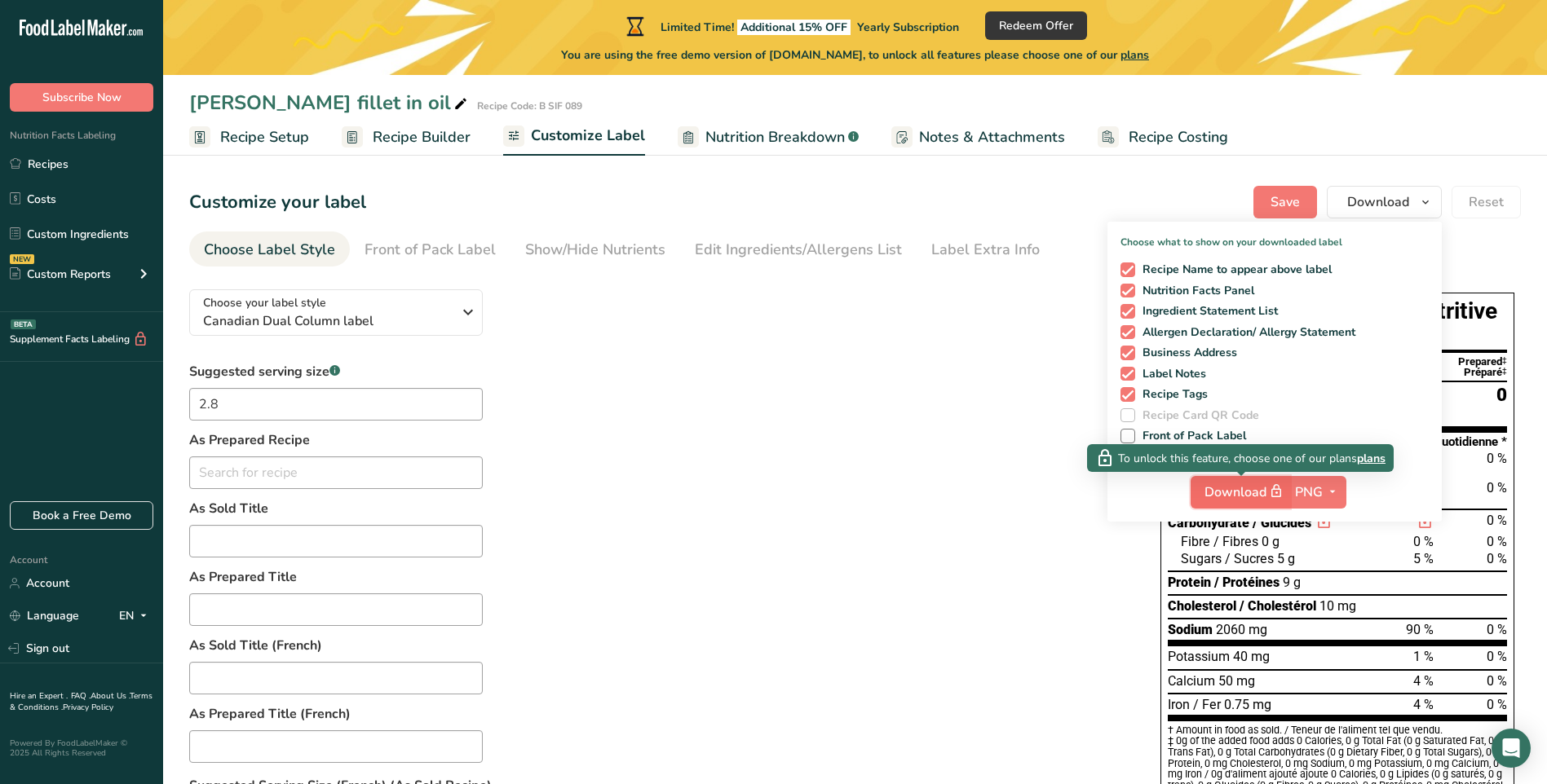
click at [1246, 495] on span "Download" at bounding box center [1244, 492] width 81 height 20
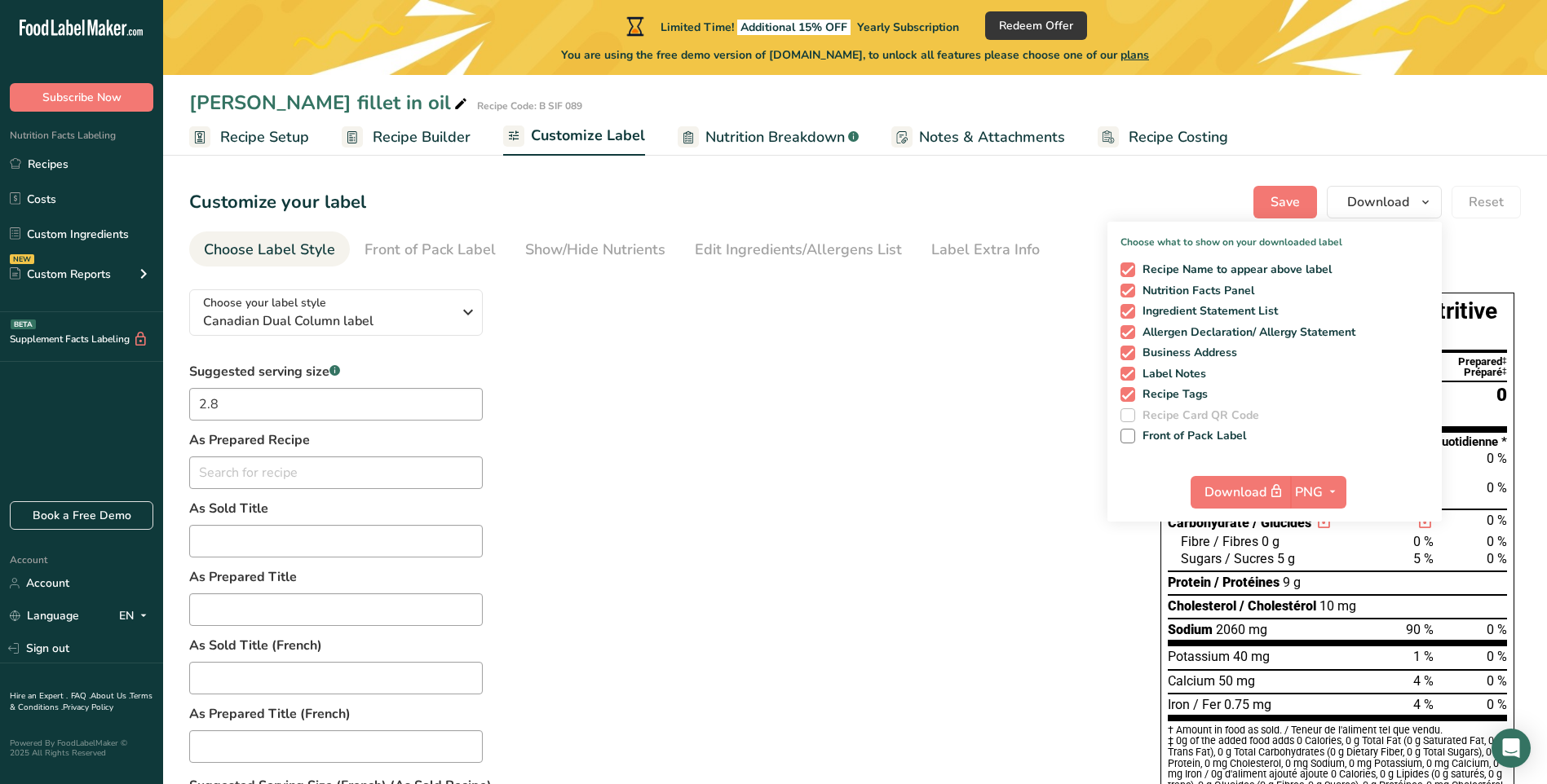
click at [896, 472] on div "Suggested serving size .a-a{fill:#347362;}.b-a{fill:#fff;} 2.8 As Prepared Reci…" at bounding box center [658, 711] width 938 height 698
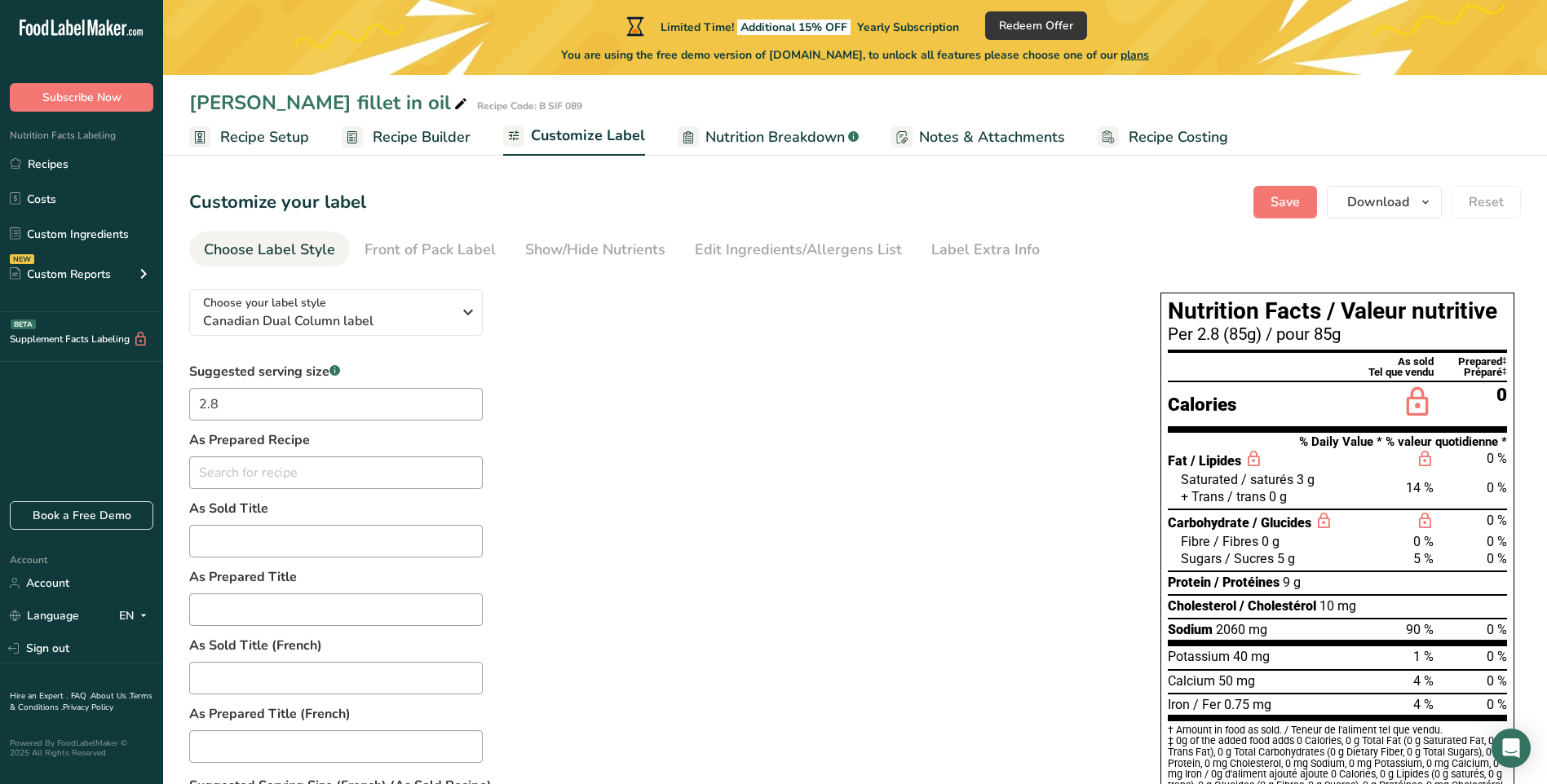
click at [800, 142] on span "Nutrition Breakdown" at bounding box center [774, 137] width 139 height 22
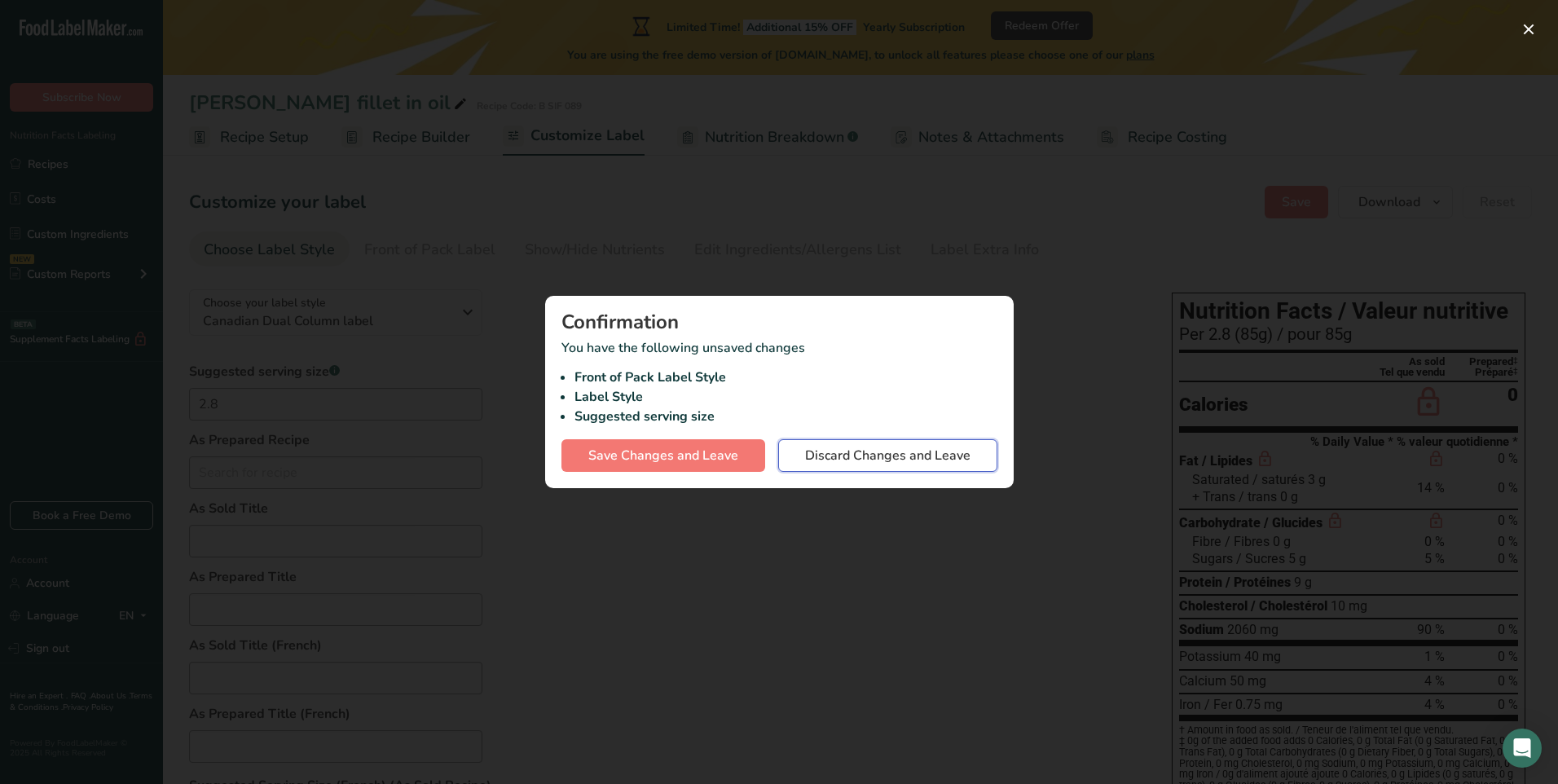
click at [843, 453] on span "Discard Changes and Leave" at bounding box center [887, 455] width 165 height 19
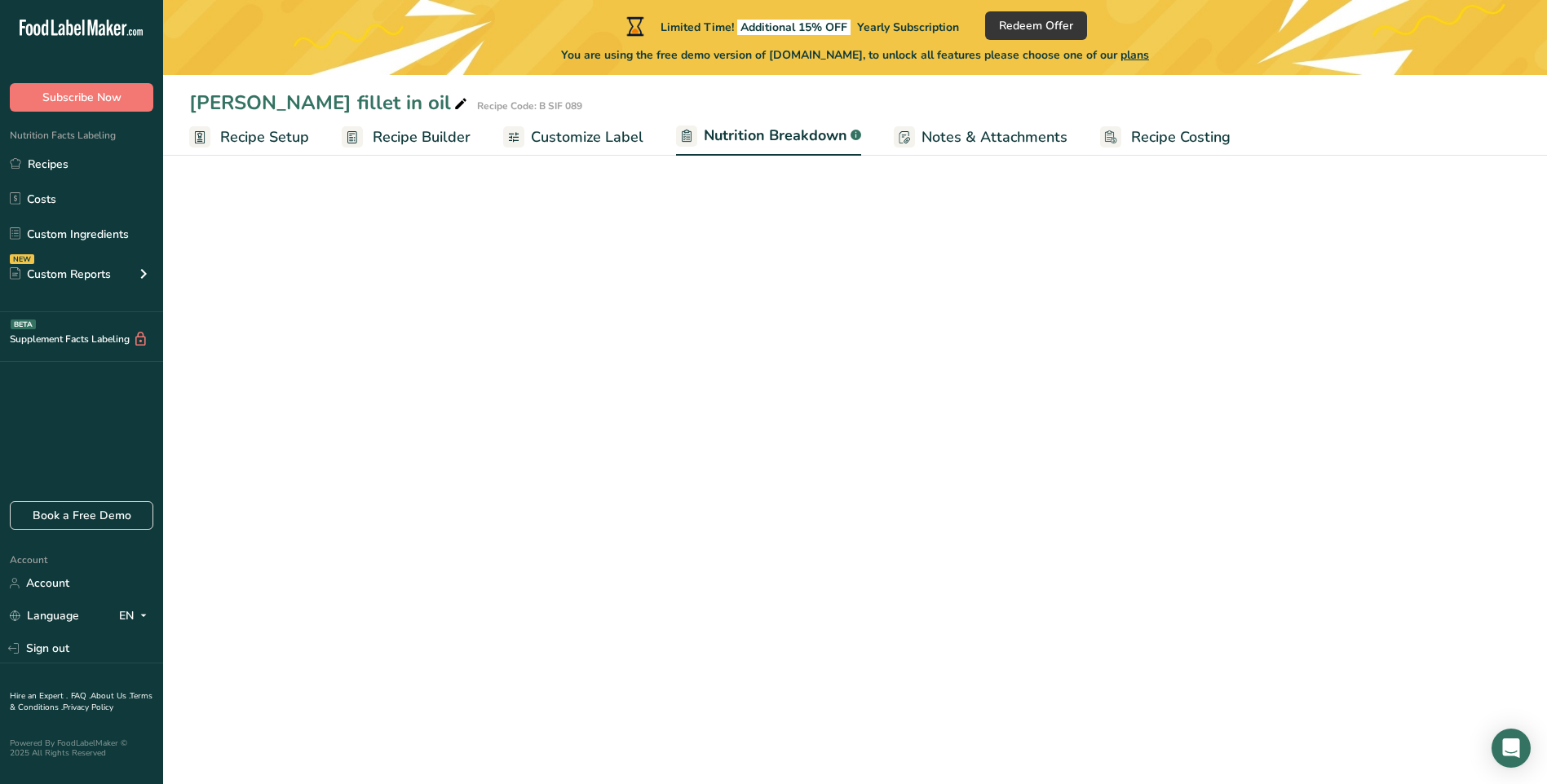
select select "Calories"
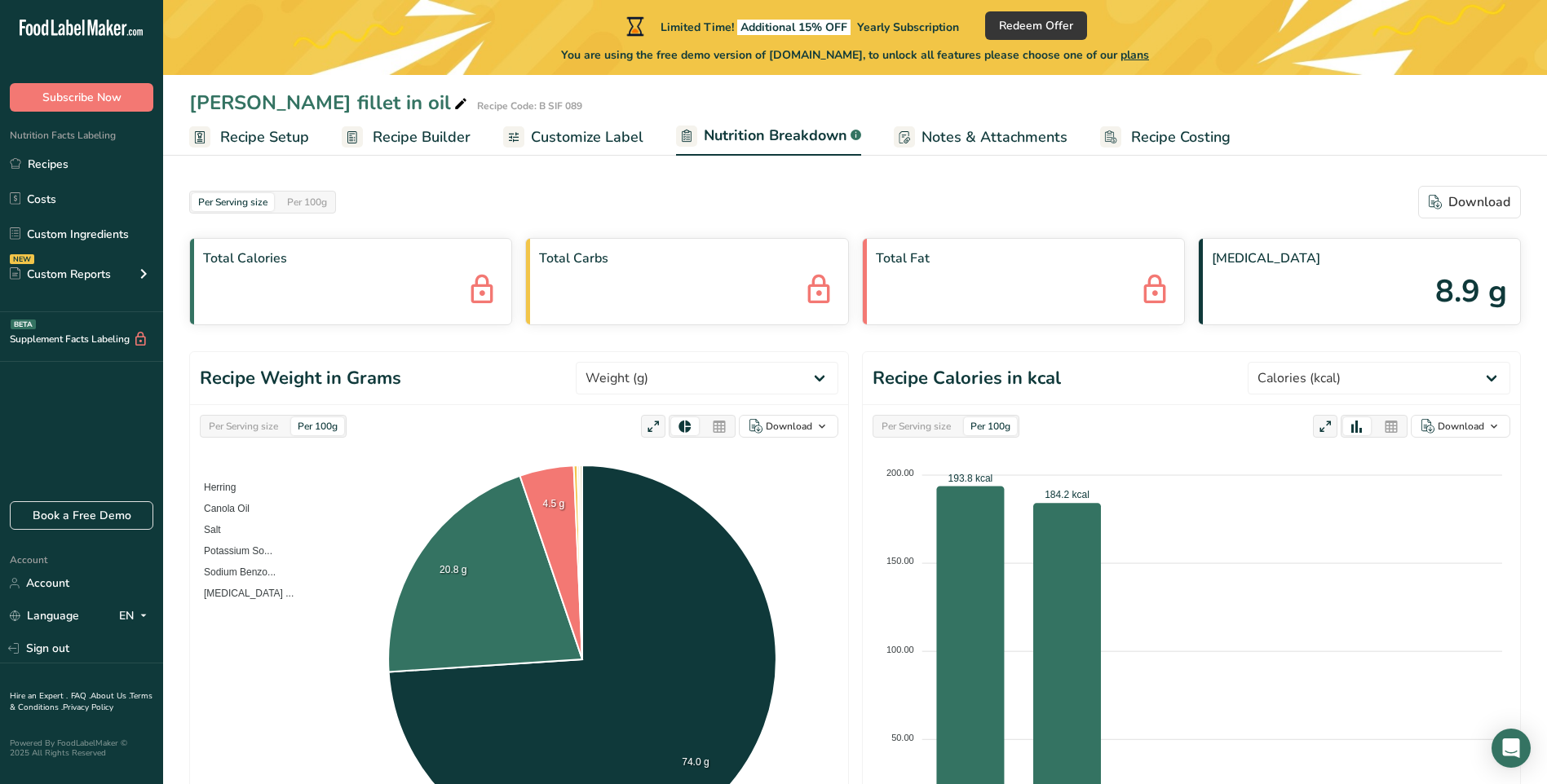
click at [970, 138] on span "Notes & Attachments" at bounding box center [995, 137] width 146 height 22
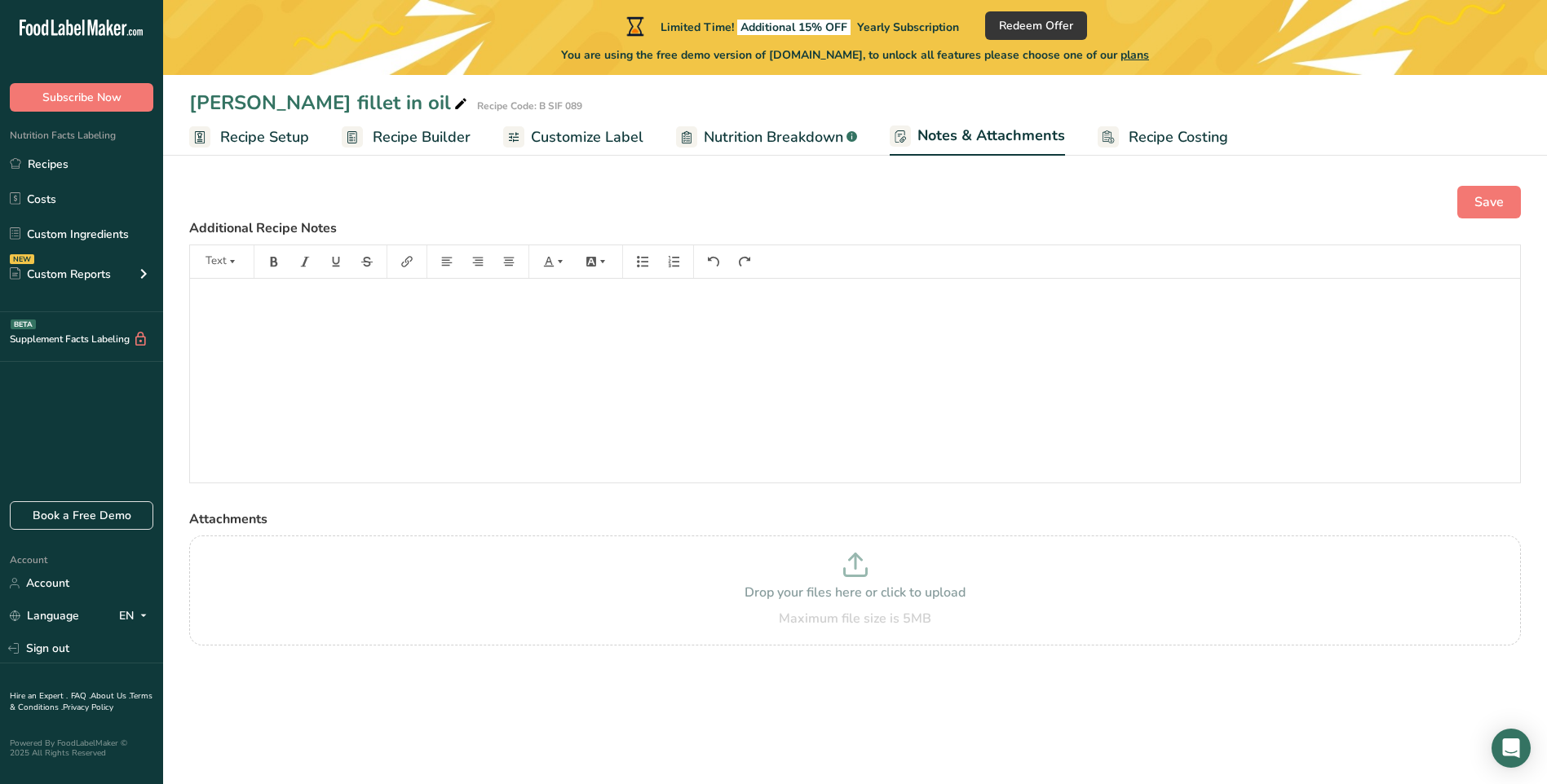
click at [1156, 137] on span "Recipe Costing" at bounding box center [1178, 137] width 100 height 22
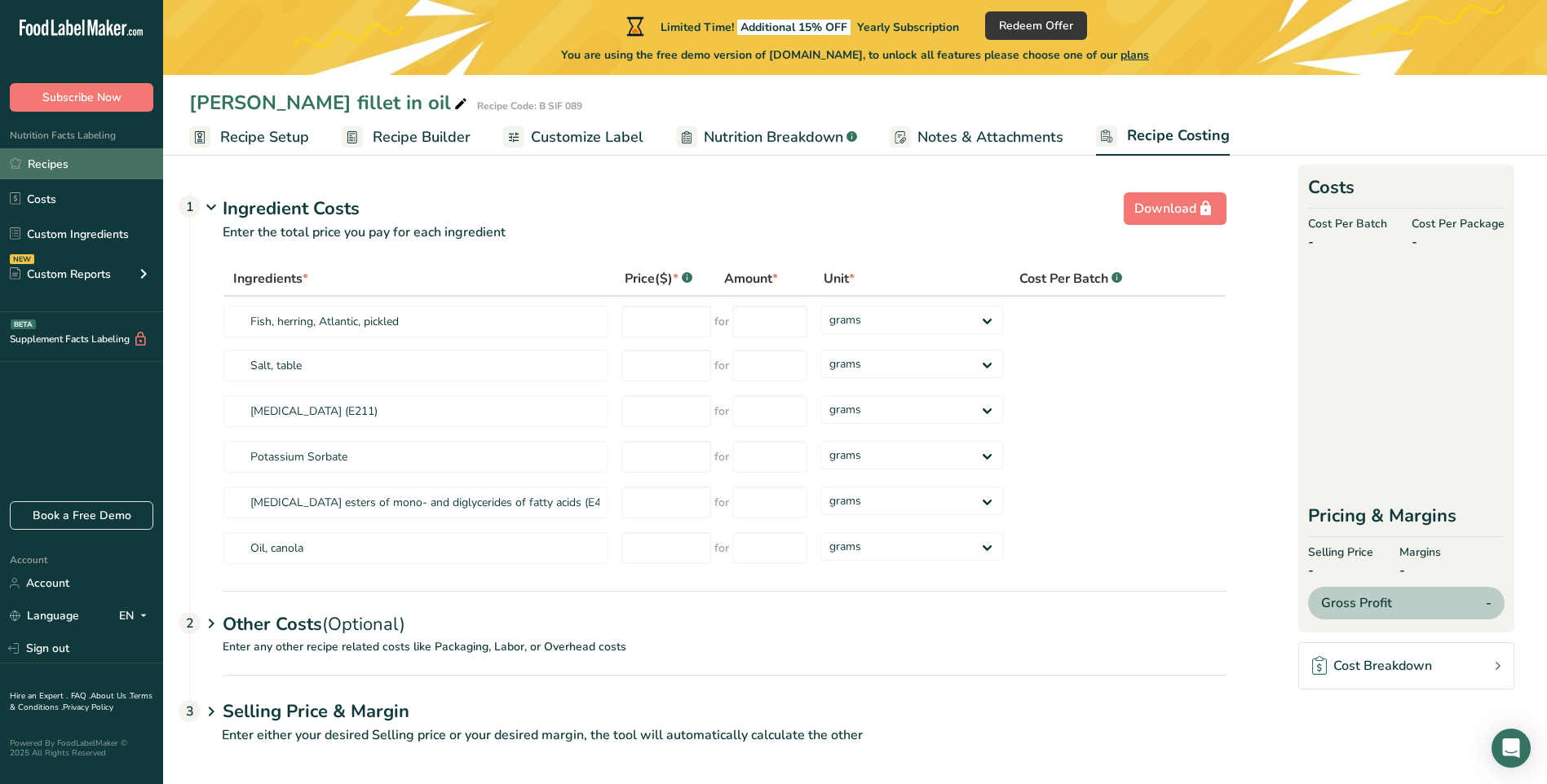
click at [40, 161] on link "Recipes" at bounding box center [81, 164] width 163 height 31
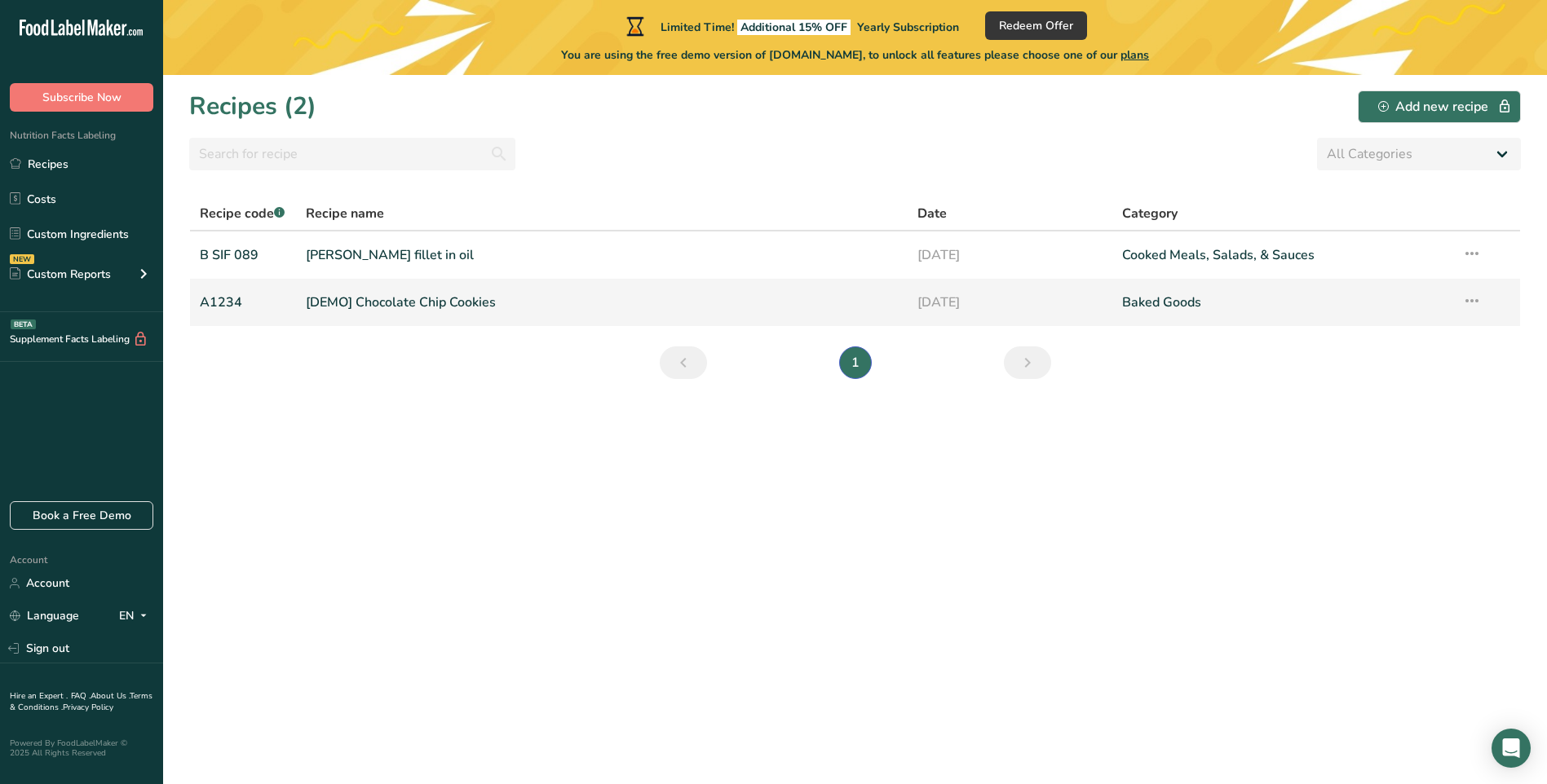
click at [422, 303] on link "[DEMO] Chocolate Chip Cookies" at bounding box center [602, 302] width 592 height 34
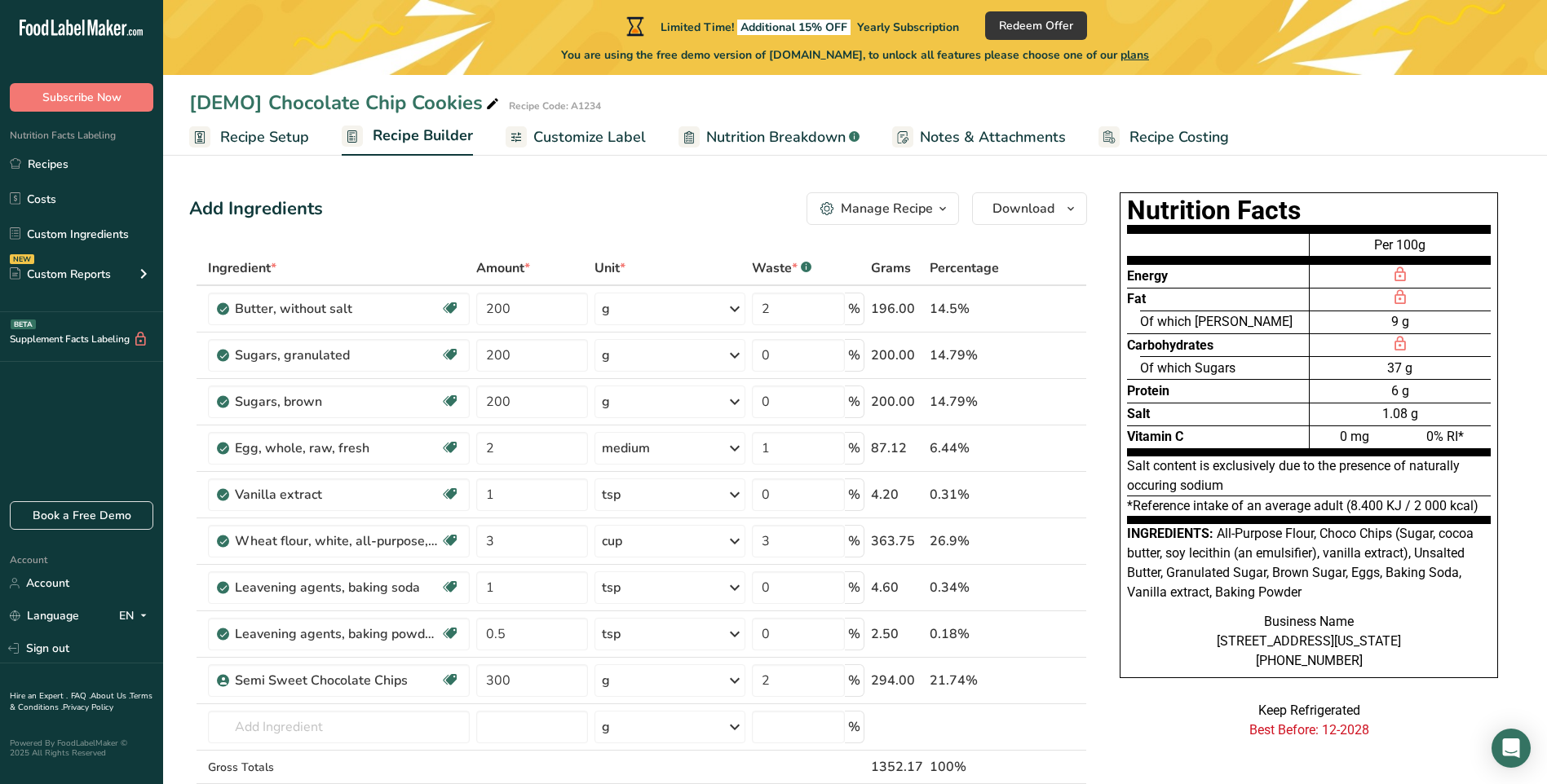
click at [856, 207] on div "Manage Recipe" at bounding box center [886, 208] width 92 height 19
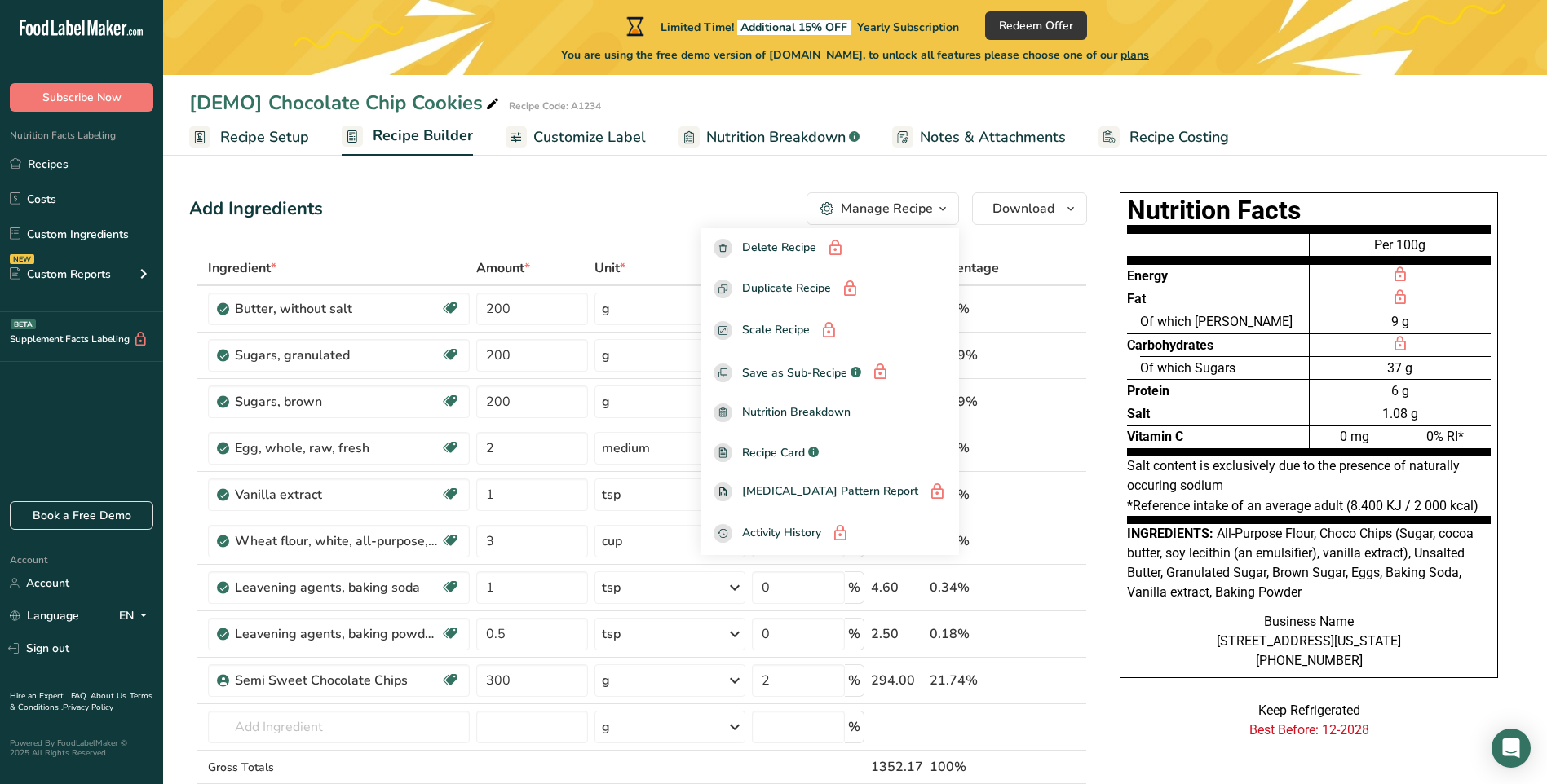
click at [684, 206] on div "Add Ingredients Manage Recipe Delete Recipe Duplicate Recipe Scale Recipe Save …" at bounding box center [638, 208] width 898 height 33
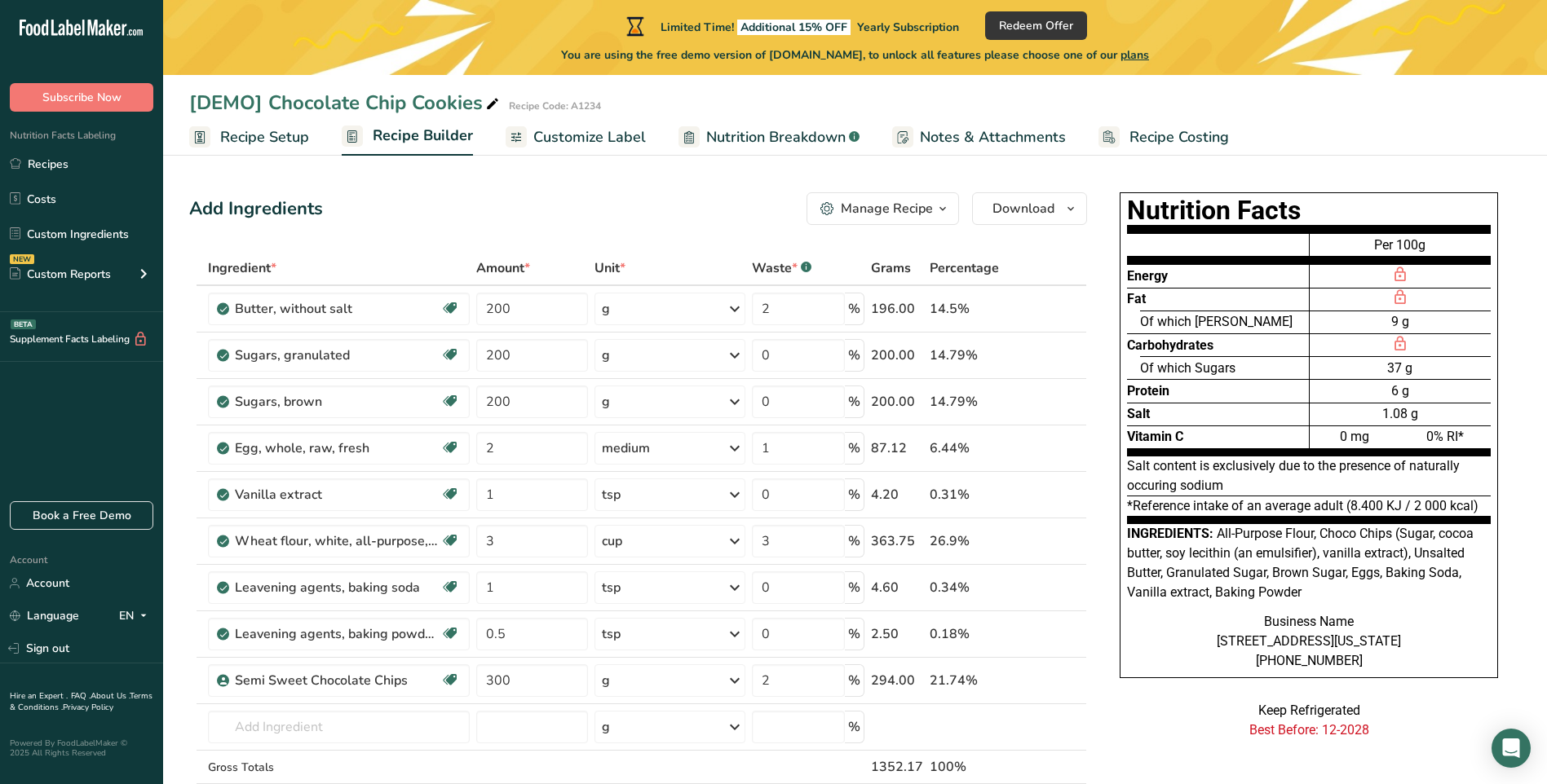
drag, startPoint x: 580, startPoint y: 126, endPoint x: 617, endPoint y: 132, distance: 37.5
click at [580, 128] on span "Customize Label" at bounding box center [589, 137] width 112 height 22
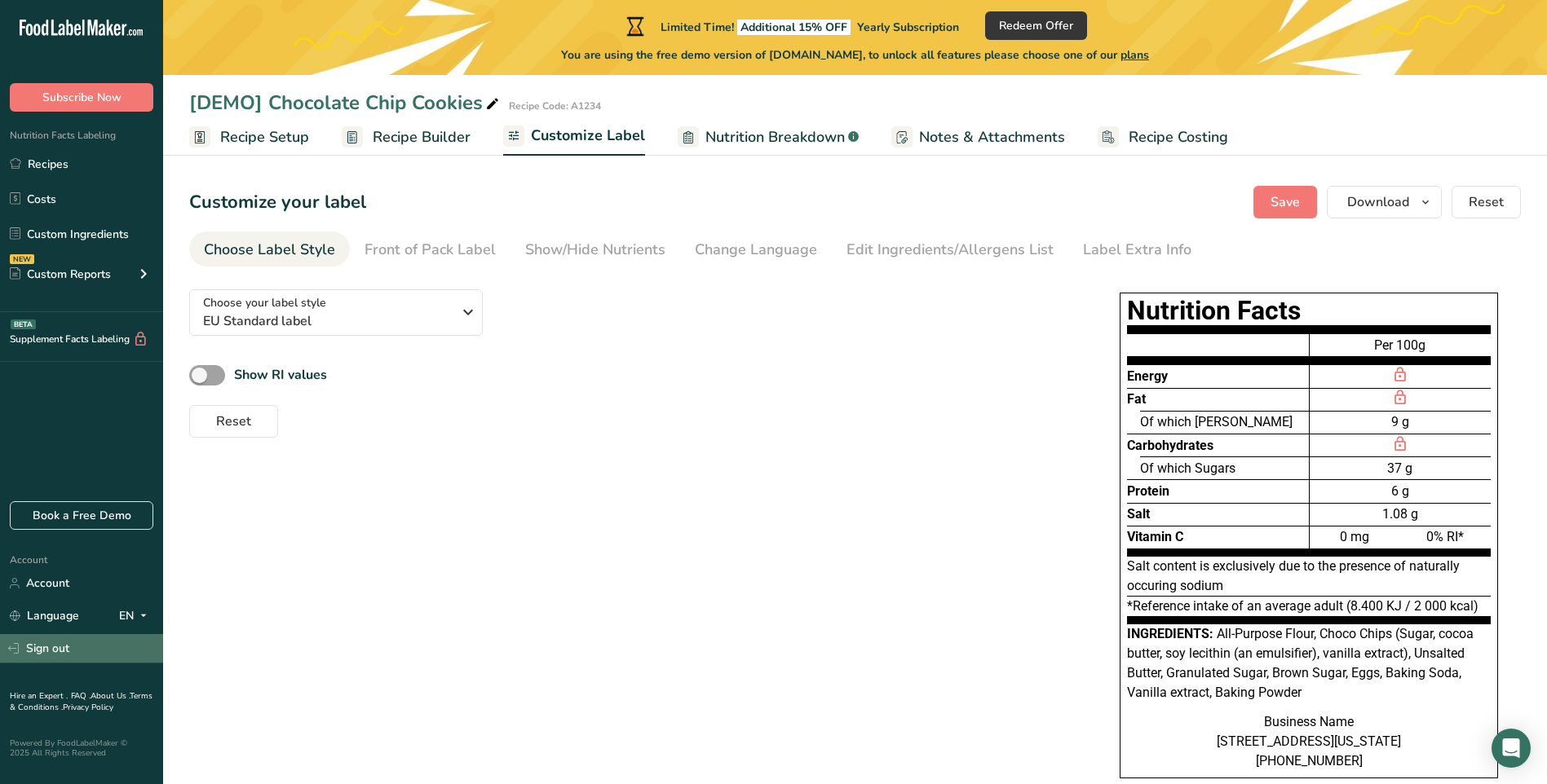
click at [42, 649] on link "Sign out" at bounding box center [81, 648] width 163 height 28
